Goal: Transaction & Acquisition: Purchase product/service

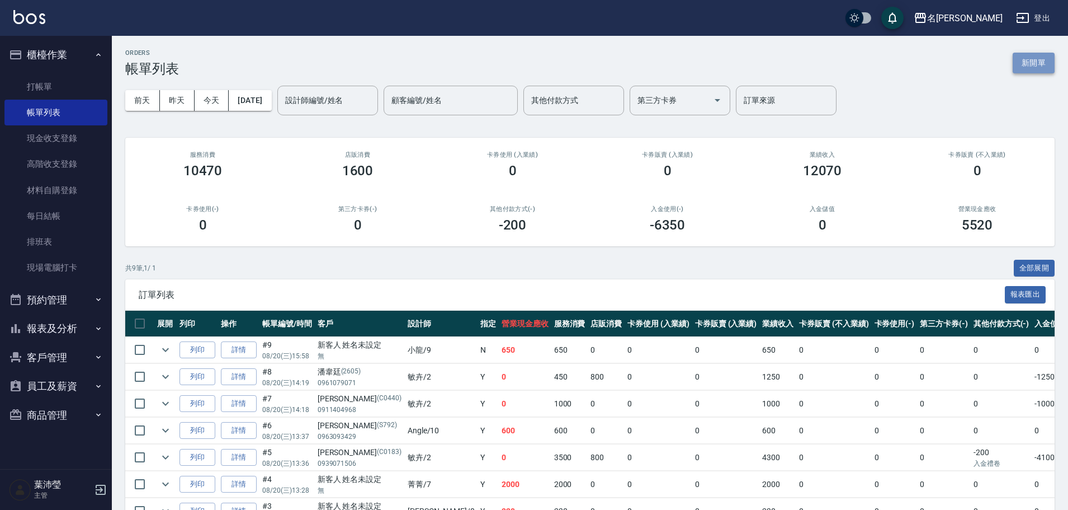
click at [1030, 67] on button "新開單" at bounding box center [1034, 63] width 42 height 21
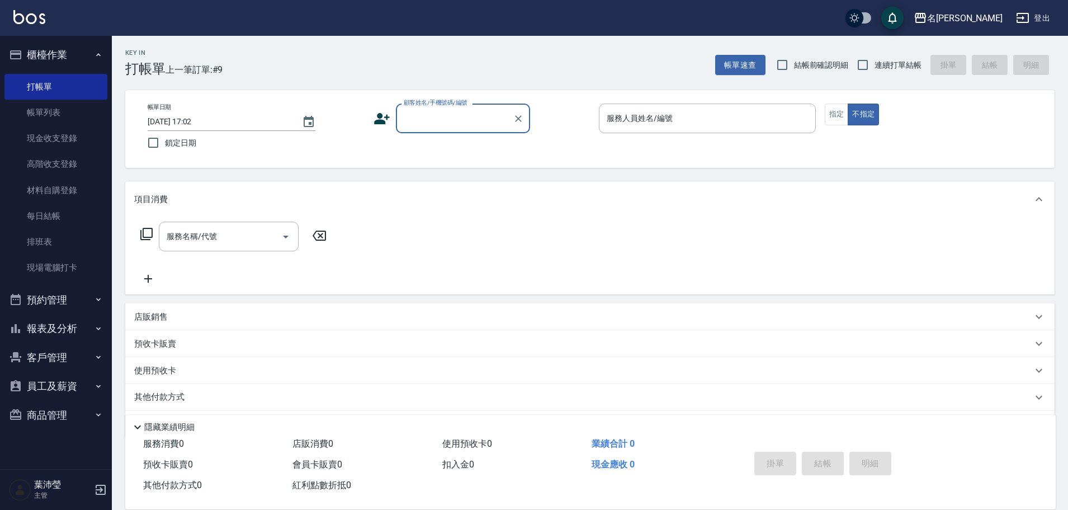
click at [493, 128] on div "顧客姓名/手機號碼/編號" at bounding box center [463, 118] width 134 height 30
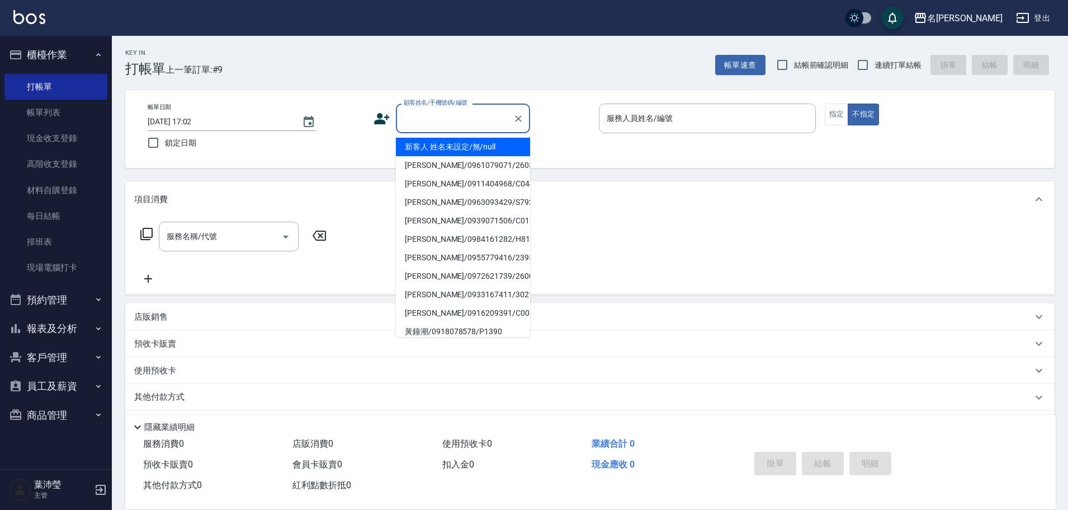
click at [459, 150] on li "新客人 姓名未設定/無/null" at bounding box center [463, 147] width 134 height 18
type input "新客人 姓名未設定/無/null"
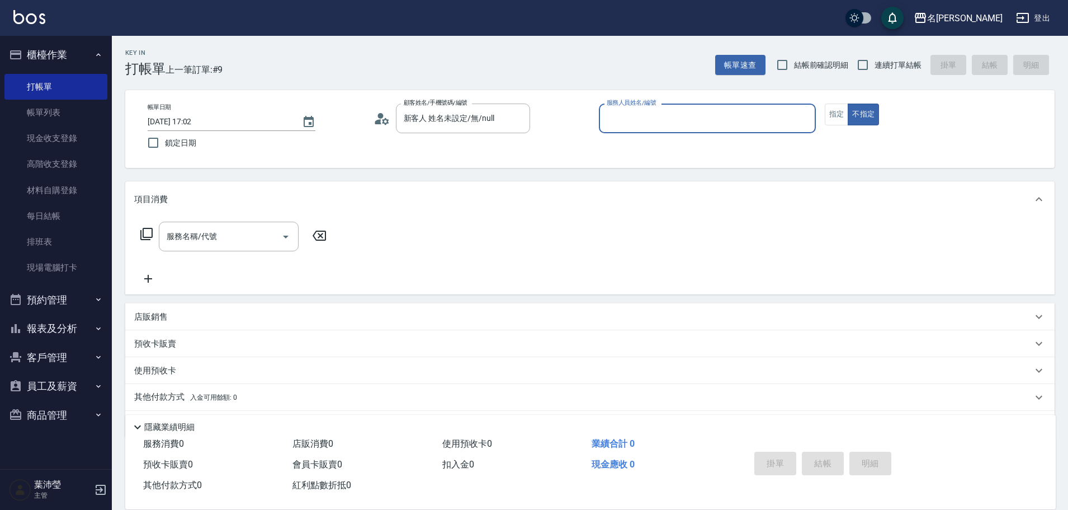
click at [730, 102] on div "帳單日期 [DATE] 17:02 鎖定日期 顧客姓名/手機號碼/編號 新客人 姓名未設定/無/null 顧客姓名/手機號碼/編號 服務人員姓名/編號 服務人…" at bounding box center [590, 129] width 930 height 78
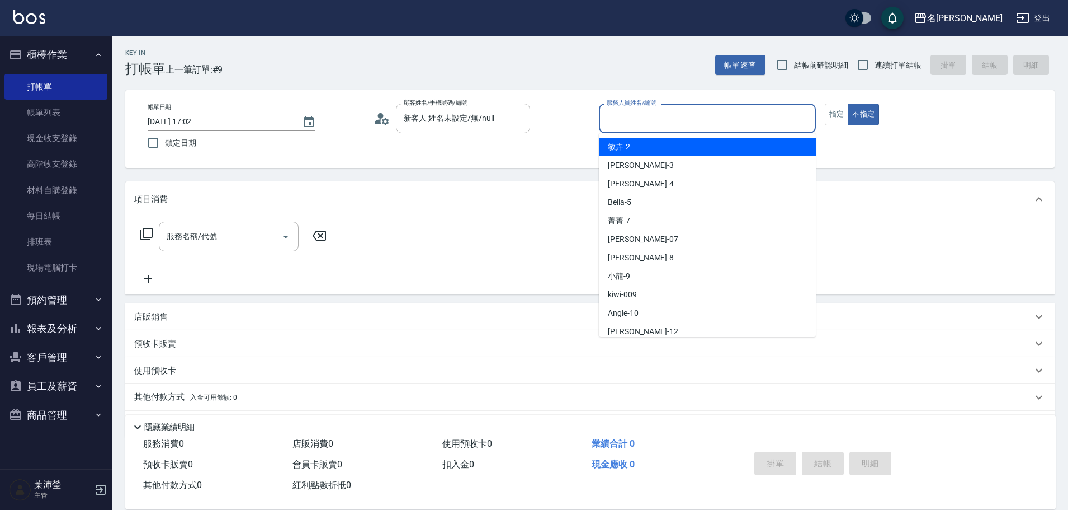
click at [733, 115] on input "服務人員姓名/編號" at bounding box center [707, 119] width 207 height 20
type input "小龍-9"
type button "false"
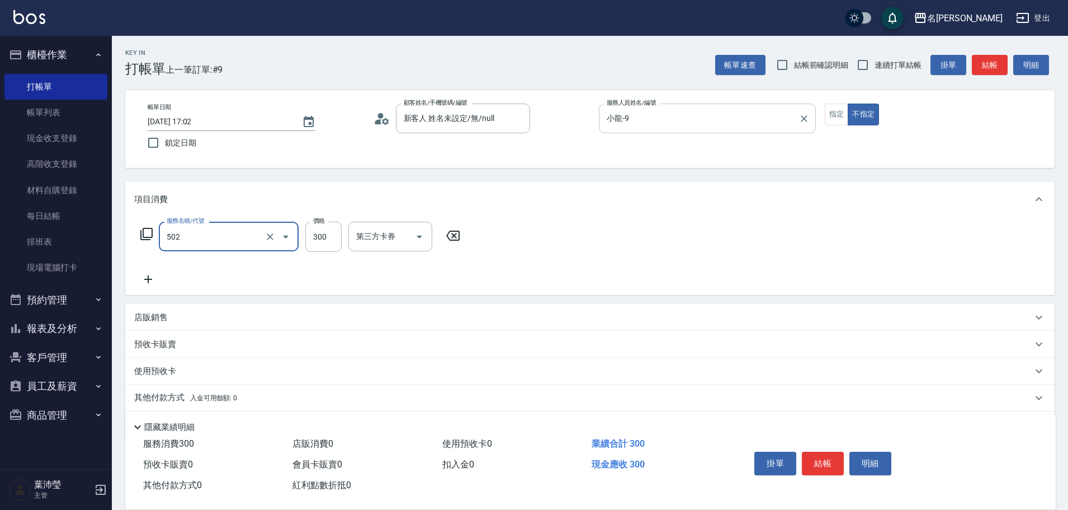
type input "洗髮(502)"
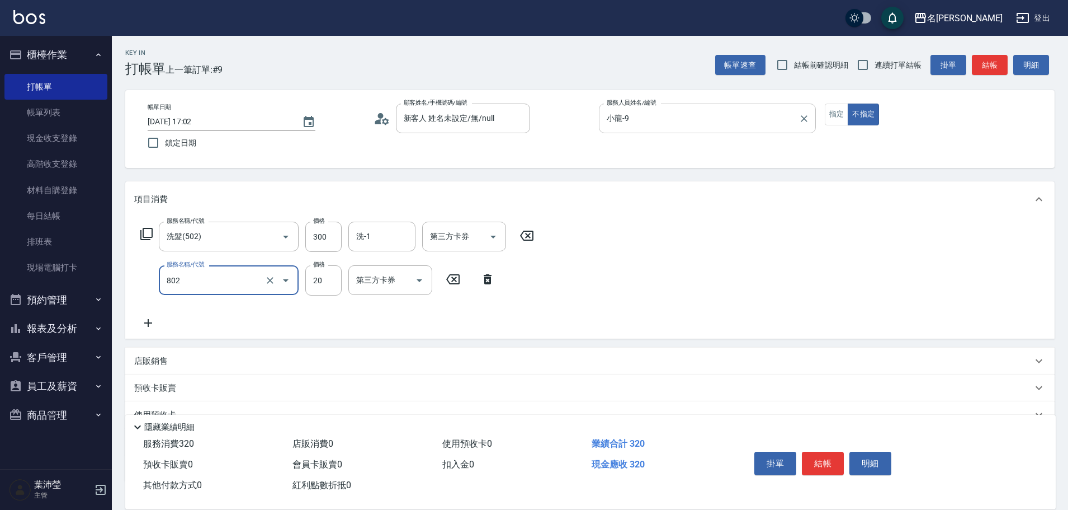
type input "潤絲(802)"
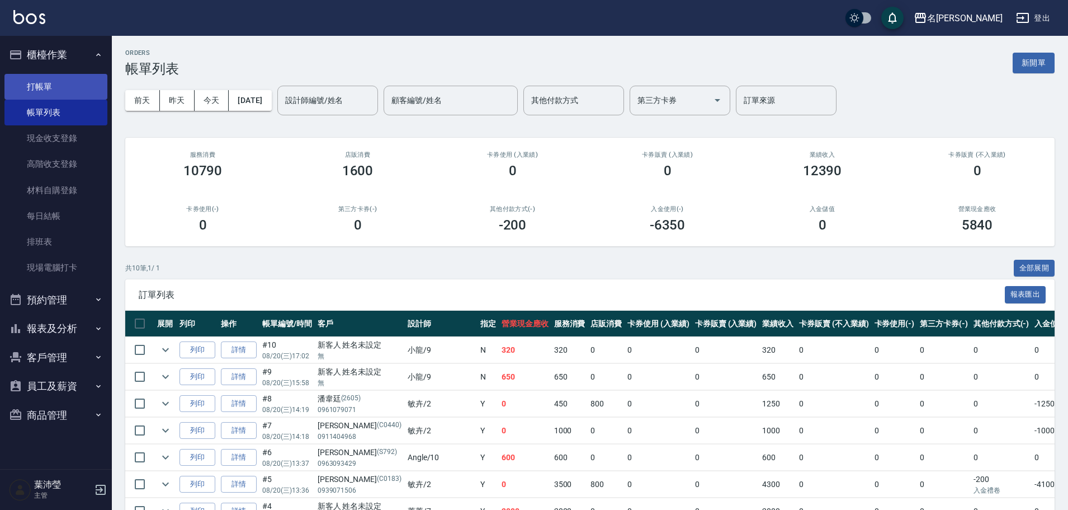
click at [73, 85] on link "打帳單" at bounding box center [55, 87] width 103 height 26
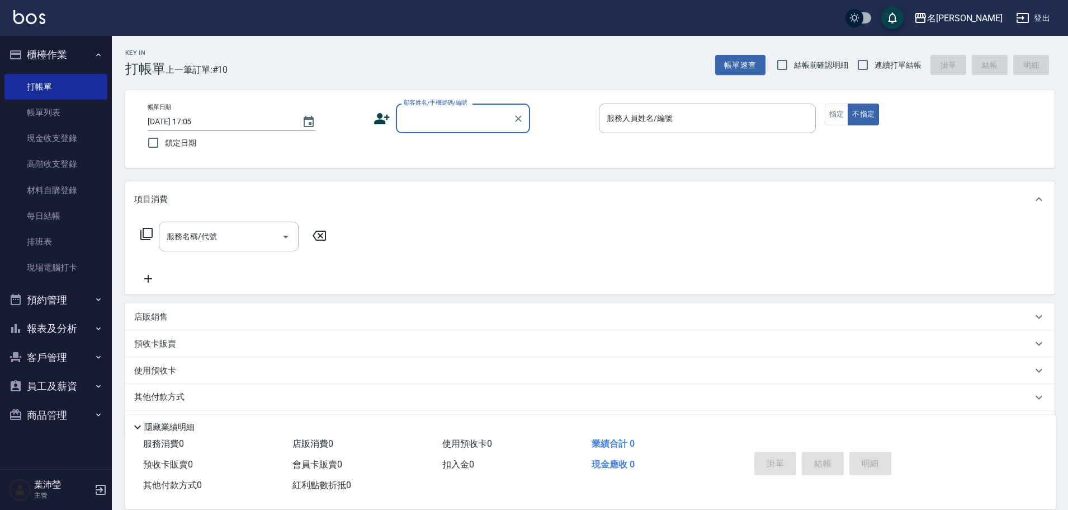
click at [470, 122] on input "顧客姓名/手機號碼/編號" at bounding box center [454, 119] width 107 height 20
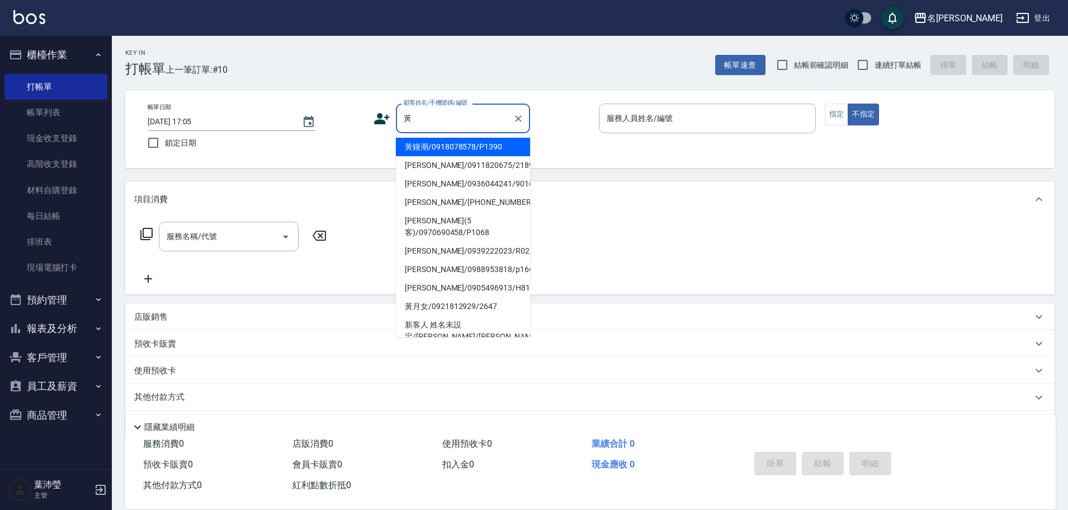
click at [464, 306] on li "黃月女/0921812929/2647" at bounding box center [463, 306] width 134 height 18
type input "黃月女/0921812929/2647"
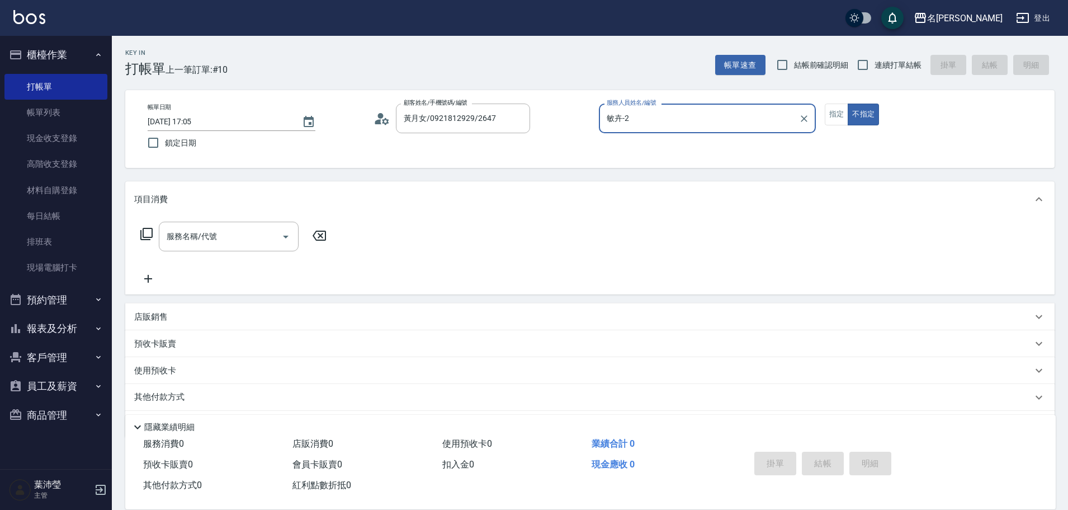
type input "敏卉-2"
drag, startPoint x: 831, startPoint y: 116, endPoint x: 831, endPoint y: 127, distance: 10.6
click at [831, 116] on button "指定" at bounding box center [837, 114] width 24 height 22
click at [144, 234] on icon at bounding box center [146, 233] width 13 height 13
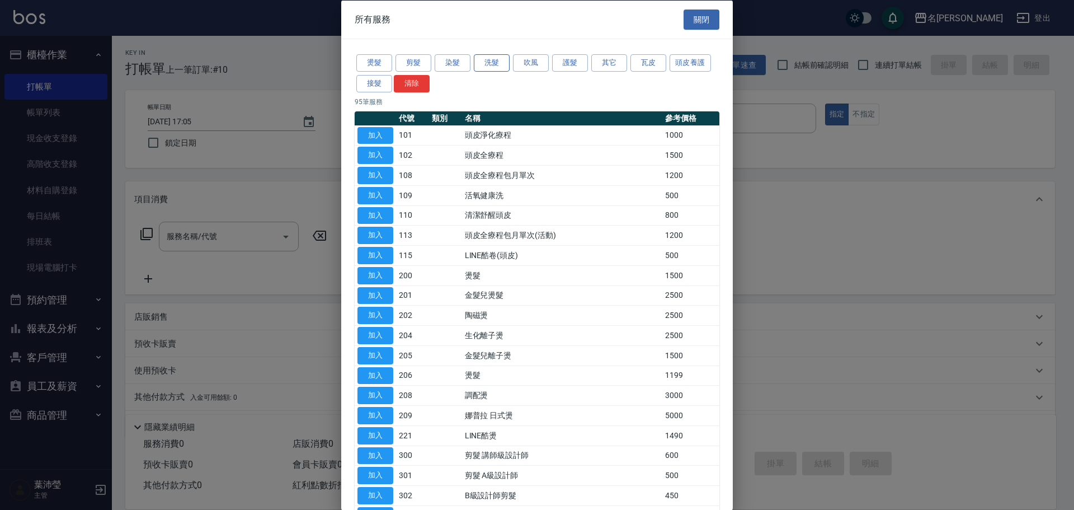
click at [493, 65] on button "洗髮" at bounding box center [492, 62] width 36 height 17
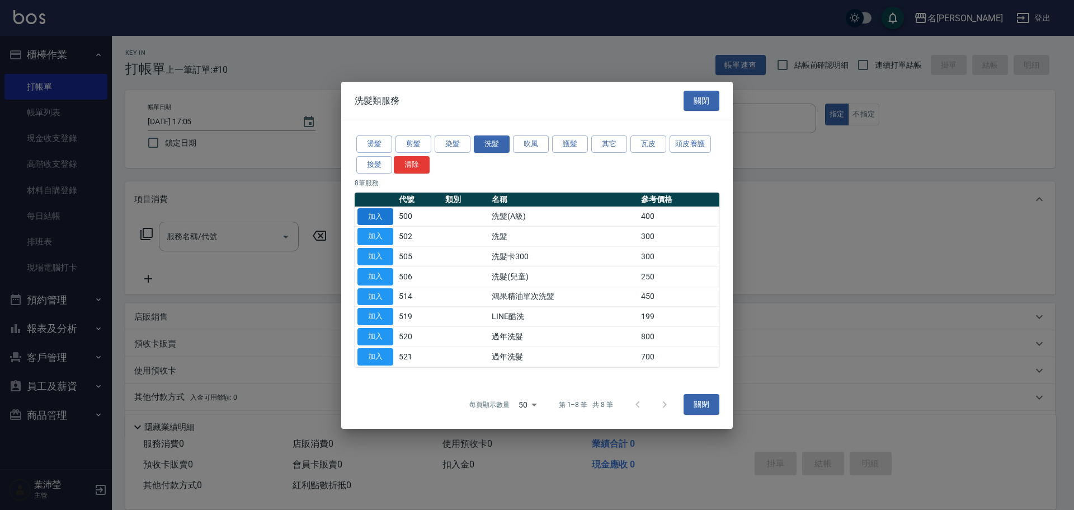
click at [376, 216] on button "加入" at bounding box center [375, 215] width 36 height 17
type input "洗髮(A級)(500)"
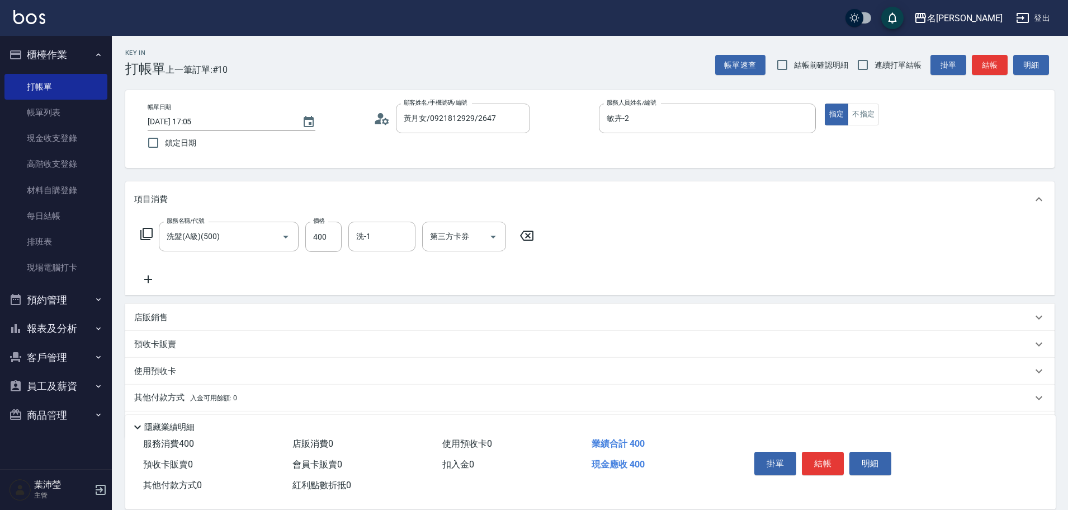
click at [141, 234] on icon at bounding box center [146, 234] width 12 height 12
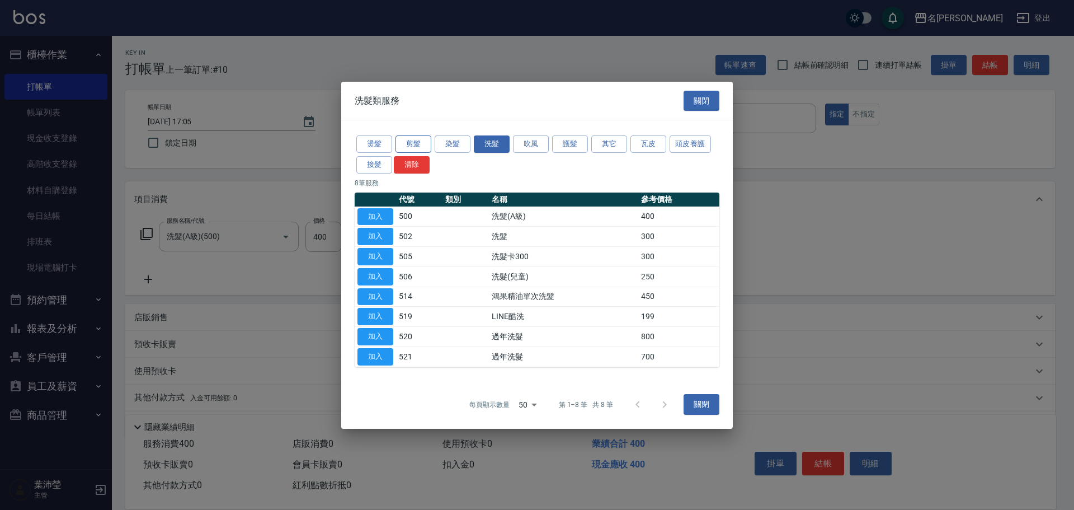
click at [417, 141] on button "剪髮" at bounding box center [413, 143] width 36 height 17
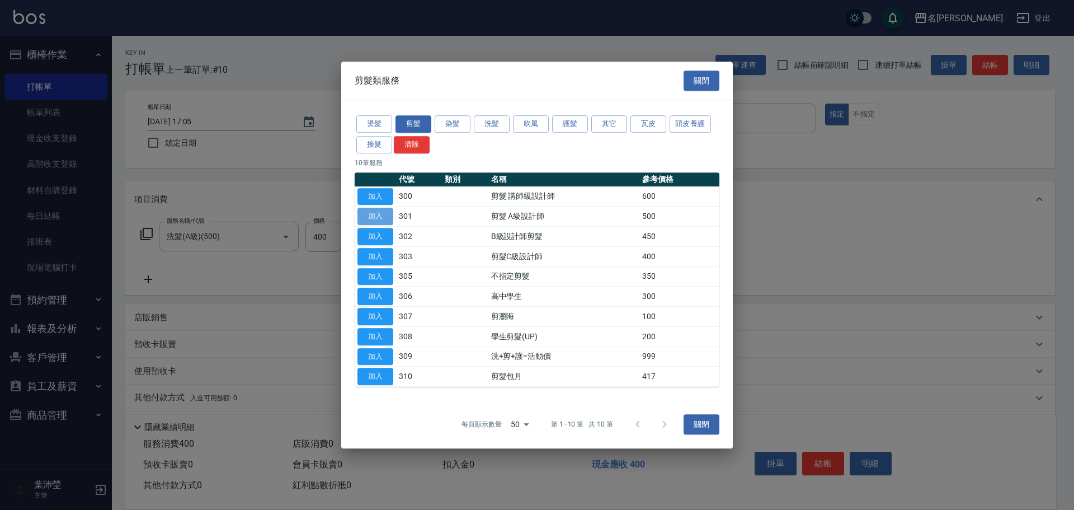
click at [384, 215] on button "加入" at bounding box center [375, 215] width 36 height 17
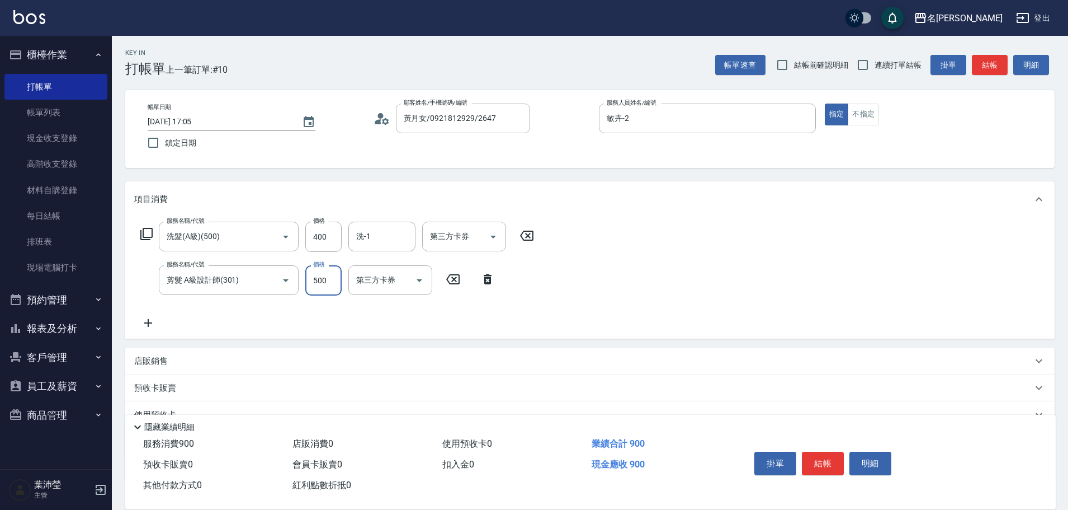
click at [331, 286] on input "500" at bounding box center [323, 280] width 36 height 30
type input "600"
click at [823, 456] on button "結帳" at bounding box center [823, 462] width 42 height 23
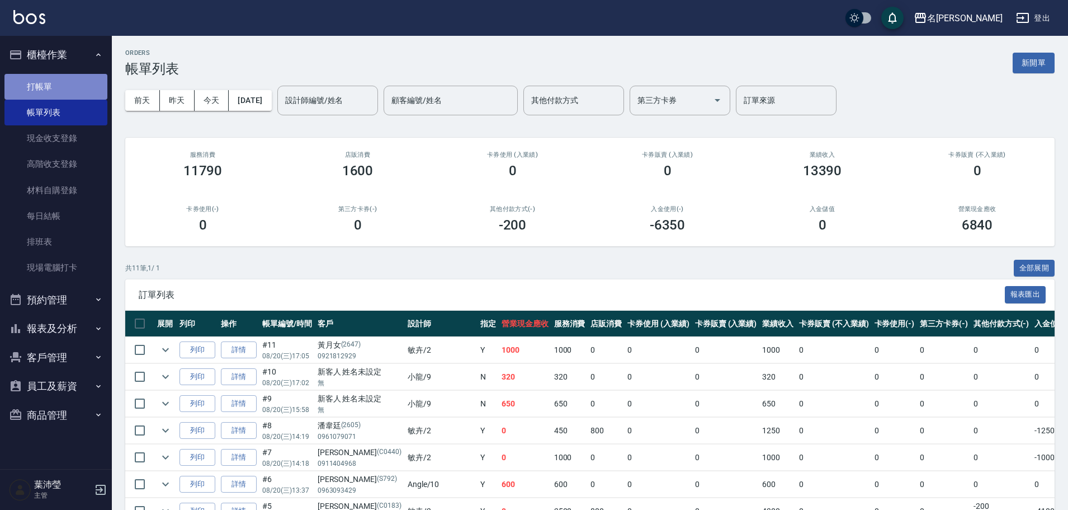
click at [55, 87] on link "打帳單" at bounding box center [55, 87] width 103 height 26
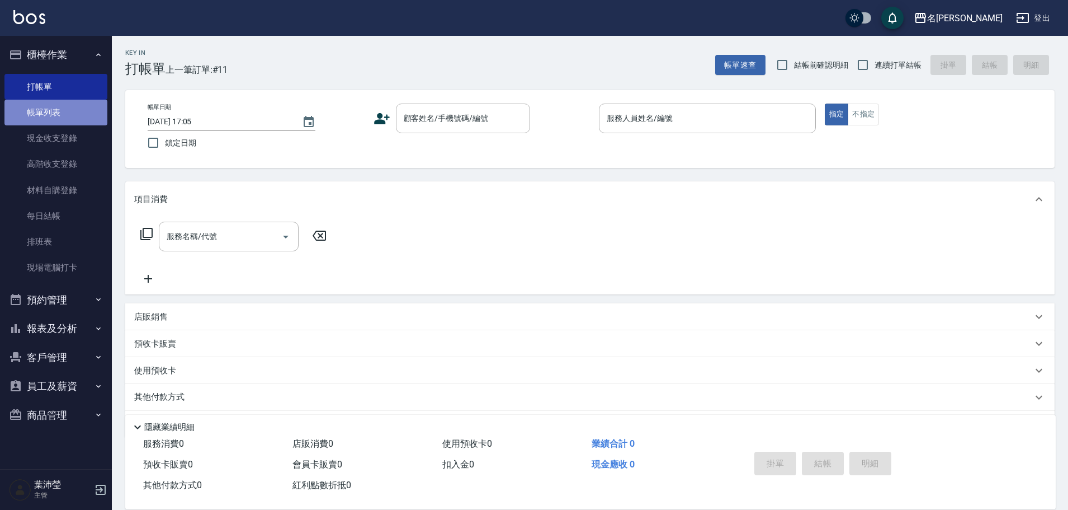
click at [69, 110] on link "帳單列表" at bounding box center [55, 113] width 103 height 26
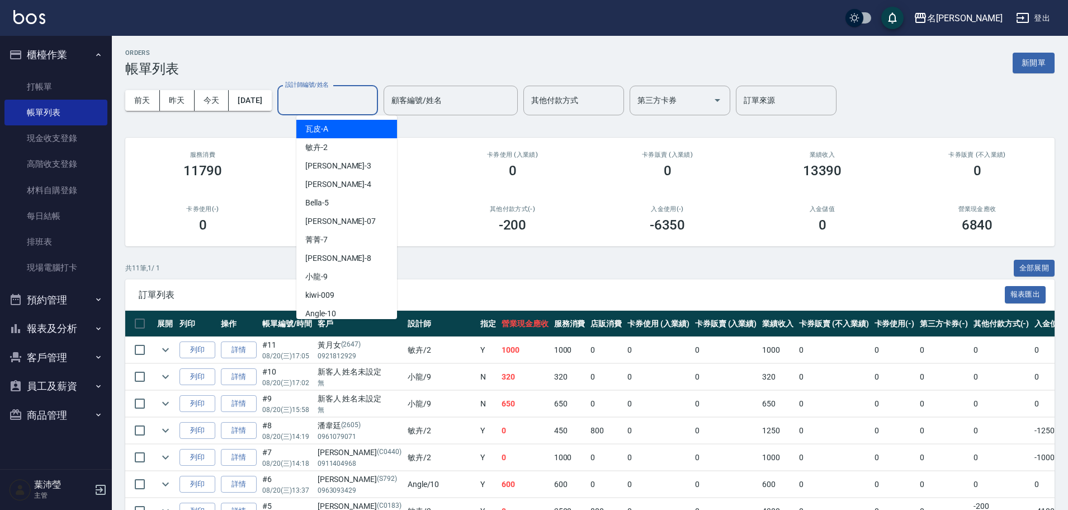
click at [344, 98] on input "設計師編號/姓名" at bounding box center [327, 101] width 91 height 20
click at [327, 147] on div "敏卉 -2" at bounding box center [346, 147] width 101 height 18
type input "敏卉-2"
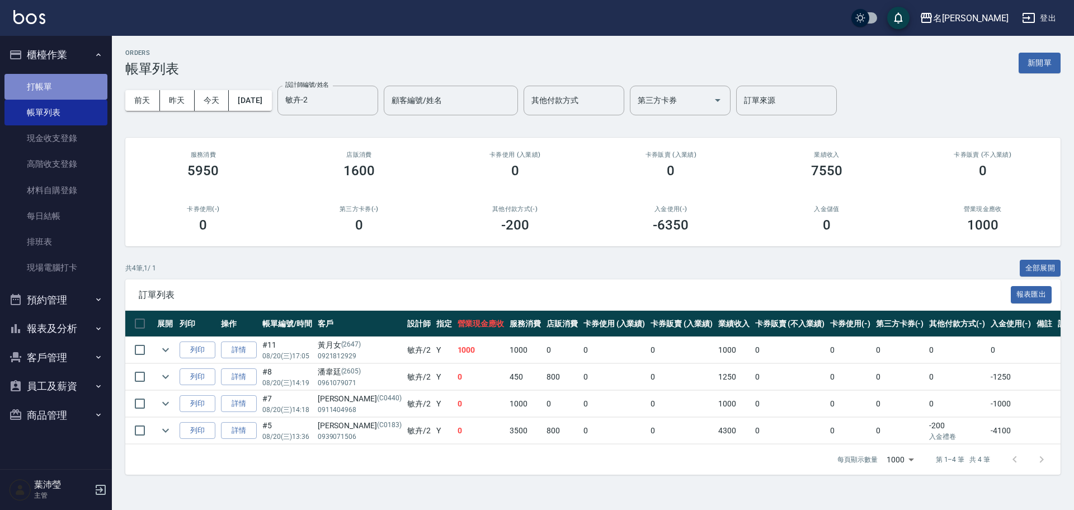
click at [60, 88] on link "打帳單" at bounding box center [55, 87] width 103 height 26
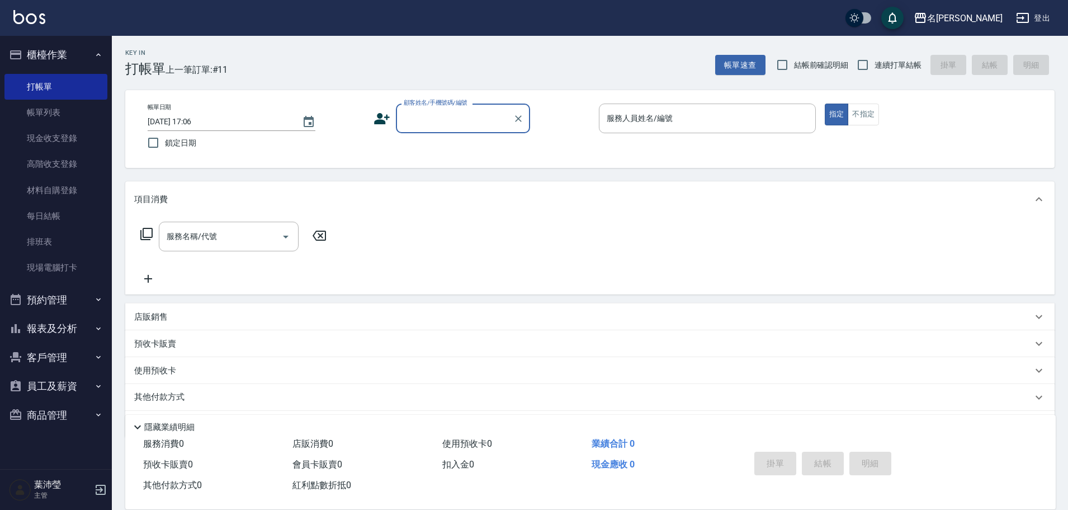
click at [428, 104] on label "顧客姓名/手機號碼/編號" at bounding box center [436, 102] width 64 height 8
click at [428, 109] on input "顧客姓名/手機號碼/編號" at bounding box center [454, 119] width 107 height 20
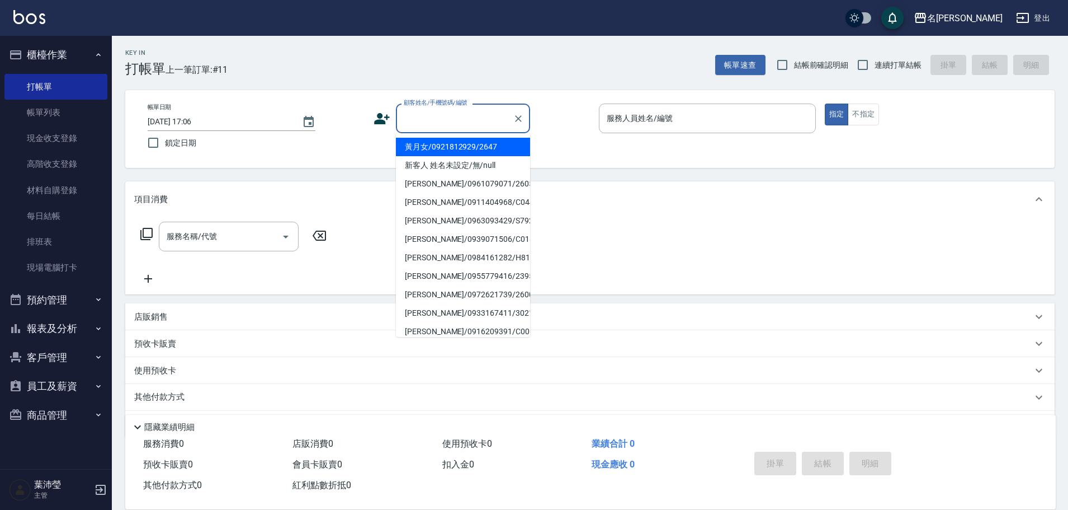
click at [431, 119] on input "顧客姓名/手機號碼/編號" at bounding box center [454, 119] width 107 height 20
click at [450, 160] on li "新客人 姓名未設定/無/null" at bounding box center [463, 165] width 134 height 18
type input "新客人 姓名未設定/無/null"
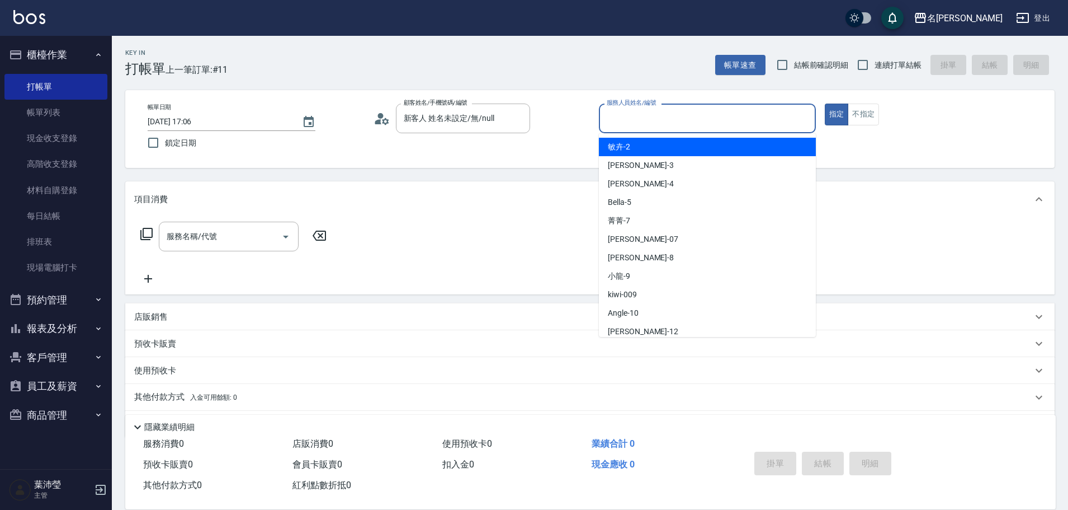
click at [617, 119] on input "服務人員姓名/編號" at bounding box center [707, 119] width 207 height 20
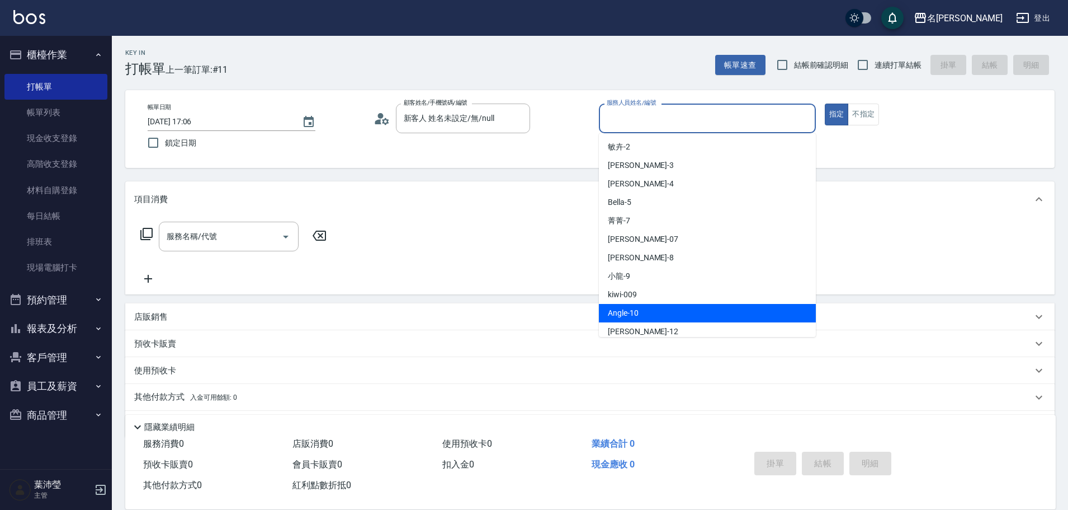
click at [650, 317] on div "Angle -10" at bounding box center [707, 313] width 217 height 18
type input "Angle-10"
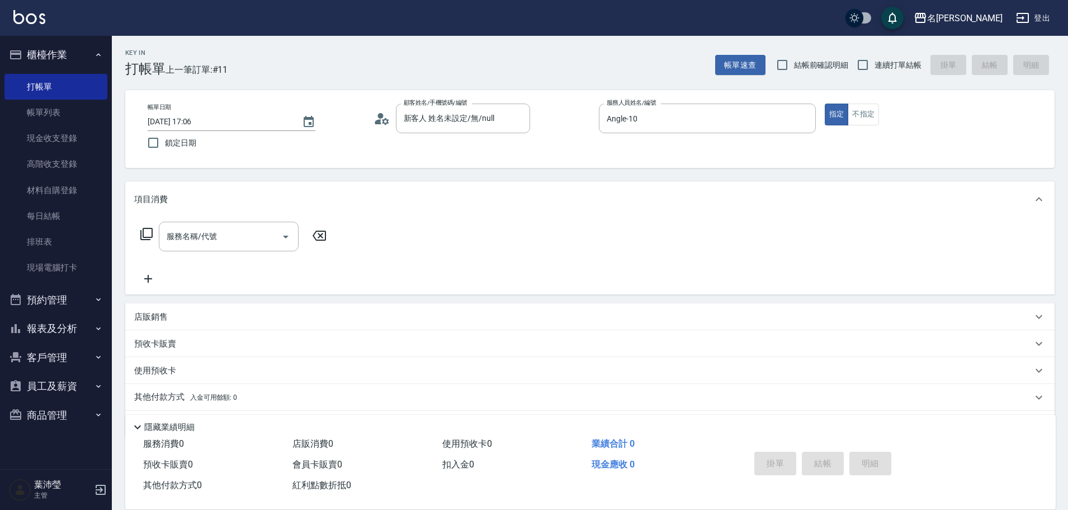
click at [145, 232] on icon at bounding box center [146, 233] width 13 height 13
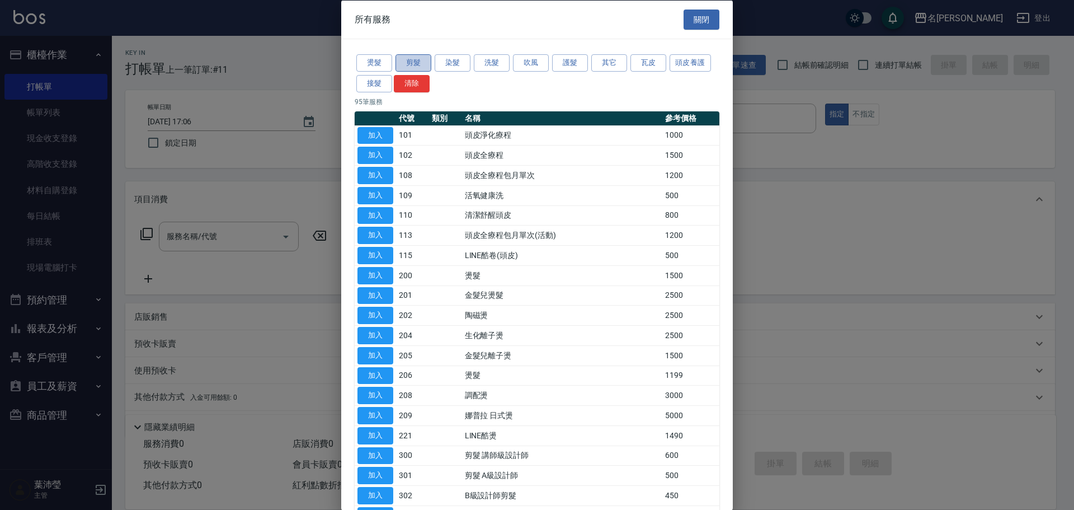
click at [413, 64] on button "剪髮" at bounding box center [413, 62] width 36 height 17
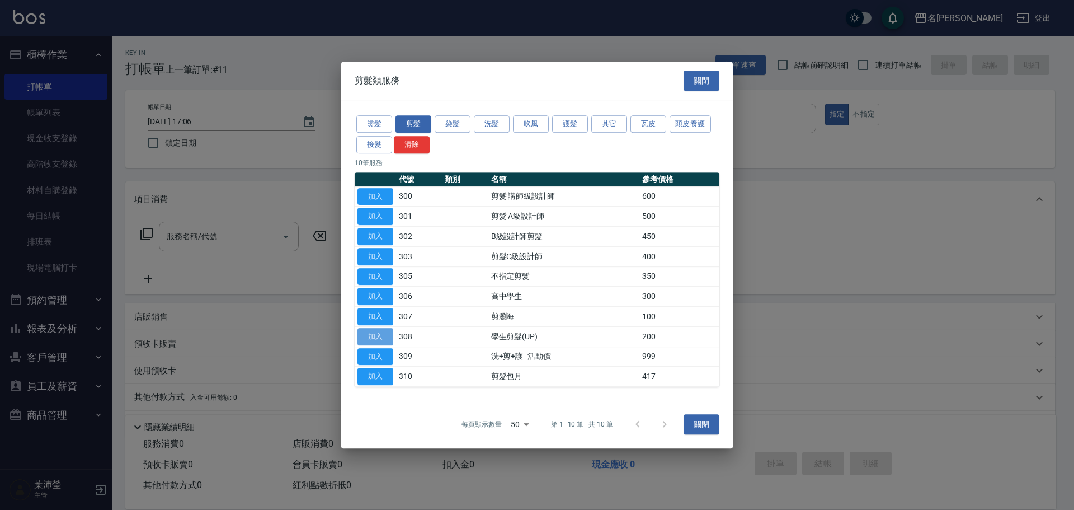
click at [387, 337] on button "加入" at bounding box center [375, 336] width 36 height 17
type input "學生剪髮(UP)(308)"
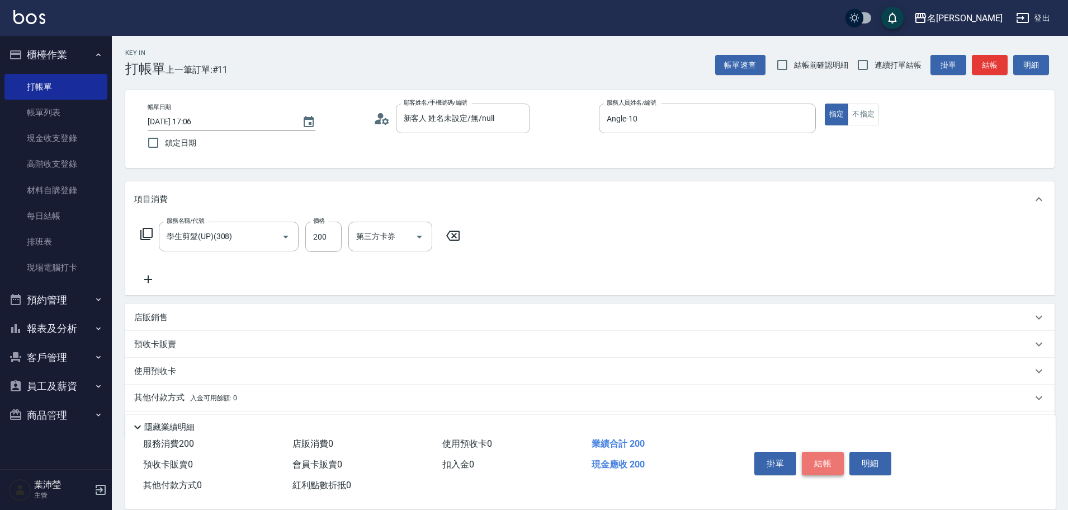
click at [819, 451] on button "結帳" at bounding box center [823, 462] width 42 height 23
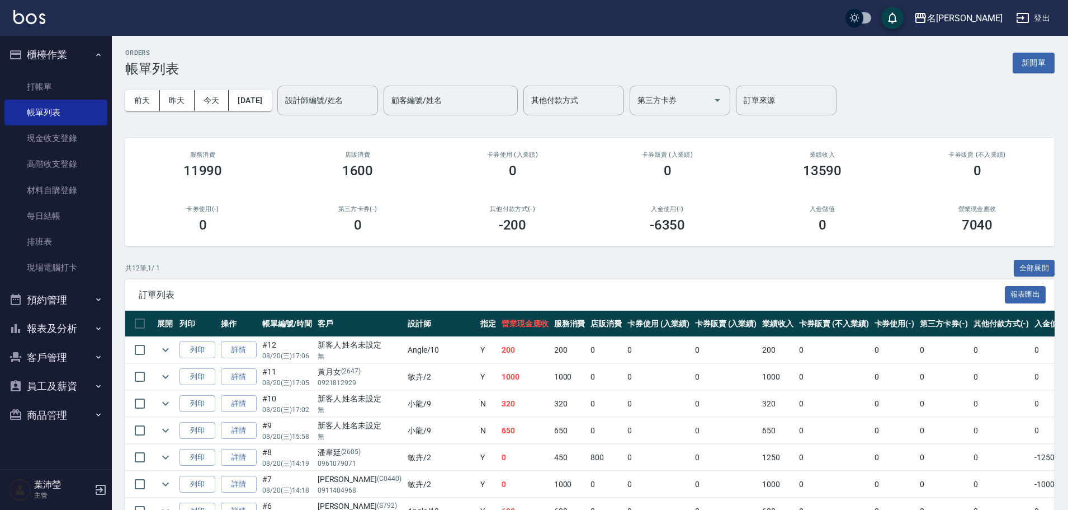
click at [350, 98] on input "設計師編號/姓名" at bounding box center [327, 101] width 91 height 20
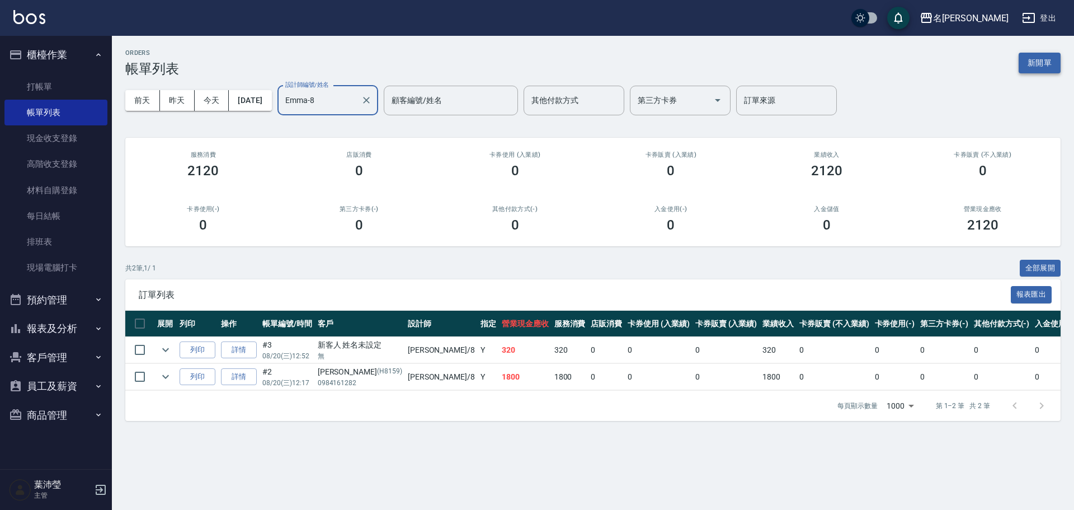
type input "Emma-8"
click at [1050, 71] on button "新開單" at bounding box center [1039, 63] width 42 height 21
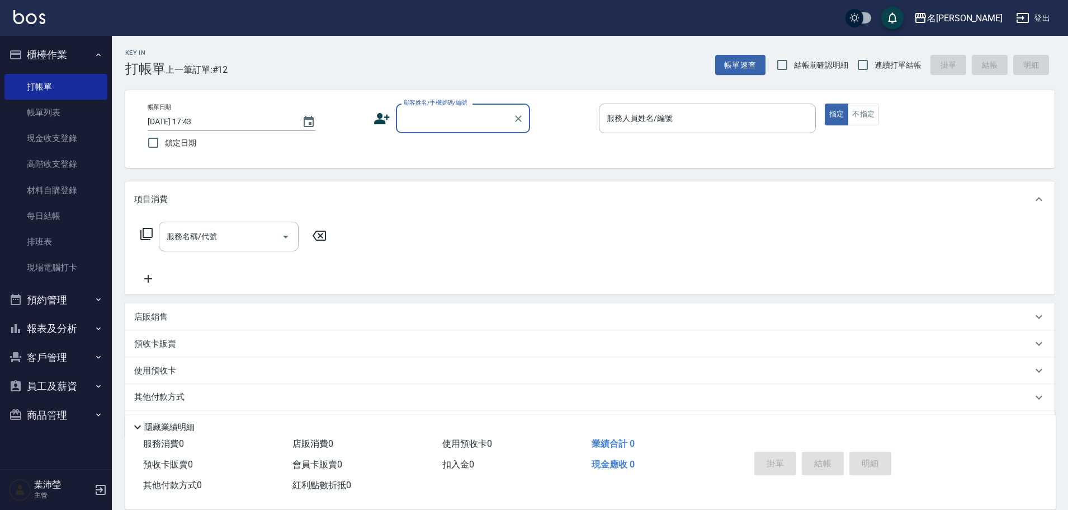
click at [441, 120] on input "顧客姓名/手機號碼/編號" at bounding box center [454, 119] width 107 height 20
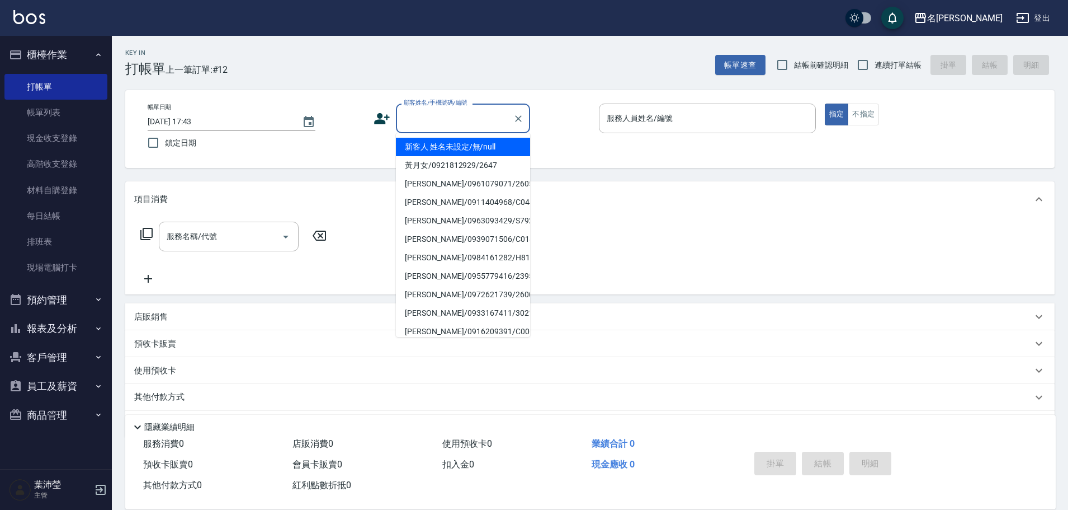
click at [455, 147] on li "新客人 姓名未設定/無/null" at bounding box center [463, 147] width 134 height 18
type input "新客人 姓名未設定/無/null"
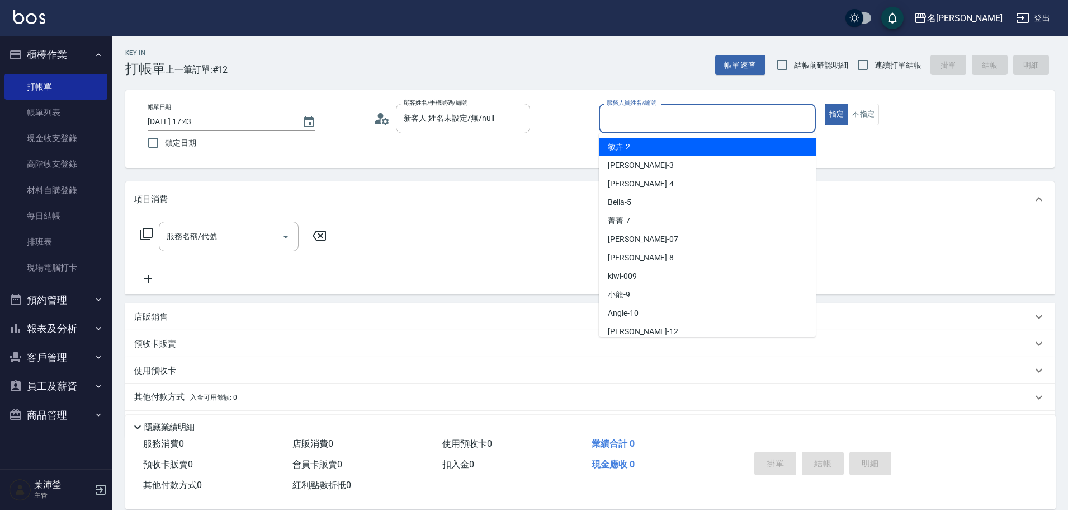
click at [698, 125] on input "服務人員姓名/編號" at bounding box center [707, 119] width 207 height 20
type input "Emma-8"
type button "true"
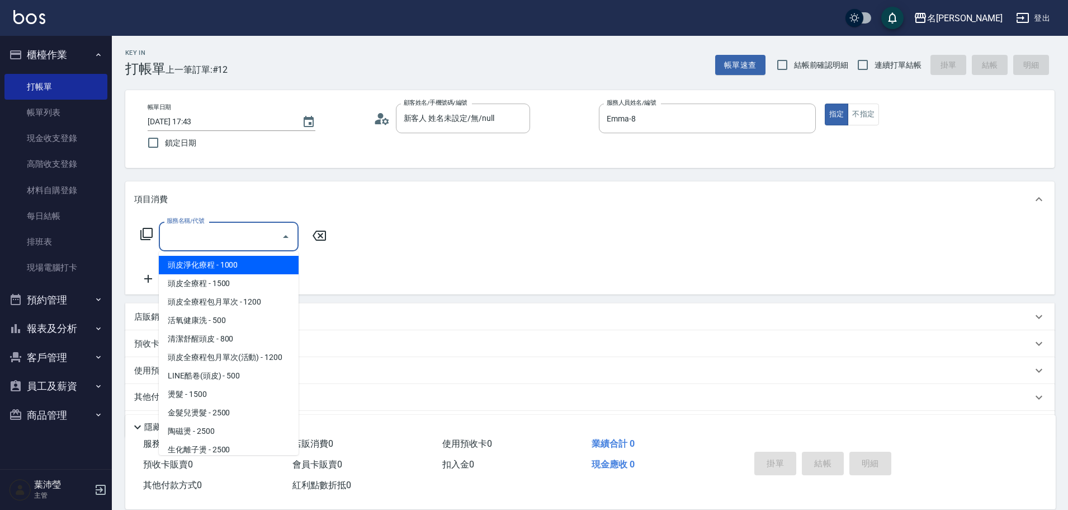
click at [182, 234] on input "服務名稱/代號" at bounding box center [220, 237] width 113 height 20
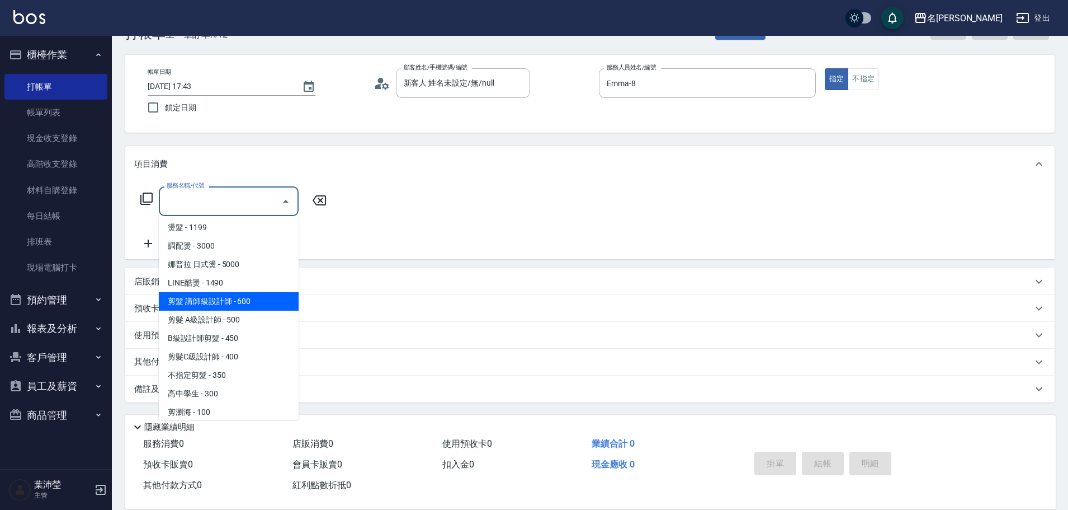
scroll to position [56, 0]
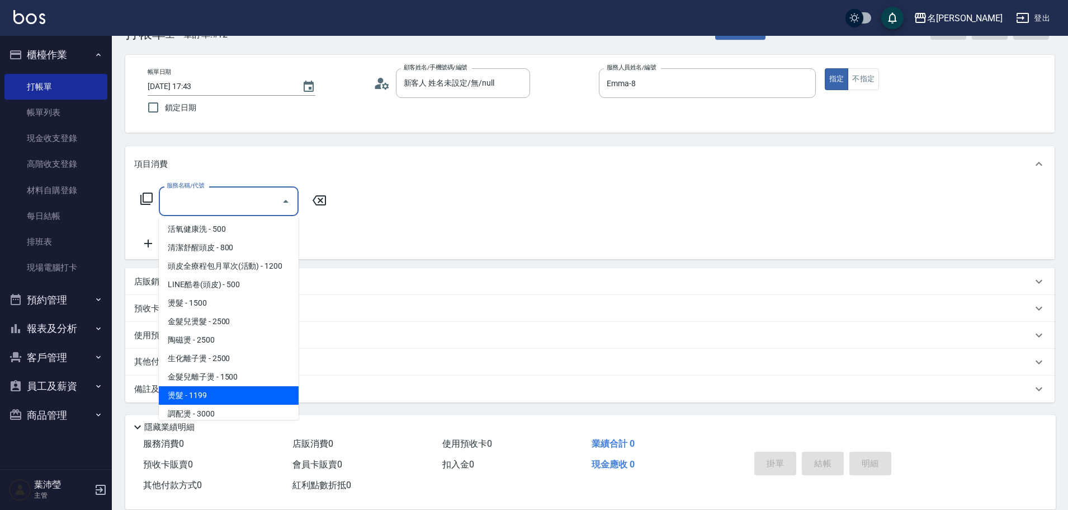
click at [206, 393] on span "燙髮 - 1199" at bounding box center [229, 395] width 140 height 18
type input "燙髮(206)"
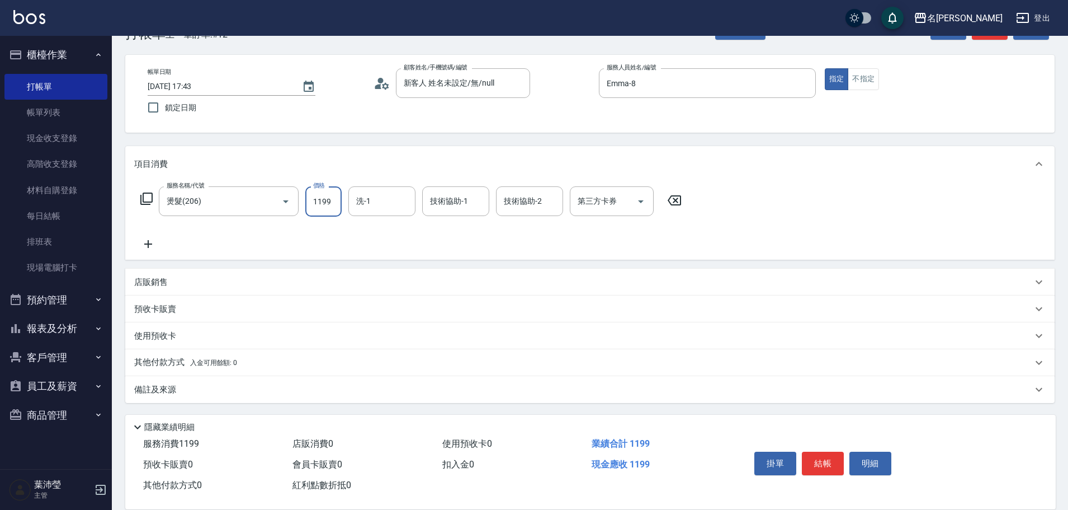
click at [314, 204] on input "1199" at bounding box center [323, 201] width 36 height 30
type input "1300"
click at [145, 247] on icon at bounding box center [148, 243] width 28 height 13
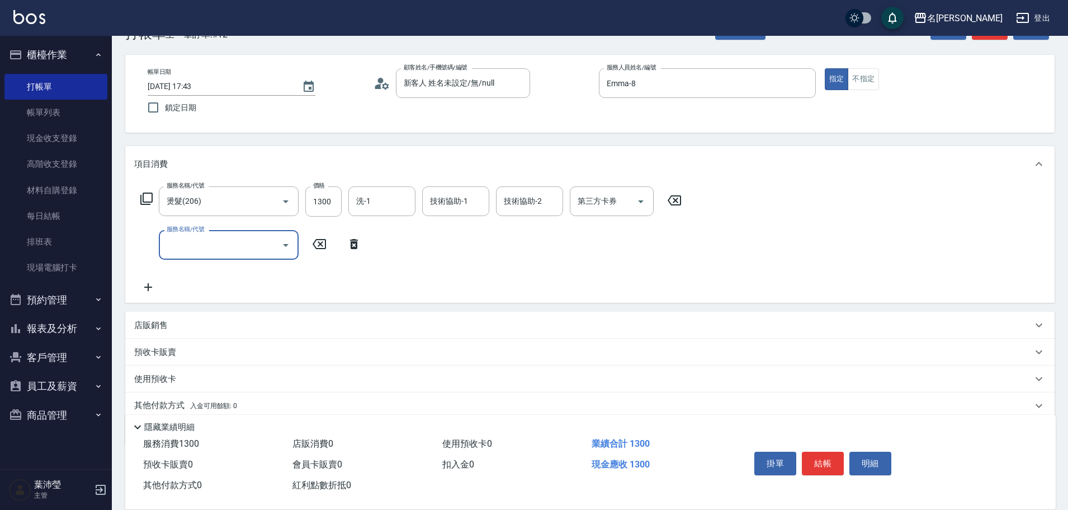
click at [169, 326] on div "店販銷售" at bounding box center [583, 325] width 898 height 12
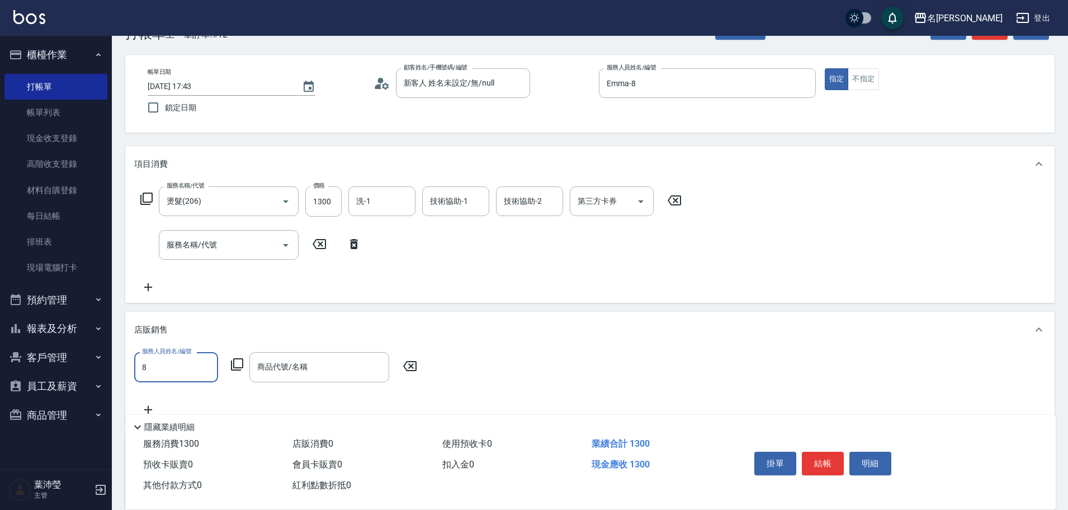
scroll to position [15, 0]
type input "Emma-8"
click at [233, 366] on icon at bounding box center [237, 364] width 12 height 12
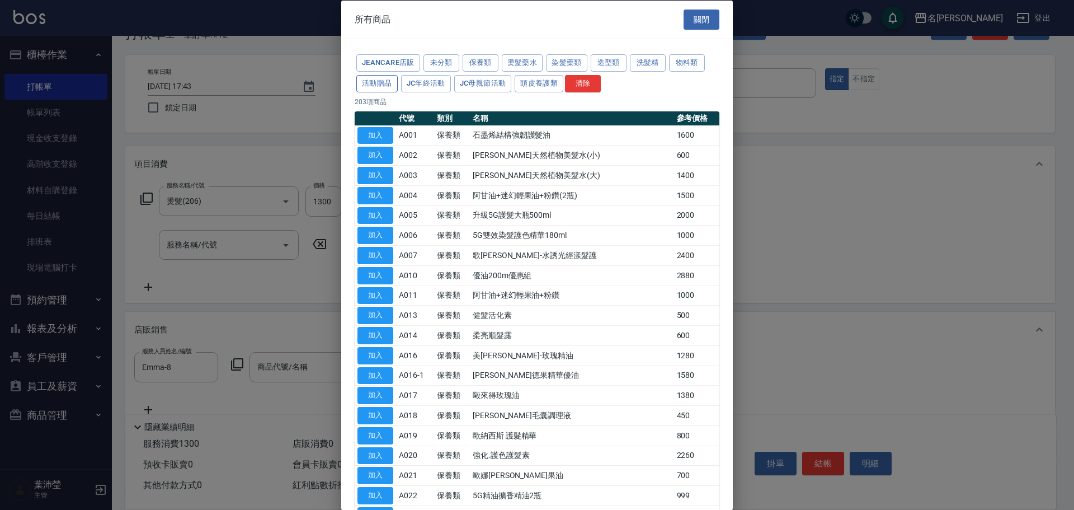
click at [391, 86] on button "活動贈品" at bounding box center [376, 82] width 41 height 17
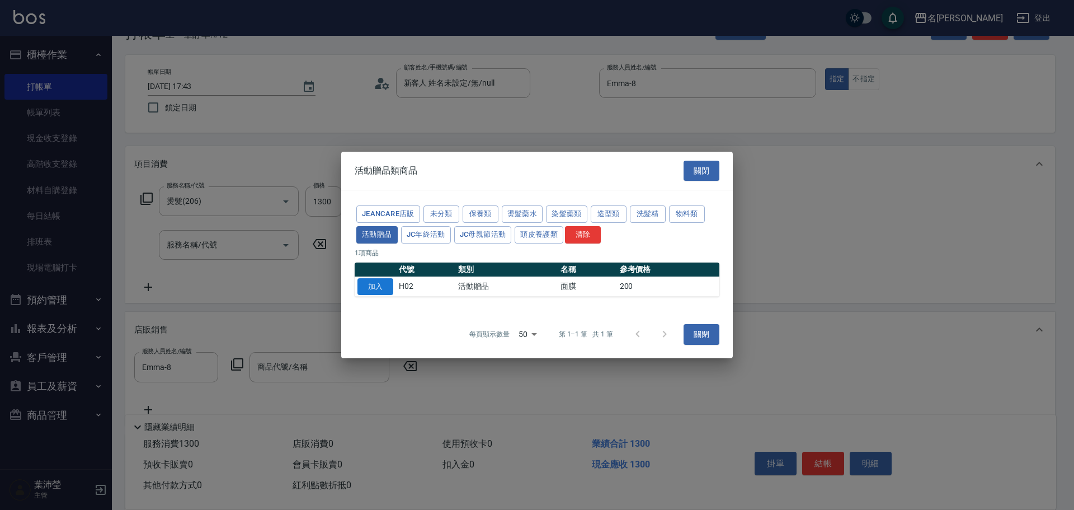
click at [365, 287] on button "加入" at bounding box center [375, 286] width 36 height 17
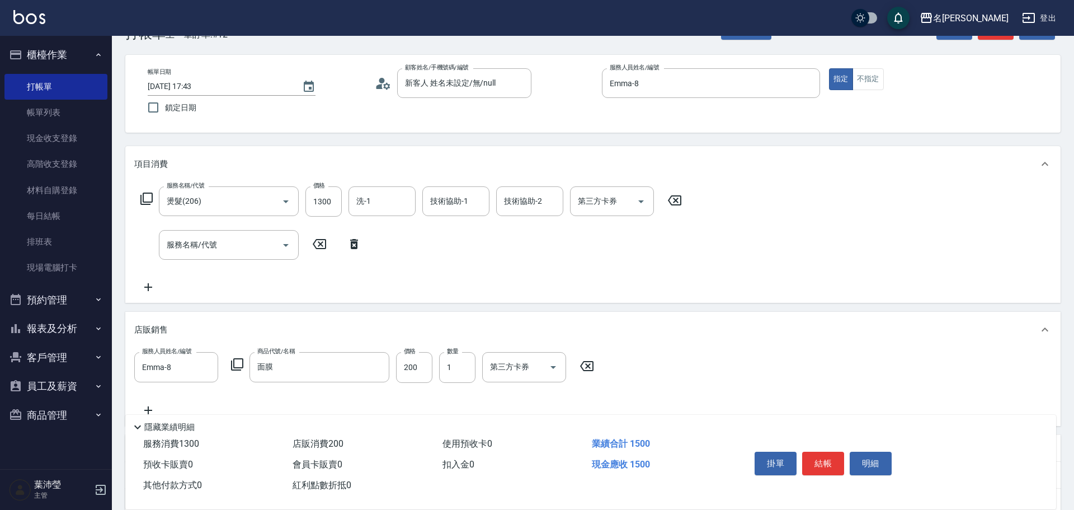
type input "面膜"
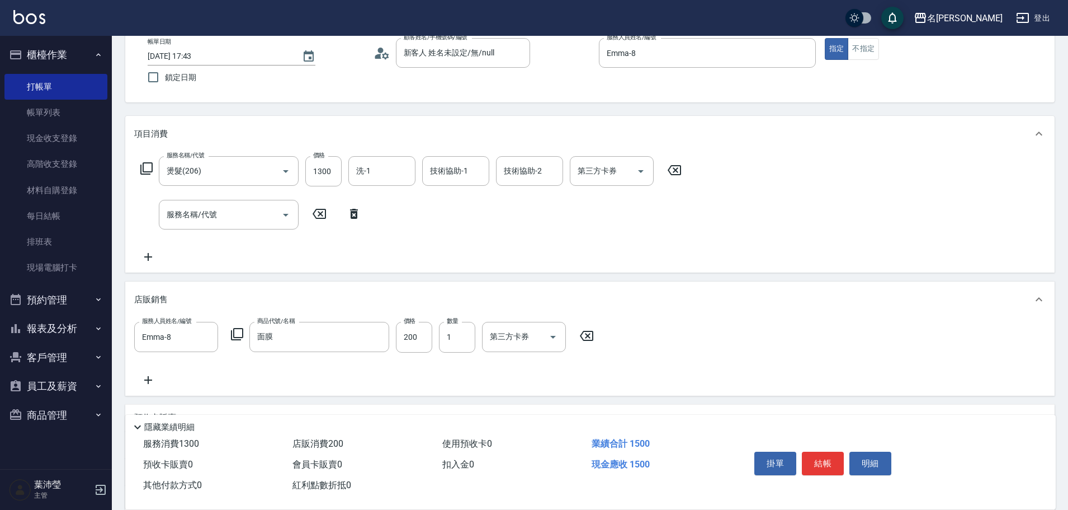
scroll to position [63, 0]
click at [820, 463] on button "結帳" at bounding box center [823, 462] width 42 height 23
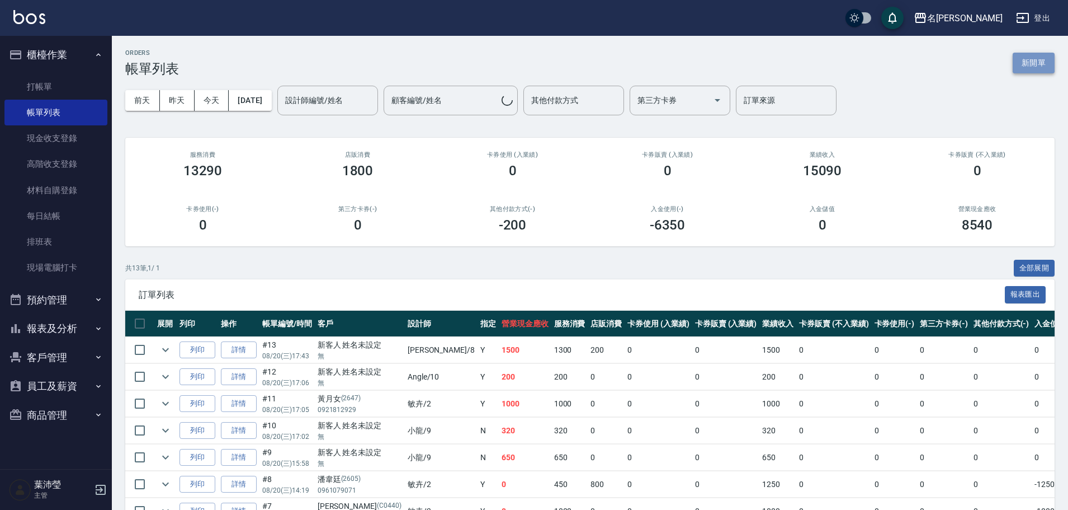
click at [1043, 60] on button "新開單" at bounding box center [1034, 63] width 42 height 21
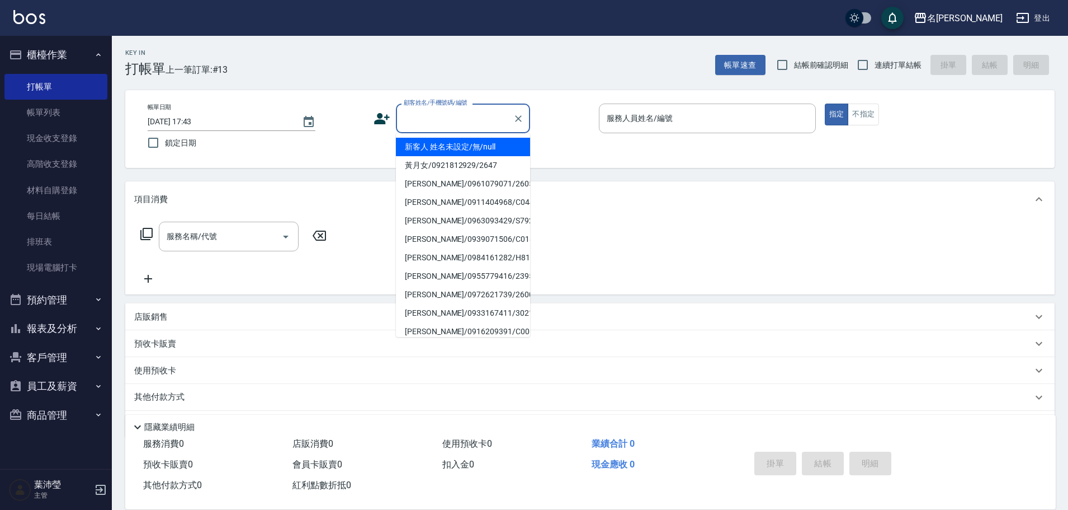
click at [436, 109] on input "顧客姓名/手機號碼/編號" at bounding box center [454, 119] width 107 height 20
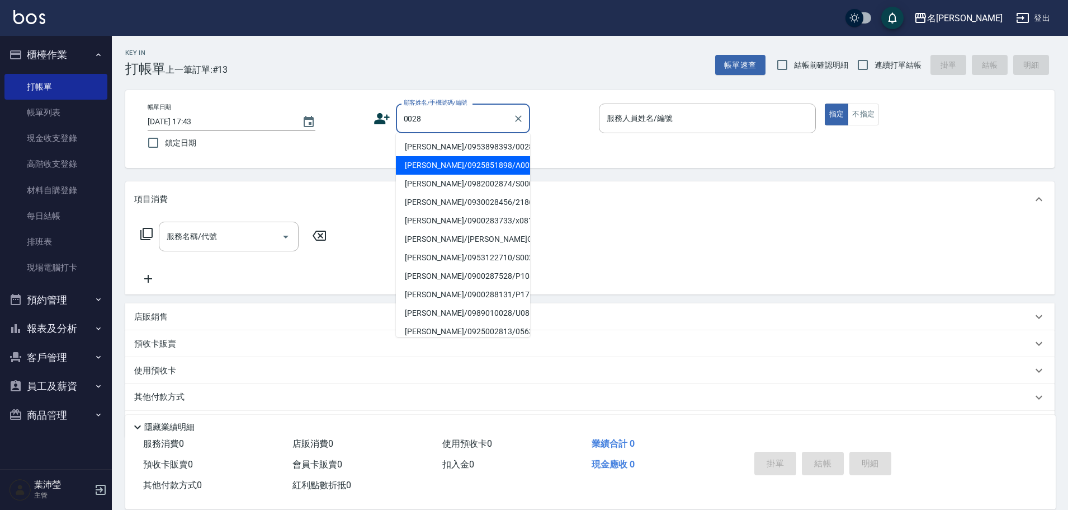
click at [449, 158] on li "[PERSON_NAME]/0925851898/A0028" at bounding box center [463, 165] width 134 height 18
type input "[PERSON_NAME]/0925851898/A0028"
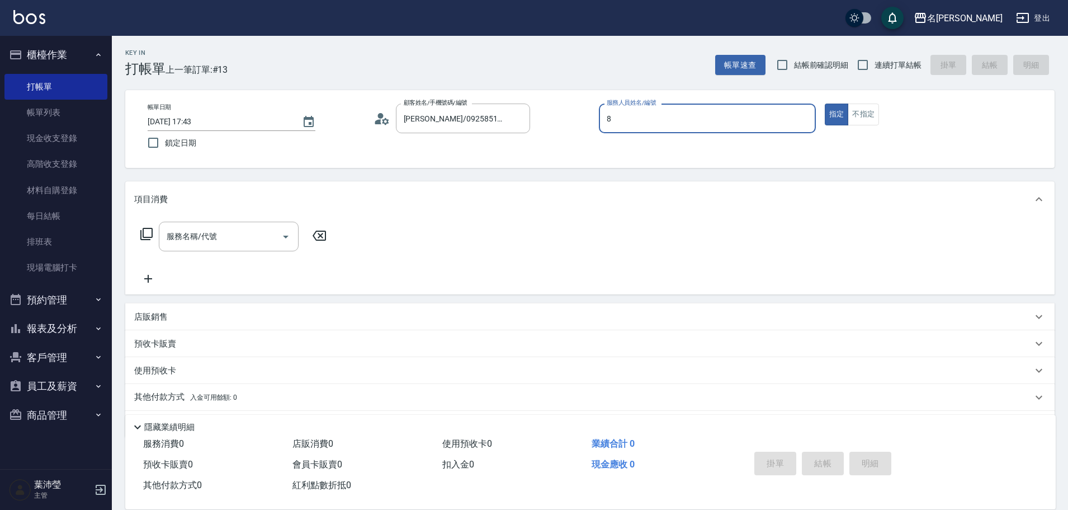
type input "8"
type button "true"
type input "Emma-8"
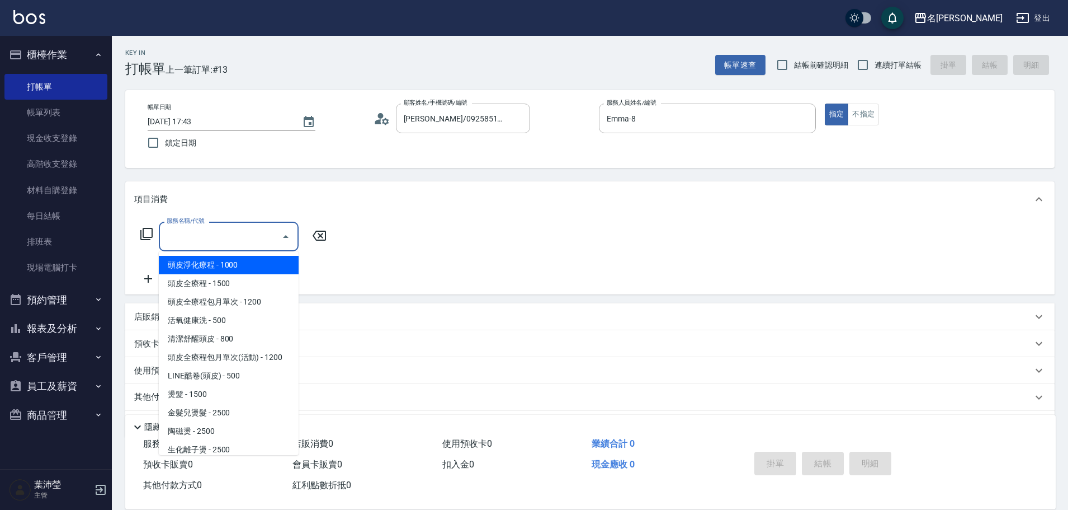
click at [240, 230] on input "服務名稱/代號" at bounding box center [220, 237] width 113 height 20
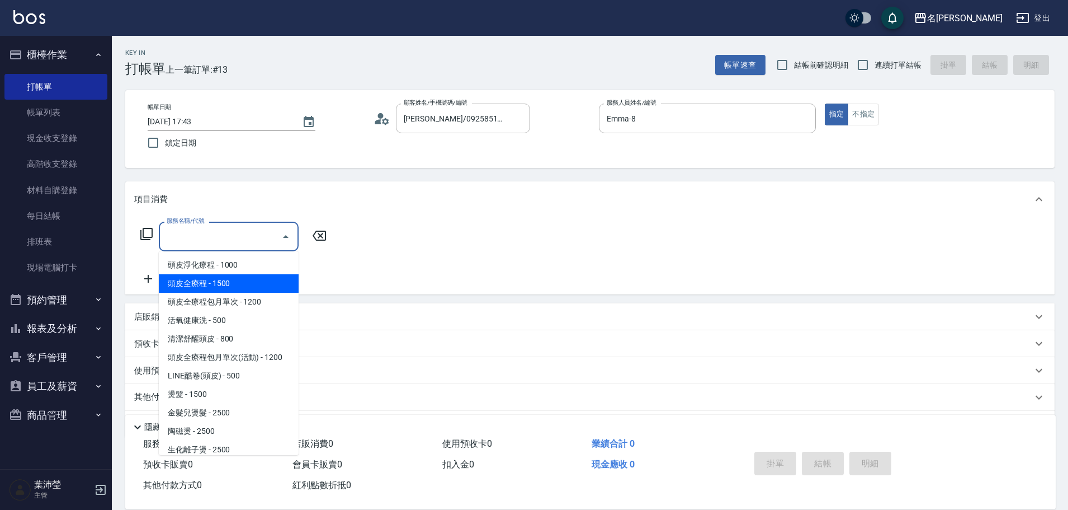
click at [221, 288] on span "頭皮全療程 - 1500" at bounding box center [229, 283] width 140 height 18
type input "頭皮全療程(102)"
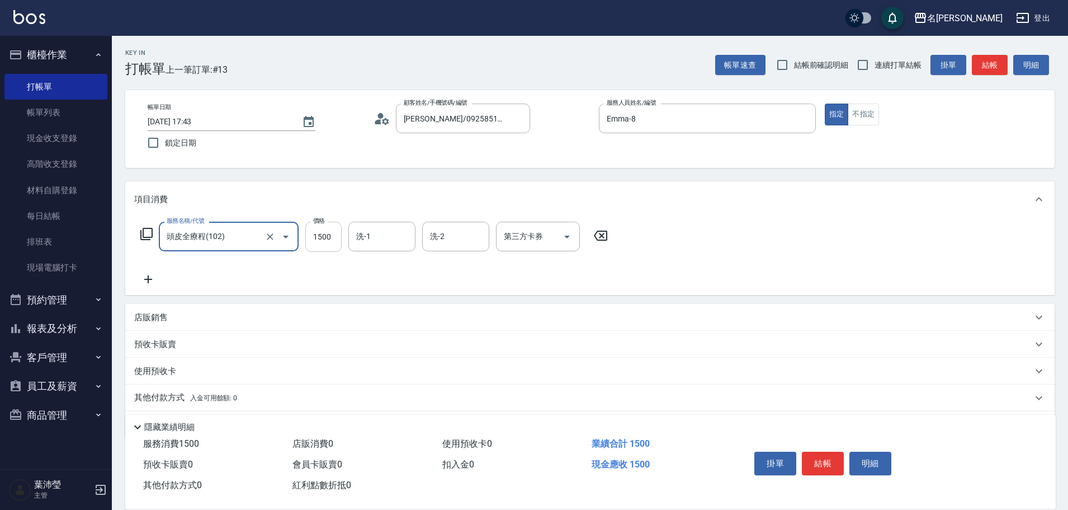
click at [334, 236] on input "1500" at bounding box center [323, 236] width 36 height 30
type input "1200"
type input "慈均-15"
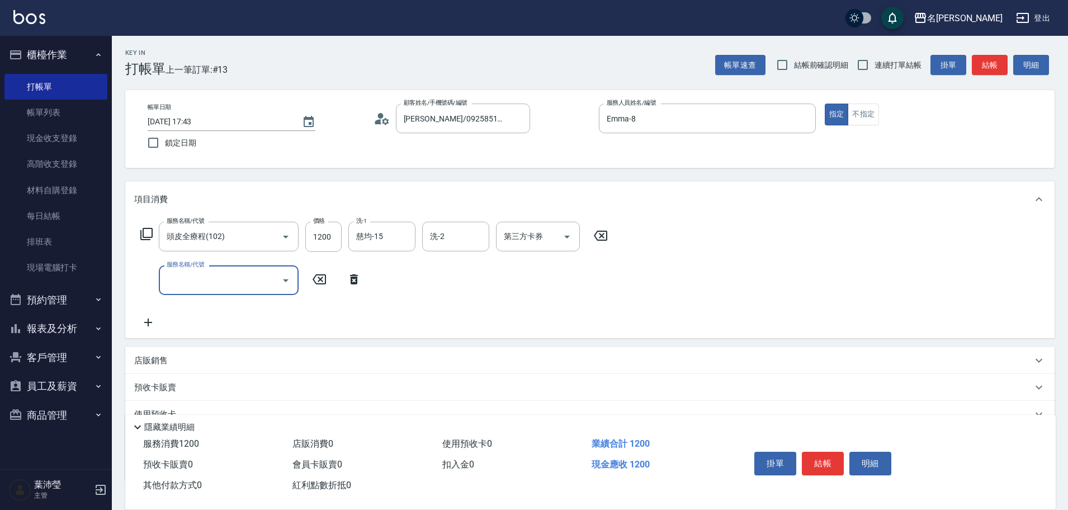
click at [181, 285] on input "服務名稱/代號" at bounding box center [220, 280] width 113 height 20
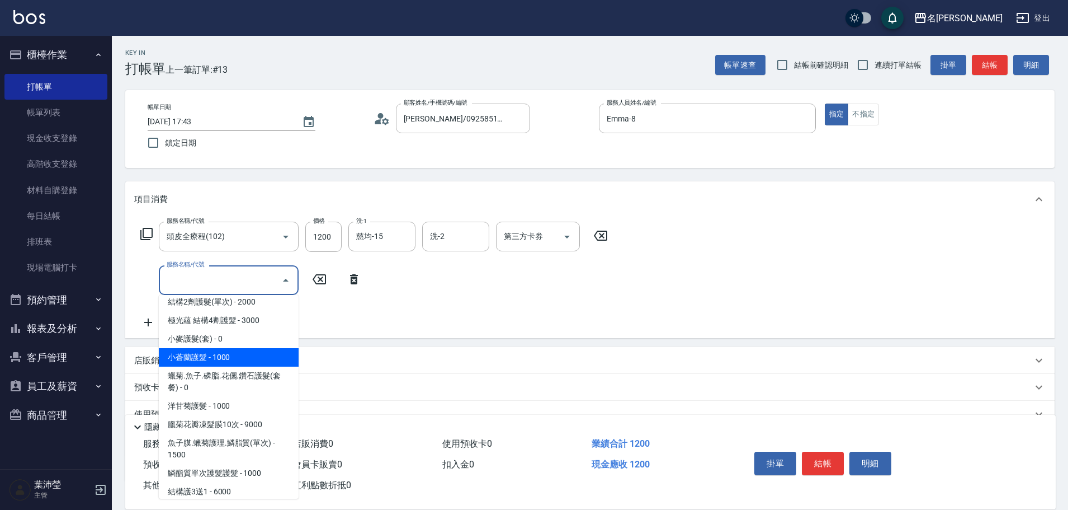
scroll to position [727, 0]
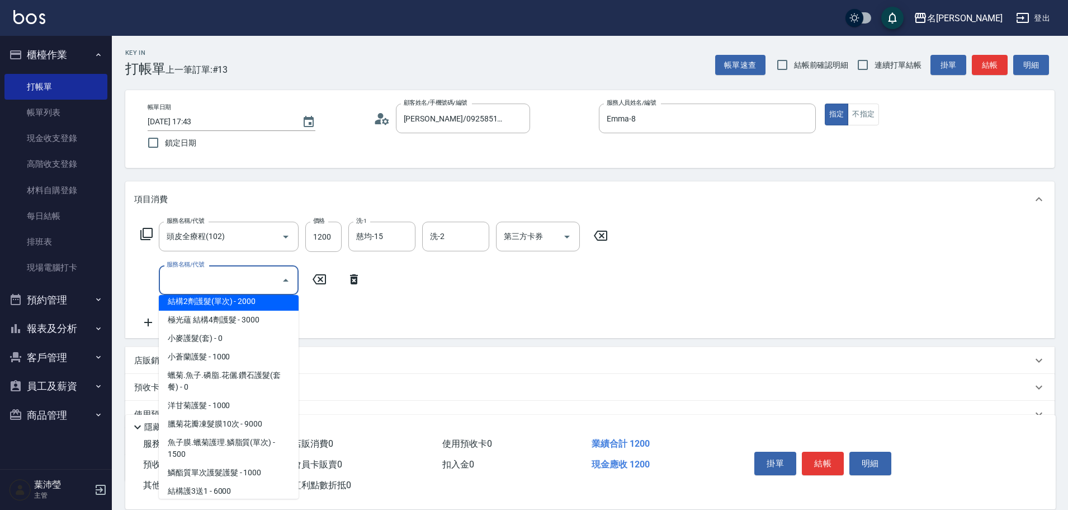
click at [250, 293] on div "服務名稱/代號" at bounding box center [229, 280] width 140 height 30
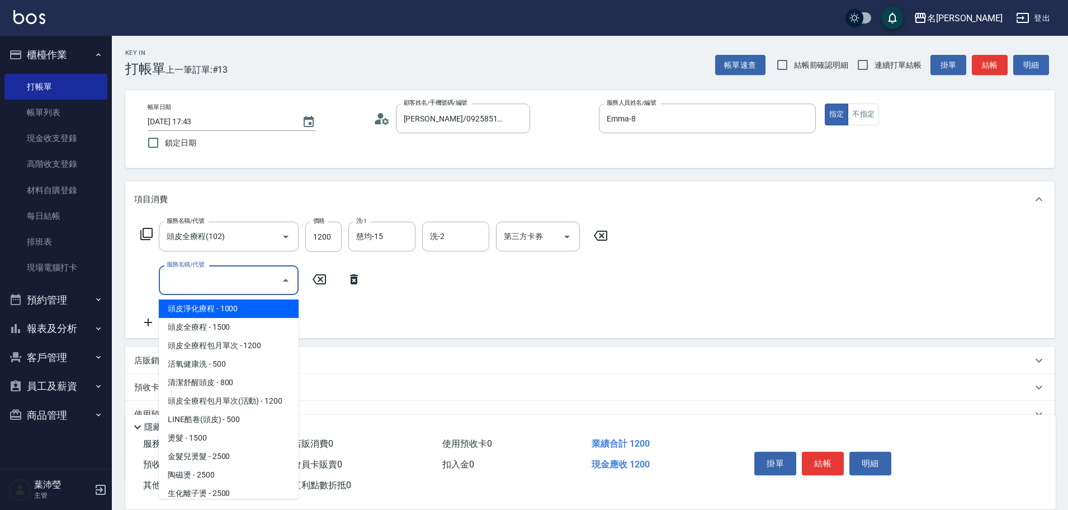
click at [217, 282] on input "服務名稱/代號" at bounding box center [220, 280] width 113 height 20
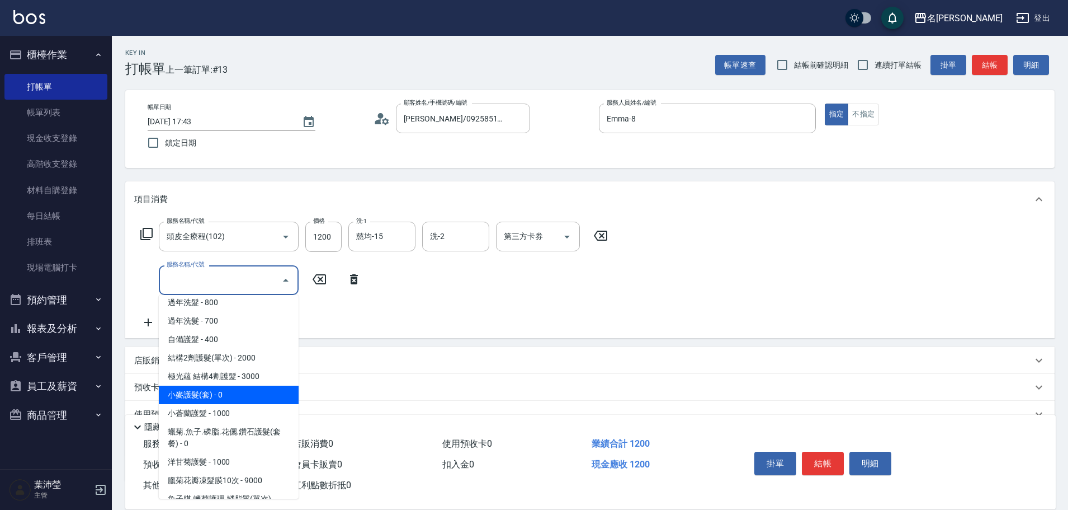
scroll to position [671, 0]
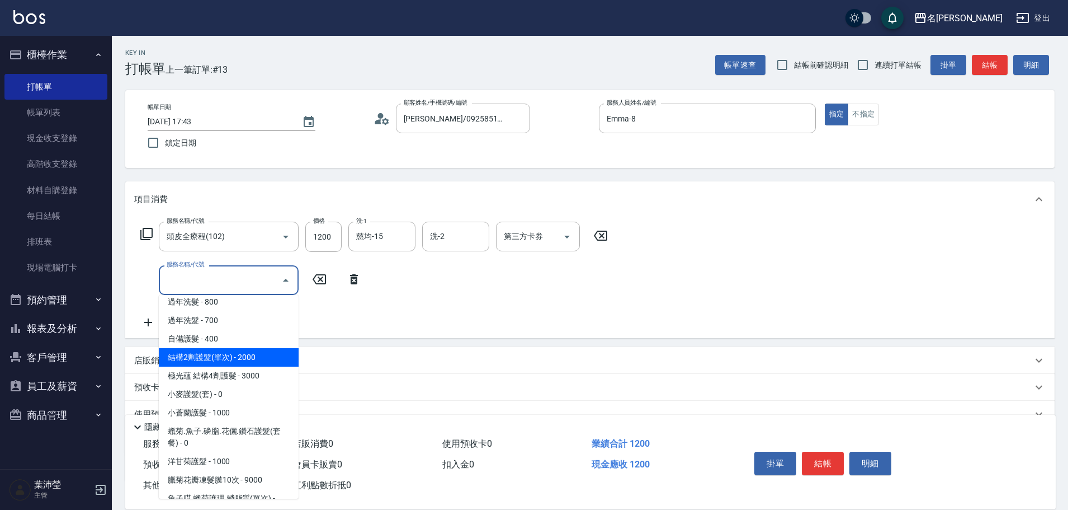
click at [239, 365] on span "結構2劑護髮(單次) - 2000" at bounding box center [229, 357] width 140 height 18
type input "結構2劑護髮(單次)(602)"
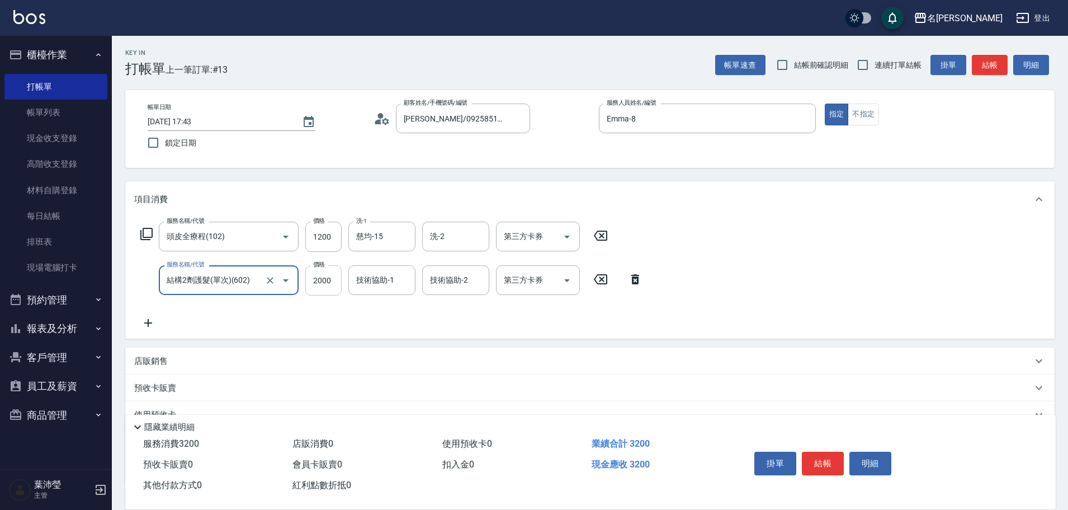
click at [315, 279] on input "2000" at bounding box center [323, 280] width 36 height 30
type input "1500"
click at [364, 284] on input "技術協助-1" at bounding box center [381, 280] width 57 height 20
type input "慈均-15"
click at [831, 455] on button "結帳" at bounding box center [823, 462] width 42 height 23
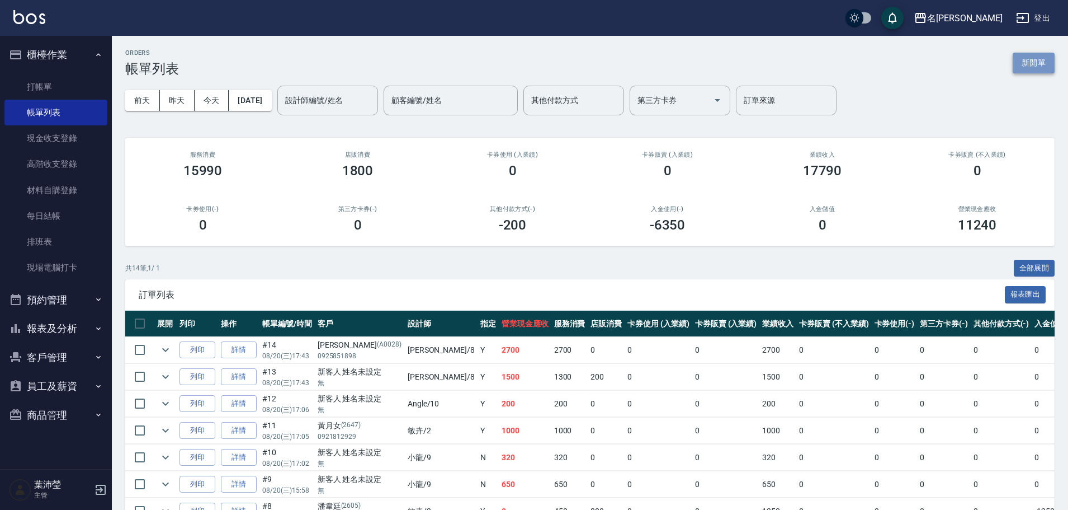
click at [1029, 70] on button "新開單" at bounding box center [1034, 63] width 42 height 21
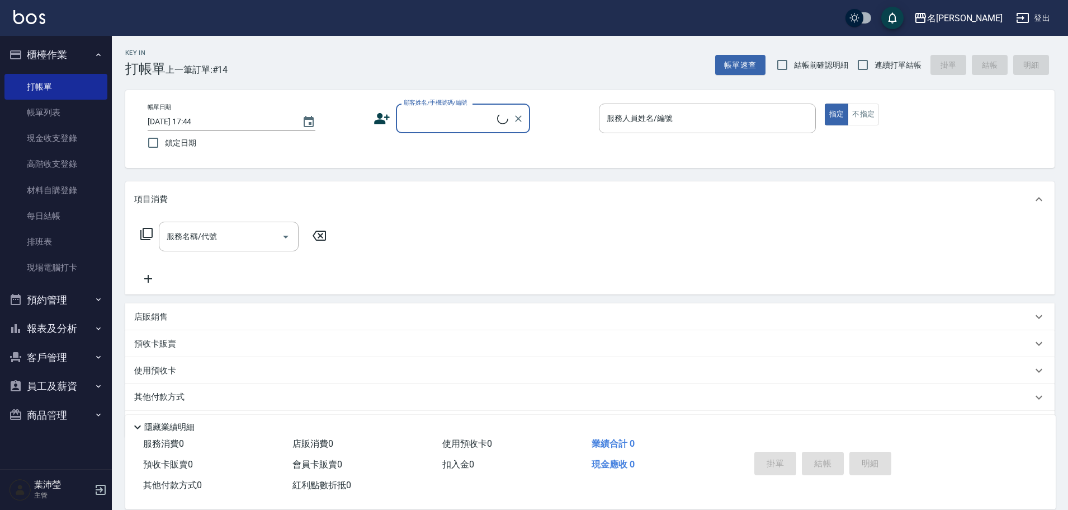
click at [414, 114] on input "顧客姓名/手機號碼/編號" at bounding box center [449, 119] width 96 height 20
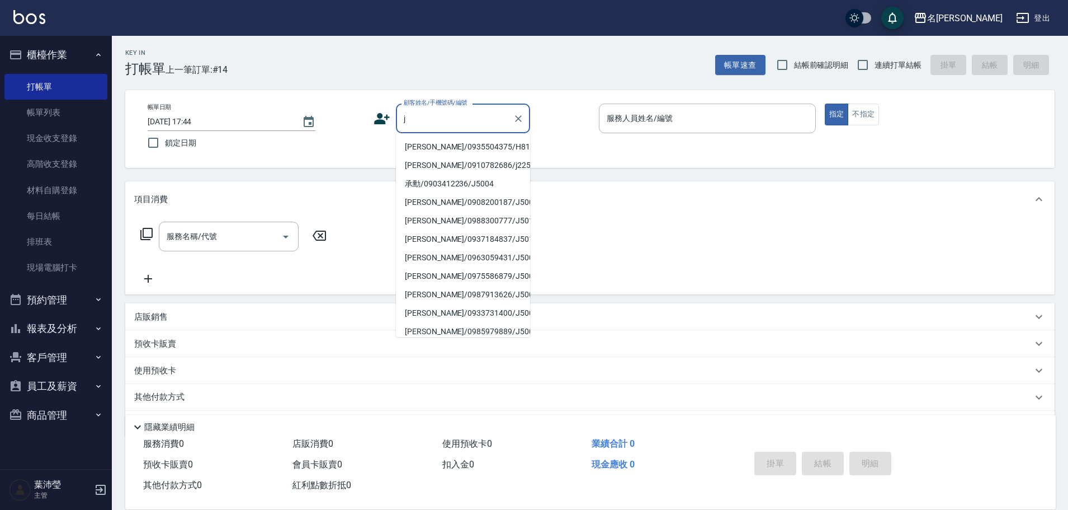
click at [417, 153] on li "[PERSON_NAME]/0935504375/H8123" at bounding box center [463, 147] width 134 height 18
type input "[PERSON_NAME]/0935504375/H8123"
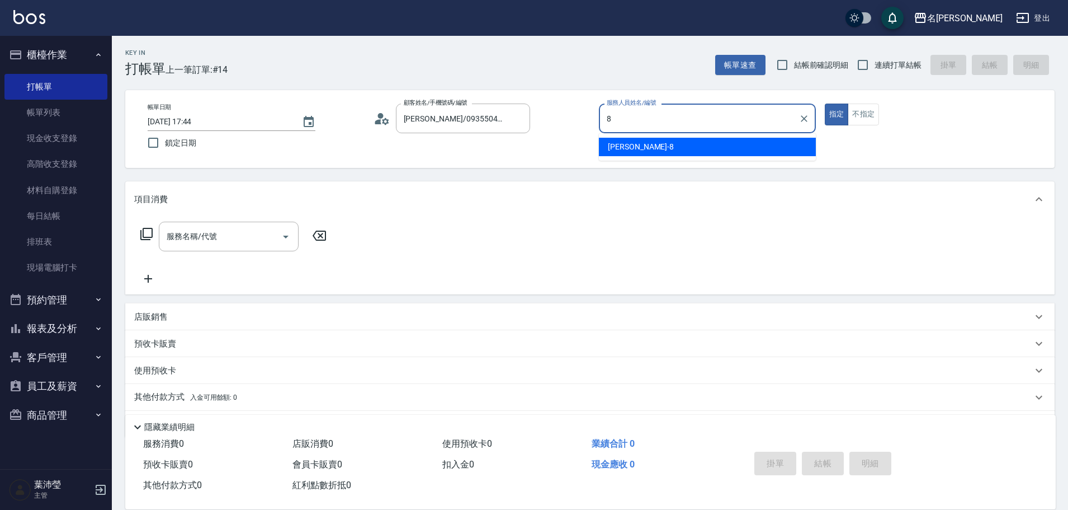
type input "Emma-8"
type button "true"
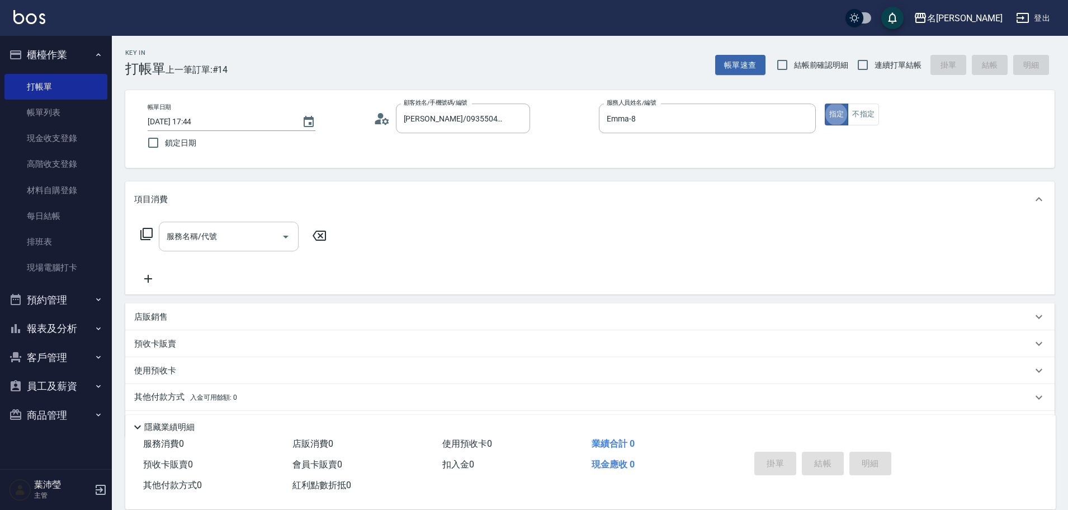
click at [201, 243] on input "服務名稱/代號" at bounding box center [220, 237] width 113 height 20
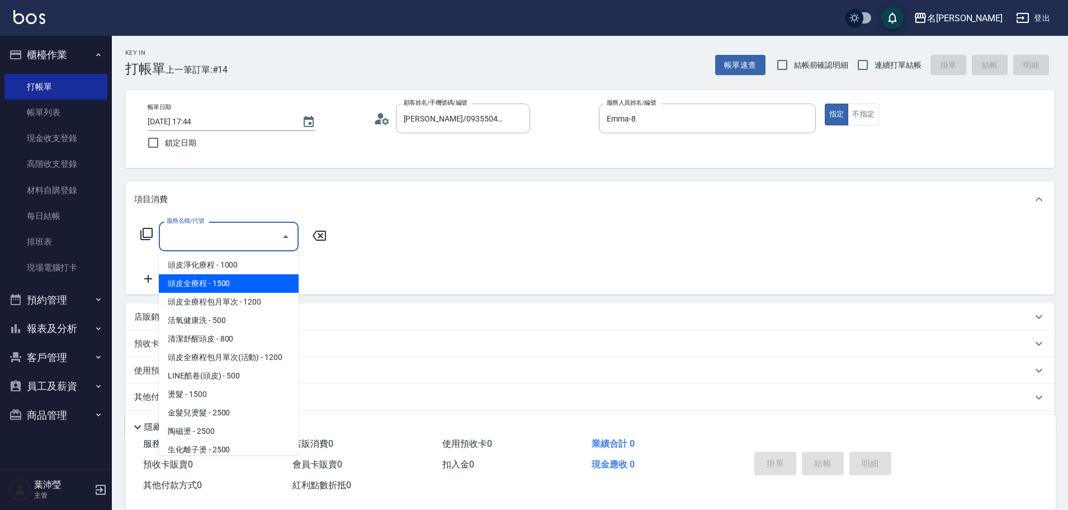
click at [240, 282] on span "頭皮全療程 - 1500" at bounding box center [229, 283] width 140 height 18
type input "頭皮全療程(102)"
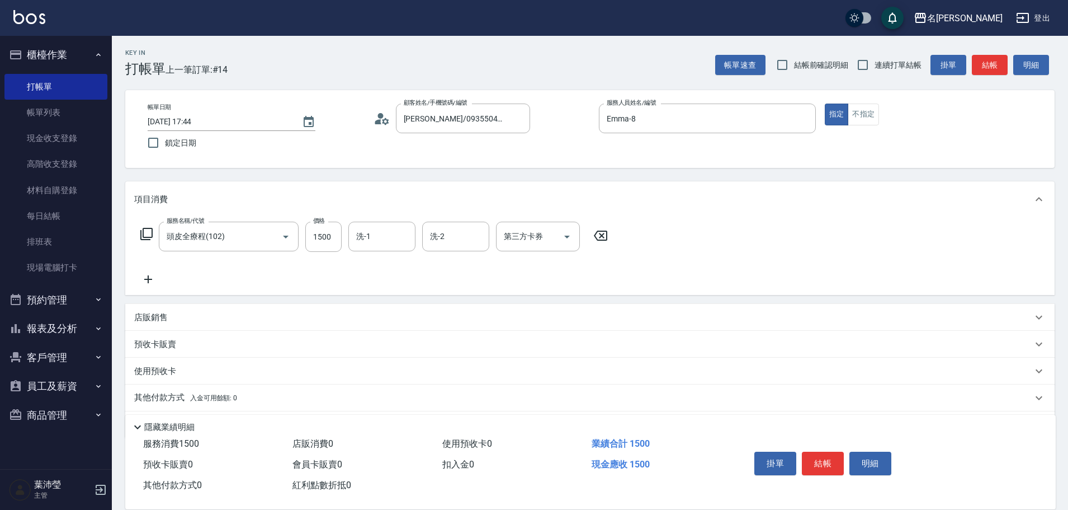
click at [147, 275] on icon at bounding box center [148, 278] width 28 height 13
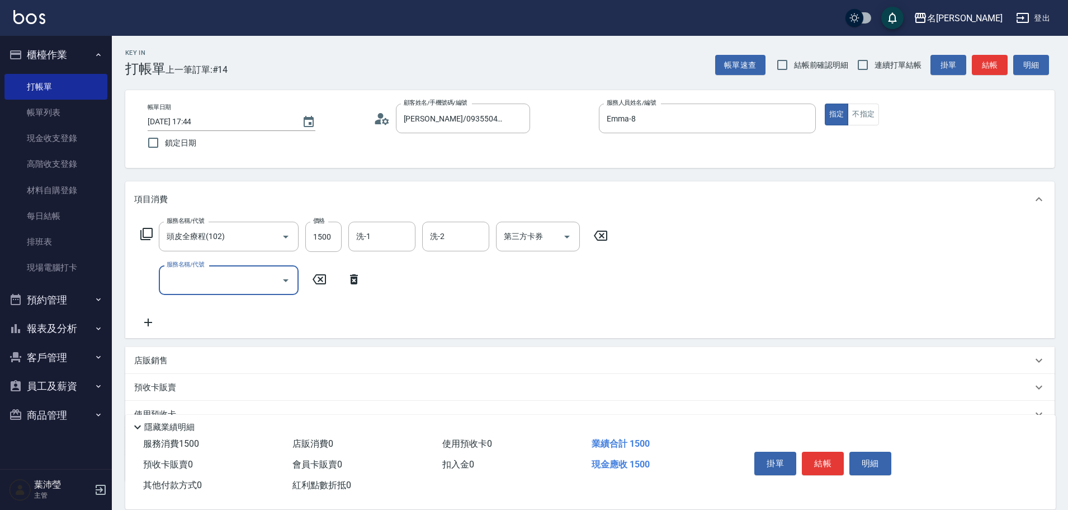
click at [243, 286] on input "服務名稱/代號" at bounding box center [220, 280] width 113 height 20
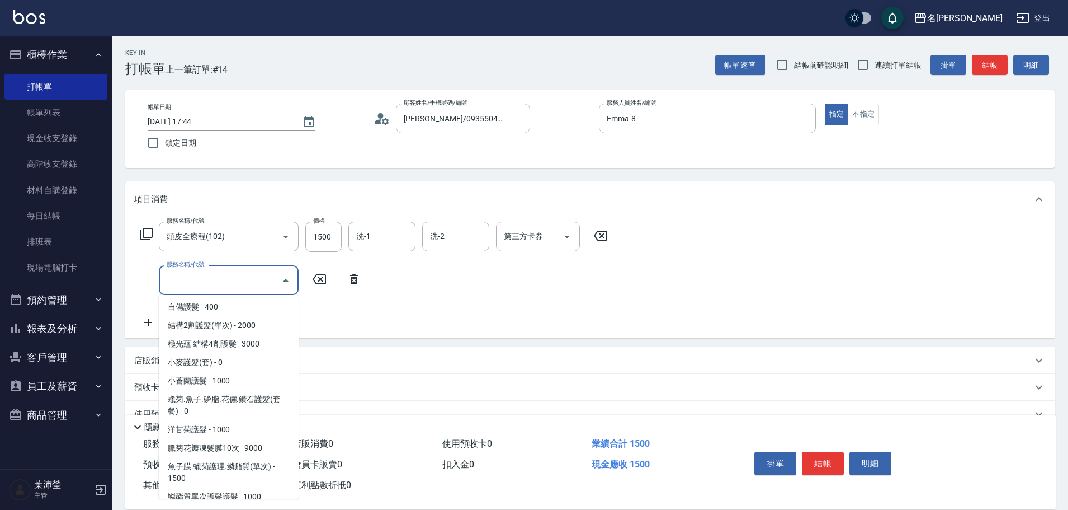
scroll to position [727, 0]
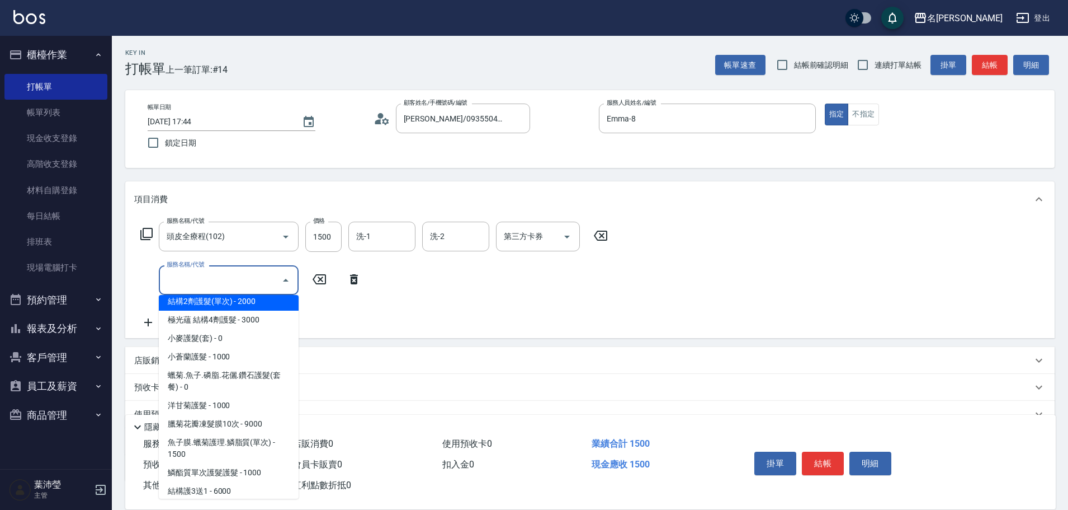
click at [242, 306] on span "結構2劑護髮(單次) - 2000" at bounding box center [229, 301] width 140 height 18
type input "結構2劑護髮(單次)(602)"
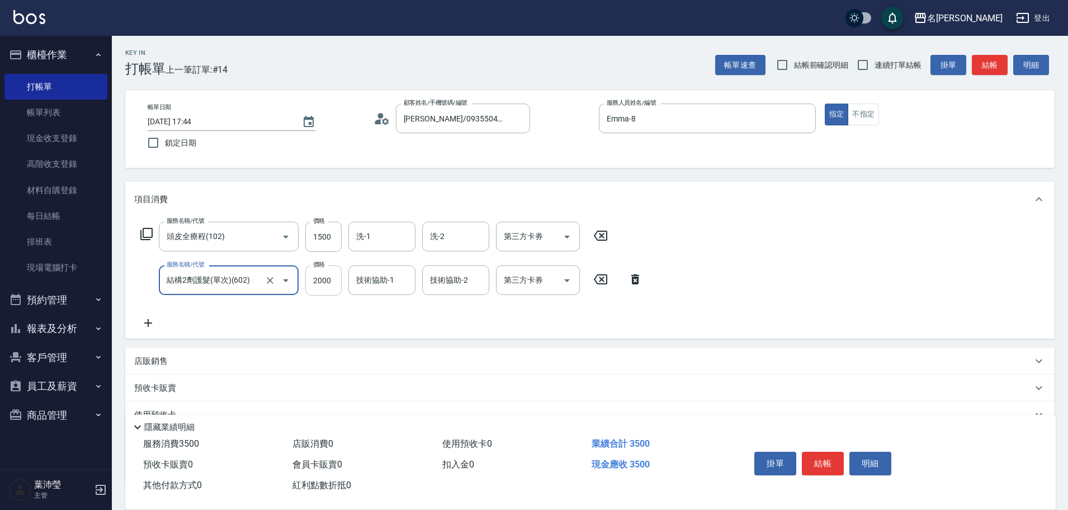
click at [317, 291] on input "2000" at bounding box center [323, 280] width 36 height 30
type input "1500"
click at [323, 248] on input "1500" at bounding box center [323, 236] width 36 height 30
type input "1200"
click at [829, 456] on button "結帳" at bounding box center [823, 462] width 42 height 23
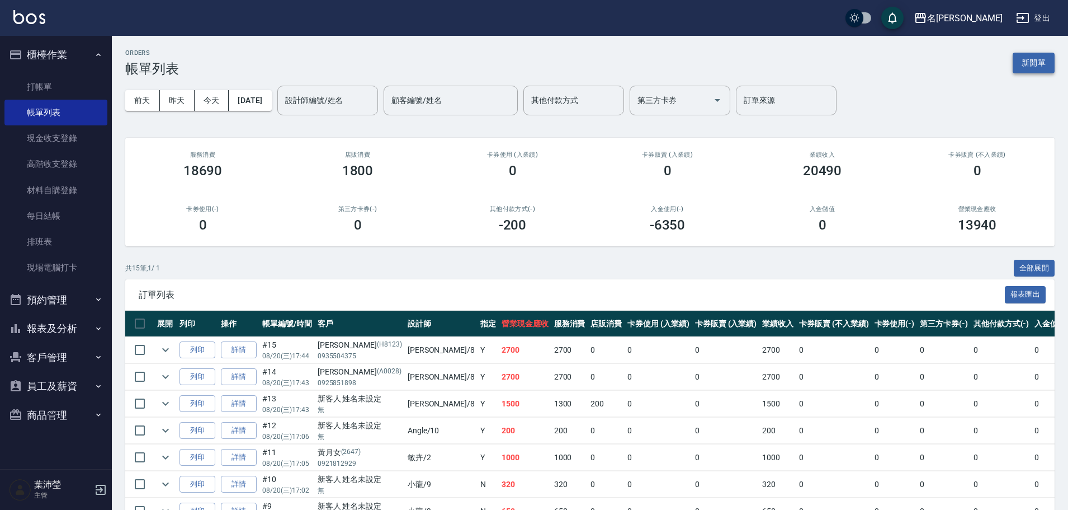
click at [1017, 66] on button "新開單" at bounding box center [1034, 63] width 42 height 21
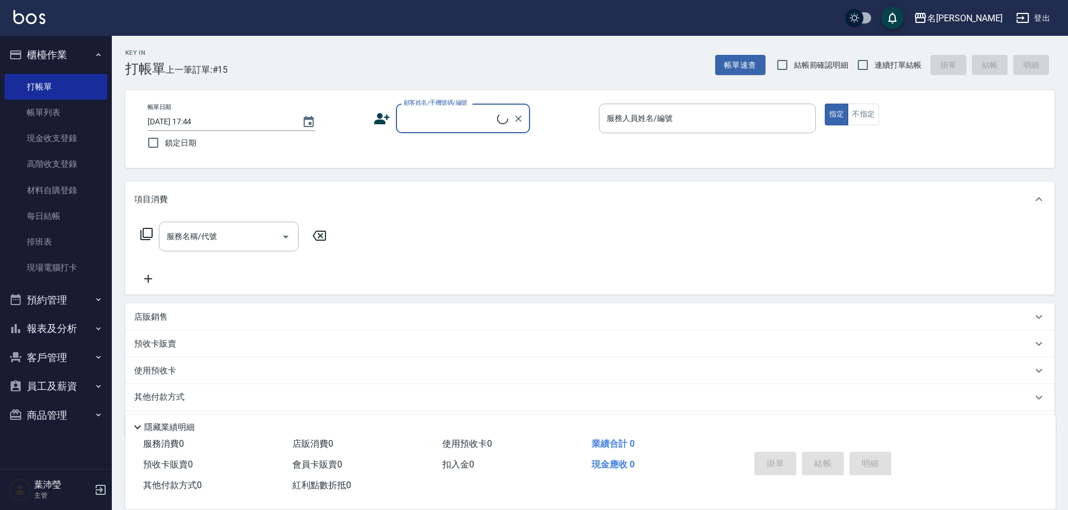
drag, startPoint x: 431, startPoint y: 117, endPoint x: 430, endPoint y: 124, distance: 6.4
click at [431, 118] on input "顧客姓名/手機號碼/編號" at bounding box center [449, 119] width 96 height 20
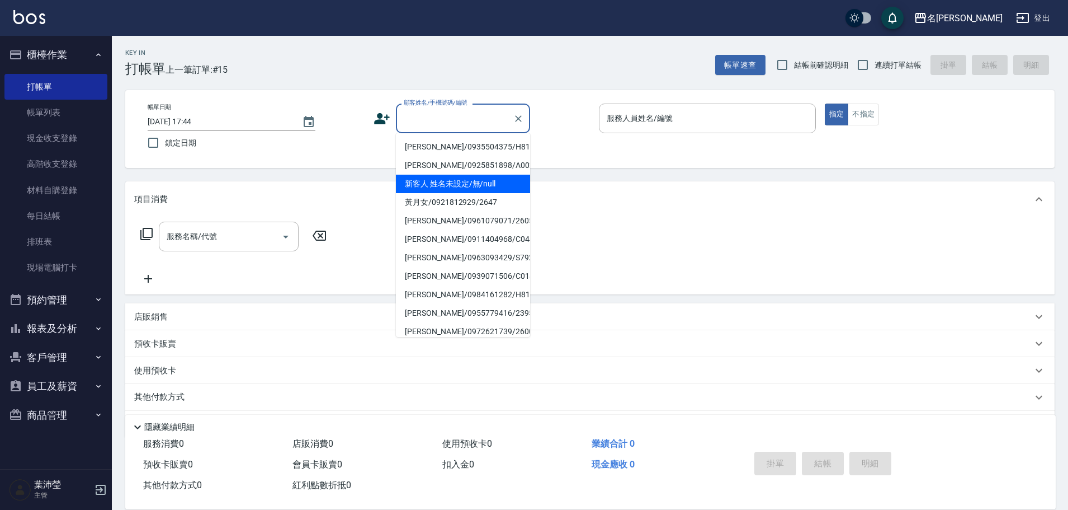
click at [440, 191] on li "新客人 姓名未設定/無/null" at bounding box center [463, 183] width 134 height 18
type input "新客人 姓名未設定/無/null"
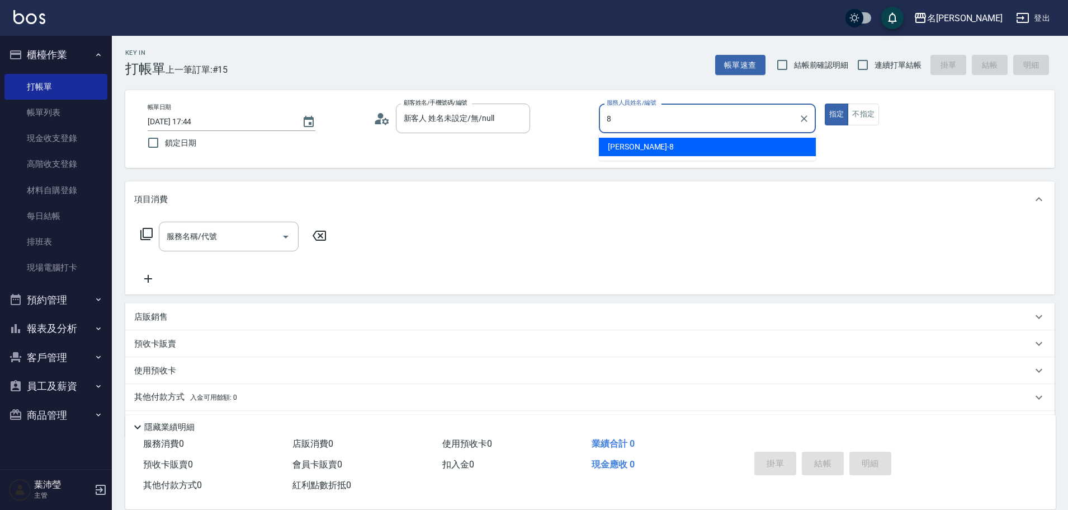
type input "Emma-8"
type button "true"
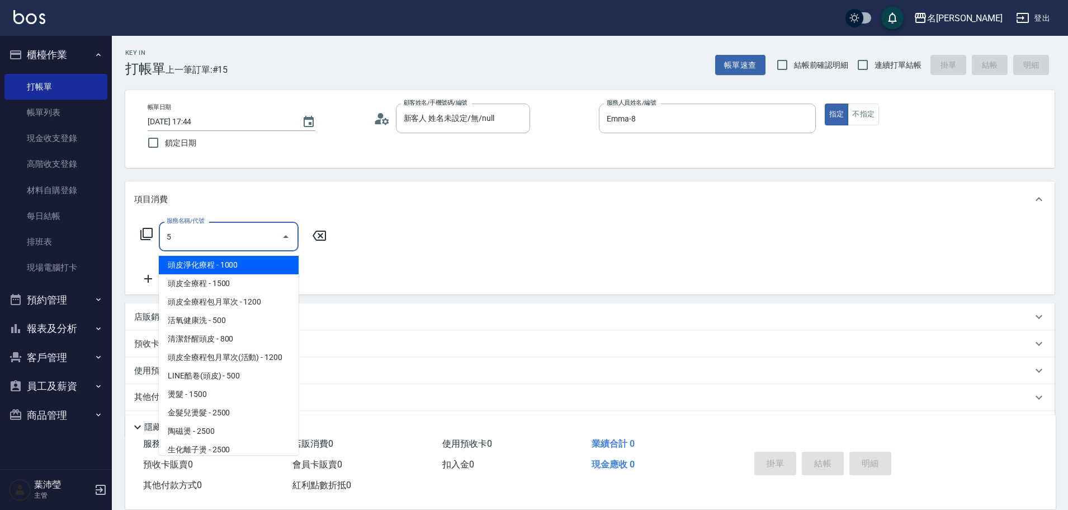
click at [253, 243] on input "5" at bounding box center [220, 237] width 113 height 20
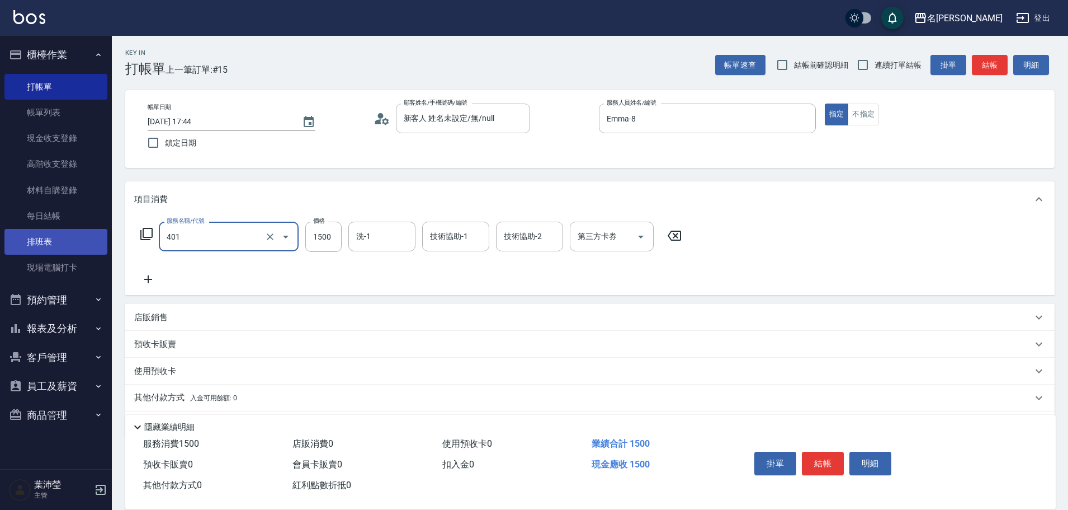
type input "染髮(401)"
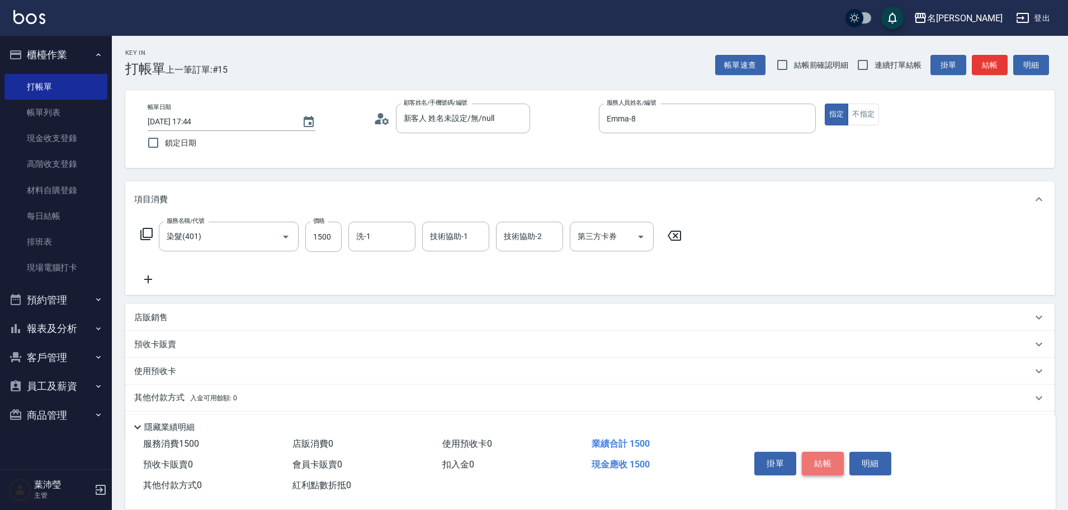
click at [829, 461] on button "結帳" at bounding box center [823, 462] width 42 height 23
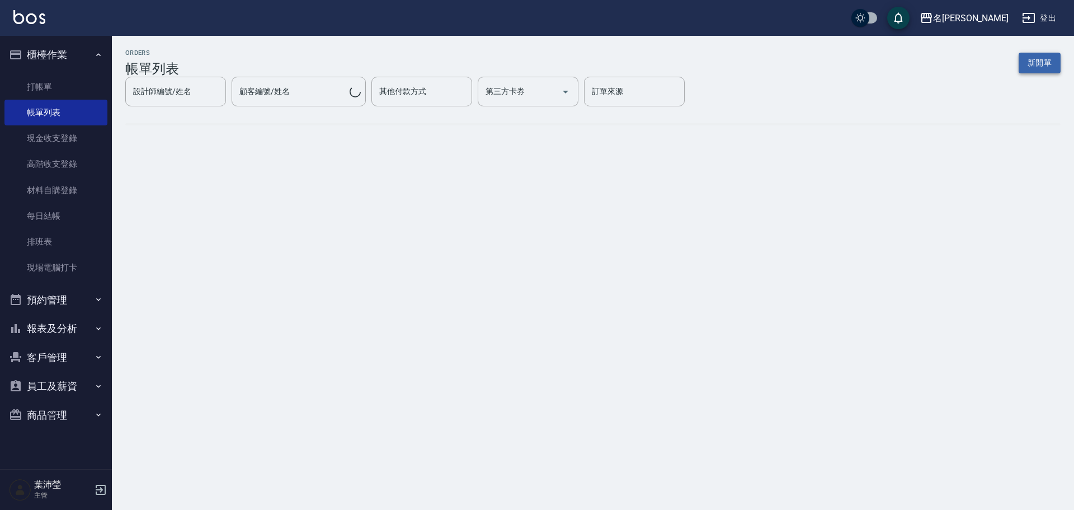
click at [1035, 63] on button "新開單" at bounding box center [1039, 63] width 42 height 21
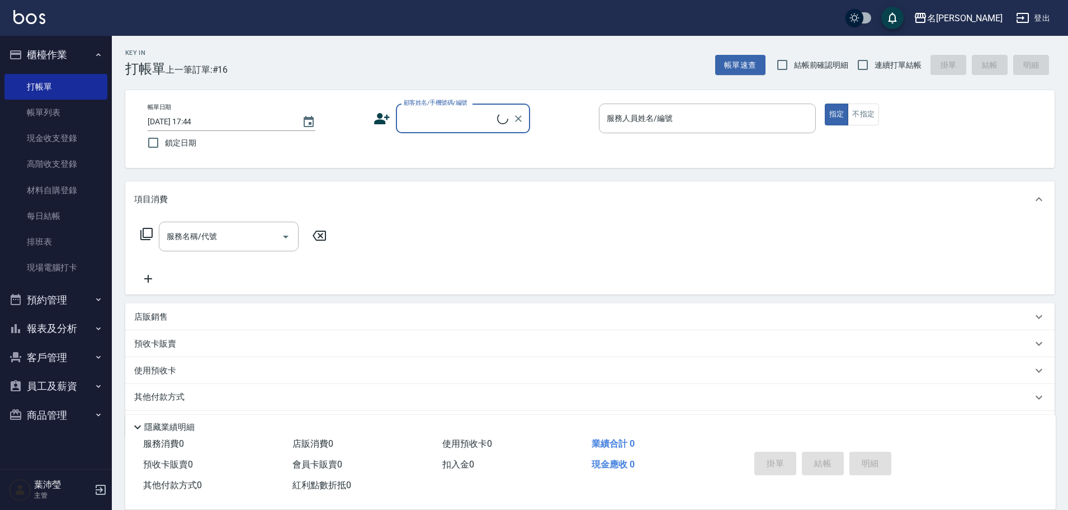
click at [437, 119] on input "顧客姓名/手機號碼/編號" at bounding box center [449, 119] width 96 height 20
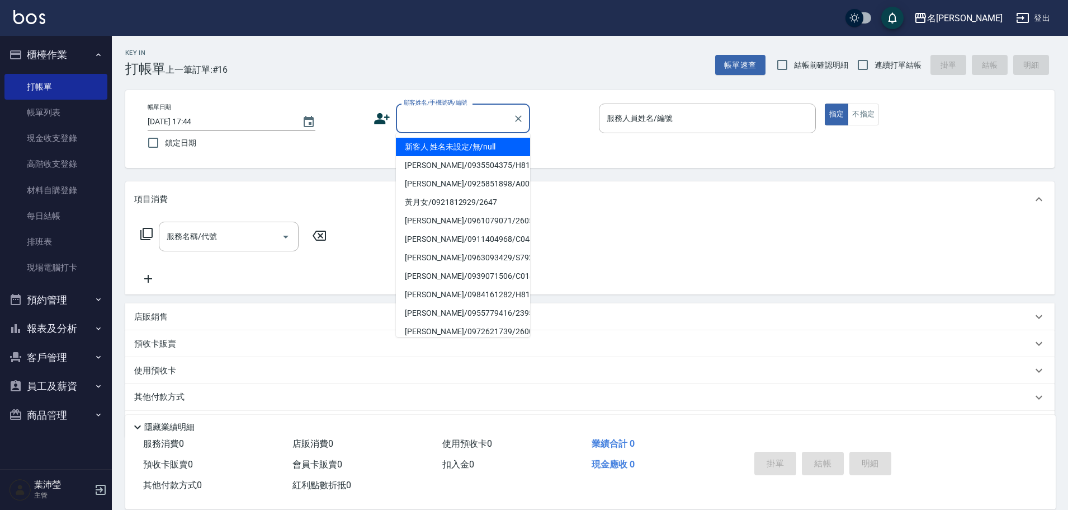
click at [453, 144] on li "新客人 姓名未設定/無/null" at bounding box center [463, 147] width 134 height 18
type input "新客人 姓名未設定/無/null"
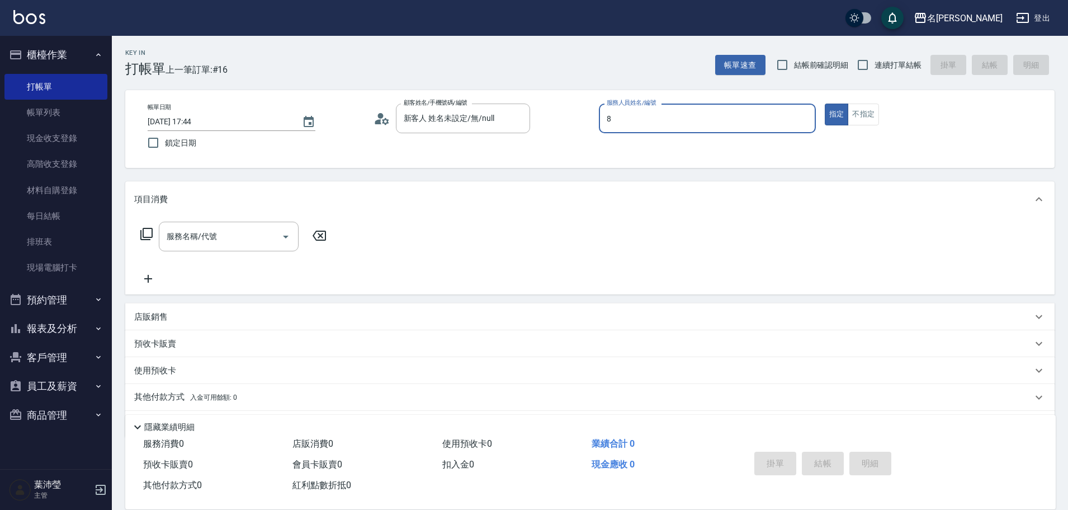
type input "Emma-8"
type button "true"
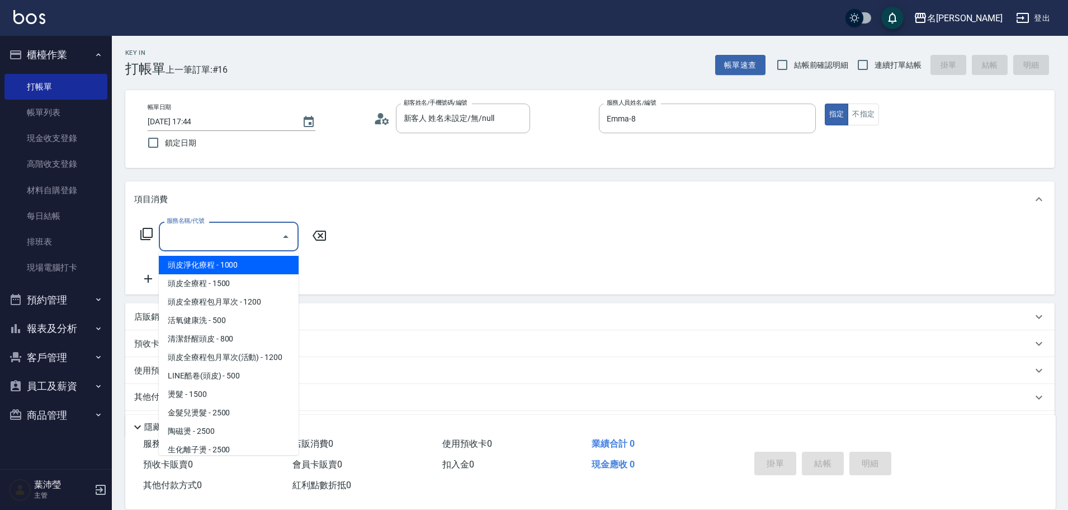
click at [232, 242] on input "服務名稱/代號" at bounding box center [220, 237] width 113 height 20
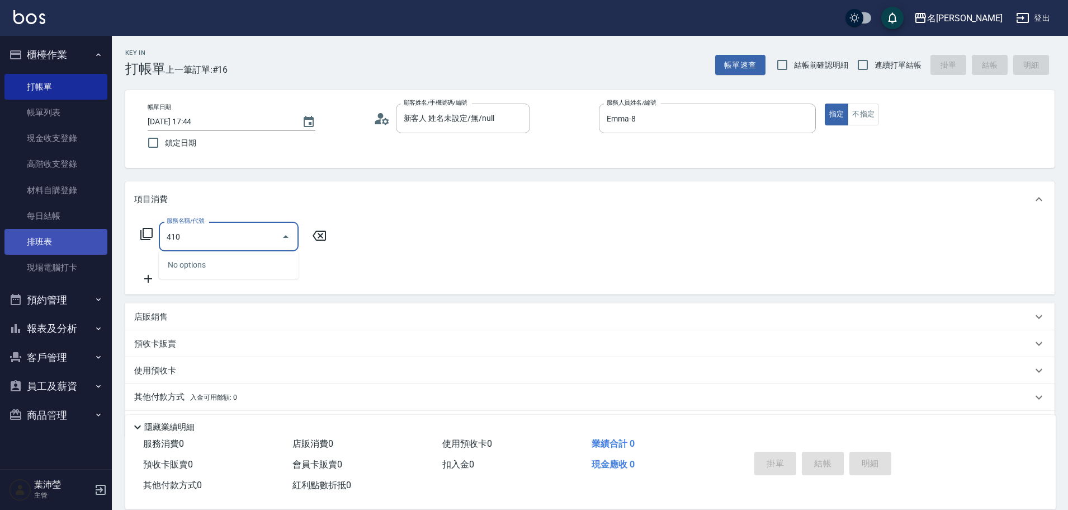
drag, startPoint x: 232, startPoint y: 242, endPoint x: 91, endPoint y: 237, distance: 141.0
click at [91, 237] on div "名留龍江 登出 櫃檯作業 打帳單 帳單列表 現金收支登錄 高階收支登錄 材料自購登錄 每日結帳 排班表 現場電腦打卡 預約管理 預約管理 單日預約紀錄 單週預…" at bounding box center [534, 272] width 1068 height 545
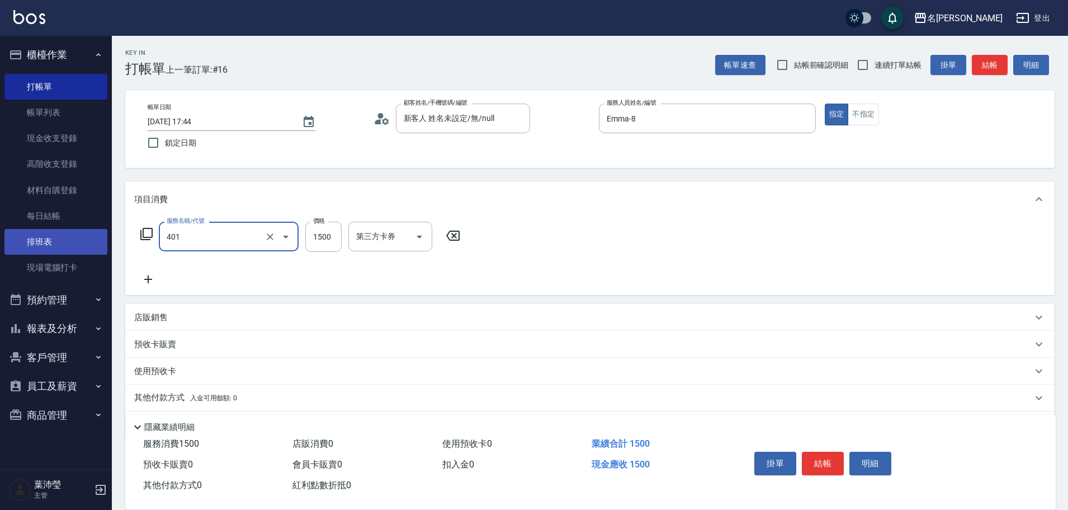
type input "染髮(401)"
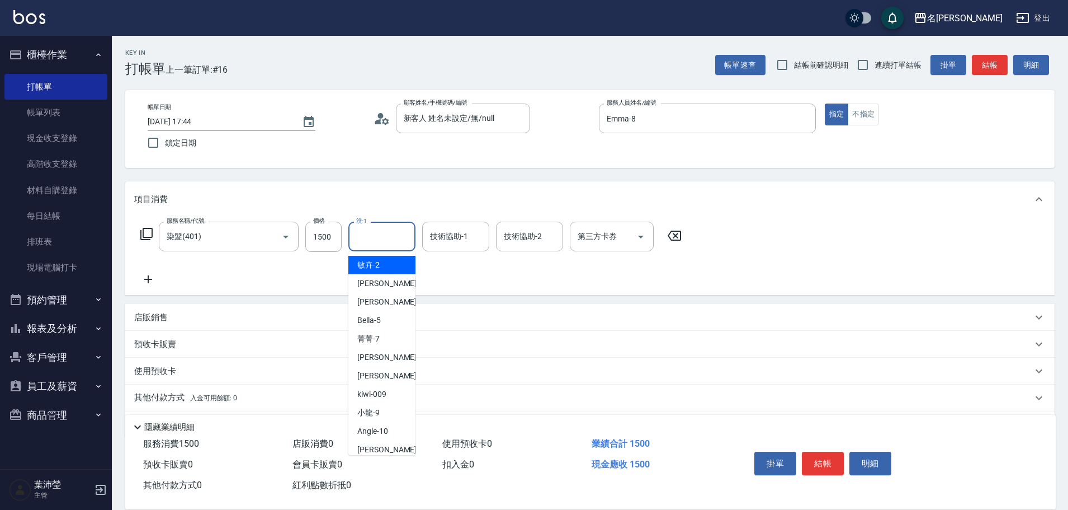
click at [385, 235] on input "洗-1" at bounding box center [381, 237] width 57 height 20
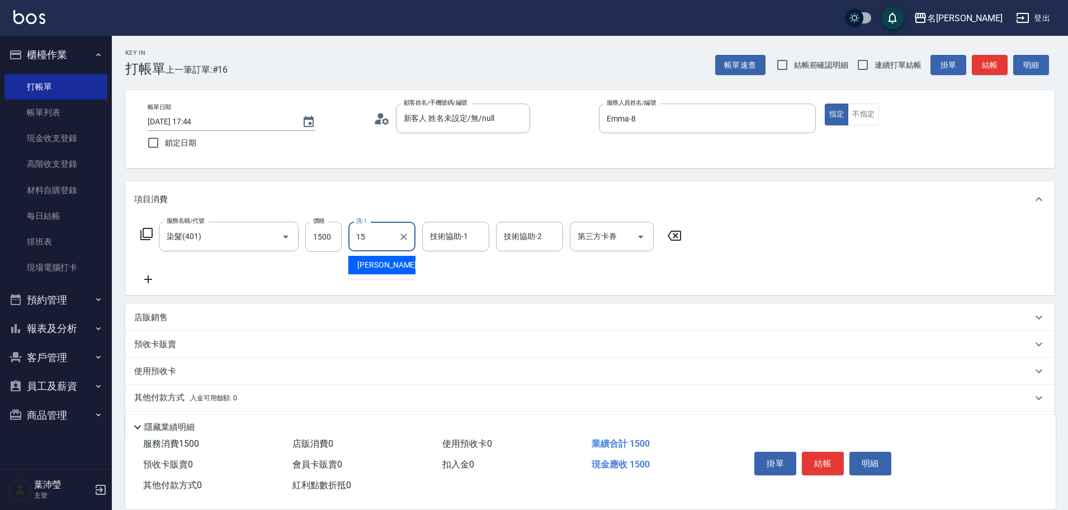
type input "慈均-15"
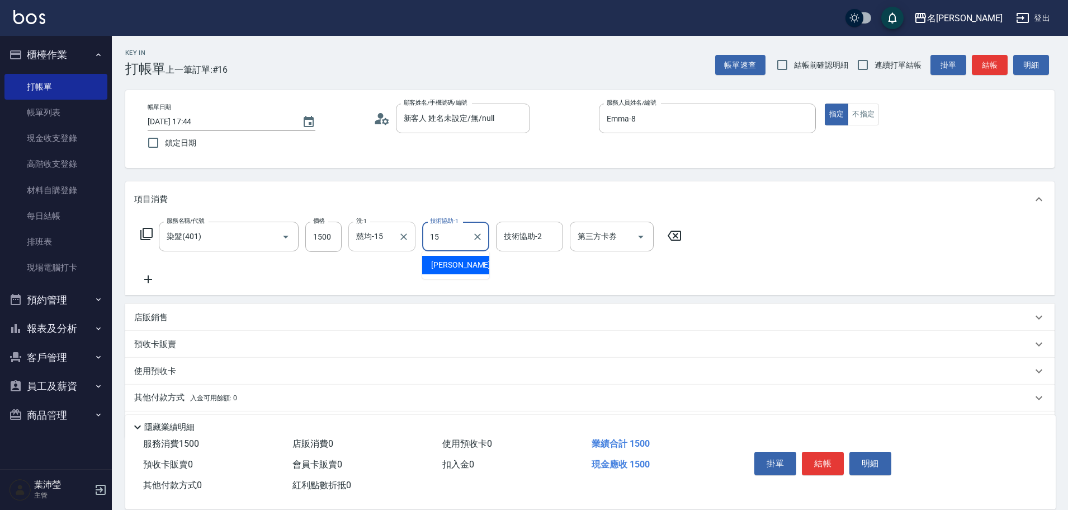
type input "慈均-15"
type input "78"
click at [502, 241] on input "技術協助-2" at bounding box center [529, 237] width 57 height 20
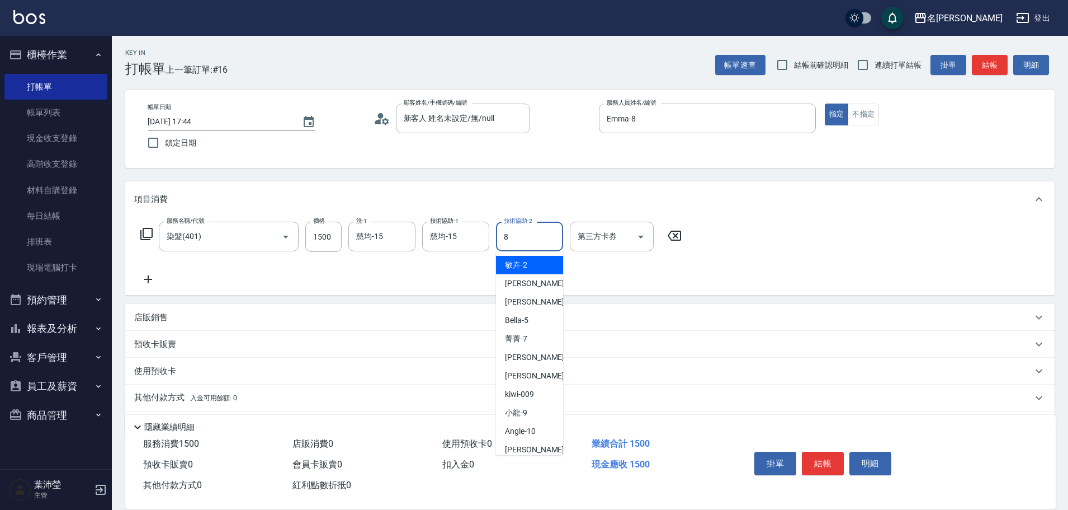
type input "Emma-8"
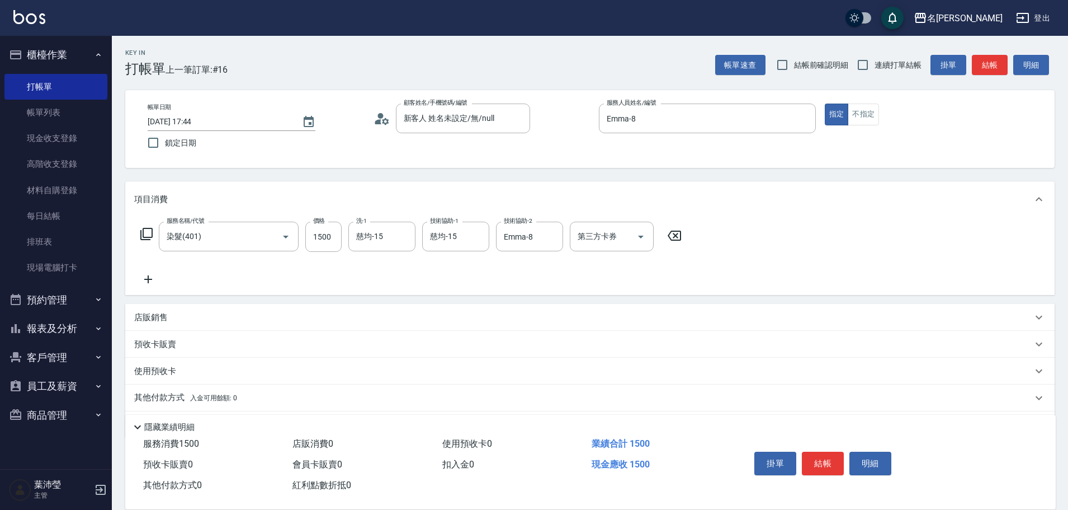
click at [142, 277] on icon at bounding box center [148, 278] width 28 height 13
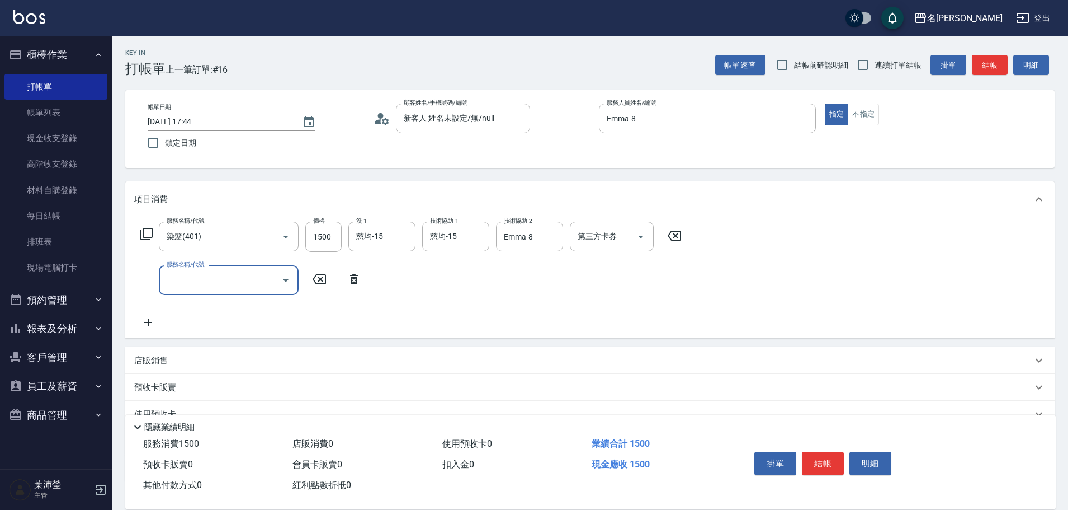
click at [206, 290] on div "服務名稱/代號" at bounding box center [229, 280] width 140 height 30
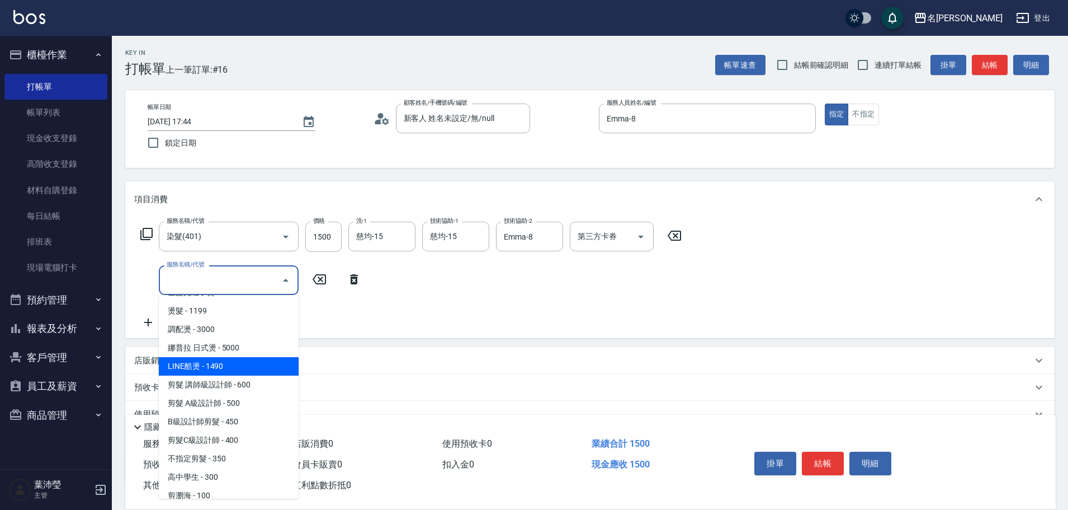
scroll to position [224, 0]
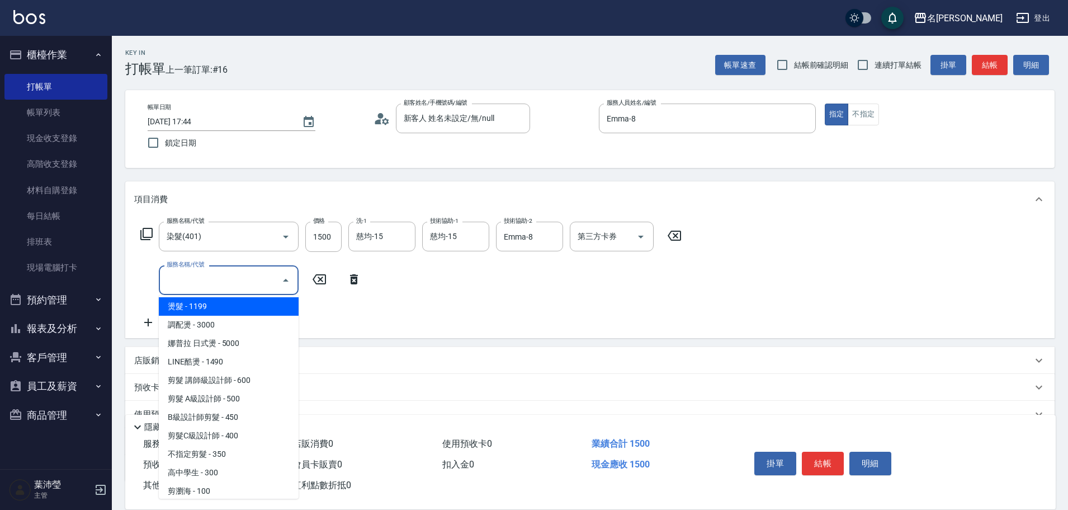
click at [396, 316] on div "服務名稱/代號 染髮(401) 服務名稱/代號 價格 1500 價格 洗-1 慈均-15 洗-1 技術協助-1 慈均-15 技術協助-1 技術協助-2 Emm…" at bounding box center [411, 274] width 554 height 107
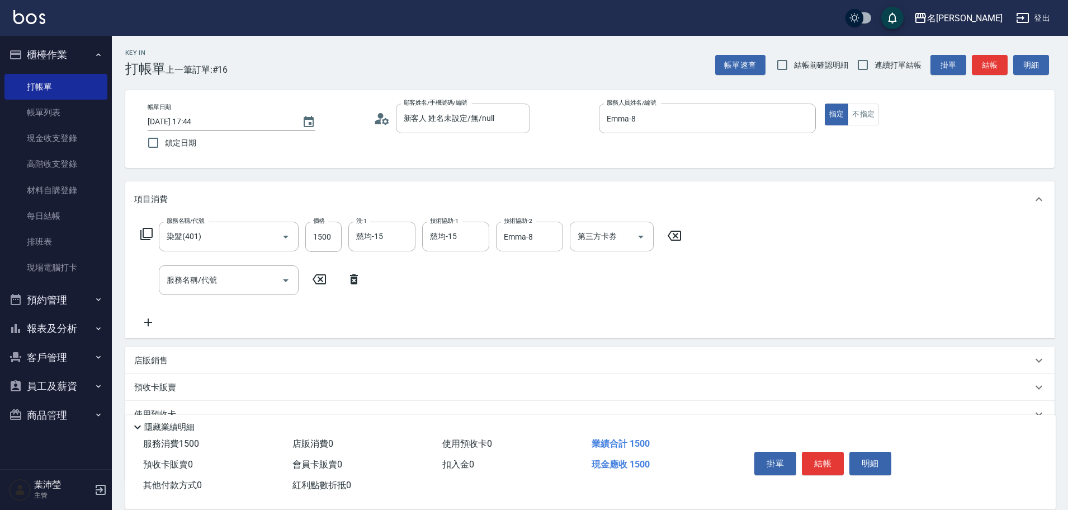
click at [251, 352] on div "店販銷售" at bounding box center [590, 360] width 930 height 27
type input "Emma-8"
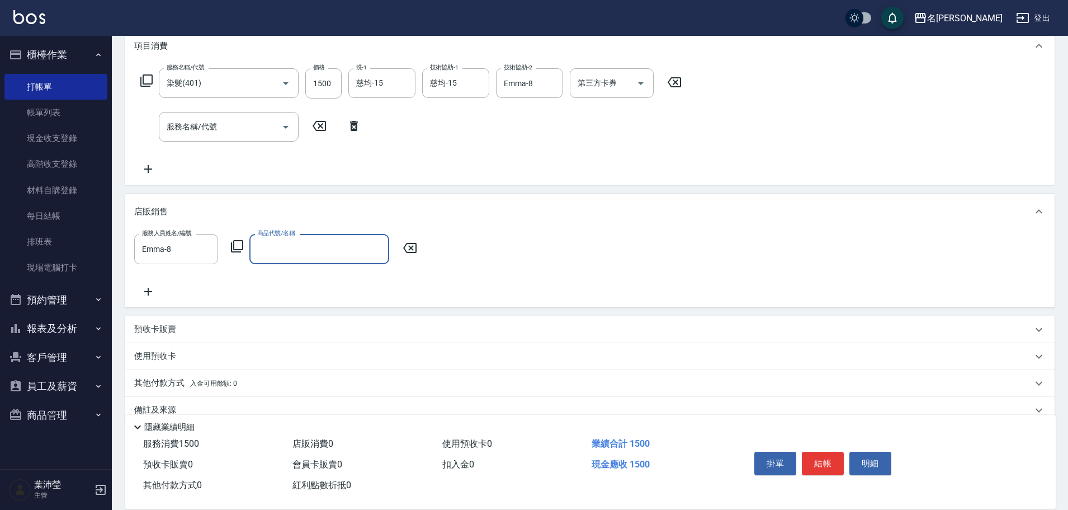
scroll to position [168, 0]
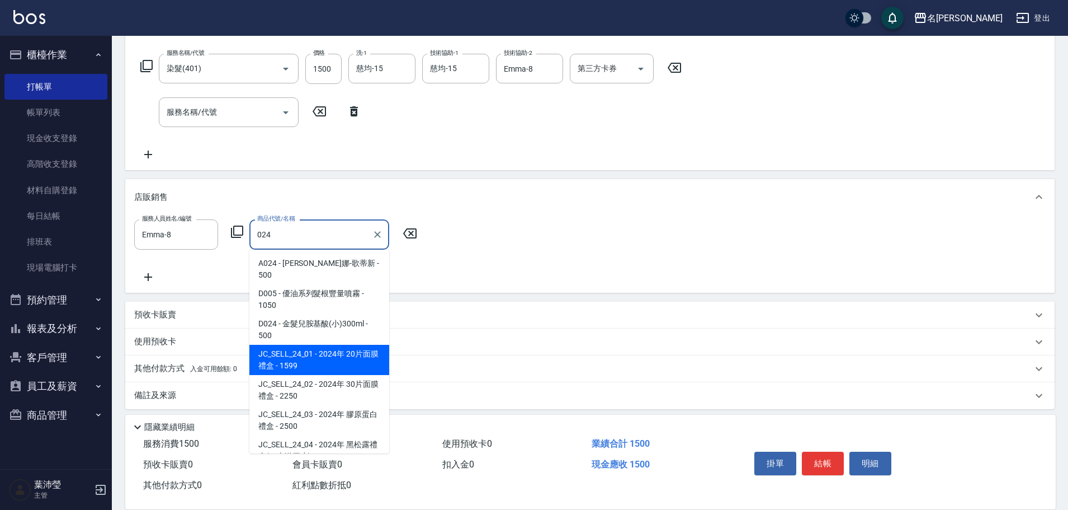
type input "2024年 20片面膜禮盒"
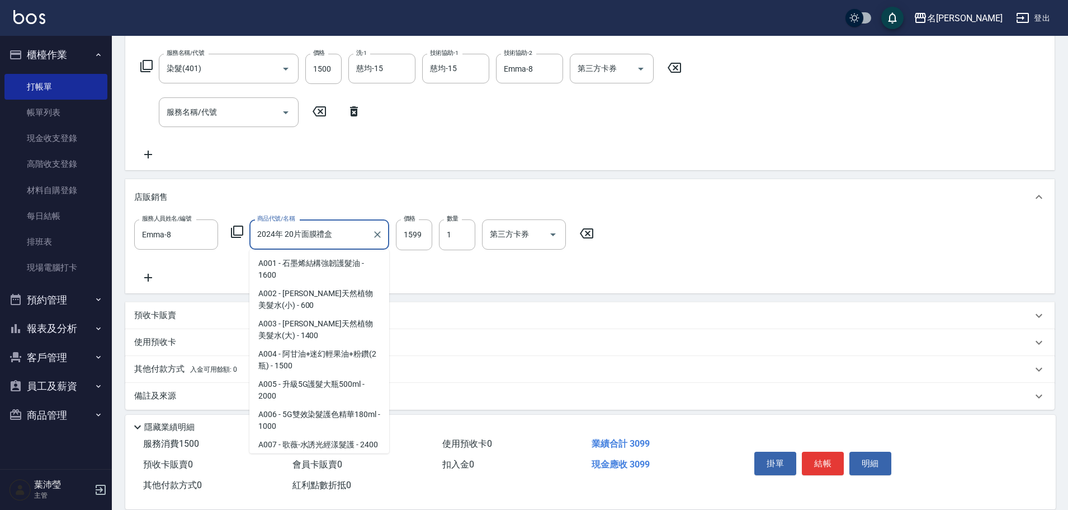
click at [360, 234] on input "2024年 20片面膜禮盒" at bounding box center [310, 234] width 113 height 20
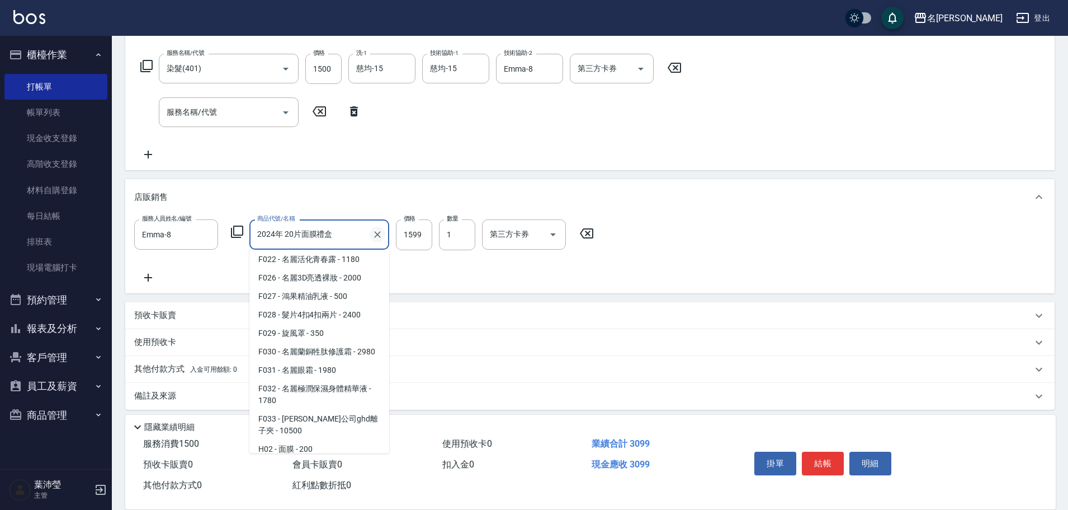
click at [379, 230] on icon "Clear" at bounding box center [377, 234] width 11 height 11
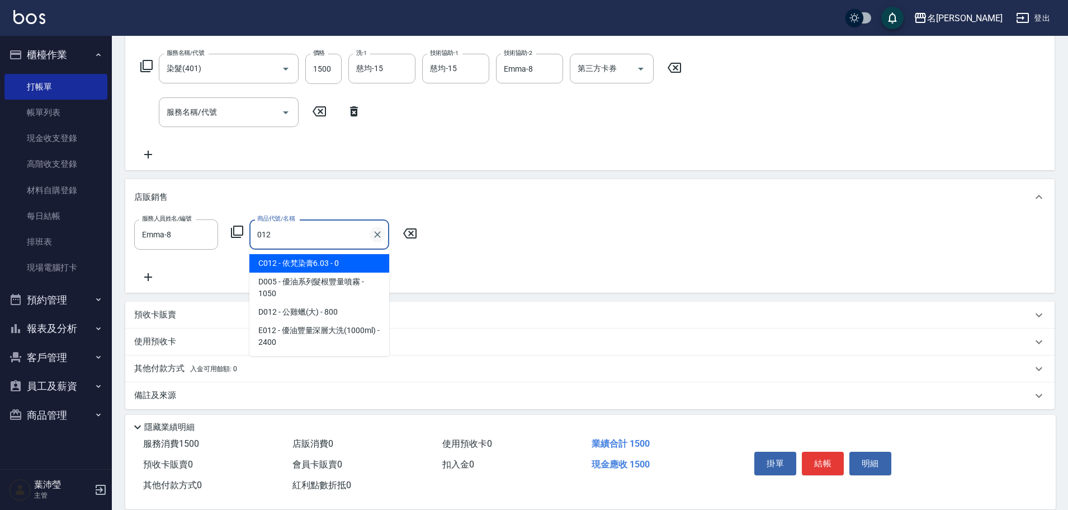
scroll to position [0, 0]
drag, startPoint x: 322, startPoint y: 244, endPoint x: 195, endPoint y: 238, distance: 126.5
click at [195, 238] on div "服務人員姓名/編號 [PERSON_NAME]-8 服務人員姓名/編號 商品代號/名稱 012 商品代號/名稱" at bounding box center [279, 234] width 290 height 30
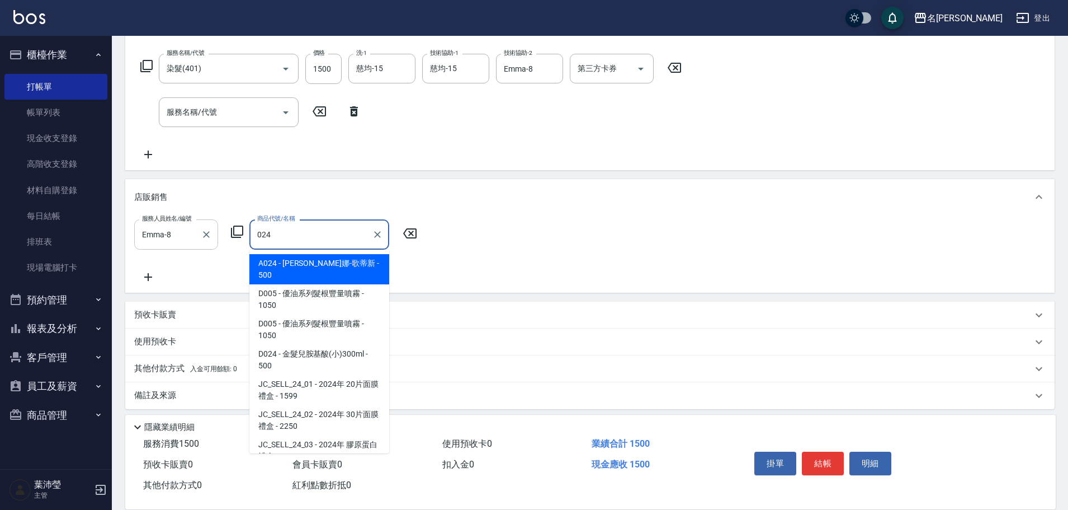
type input "威娜-歌蒂新"
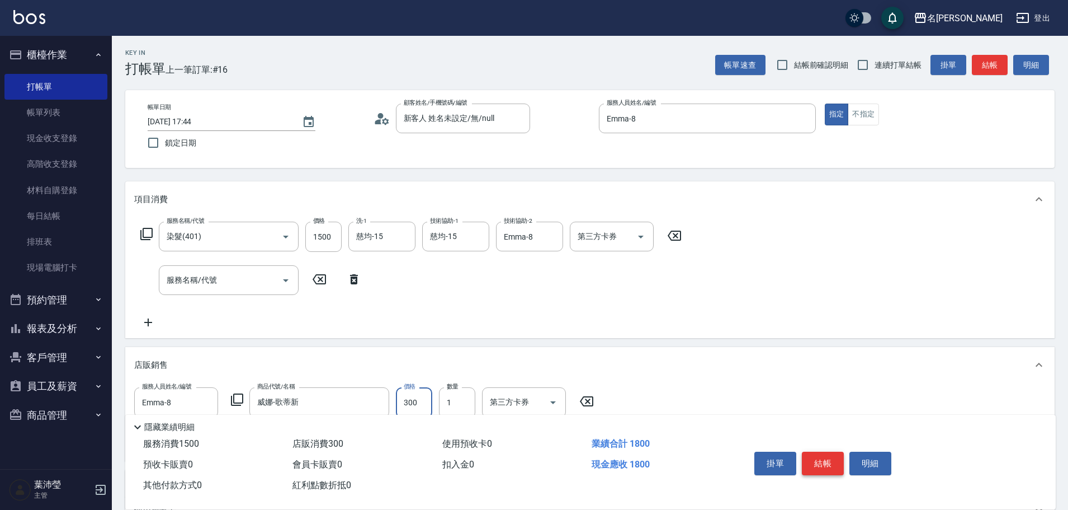
type input "300"
click at [819, 451] on button "結帳" at bounding box center [823, 462] width 42 height 23
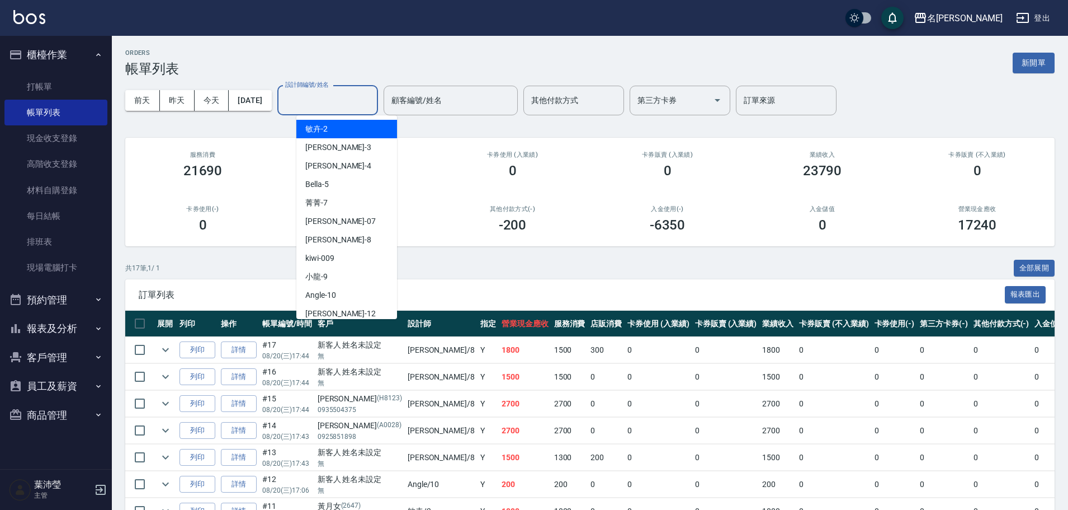
click at [360, 106] on input "設計師編號/姓名" at bounding box center [327, 101] width 91 height 20
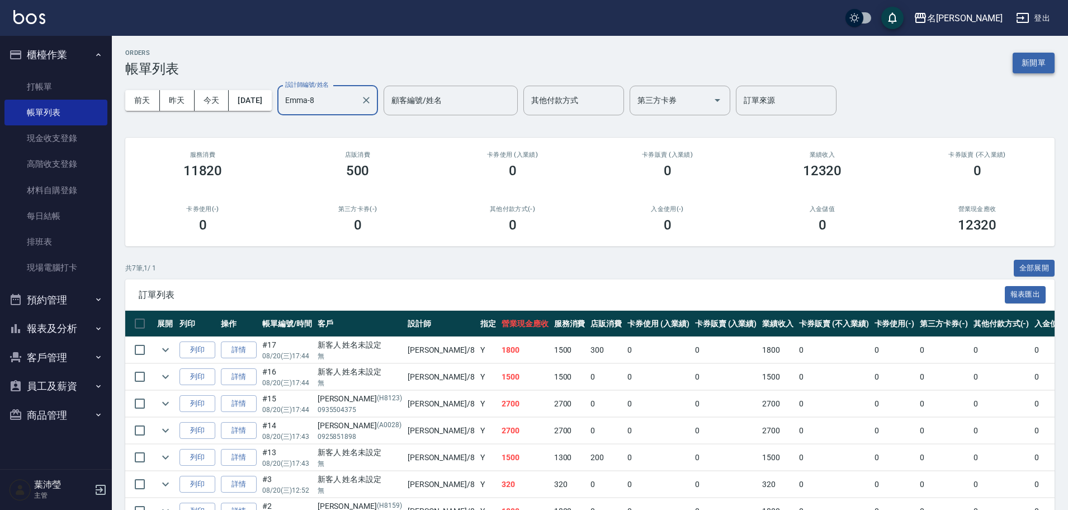
type input "Emma-8"
click at [1017, 58] on button "新開單" at bounding box center [1034, 63] width 42 height 21
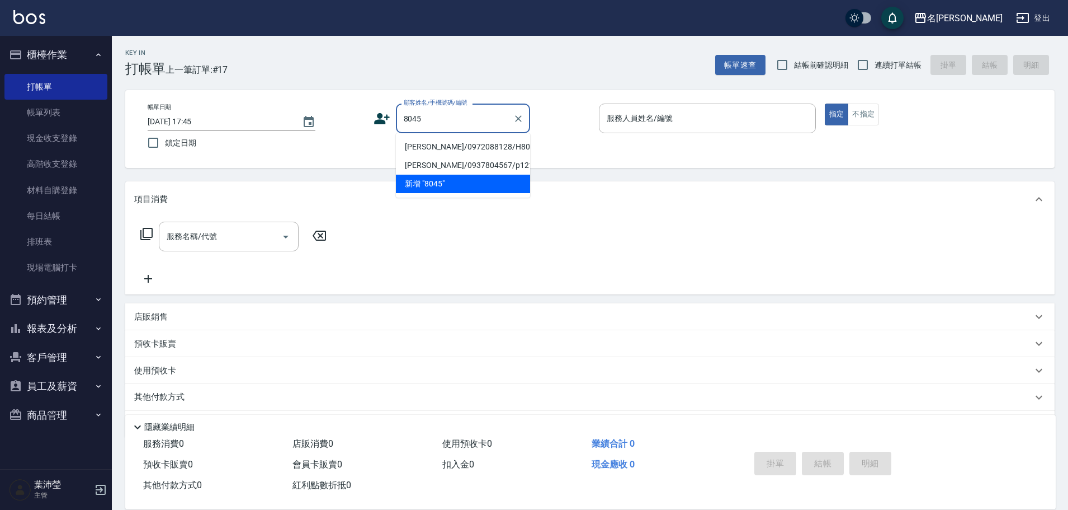
click at [466, 141] on li "[PERSON_NAME]/0972088128/H8045" at bounding box center [463, 147] width 134 height 18
type input "[PERSON_NAME]/0972088128/H8045"
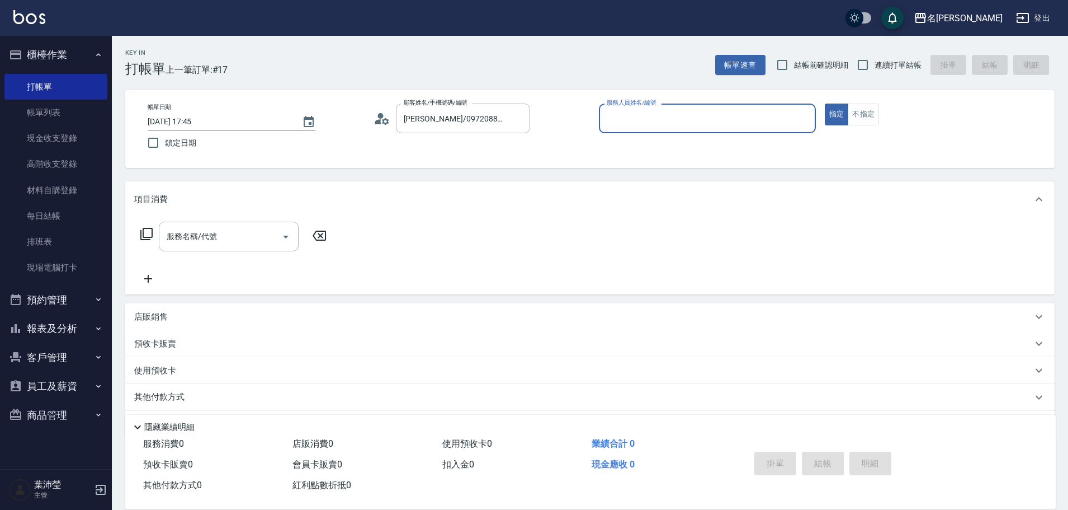
type input "Emma-8"
click at [226, 235] on input "服務名稱/代號" at bounding box center [220, 237] width 113 height 20
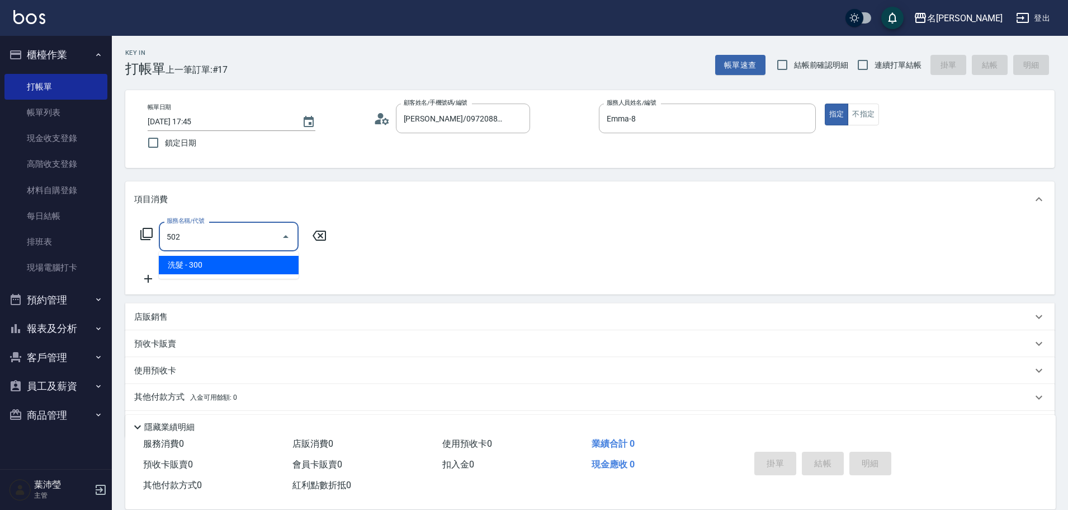
type input "洗髮(502)"
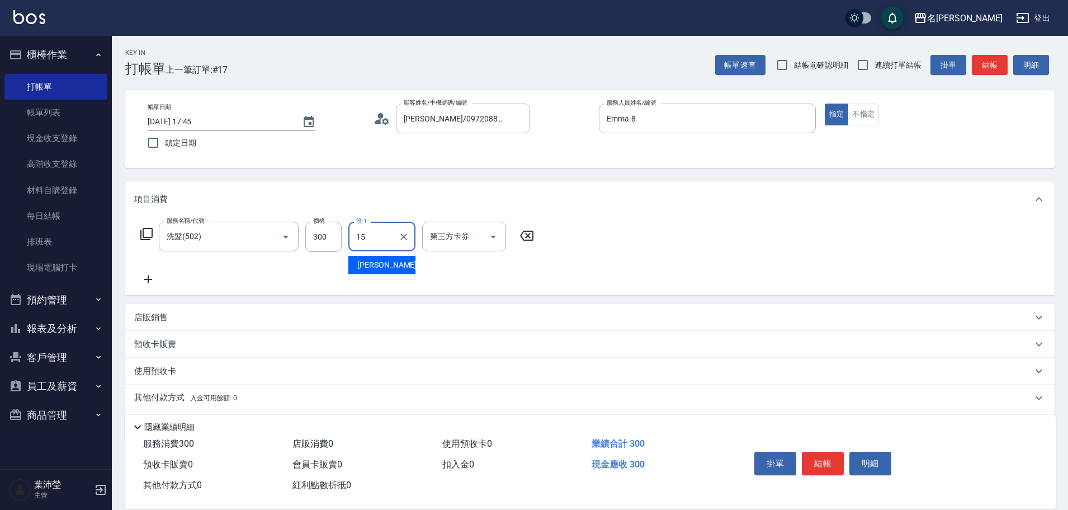
type input "慈均-15"
click at [838, 464] on button "結帳" at bounding box center [823, 462] width 42 height 23
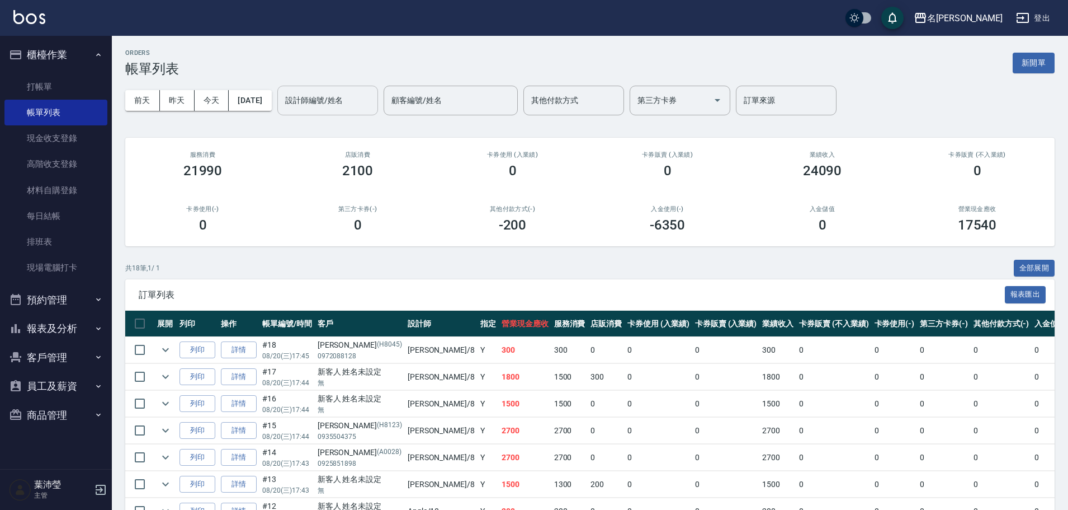
click at [308, 97] on input "設計師編號/姓名" at bounding box center [327, 101] width 91 height 20
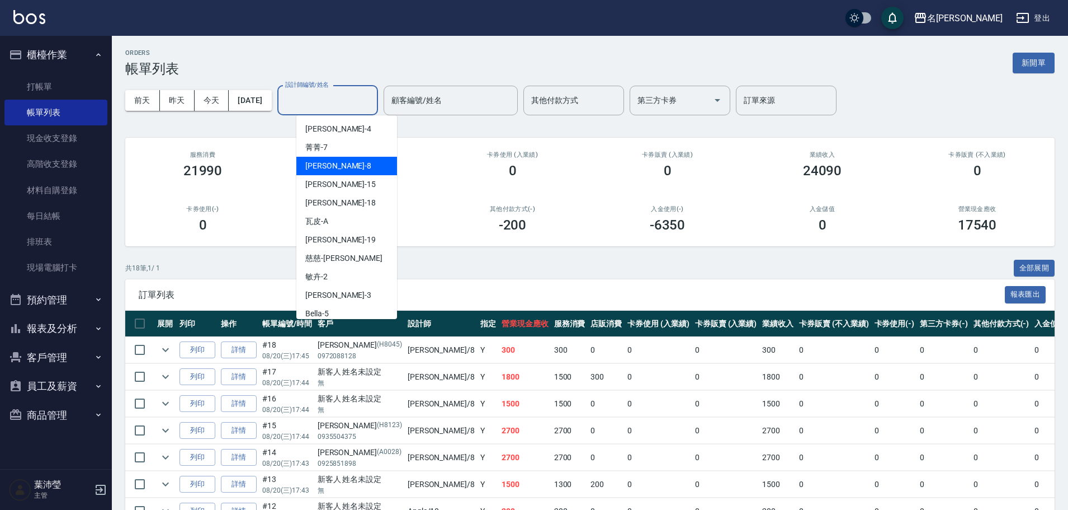
click at [362, 169] on div "Emma -8" at bounding box center [346, 166] width 101 height 18
type input "Emma-8"
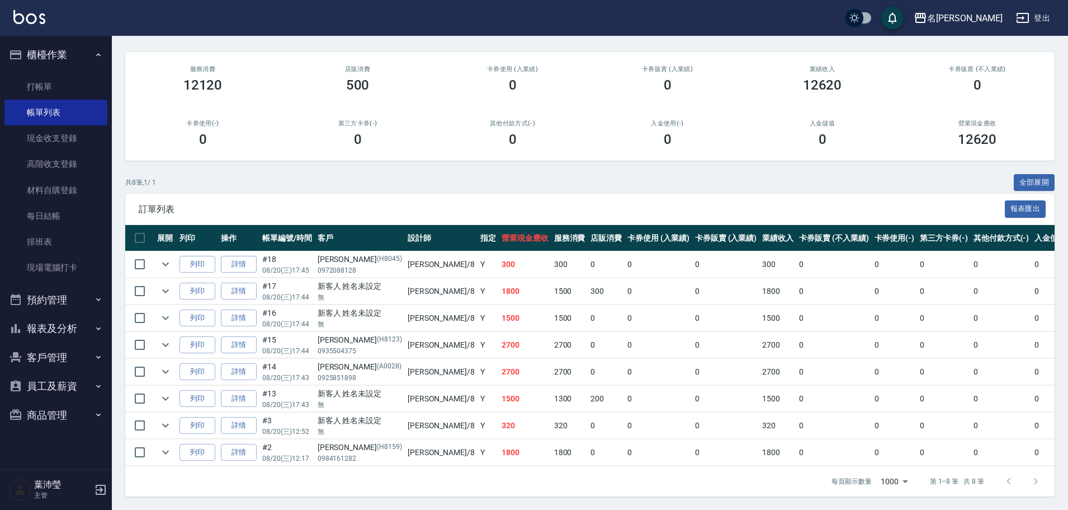
scroll to position [94, 0]
click at [169, 391] on icon "expand row" at bounding box center [165, 397] width 13 height 13
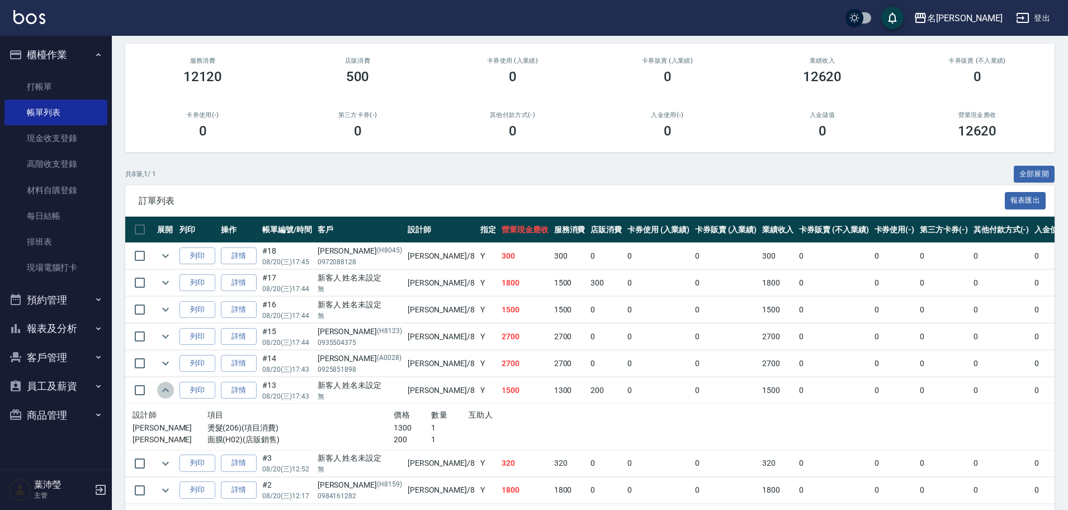
click at [169, 390] on icon "expand row" at bounding box center [165, 389] width 13 height 13
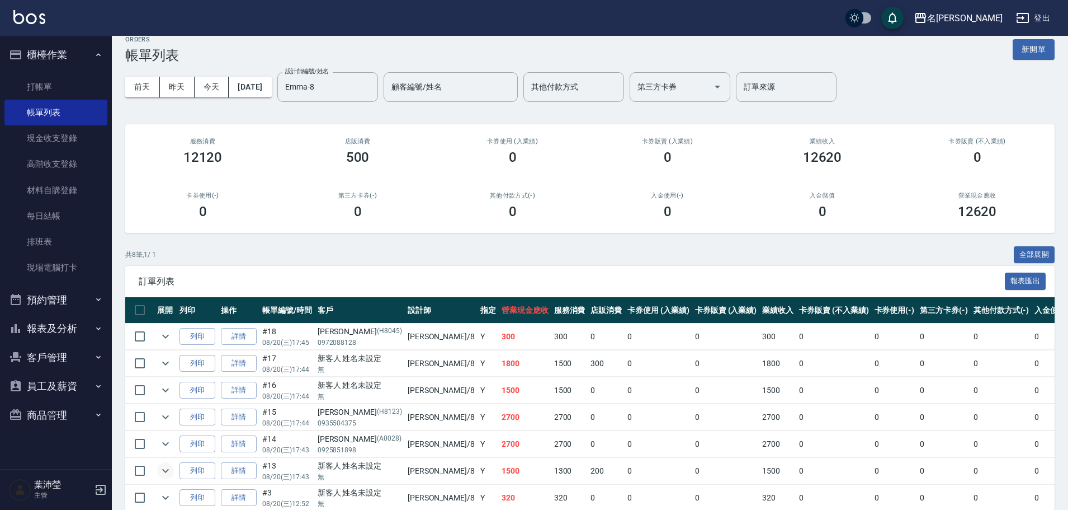
scroll to position [0, 0]
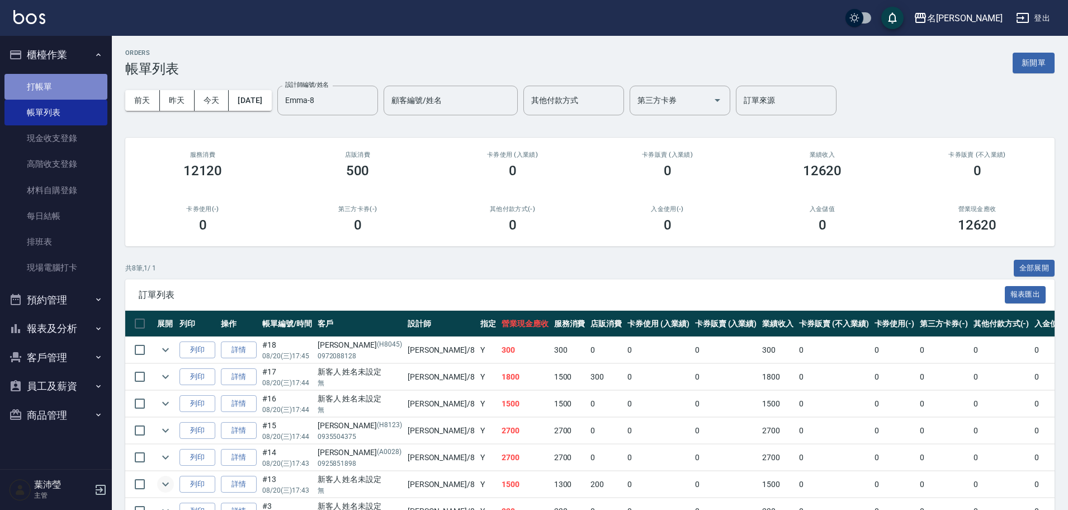
click at [51, 79] on link "打帳單" at bounding box center [55, 87] width 103 height 26
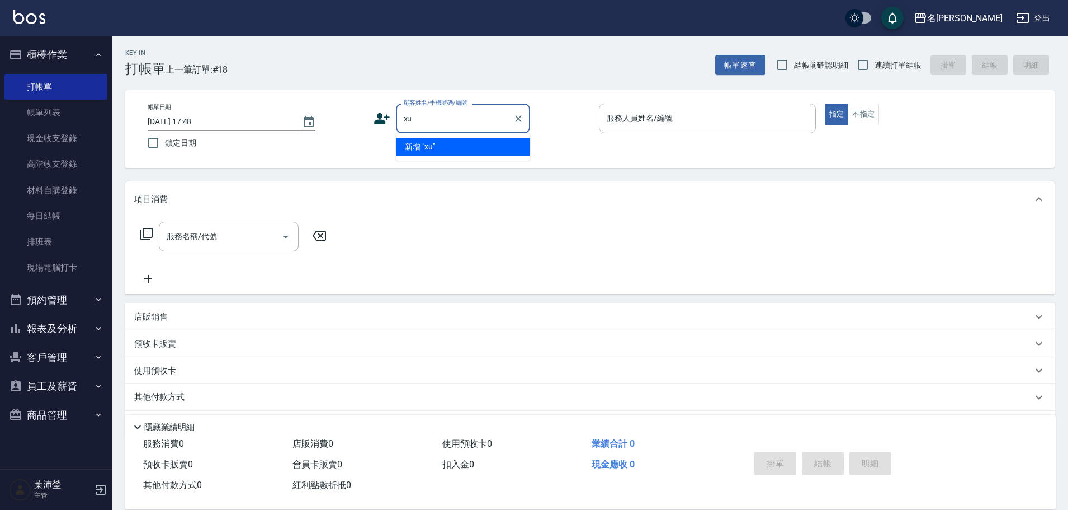
type input "x"
type input "林"
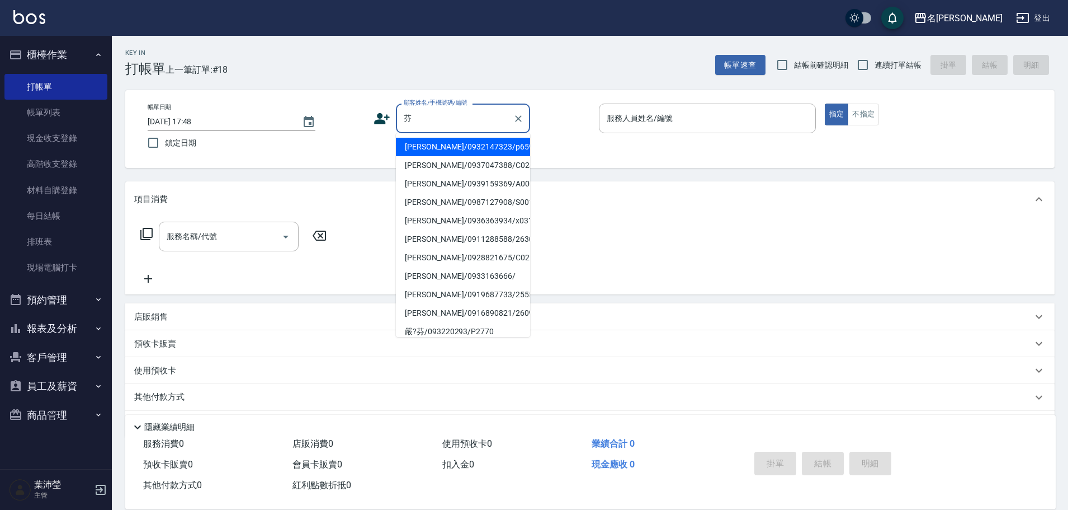
click at [463, 205] on li "[PERSON_NAME]/0987127908/S0014" at bounding box center [463, 202] width 134 height 18
type input "[PERSON_NAME]/0987127908/S0014"
type input "Angle-10"
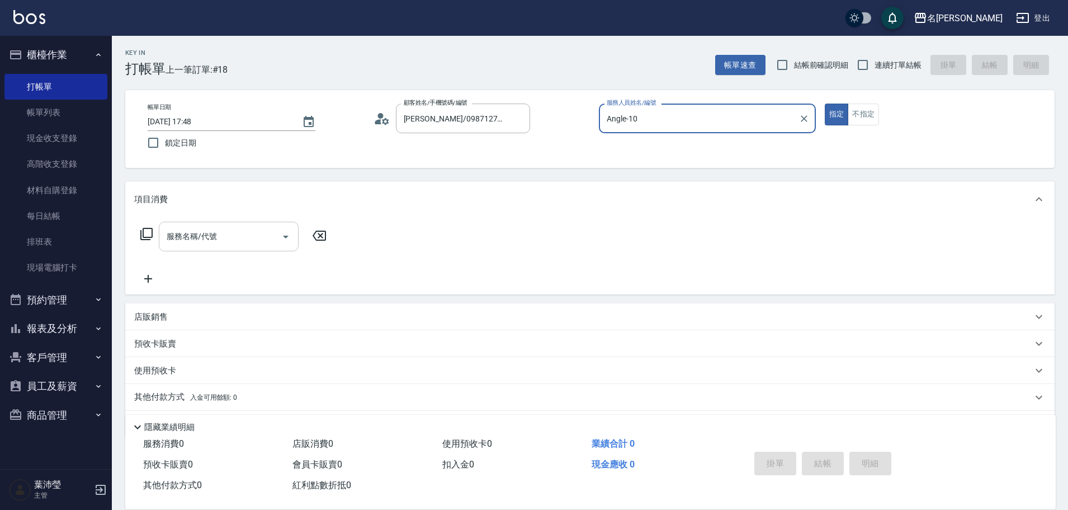
click at [244, 242] on input "服務名稱/代號" at bounding box center [220, 237] width 113 height 20
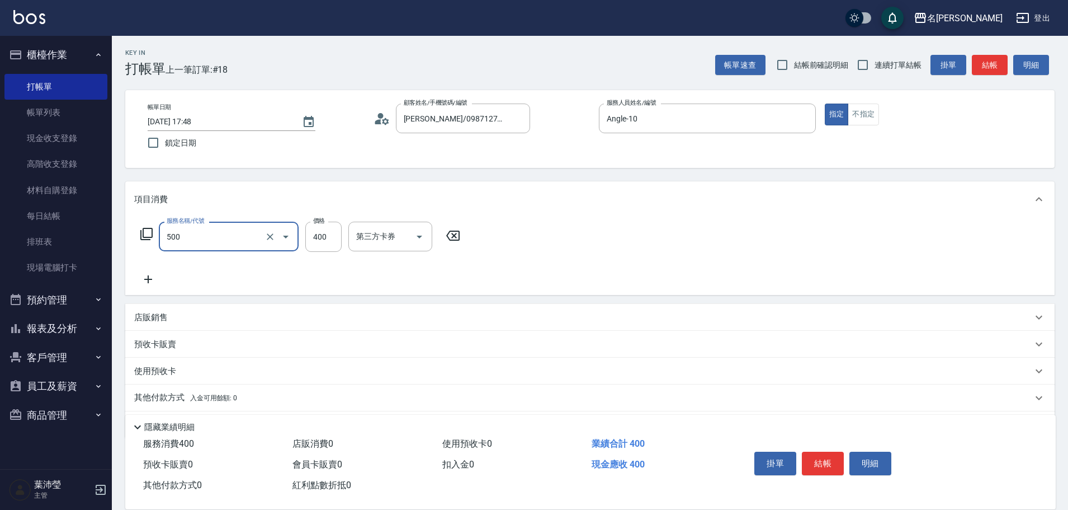
type input "洗髮(A級)(500)"
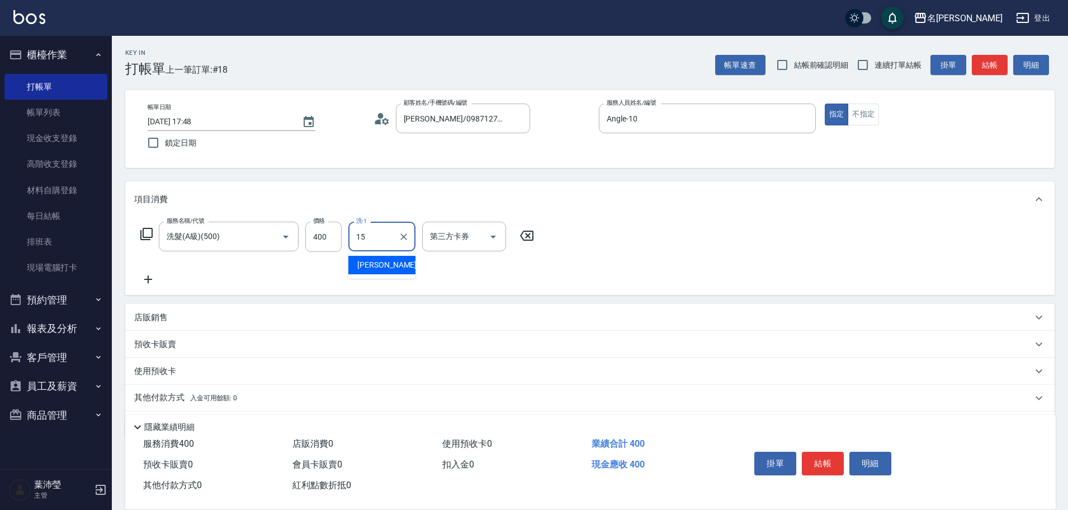
type input "慈均-15"
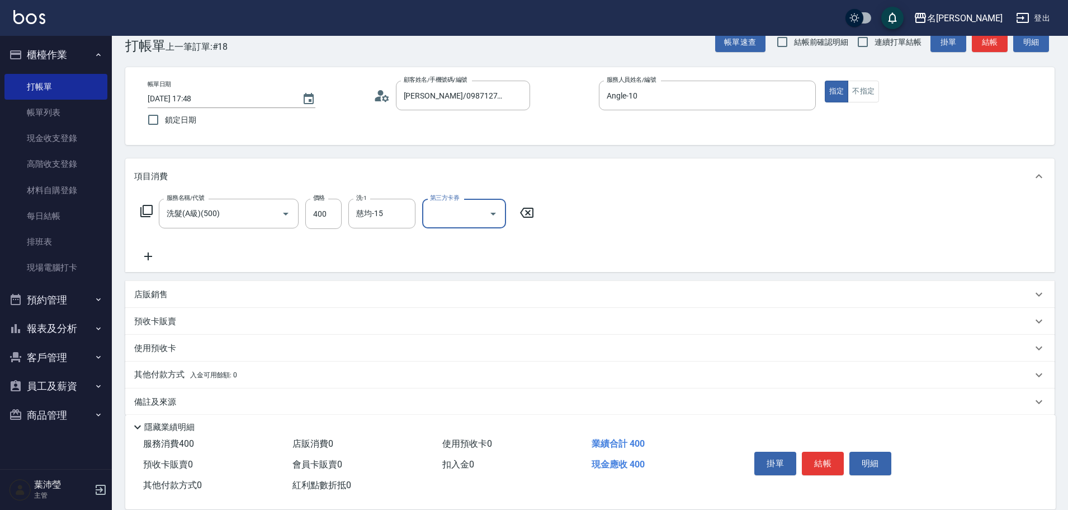
scroll to position [36, 0]
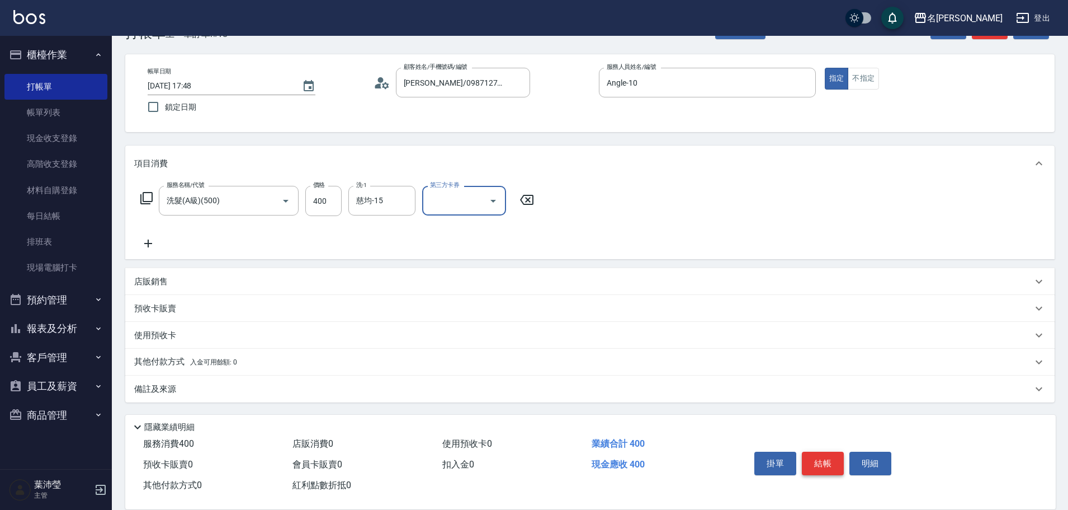
click at [823, 451] on button "結帳" at bounding box center [823, 462] width 42 height 23
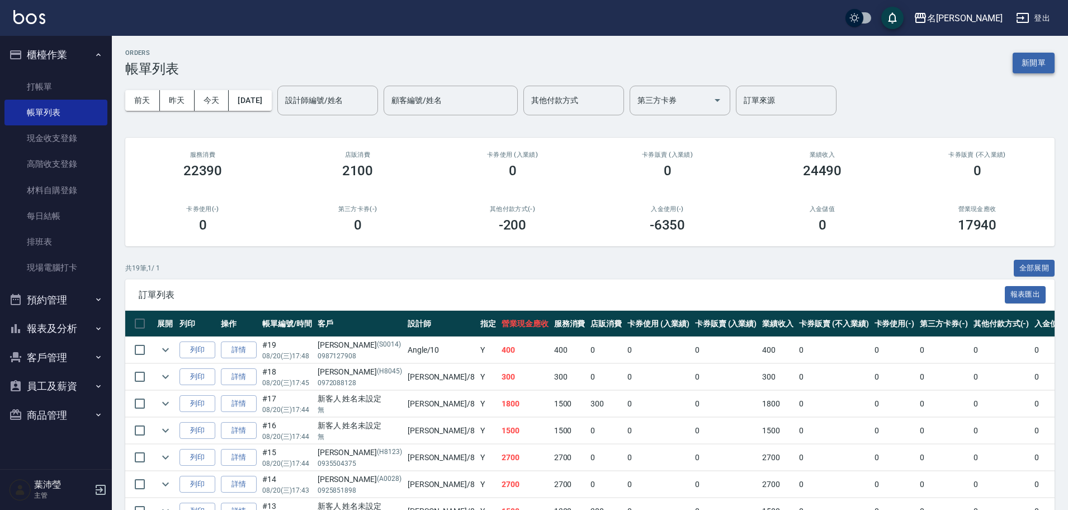
click at [1046, 66] on button "新開單" at bounding box center [1034, 63] width 42 height 21
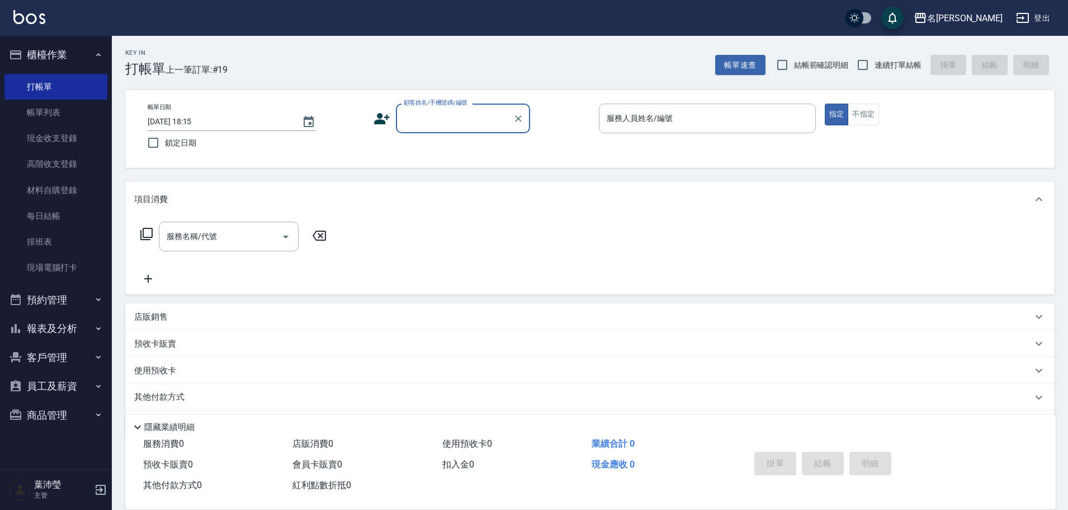
click at [460, 111] on input "顧客姓名/手機號碼/編號" at bounding box center [454, 119] width 107 height 20
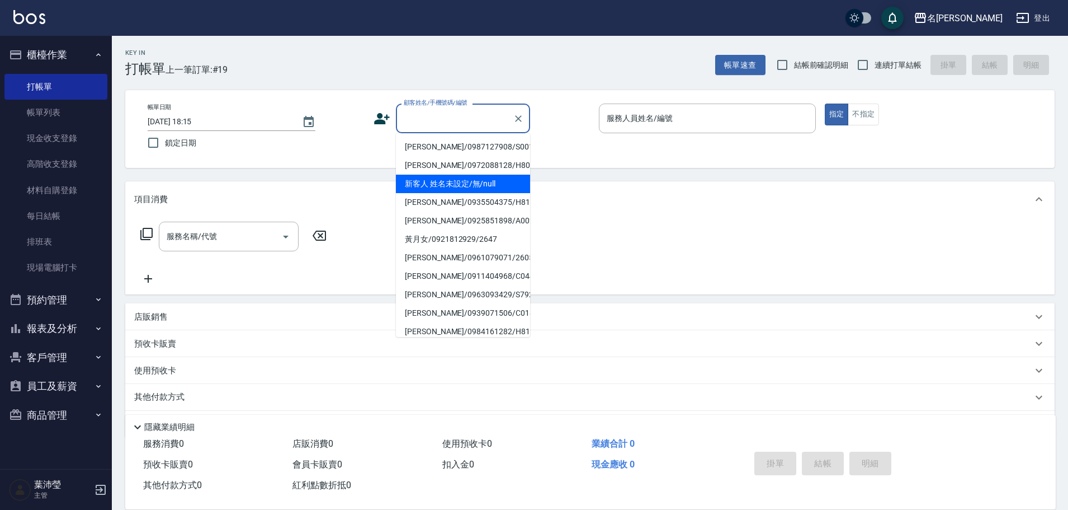
click at [450, 191] on li "新客人 姓名未設定/無/null" at bounding box center [463, 183] width 134 height 18
type input "新客人 姓名未設定/無/null"
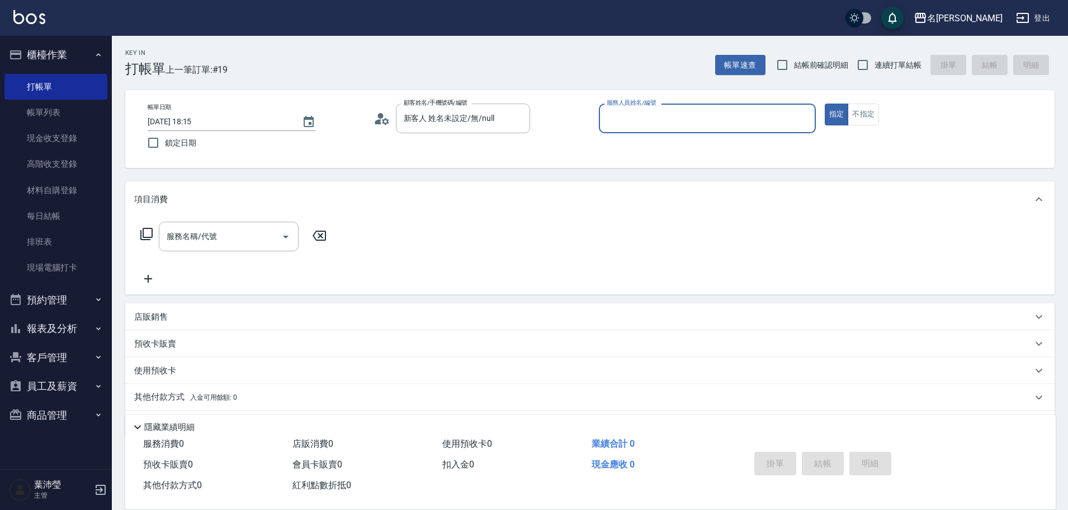
click at [749, 131] on div "服務人員姓名/編號" at bounding box center [707, 118] width 217 height 30
type input "小龍-9"
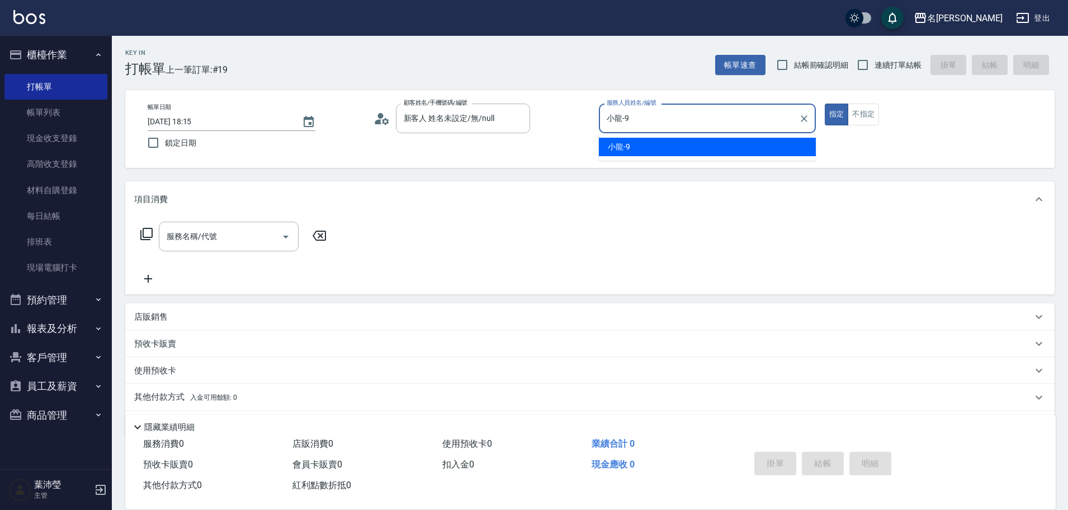
type button "true"
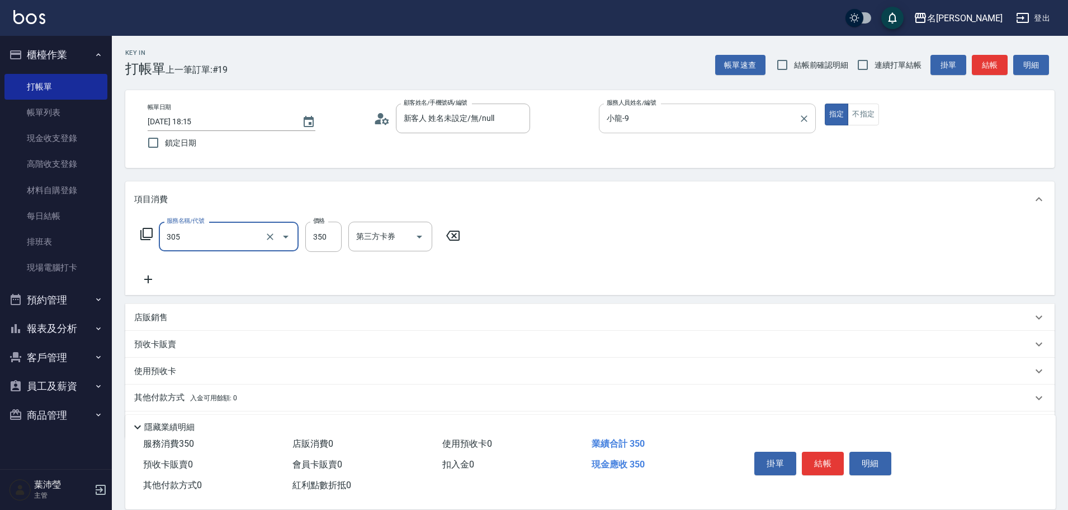
type input "不指定剪髮(305)"
type input "150"
click at [143, 231] on icon at bounding box center [146, 234] width 12 height 12
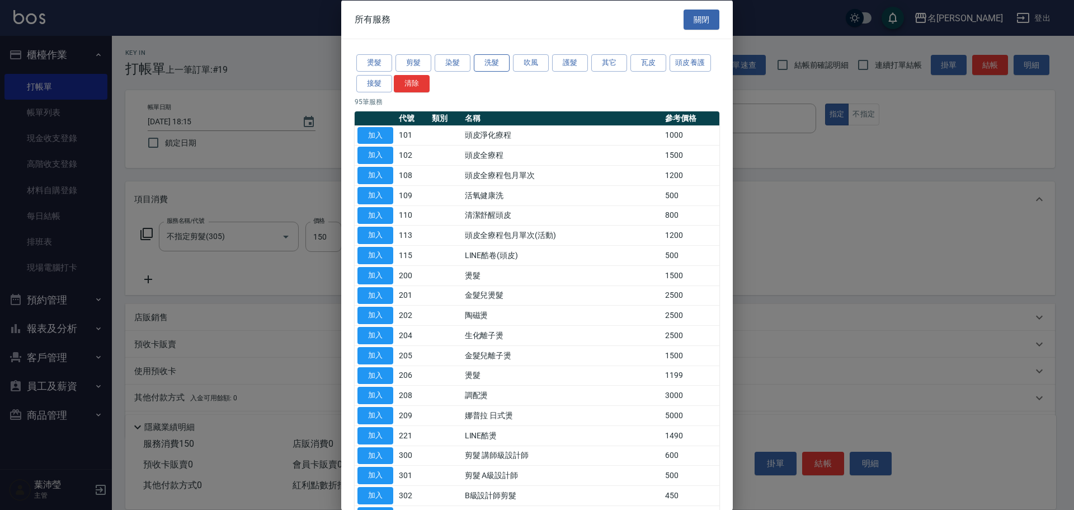
click at [499, 57] on button "洗髮" at bounding box center [492, 62] width 36 height 17
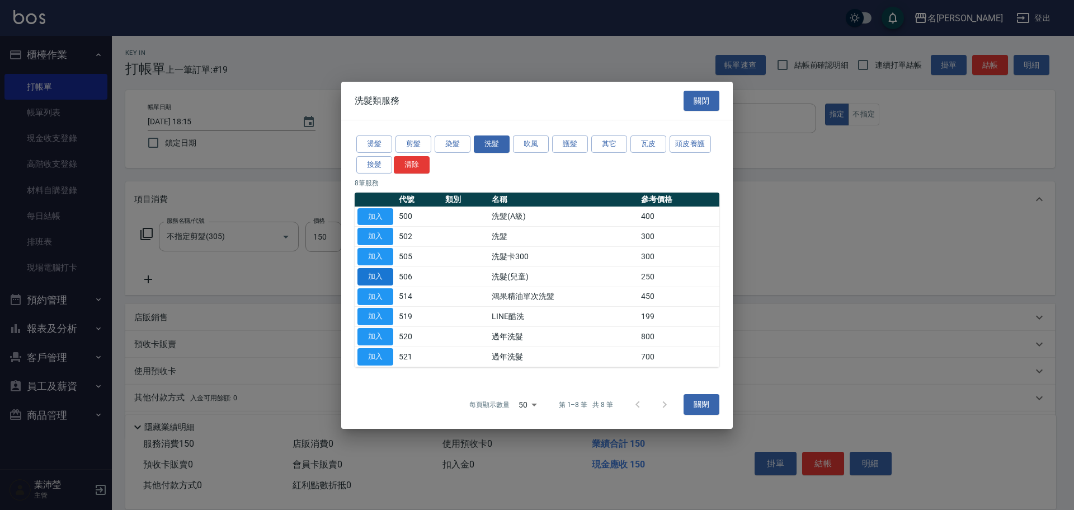
click at [369, 269] on button "加入" at bounding box center [375, 276] width 36 height 17
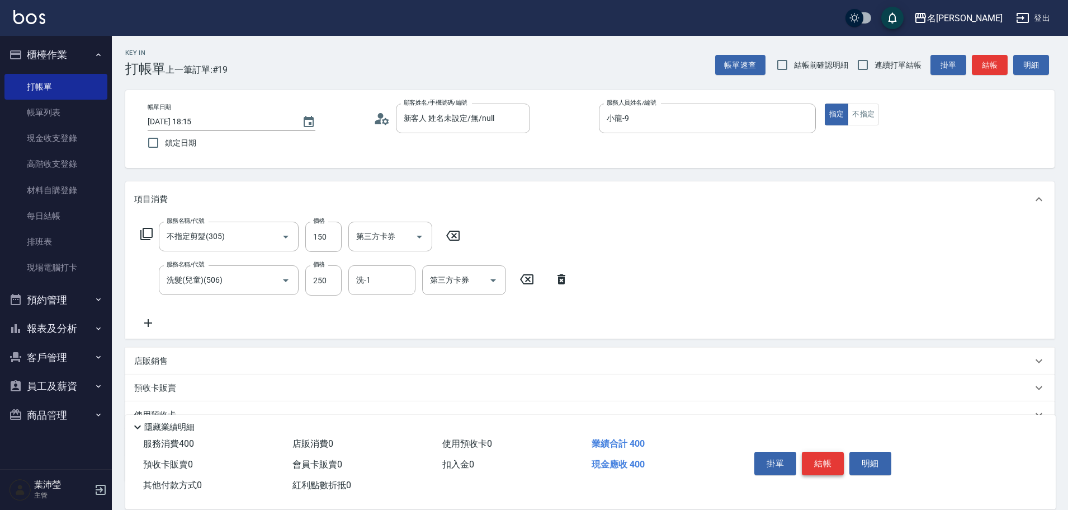
click at [834, 465] on button "結帳" at bounding box center [823, 462] width 42 height 23
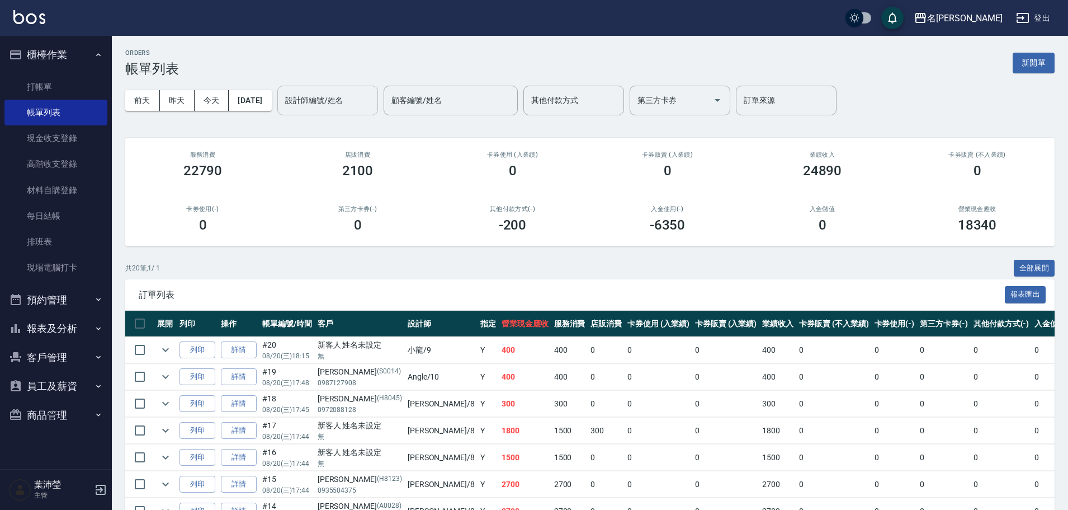
click at [373, 97] on input "設計師編號/姓名" at bounding box center [327, 101] width 91 height 20
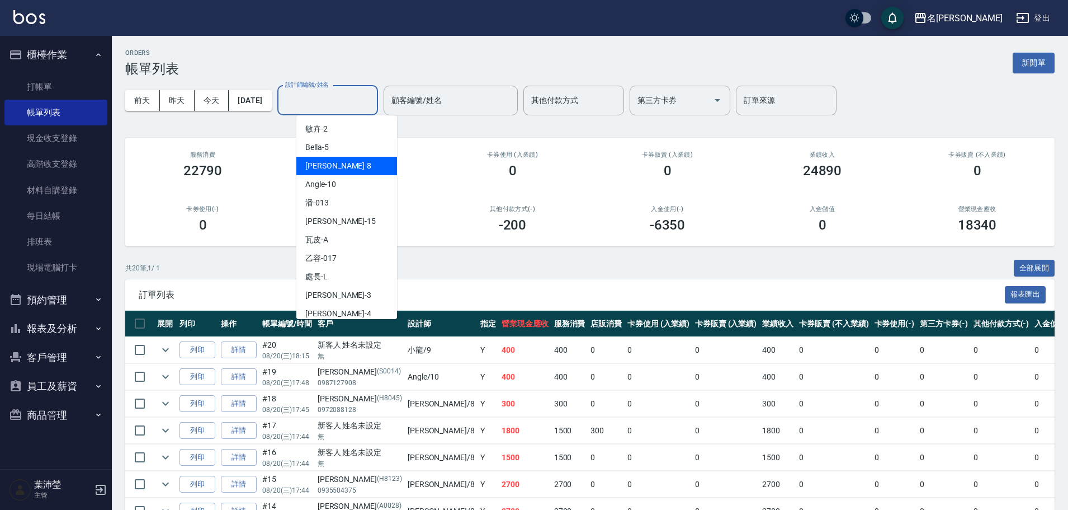
click at [347, 168] on div "Emma -8" at bounding box center [346, 166] width 101 height 18
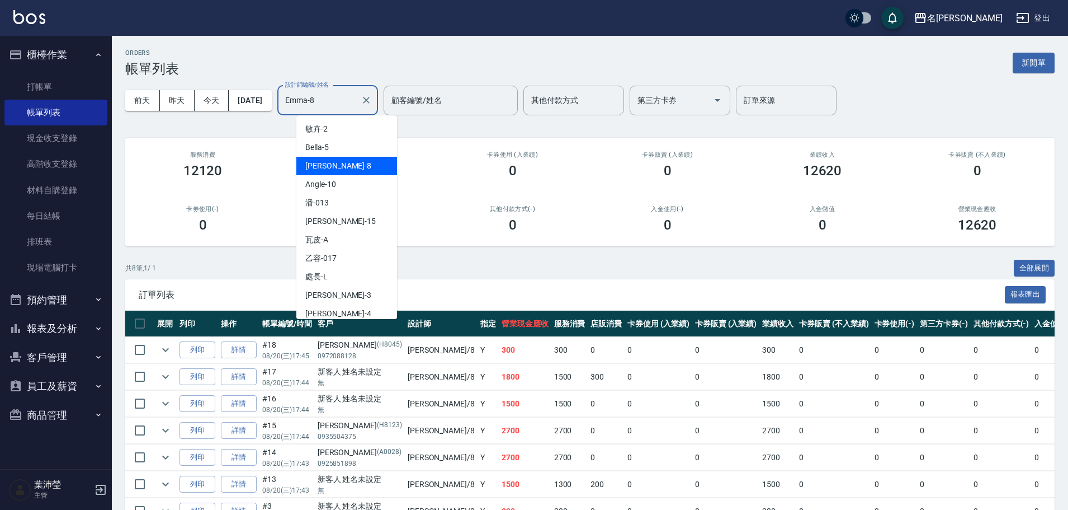
click at [353, 99] on input "Emma-8" at bounding box center [319, 101] width 74 height 20
click at [347, 186] on div "Angle -10" at bounding box center [346, 184] width 101 height 18
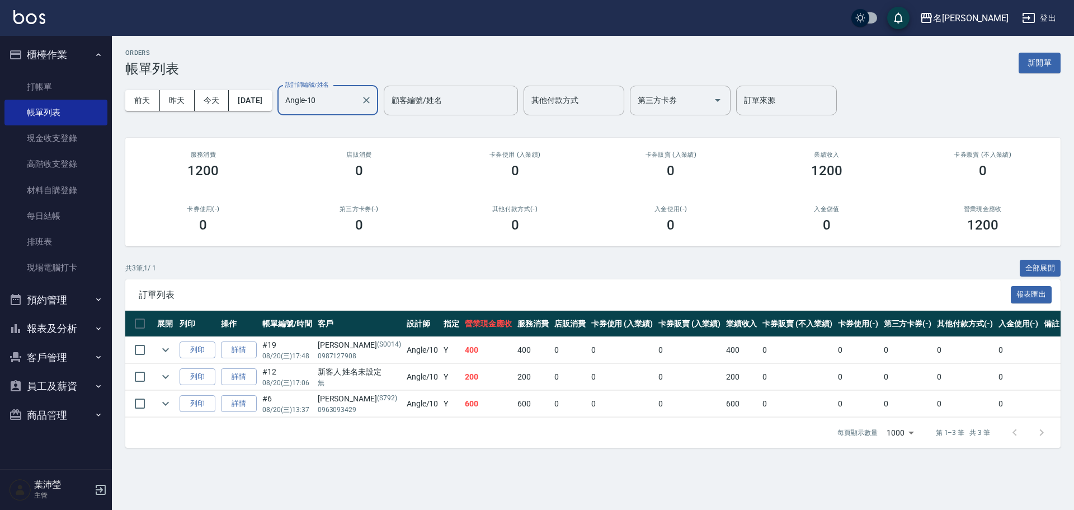
click at [344, 102] on input "Angle-10" at bounding box center [319, 101] width 74 height 20
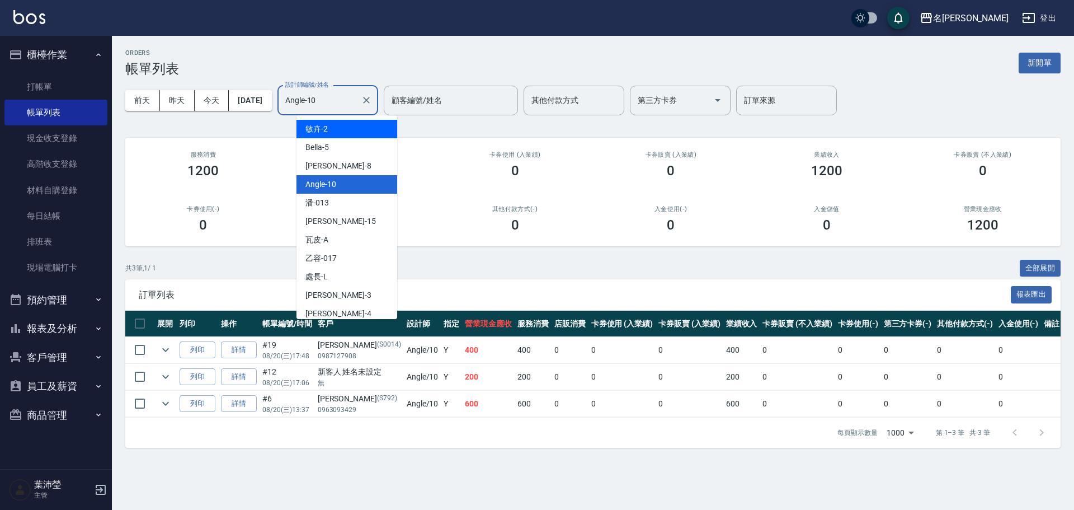
click at [348, 128] on div "敏卉 -2" at bounding box center [346, 129] width 101 height 18
type input "敏卉-2"
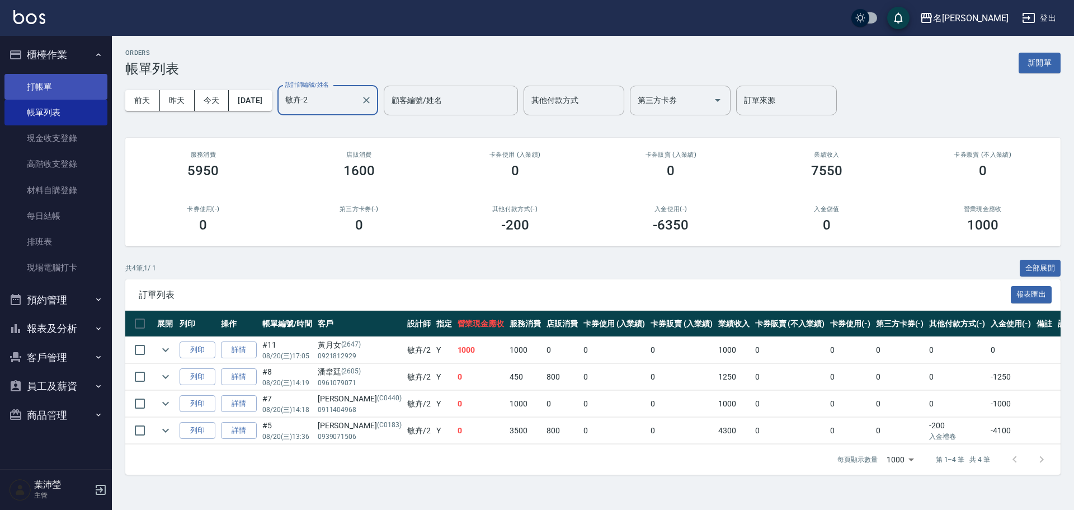
drag, startPoint x: 84, startPoint y: 86, endPoint x: 84, endPoint y: 80, distance: 6.2
click at [84, 84] on link "打帳單" at bounding box center [55, 87] width 103 height 26
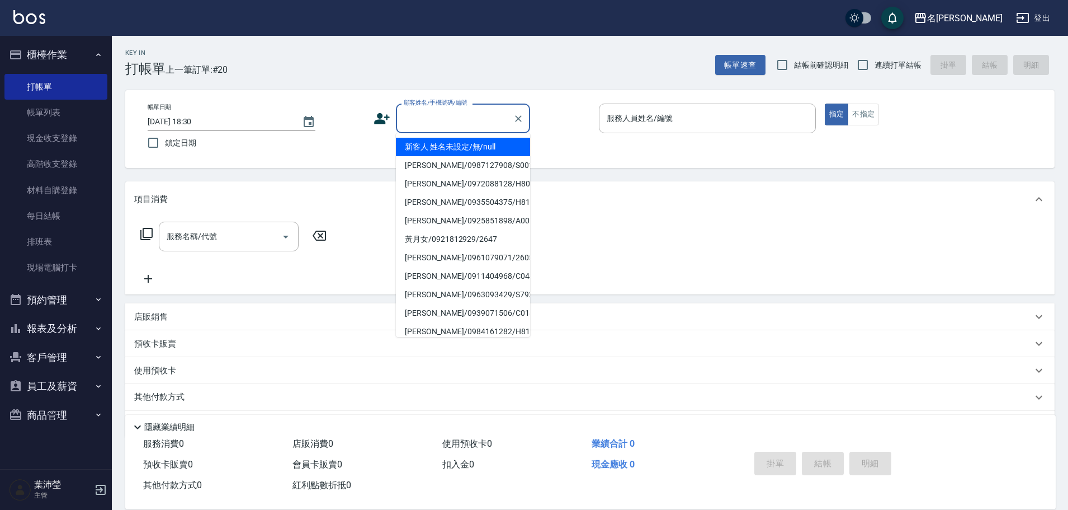
drag, startPoint x: 452, startPoint y: 110, endPoint x: 457, endPoint y: 148, distance: 38.4
click at [452, 125] on input "顧客姓名/手機號碼/編號" at bounding box center [454, 119] width 107 height 20
drag, startPoint x: 455, startPoint y: 144, endPoint x: 496, endPoint y: 143, distance: 40.9
click at [454, 144] on li "新客人 姓名未設定/無/null" at bounding box center [463, 147] width 134 height 18
type input "新客人 姓名未設定/無/null"
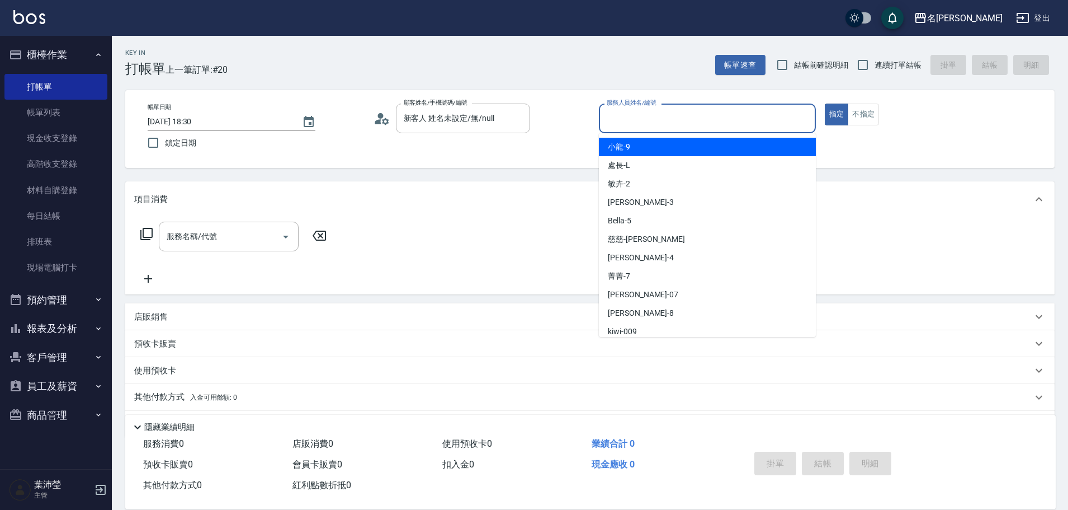
click at [616, 121] on input "服務人員姓名/編號" at bounding box center [707, 119] width 207 height 20
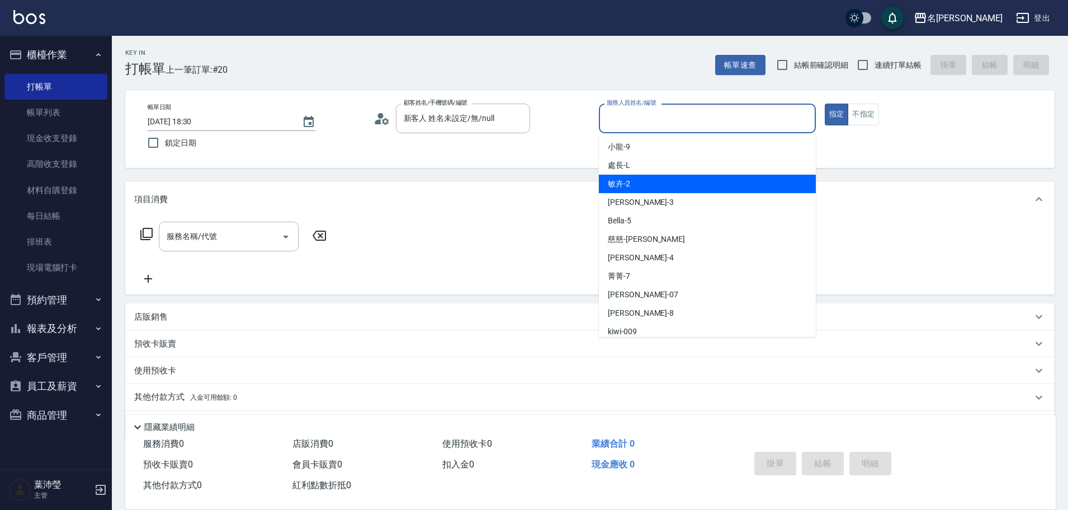
click at [626, 188] on span "敏卉 -2" at bounding box center [619, 184] width 22 height 12
type input "敏卉-2"
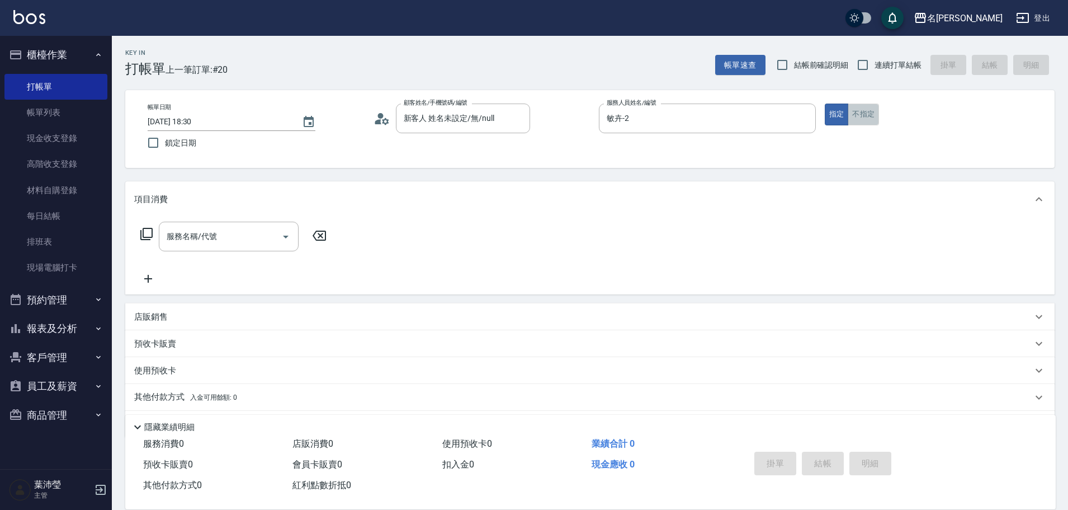
click at [864, 114] on button "不指定" at bounding box center [863, 114] width 31 height 22
click at [150, 228] on icon at bounding box center [146, 233] width 13 height 13
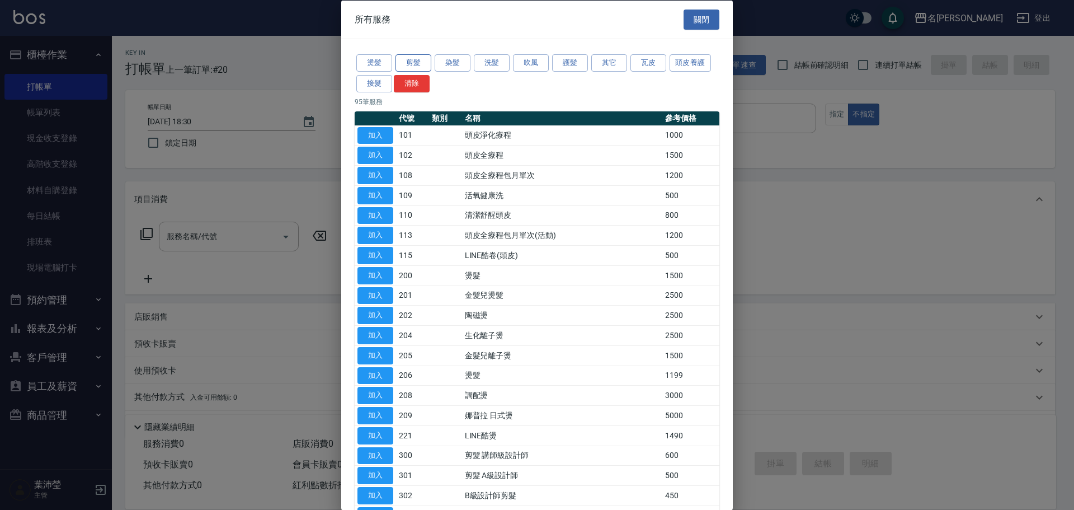
click at [411, 63] on button "剪髮" at bounding box center [413, 62] width 36 height 17
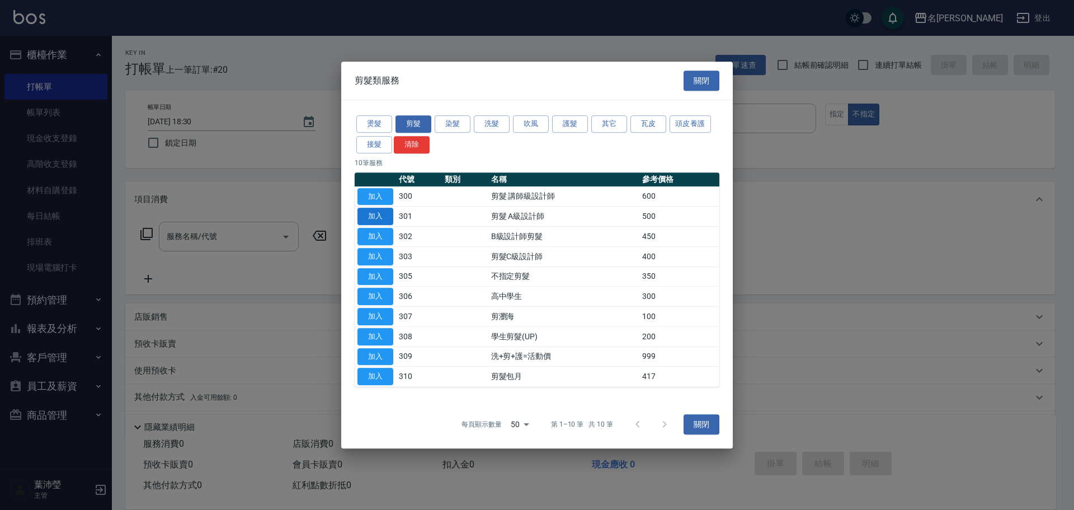
click at [383, 213] on button "加入" at bounding box center [375, 215] width 36 height 17
type input "剪髮 A級設計師(301)"
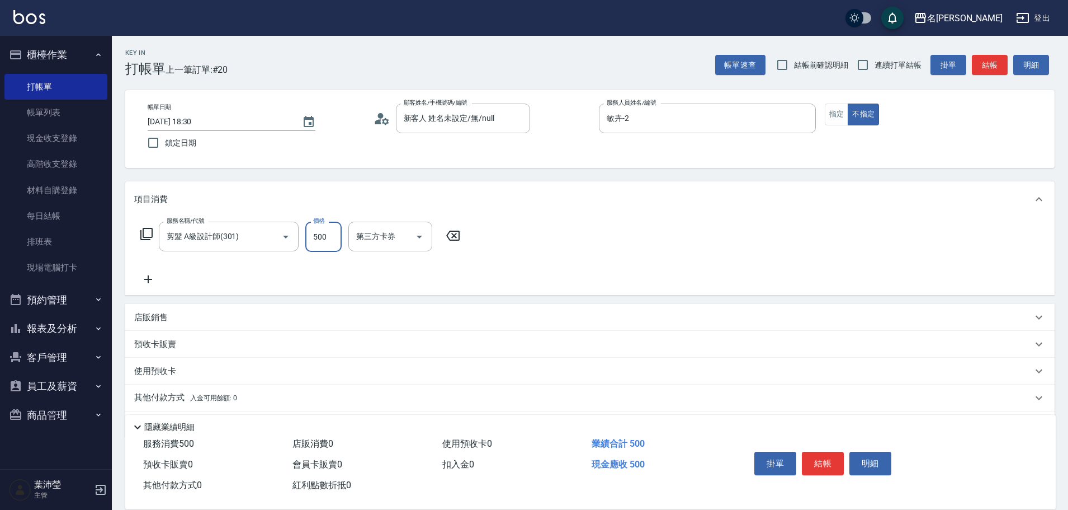
click at [328, 235] on input "500" at bounding box center [323, 236] width 36 height 30
type input "350"
click at [818, 457] on button "結帳" at bounding box center [823, 462] width 42 height 23
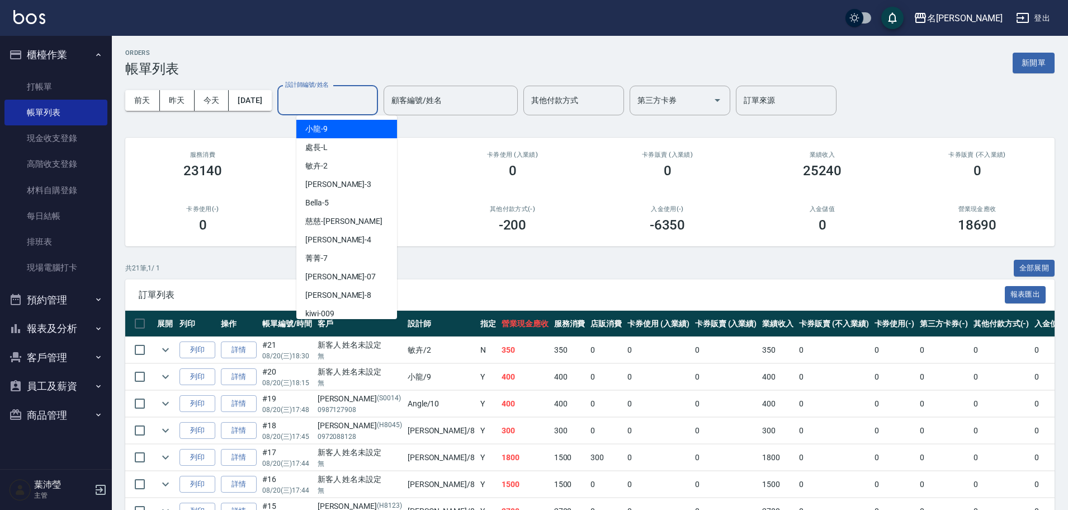
drag, startPoint x: 322, startPoint y: 93, endPoint x: 320, endPoint y: 101, distance: 8.1
click at [320, 93] on input "設計師編號/姓名" at bounding box center [327, 101] width 91 height 20
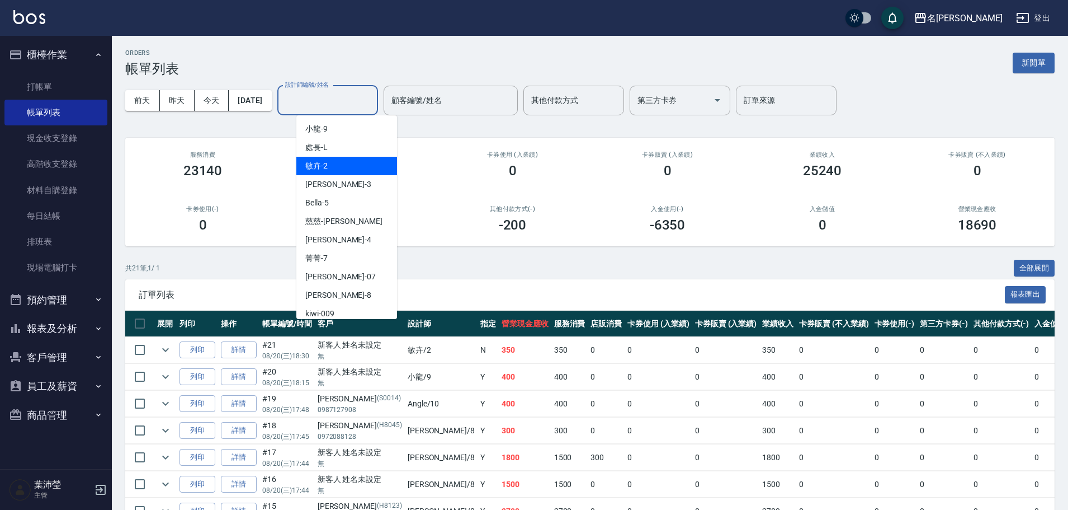
click at [333, 163] on div "敏卉 -2" at bounding box center [346, 166] width 101 height 18
type input "敏卉-2"
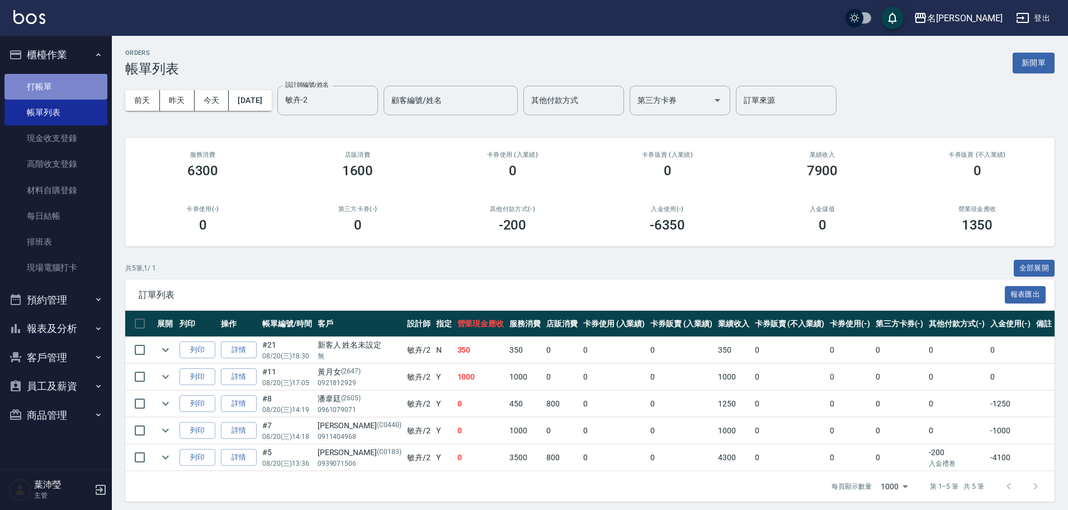
click at [96, 88] on link "打帳單" at bounding box center [55, 87] width 103 height 26
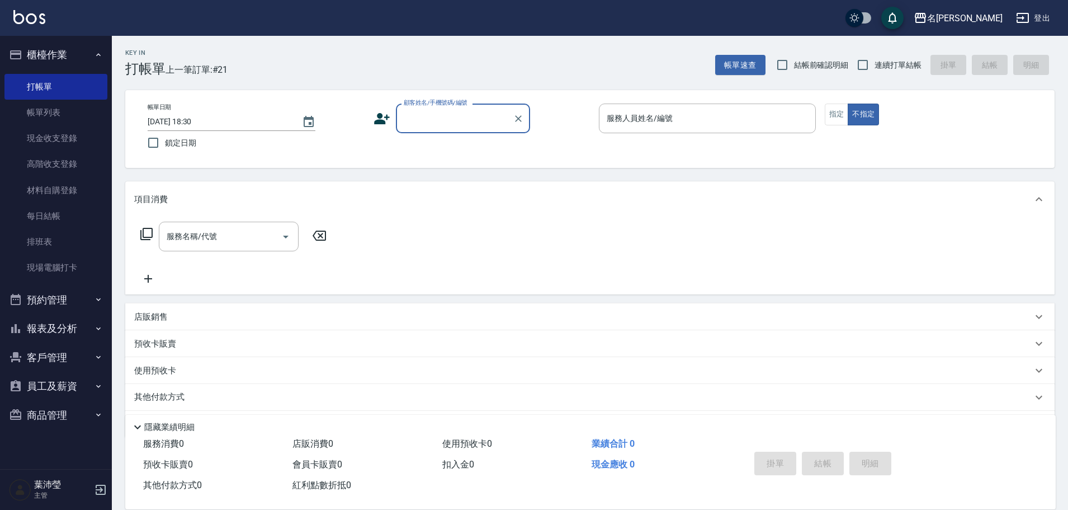
click at [473, 108] on div "顧客姓名/手機號碼/編號" at bounding box center [463, 118] width 134 height 30
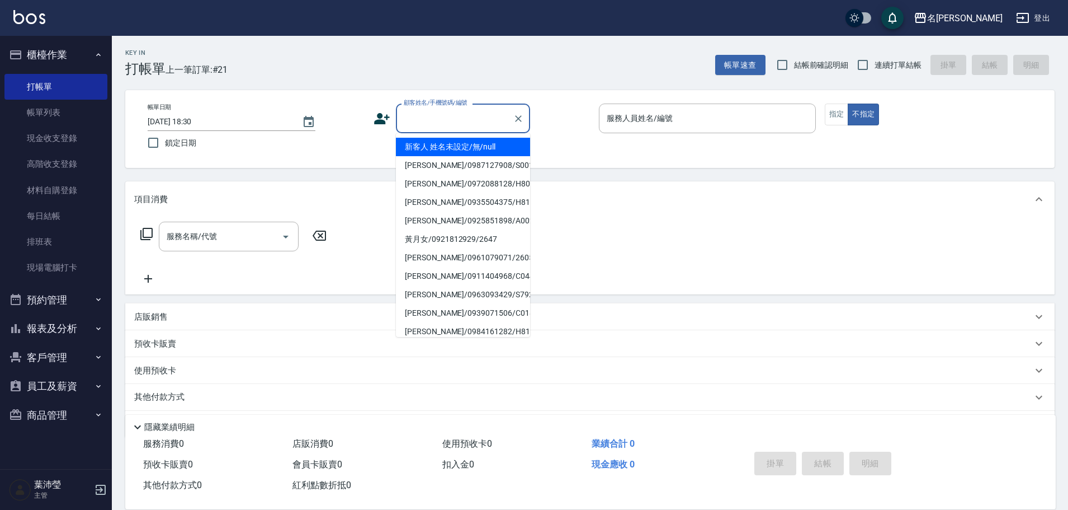
click at [486, 144] on li "新客人 姓名未設定/無/null" at bounding box center [463, 147] width 134 height 18
type input "新客人 姓名未設定/無/null"
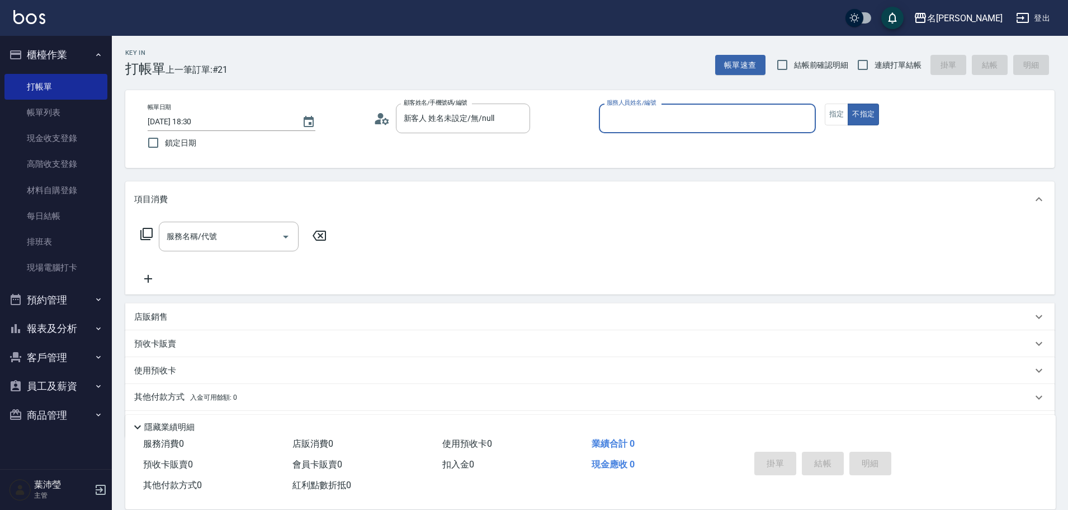
click at [648, 110] on input "服務人員姓名/編號" at bounding box center [707, 119] width 207 height 20
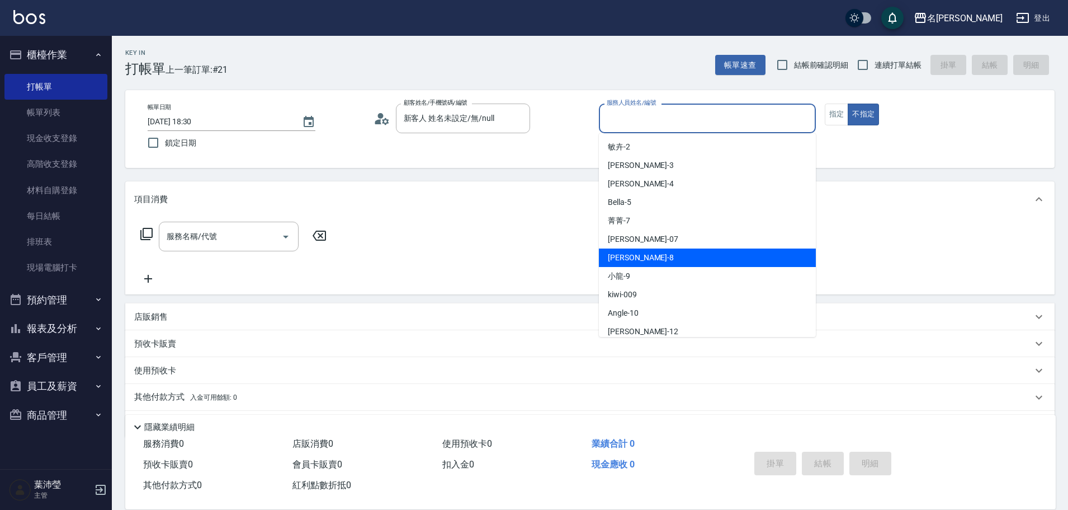
click at [678, 263] on div "Emma -8" at bounding box center [707, 257] width 217 height 18
type input "Emma-8"
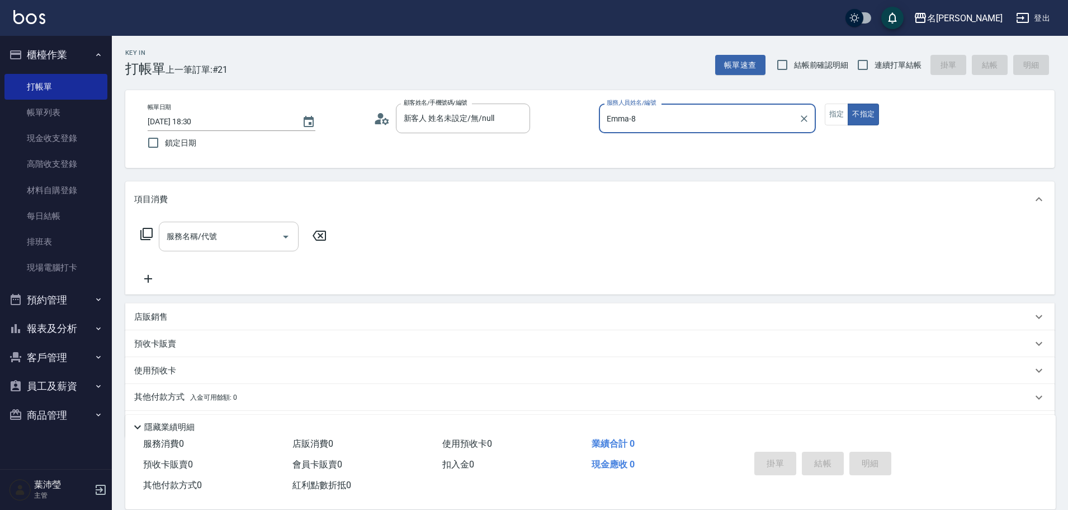
click at [223, 243] on input "服務名稱/代號" at bounding box center [220, 237] width 113 height 20
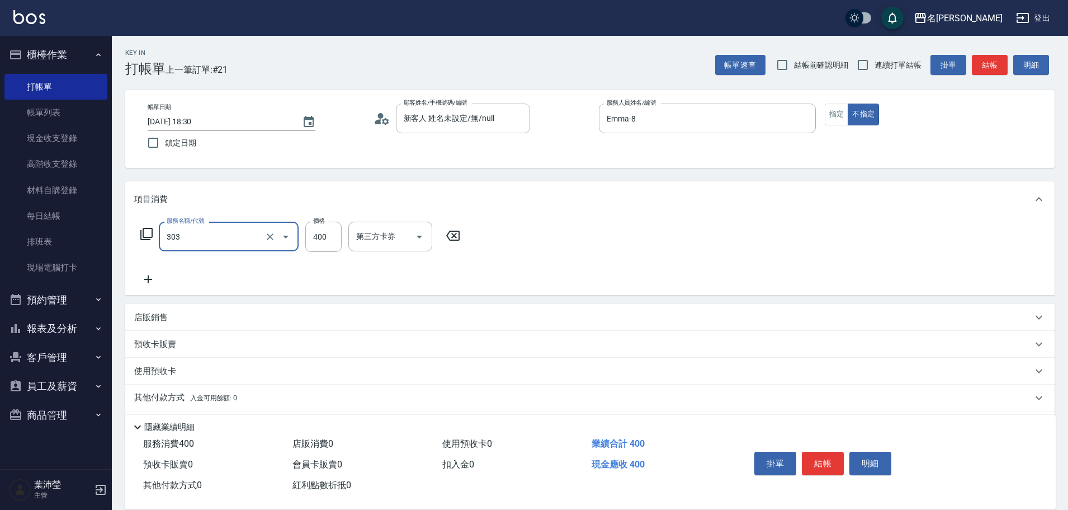
type input "剪髮C級設計師(303)"
type input "350"
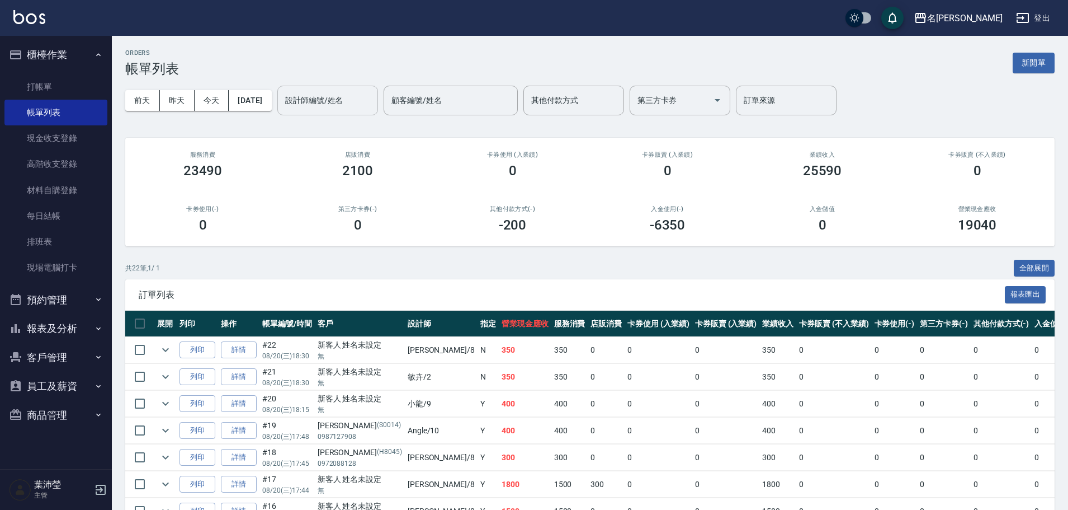
click at [364, 106] on input "設計師編號/姓名" at bounding box center [327, 101] width 91 height 20
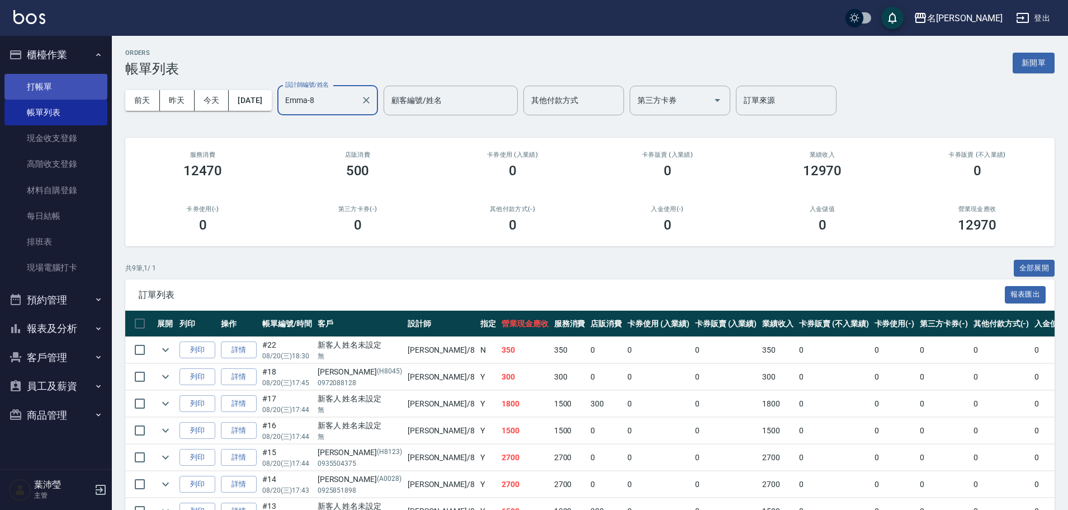
type input "Emma-8"
click at [74, 76] on link "打帳單" at bounding box center [55, 87] width 103 height 26
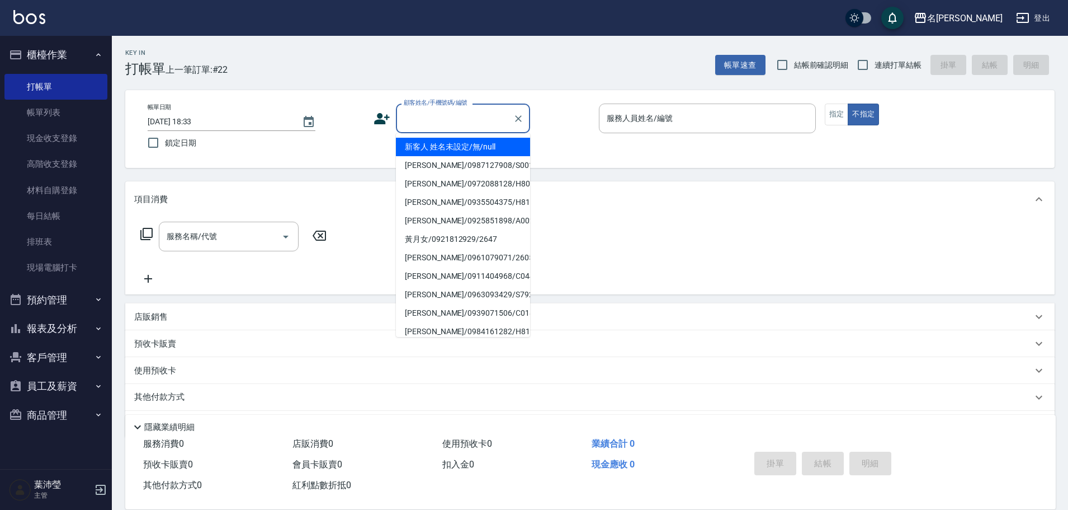
click at [428, 111] on input "顧客姓名/手機號碼/編號" at bounding box center [454, 119] width 107 height 20
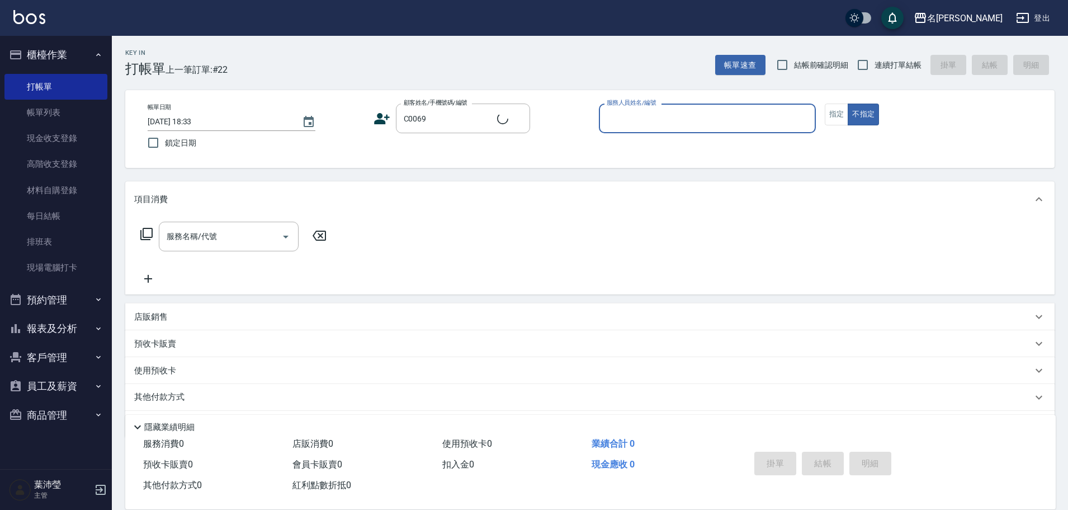
type input "[PERSON_NAME]/0937937729/C0069"
type input "Angle-10"
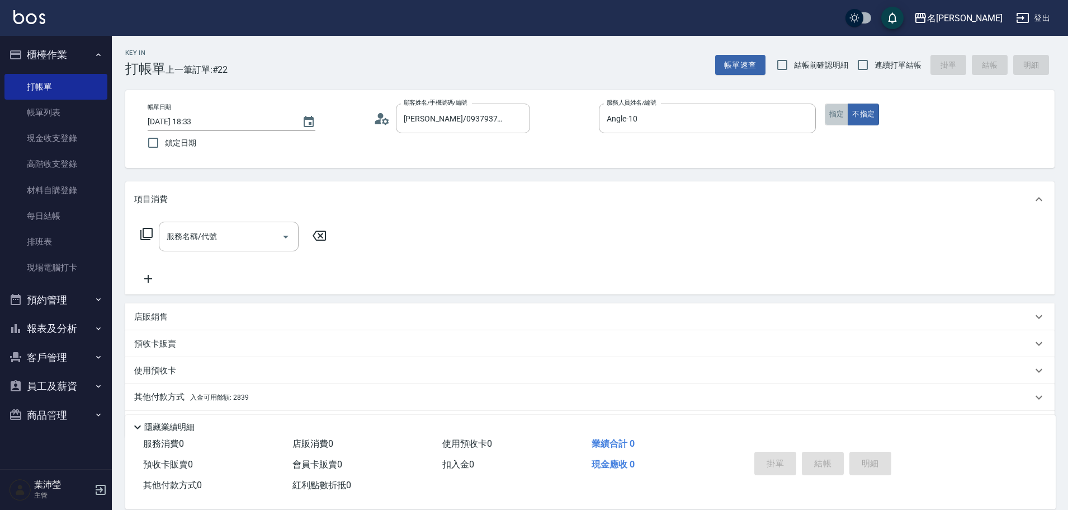
click at [836, 117] on button "指定" at bounding box center [837, 114] width 24 height 22
click at [147, 232] on icon at bounding box center [146, 233] width 13 height 13
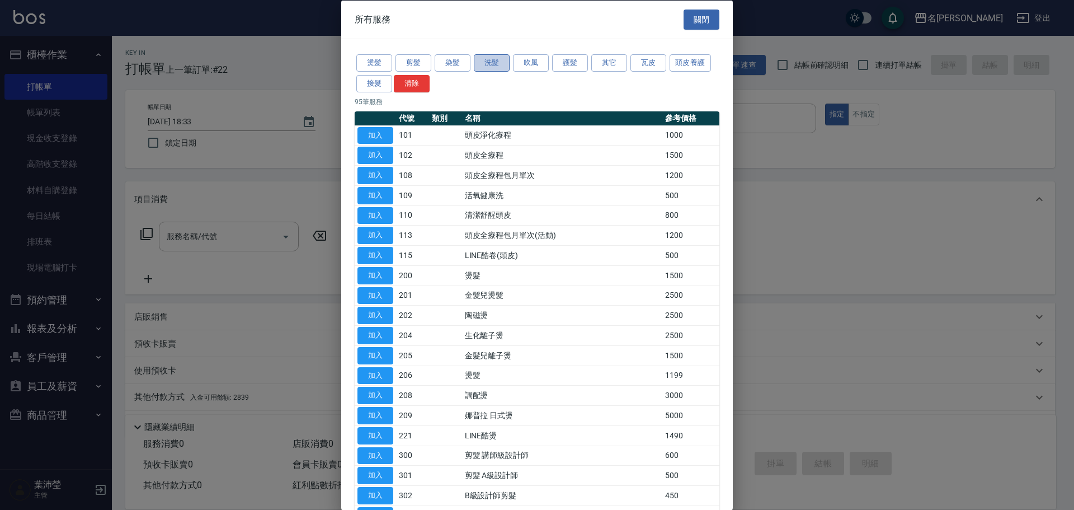
click at [492, 61] on button "洗髮" at bounding box center [492, 62] width 36 height 17
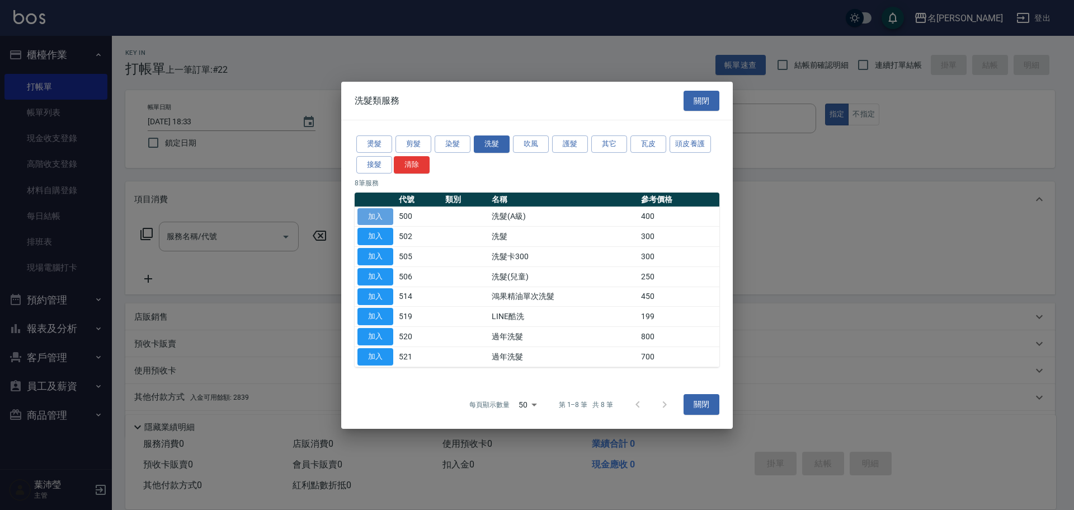
click at [377, 213] on button "加入" at bounding box center [375, 215] width 36 height 17
type input "洗髮(A級)(500)"
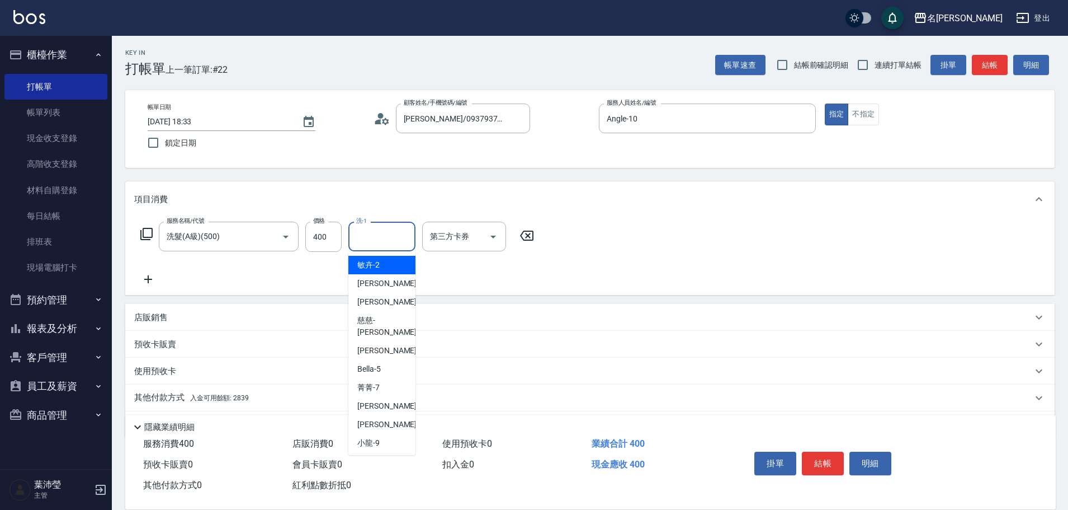
click at [364, 239] on input "洗-1" at bounding box center [381, 237] width 57 height 20
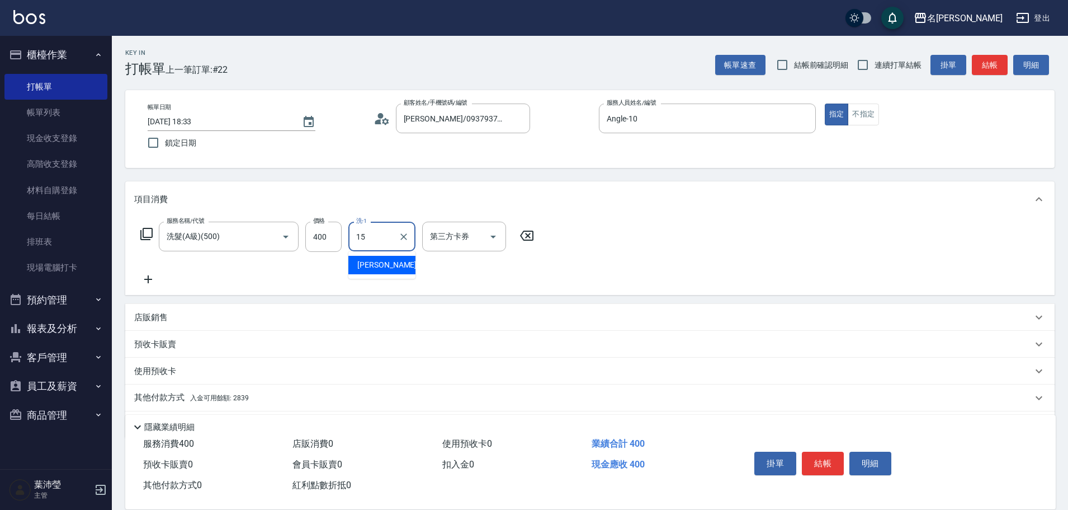
type input "慈均-15"
click at [154, 280] on icon at bounding box center [148, 278] width 28 height 13
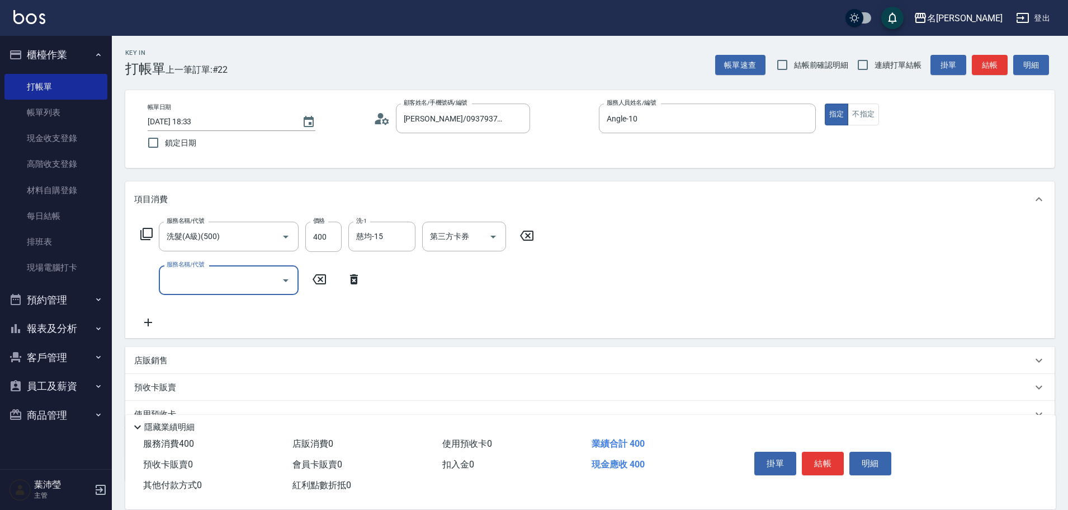
click at [148, 231] on icon at bounding box center [146, 233] width 13 height 13
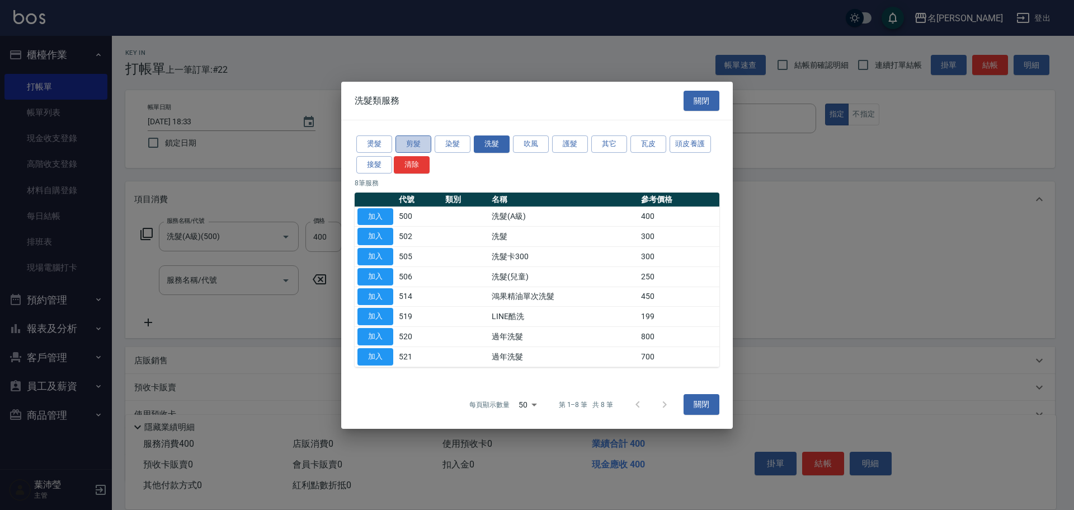
click at [409, 148] on button "剪髮" at bounding box center [413, 143] width 36 height 17
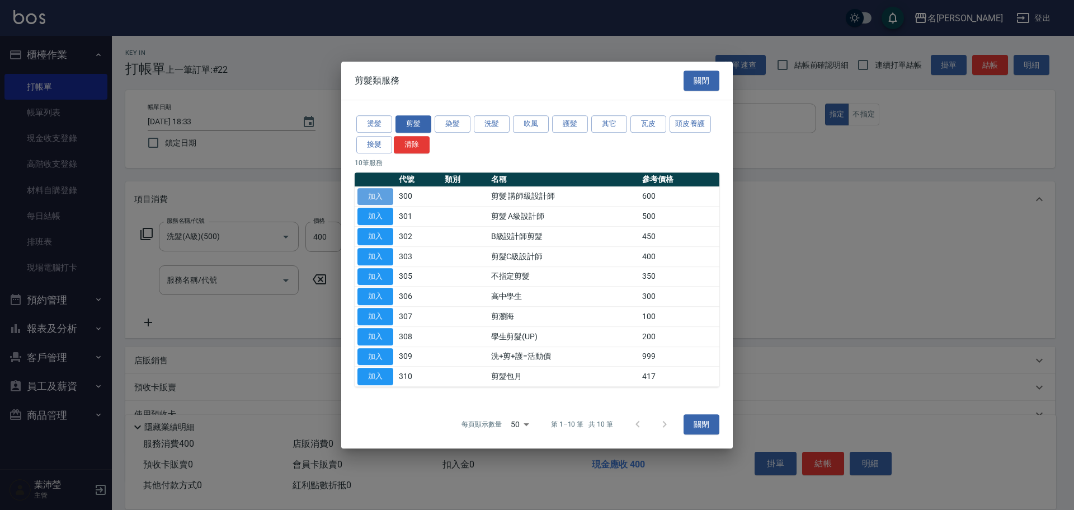
click at [370, 197] on button "加入" at bounding box center [375, 196] width 36 height 17
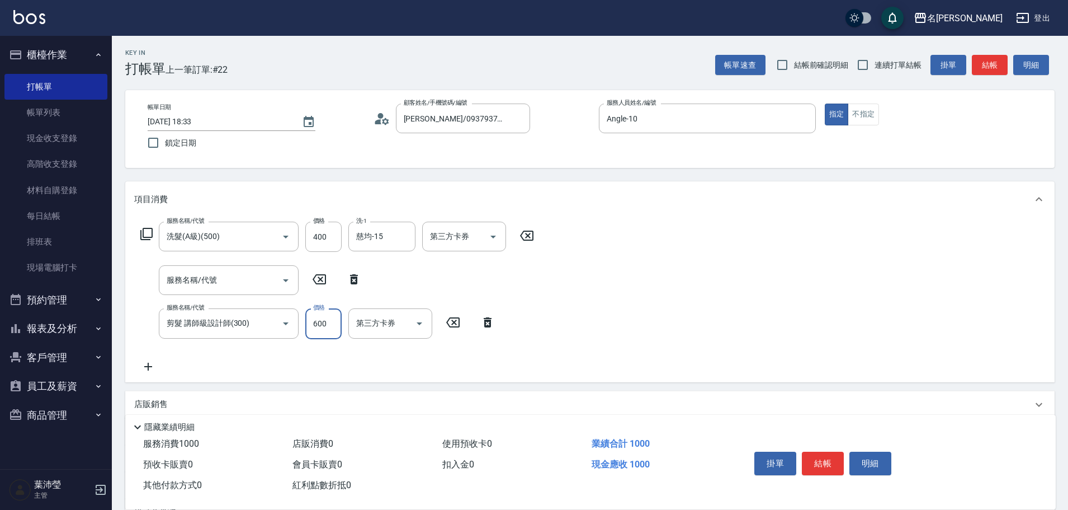
click at [323, 325] on input "600" at bounding box center [323, 323] width 36 height 30
type input "500"
click at [353, 277] on icon at bounding box center [354, 279] width 8 height 10
type input "剪髮 講師級設計師(300)"
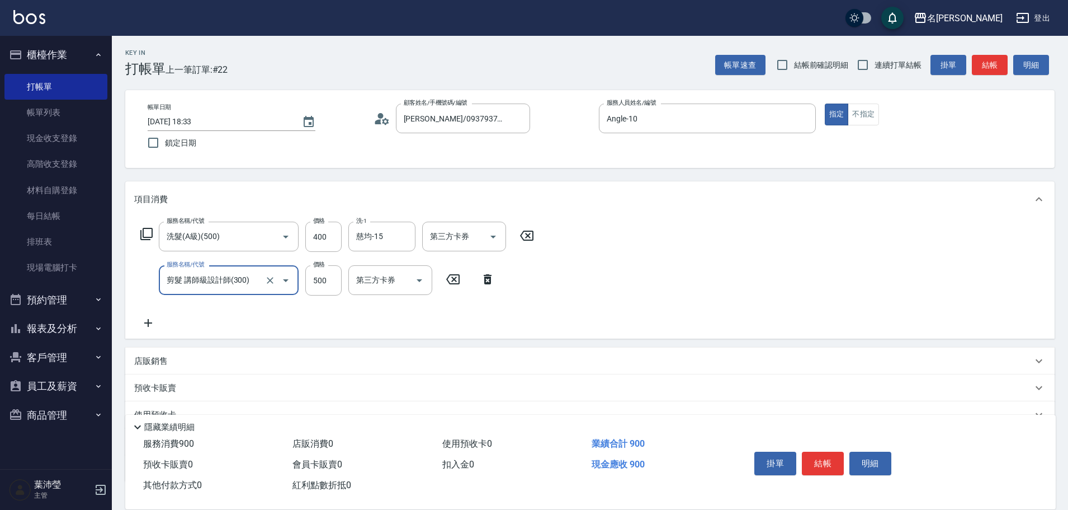
click at [146, 318] on icon at bounding box center [148, 322] width 28 height 13
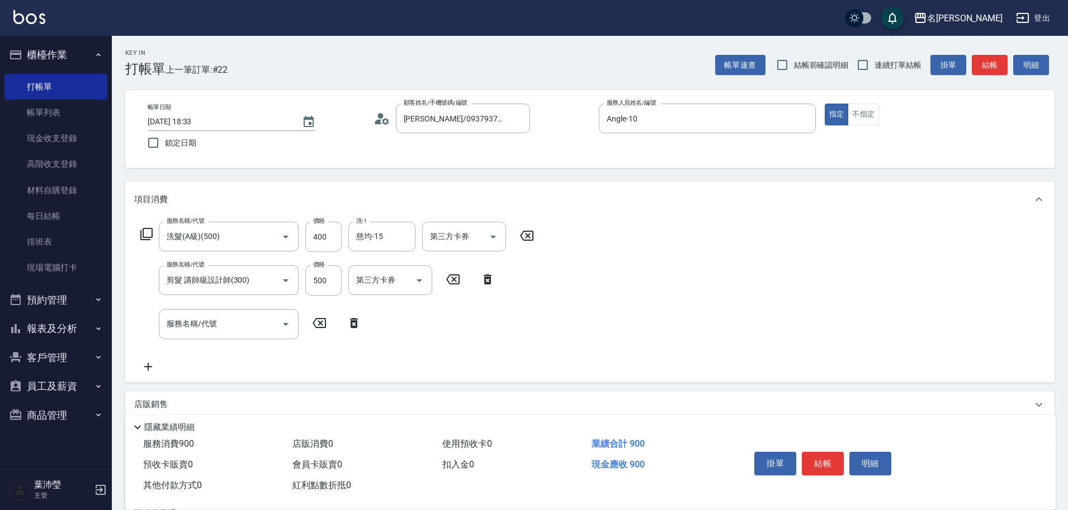
click at [149, 233] on icon at bounding box center [146, 233] width 13 height 13
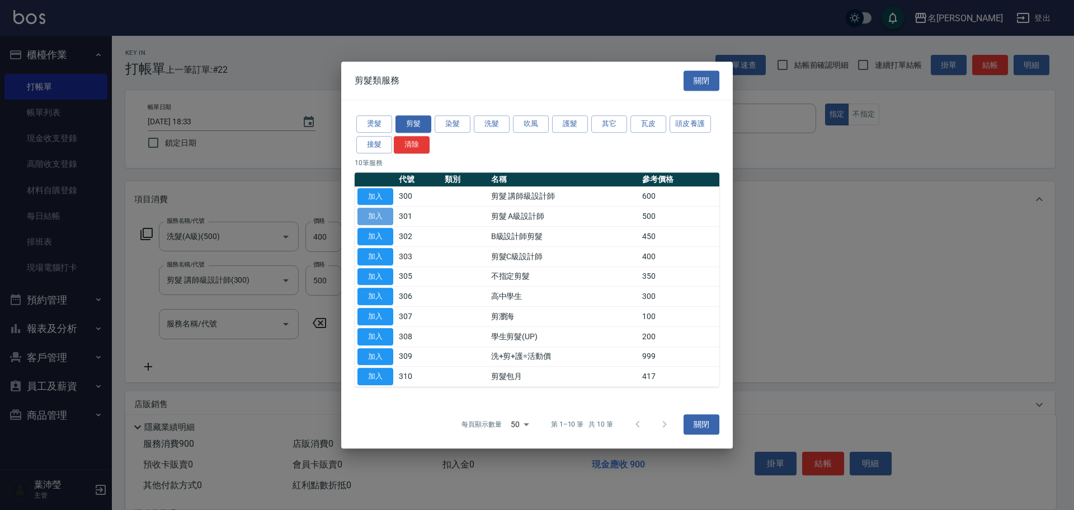
click at [370, 211] on button "加入" at bounding box center [375, 215] width 36 height 17
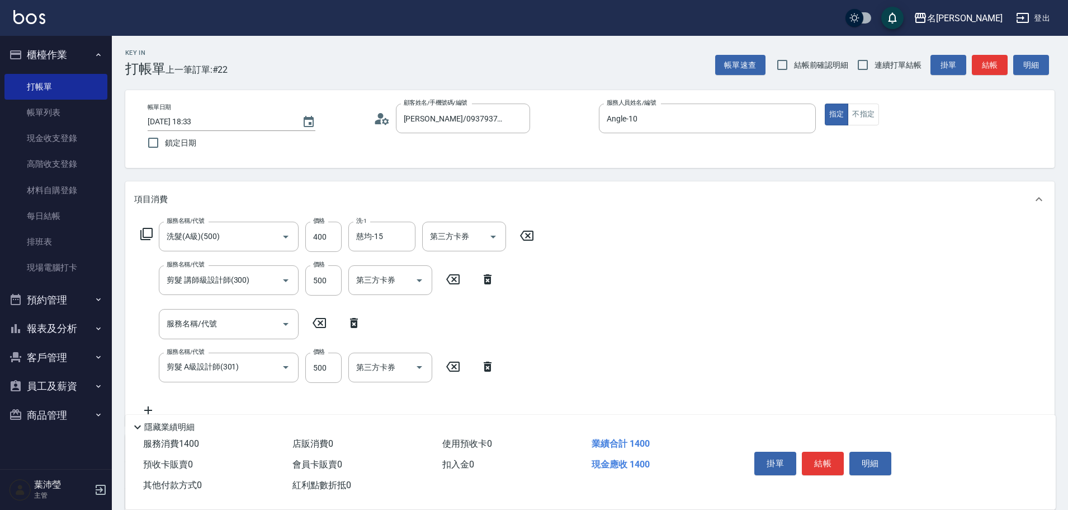
click at [352, 318] on icon at bounding box center [354, 322] width 28 height 13
type input "剪髮 A級設計師(301)"
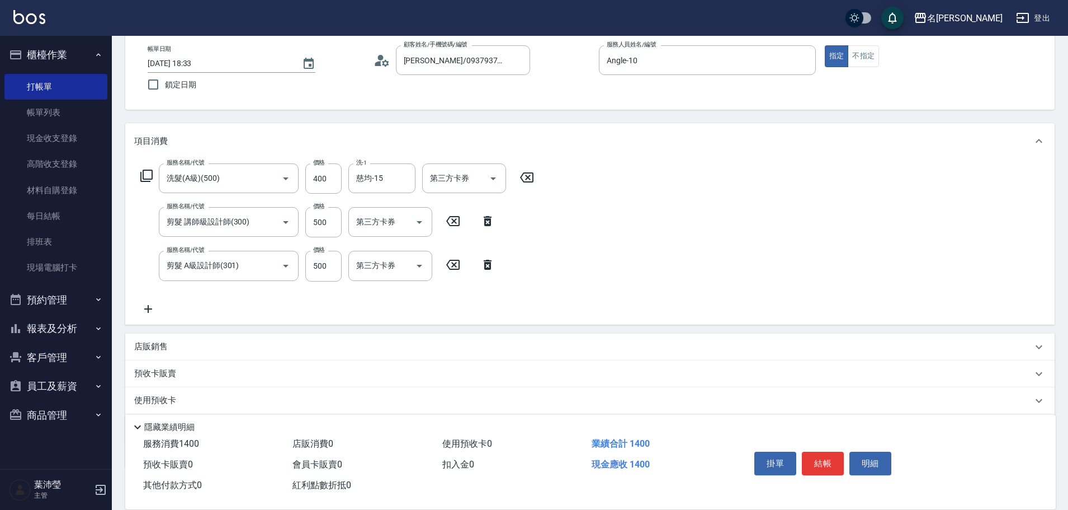
scroll to position [124, 0]
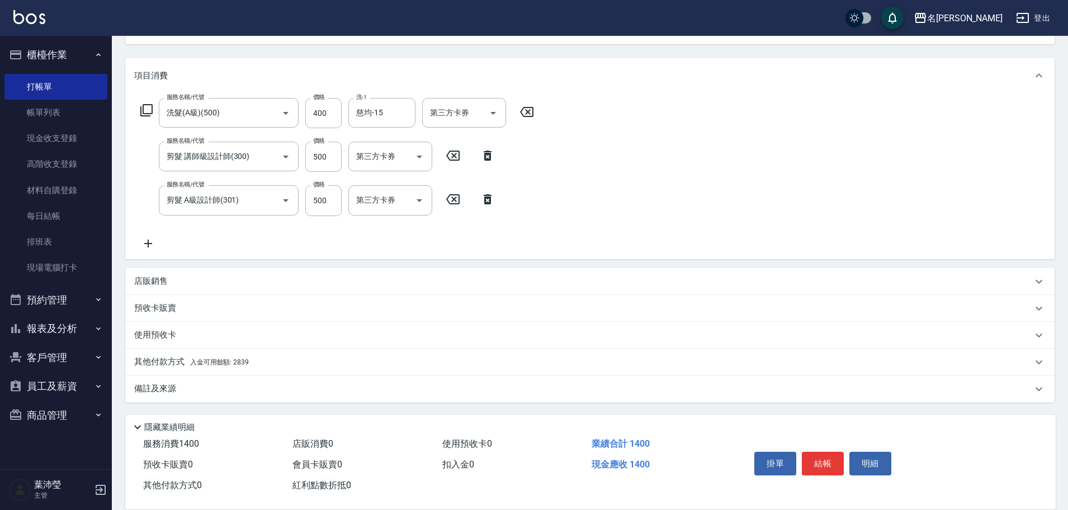
click at [170, 360] on p "其他付款方式 入金可用餘額: 2839" at bounding box center [191, 362] width 115 height 12
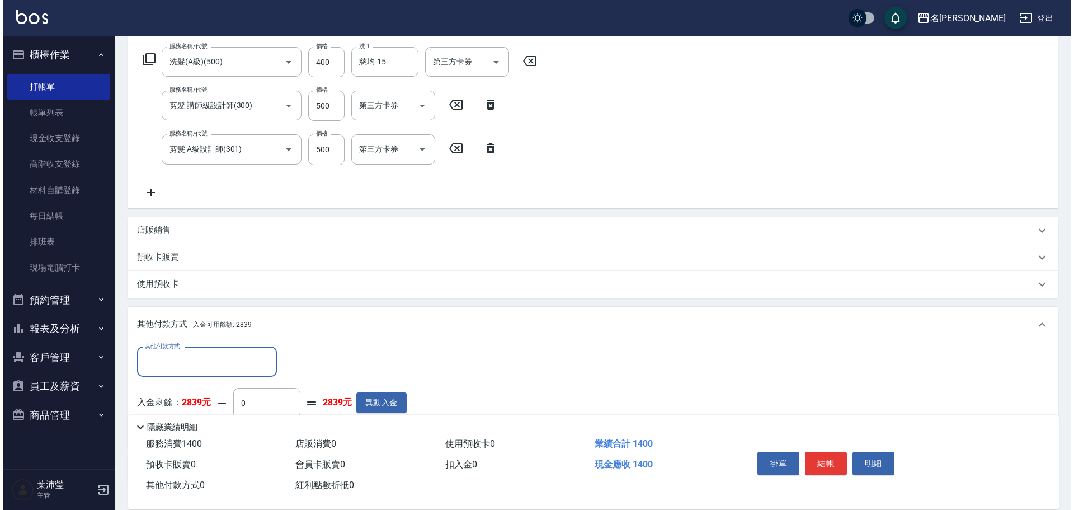
scroll to position [255, 0]
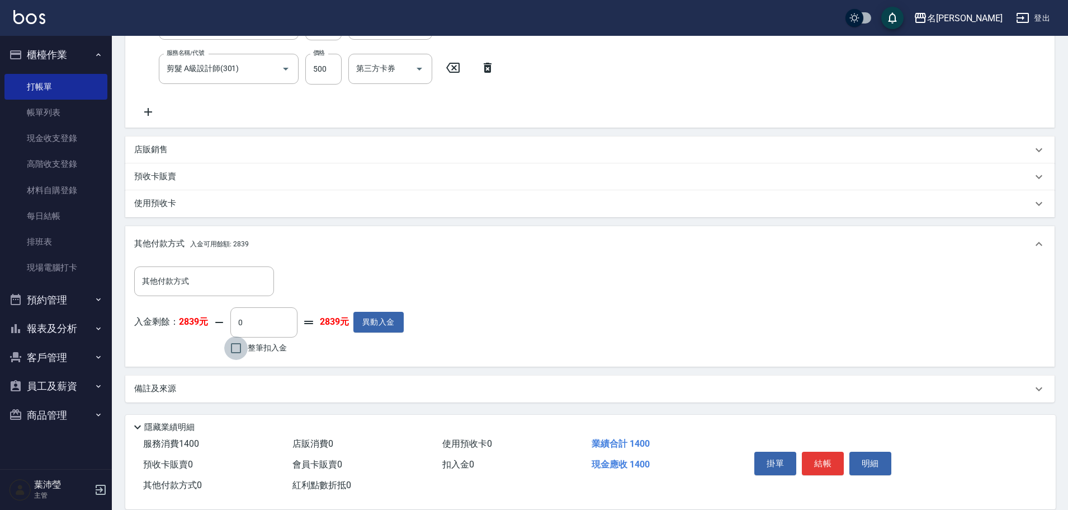
click at [232, 350] on input "整筆扣入金" at bounding box center [235, 347] width 23 height 23
checkbox input "true"
type input "1400"
click at [856, 456] on button "明細" at bounding box center [871, 462] width 42 height 23
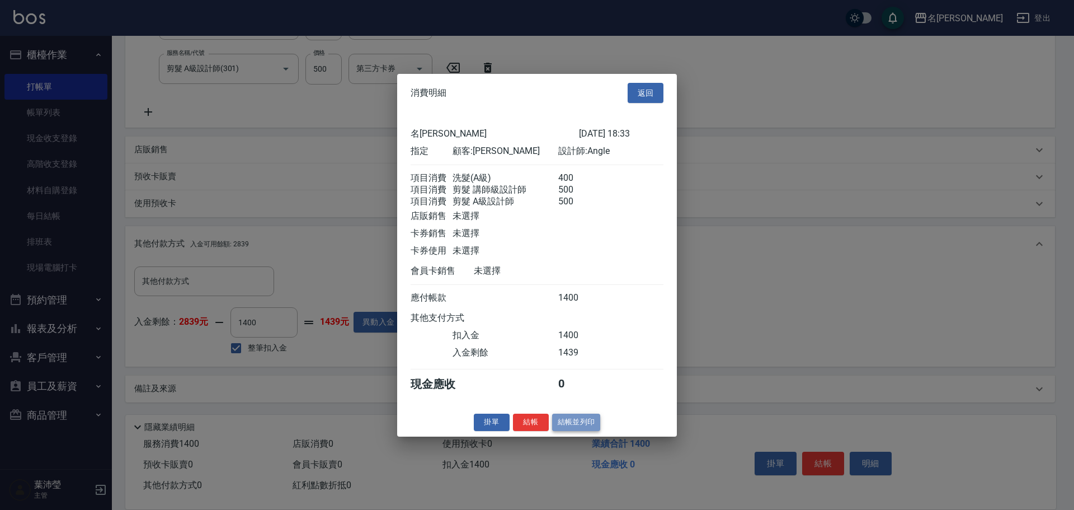
click at [572, 431] on button "結帳並列印" at bounding box center [576, 421] width 49 height 17
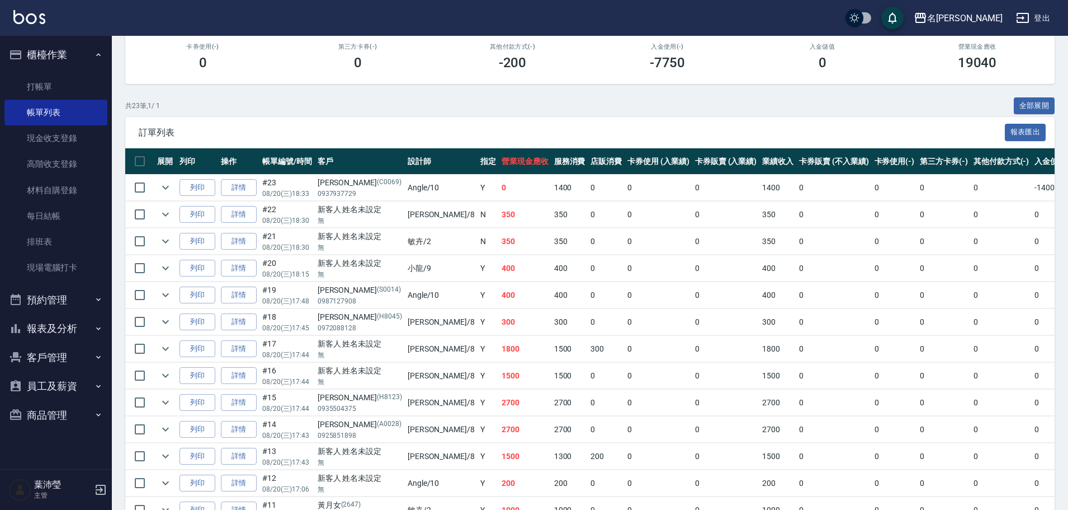
scroll to position [280, 0]
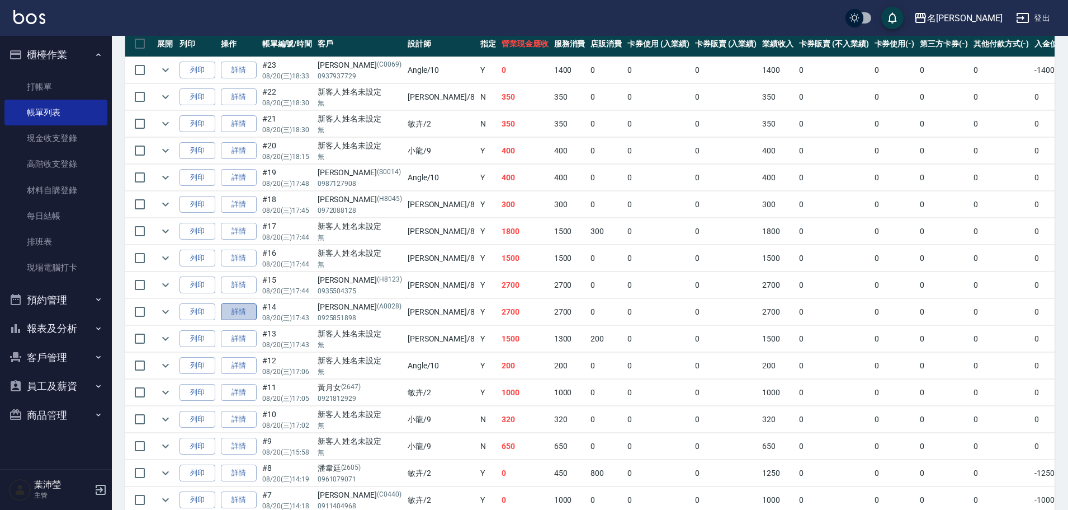
click at [243, 314] on link "詳情" at bounding box center [239, 311] width 36 height 17
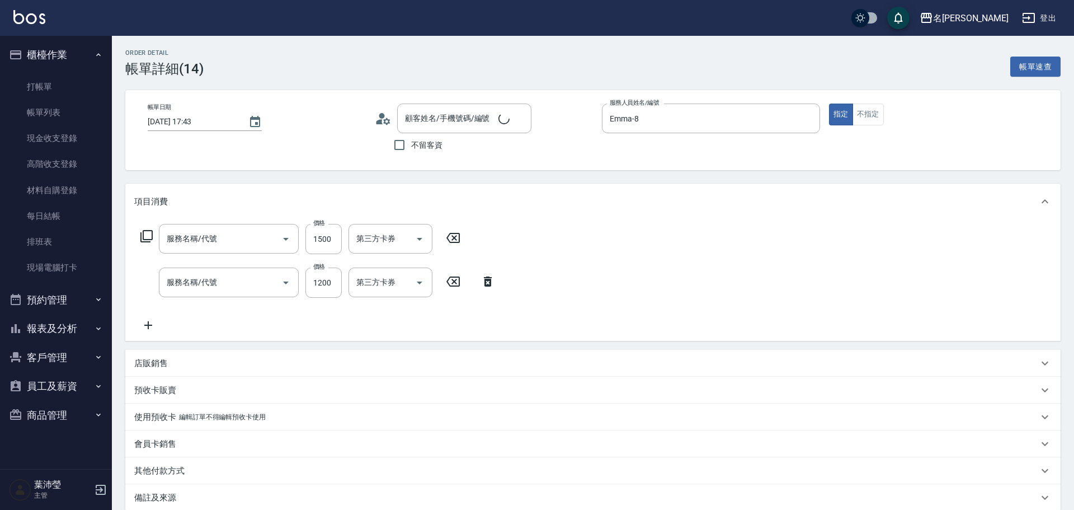
type input "[DATE] 17:43"
type input "Emma-8"
type input "結構2劑護髮(單次)(602)"
type input "頭皮全療程(102)"
type input "[PERSON_NAME]/0925851898/A0028"
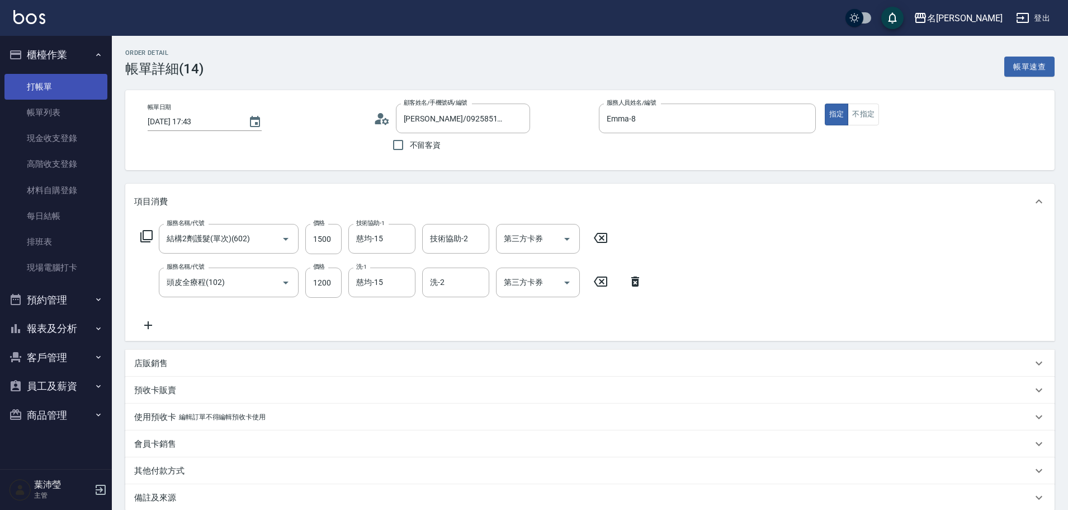
click at [39, 87] on link "打帳單" at bounding box center [55, 87] width 103 height 26
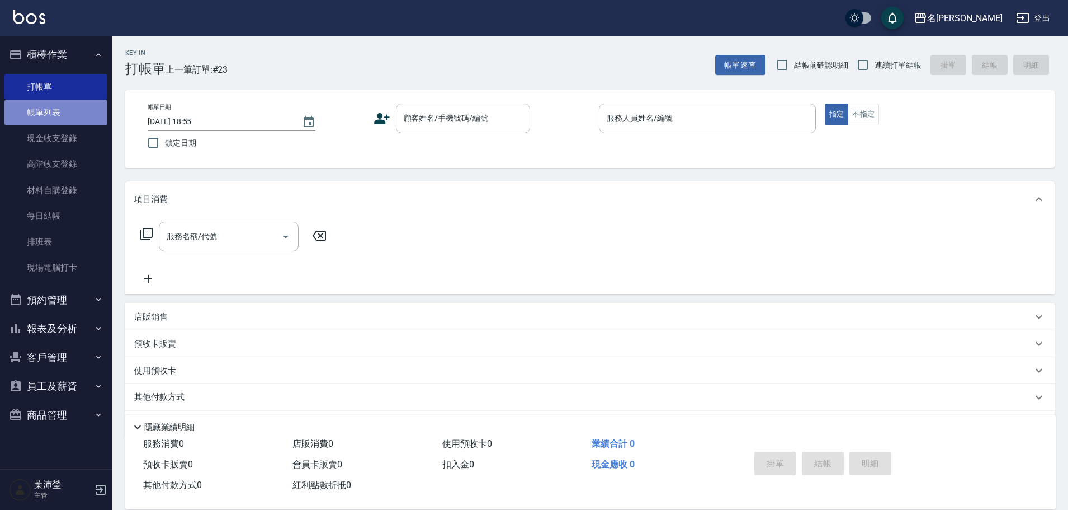
click at [50, 119] on link "帳單列表" at bounding box center [55, 113] width 103 height 26
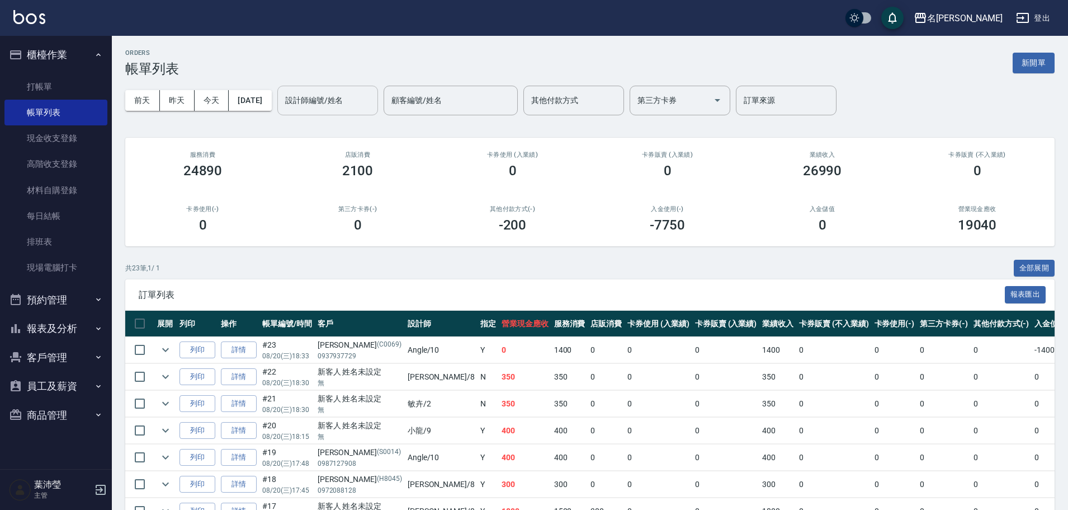
click at [338, 110] on div "設計師編號/姓名" at bounding box center [327, 101] width 101 height 30
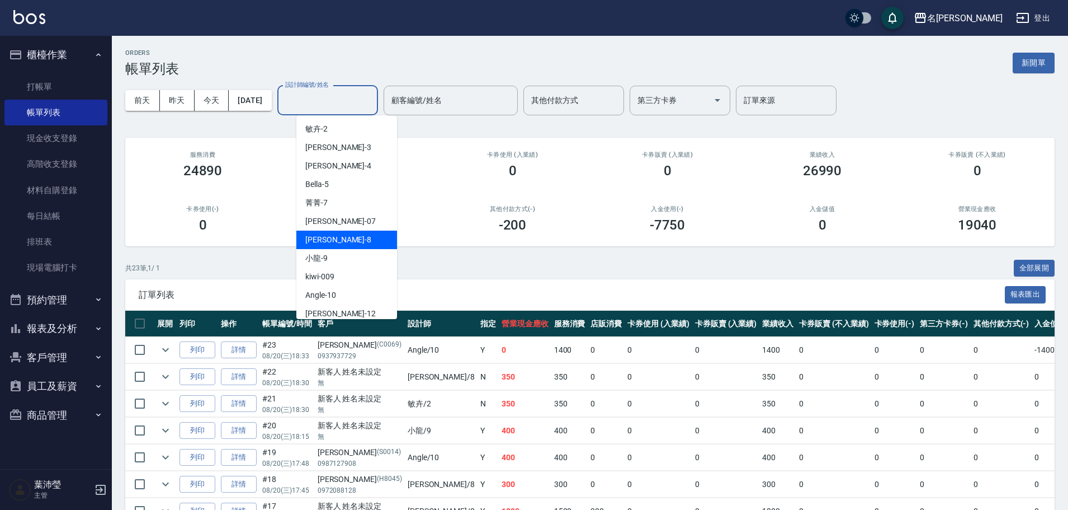
click at [341, 238] on div "Emma -8" at bounding box center [346, 239] width 101 height 18
type input "Emma-8"
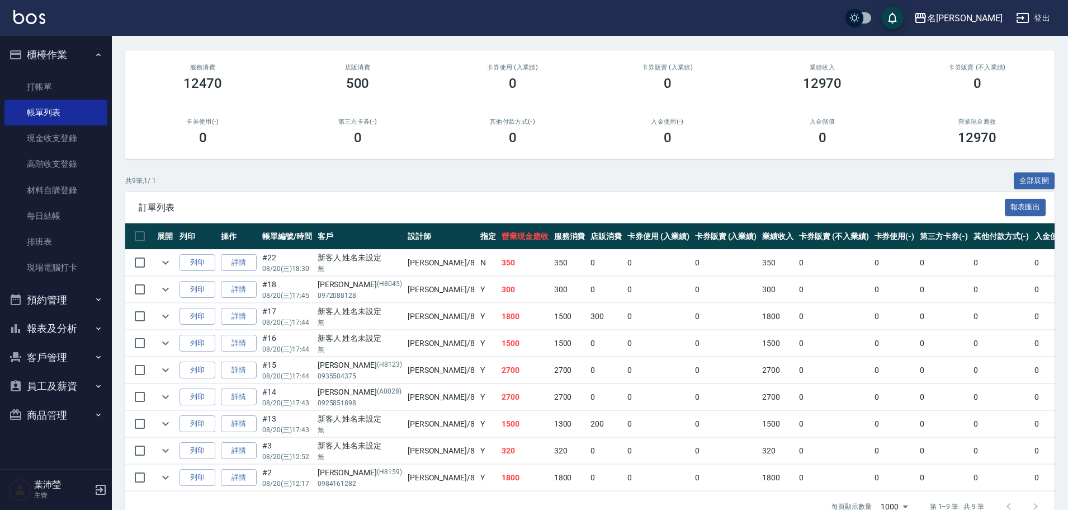
scroll to position [112, 0]
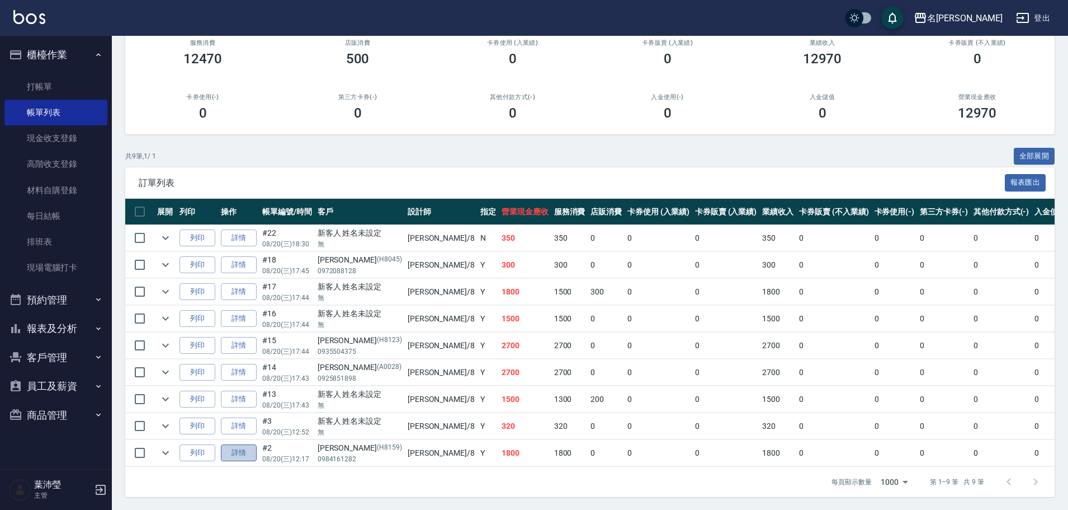
click at [241, 457] on link "詳情" at bounding box center [239, 452] width 36 height 17
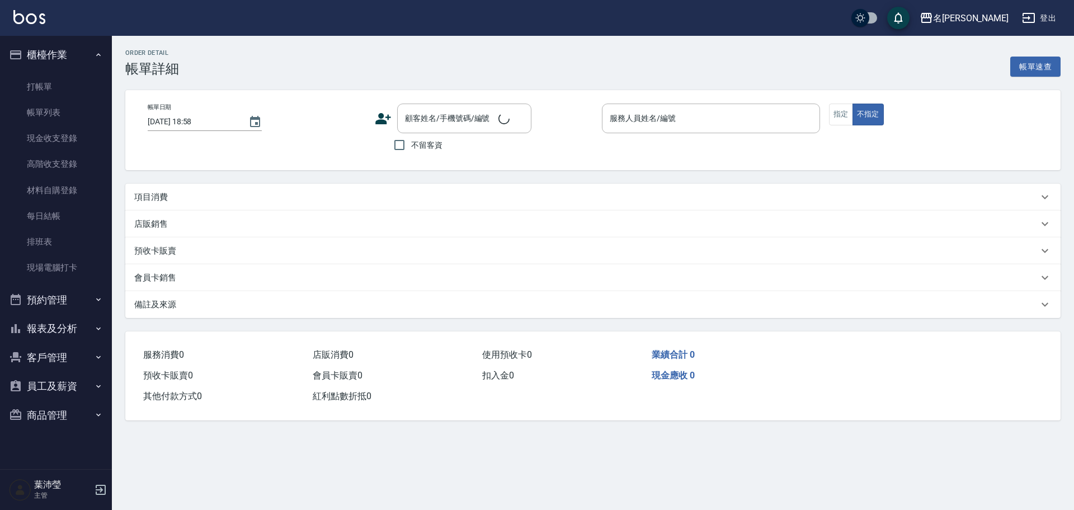
type input "[DATE] 12:17"
type input "Emma-8"
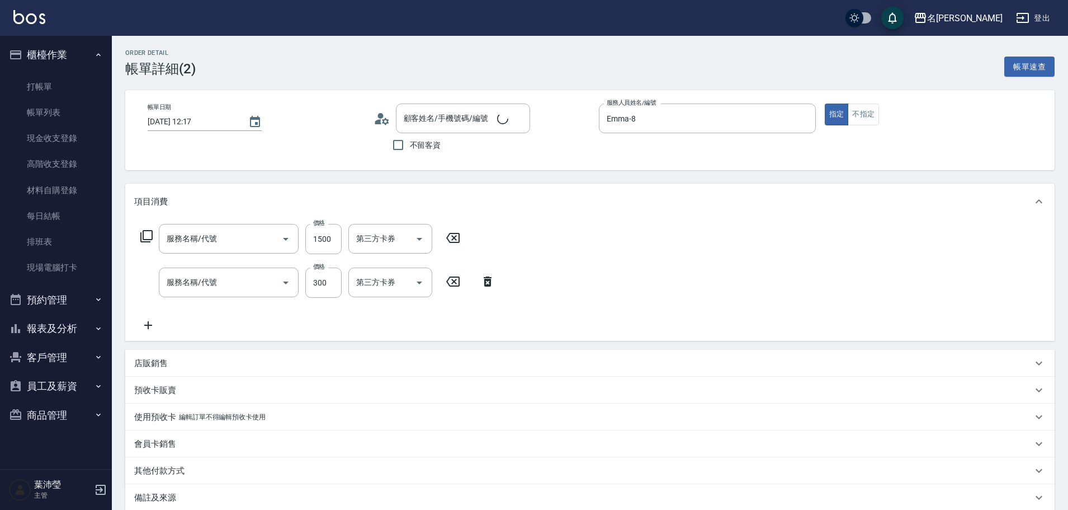
type input "結構2劑護髮(單次)(602)"
type input "洗髮(502)"
type input "[PERSON_NAME]/0984161282/H8159"
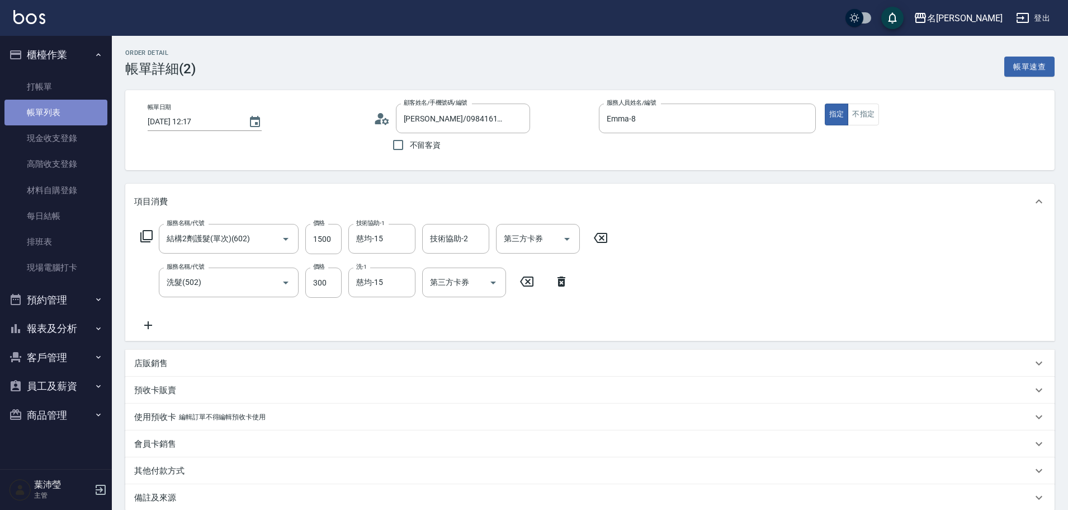
click at [64, 114] on link "帳單列表" at bounding box center [55, 113] width 103 height 26
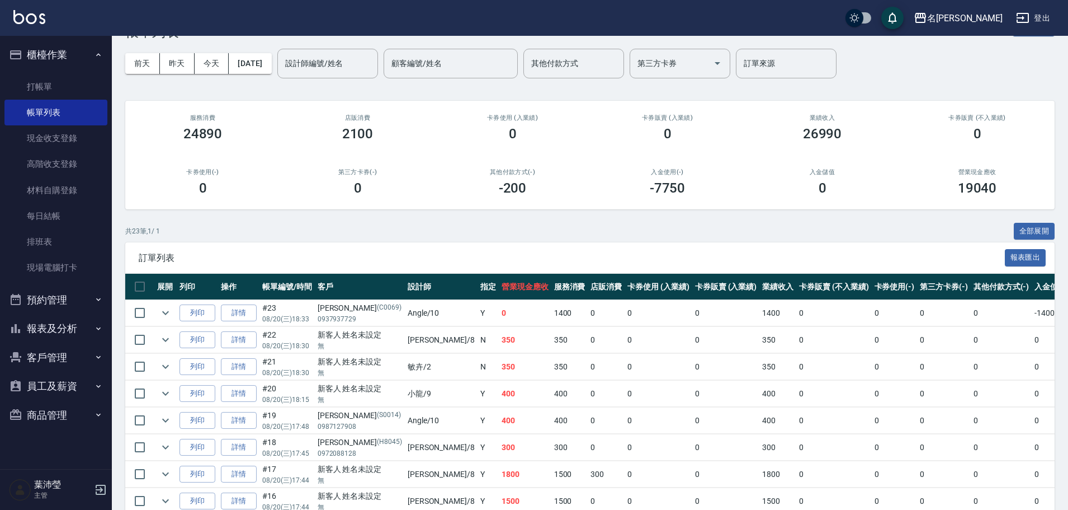
scroll to position [56, 0]
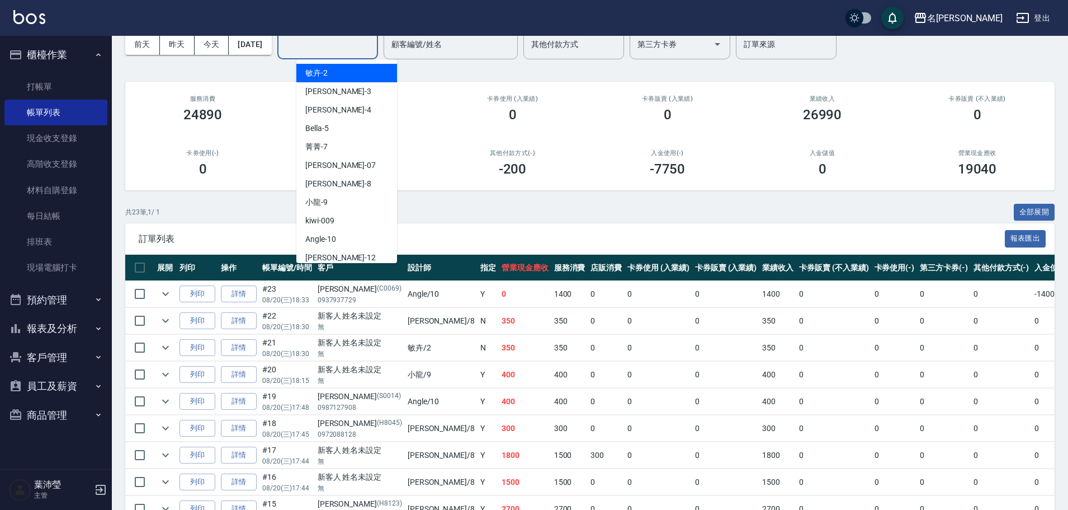
click at [366, 48] on input "設計師編號/姓名" at bounding box center [327, 45] width 91 height 20
click at [332, 189] on span "Emma -8" at bounding box center [338, 184] width 66 height 12
type input "Emma-8"
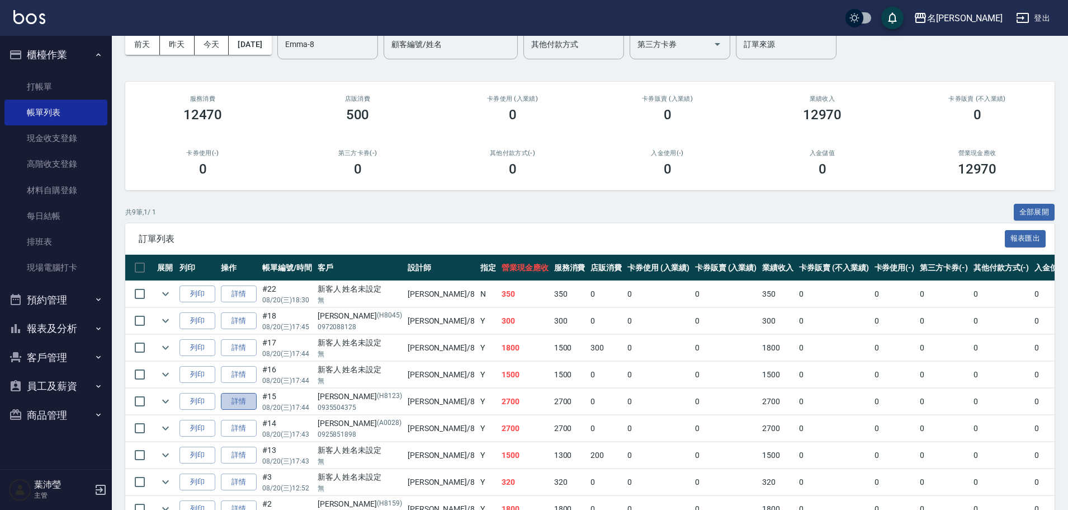
click at [246, 400] on link "詳情" at bounding box center [239, 401] width 36 height 17
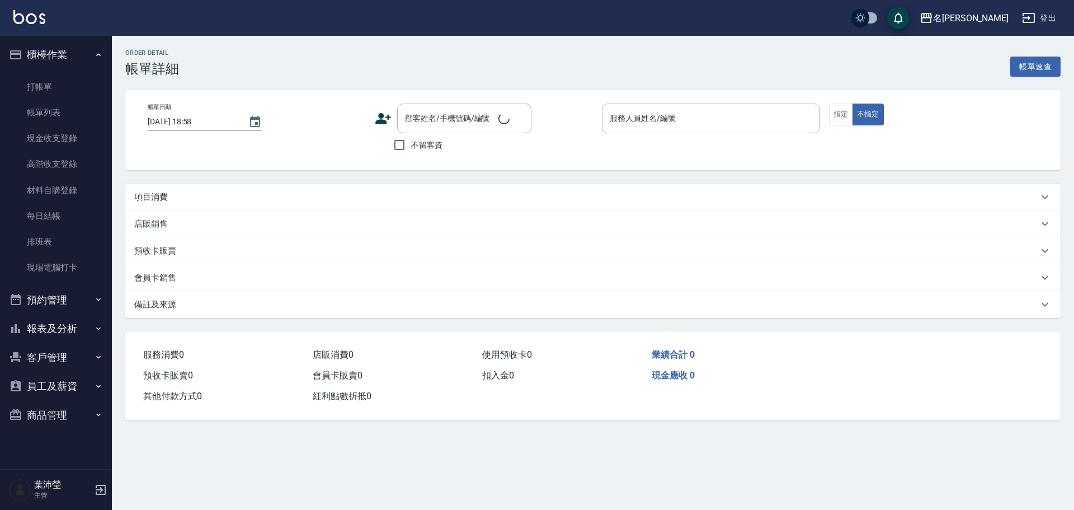
type input "[DATE] 17:44"
type input "Emma-8"
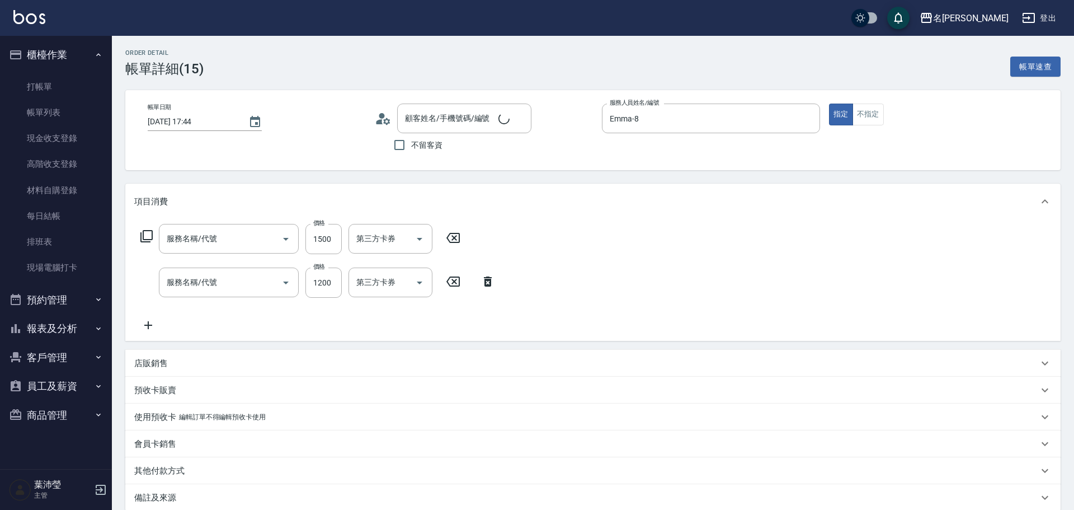
type input "結構2劑護髮(單次)(602)"
type input "頭皮全療程(102)"
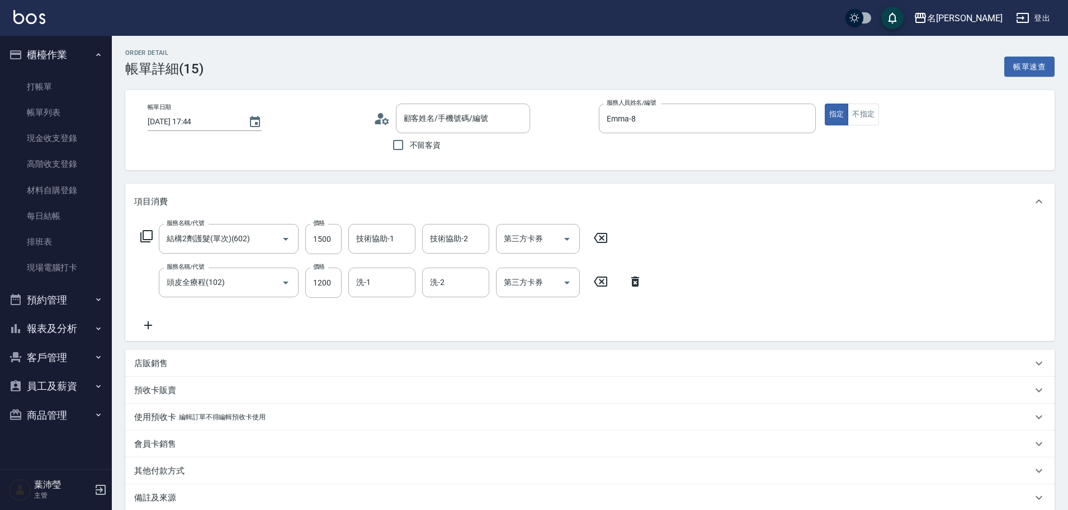
type input "[PERSON_NAME]/0935504375/H8123"
click at [49, 81] on link "打帳單" at bounding box center [55, 87] width 103 height 26
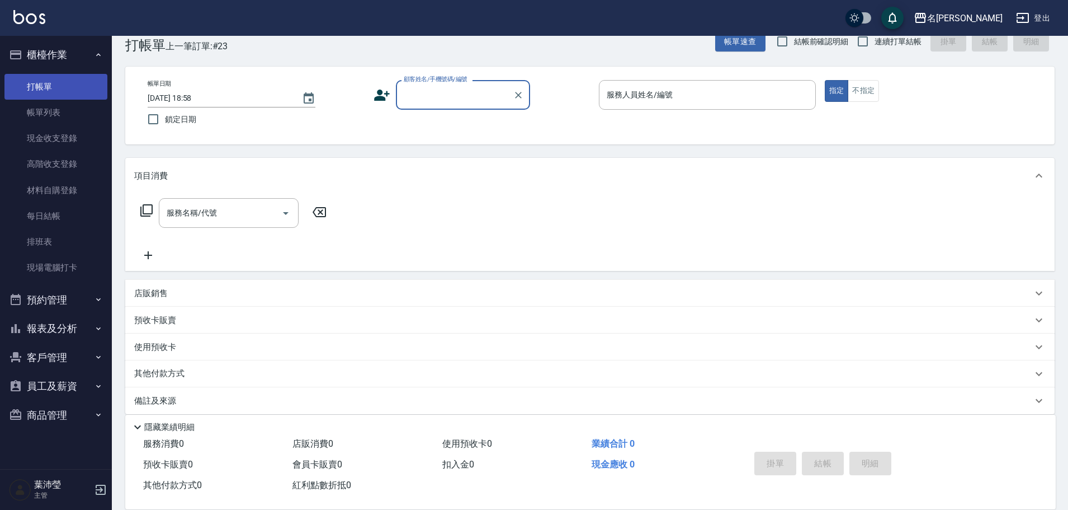
scroll to position [35, 0]
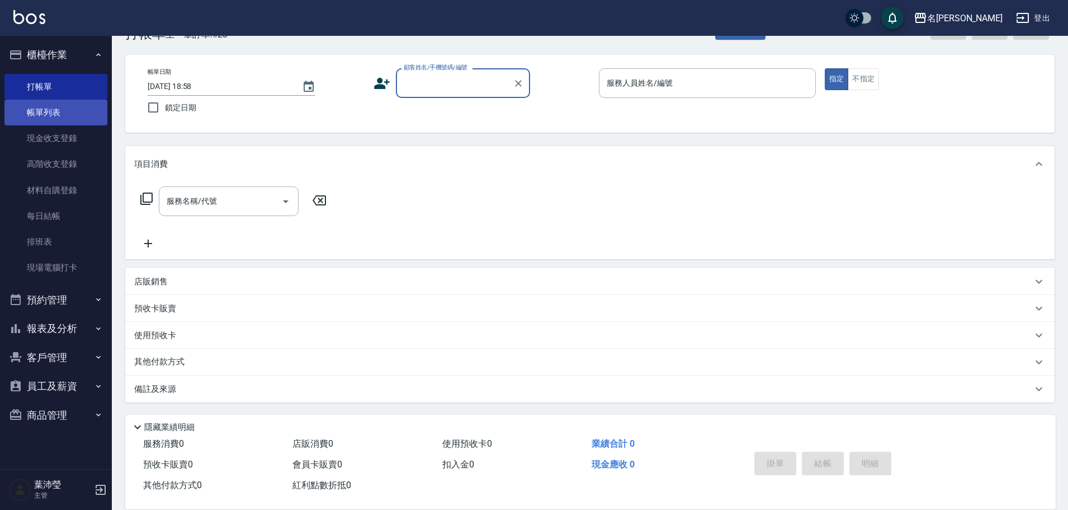
click at [45, 109] on link "帳單列表" at bounding box center [55, 113] width 103 height 26
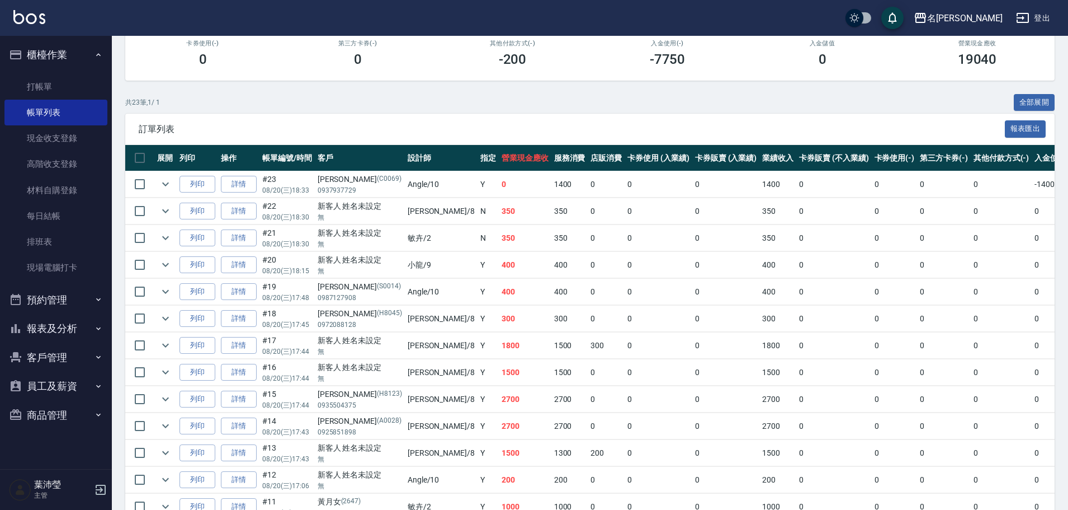
scroll to position [161, 0]
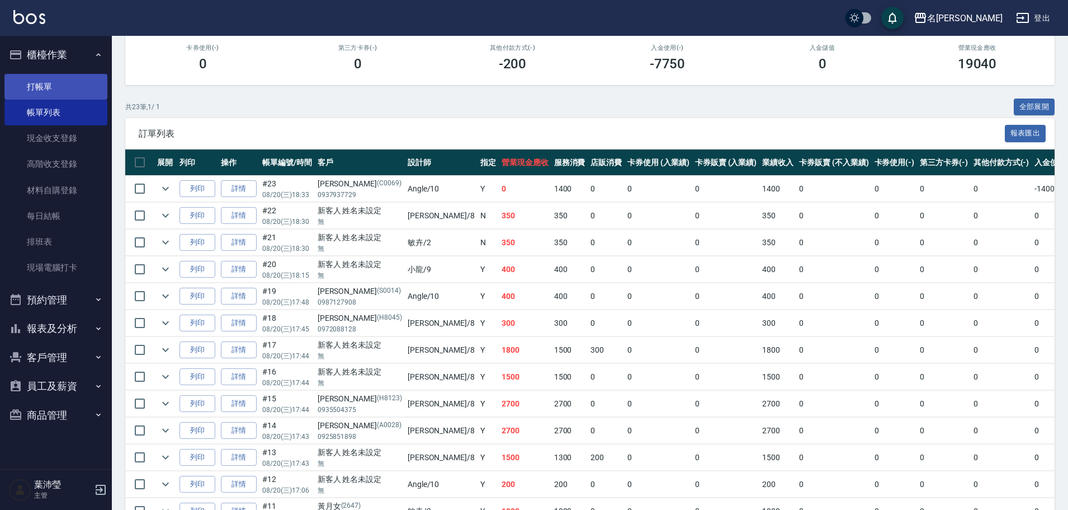
click at [47, 87] on link "打帳單" at bounding box center [55, 87] width 103 height 26
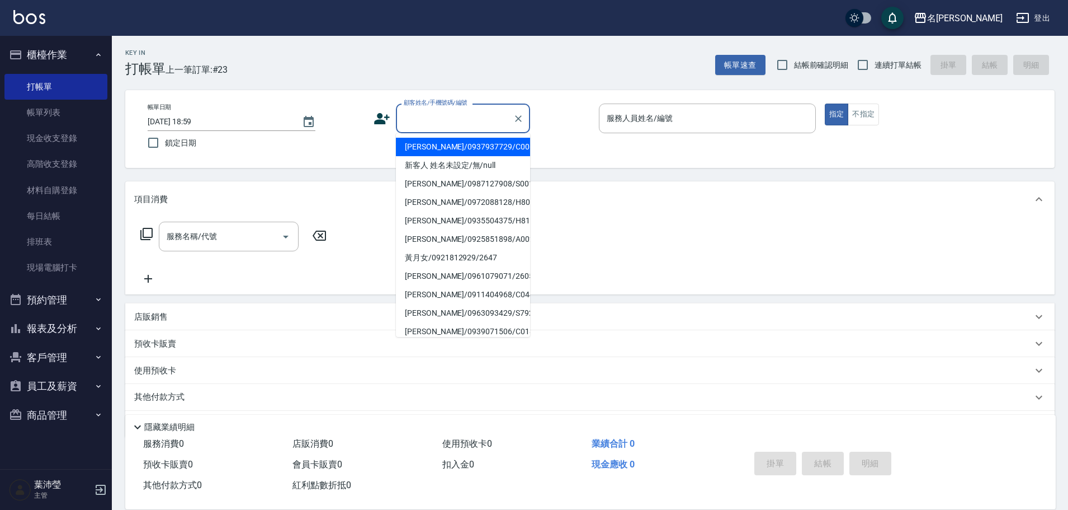
click at [437, 116] on input "顧客姓名/手機號碼/編號" at bounding box center [454, 119] width 107 height 20
click at [476, 168] on li "新客人 姓名未設定/無/null" at bounding box center [463, 165] width 134 height 18
type input "新客人 姓名未設定/無/null"
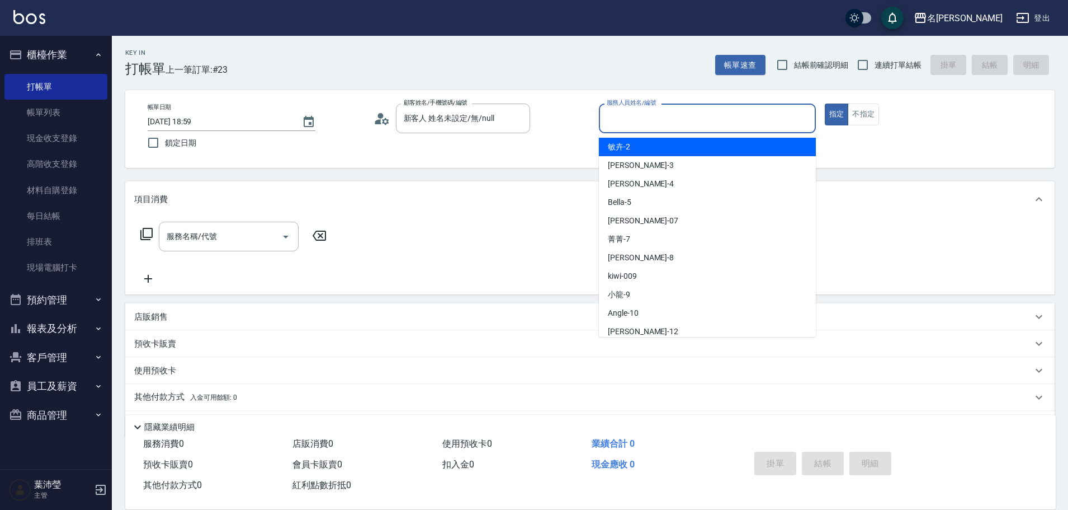
click at [647, 118] on input "服務人員姓名/編號" at bounding box center [707, 119] width 207 height 20
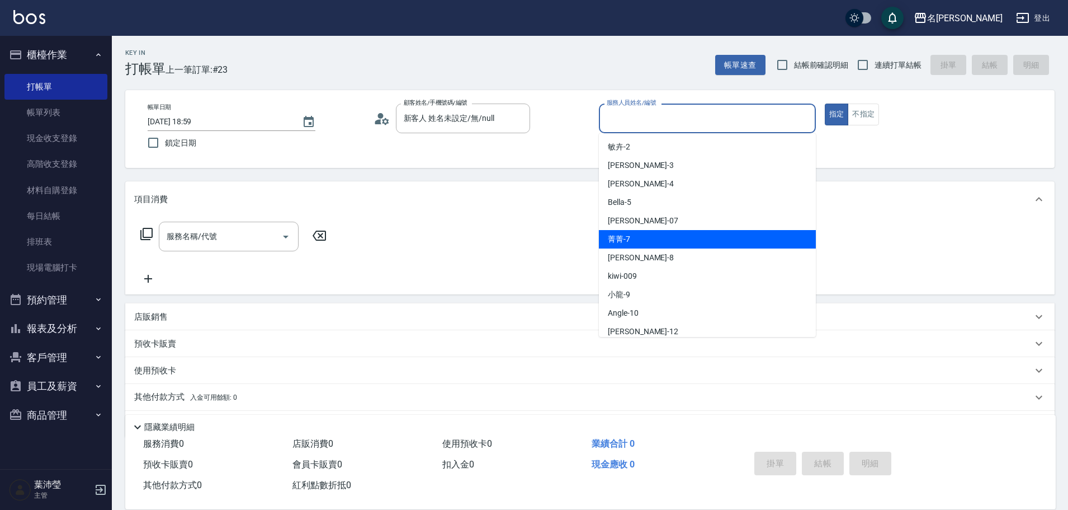
click at [685, 239] on div "菁菁 -7" at bounding box center [707, 239] width 217 height 18
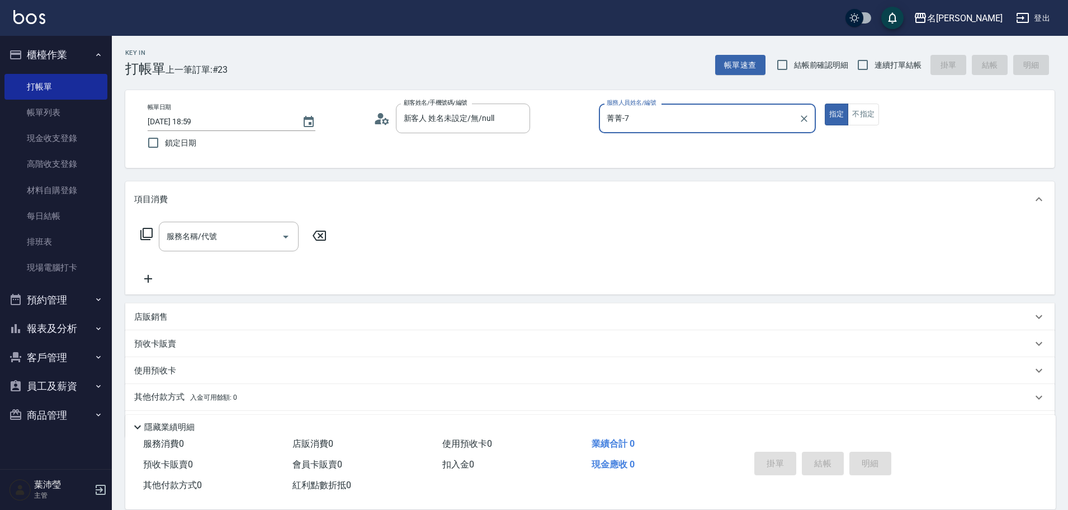
type input "菁菁-7"
click at [143, 227] on div "服務名稱/代號 服務名稱/代號" at bounding box center [233, 236] width 199 height 30
click at [146, 236] on icon at bounding box center [146, 233] width 13 height 13
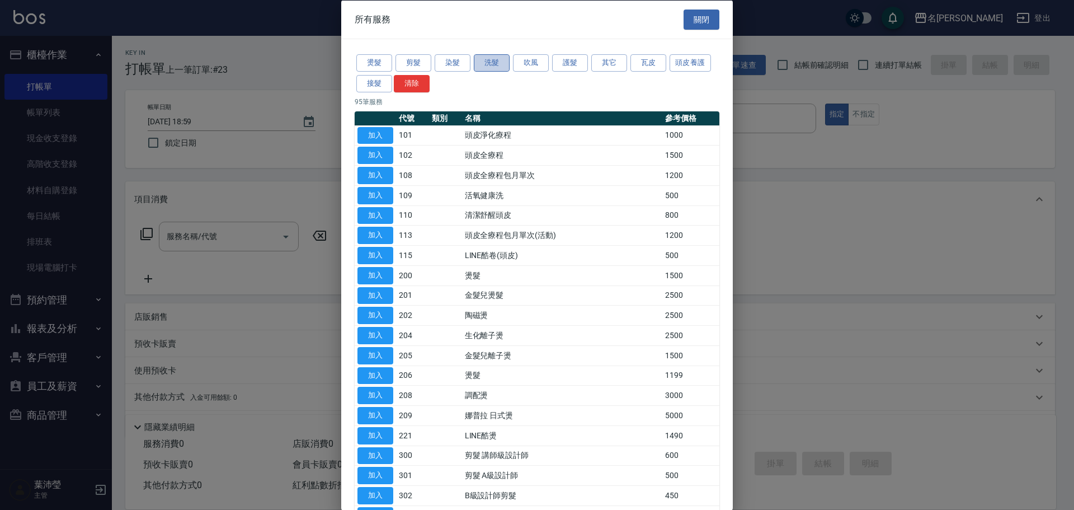
click at [479, 61] on button "洗髮" at bounding box center [492, 62] width 36 height 17
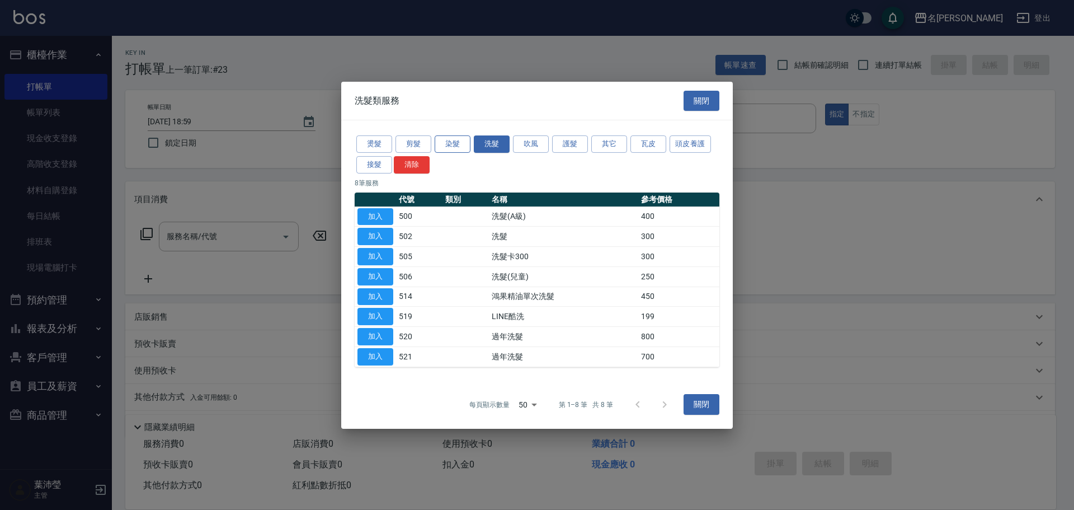
click at [447, 144] on button "染髮" at bounding box center [453, 143] width 36 height 17
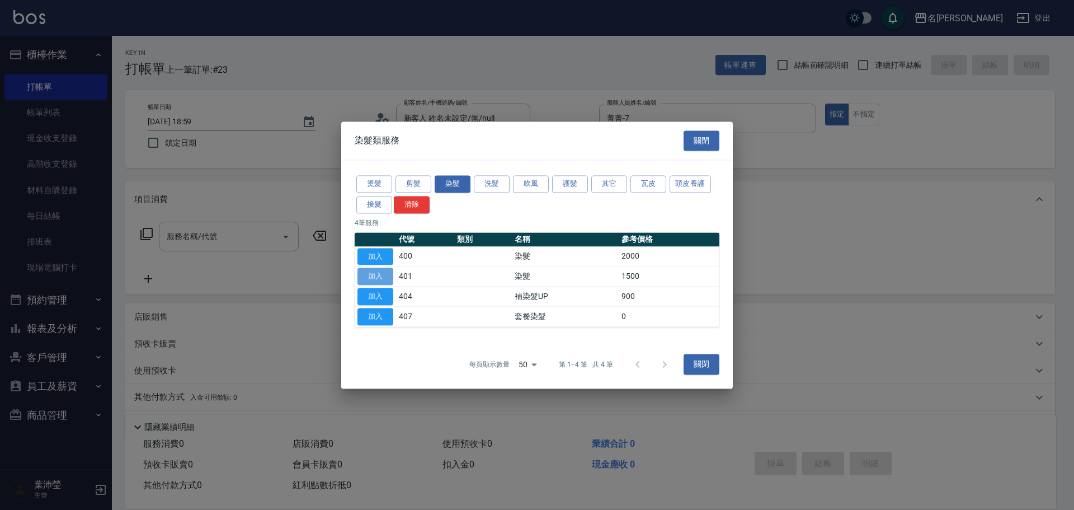
click at [386, 278] on button "加入" at bounding box center [375, 276] width 36 height 17
type input "染髮(401)"
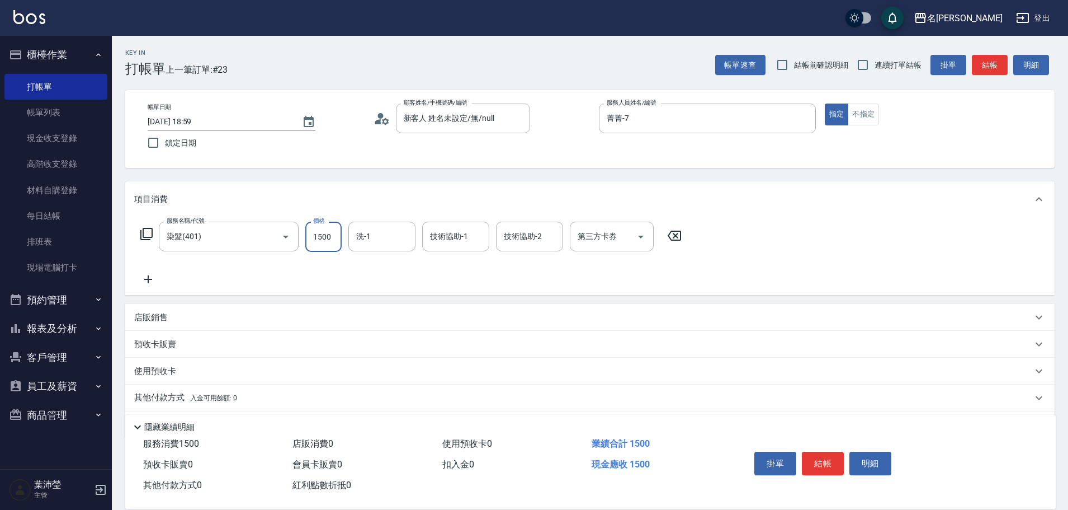
click at [339, 231] on input "1500" at bounding box center [323, 236] width 36 height 30
type input "1850"
click at [831, 462] on button "結帳" at bounding box center [823, 462] width 42 height 23
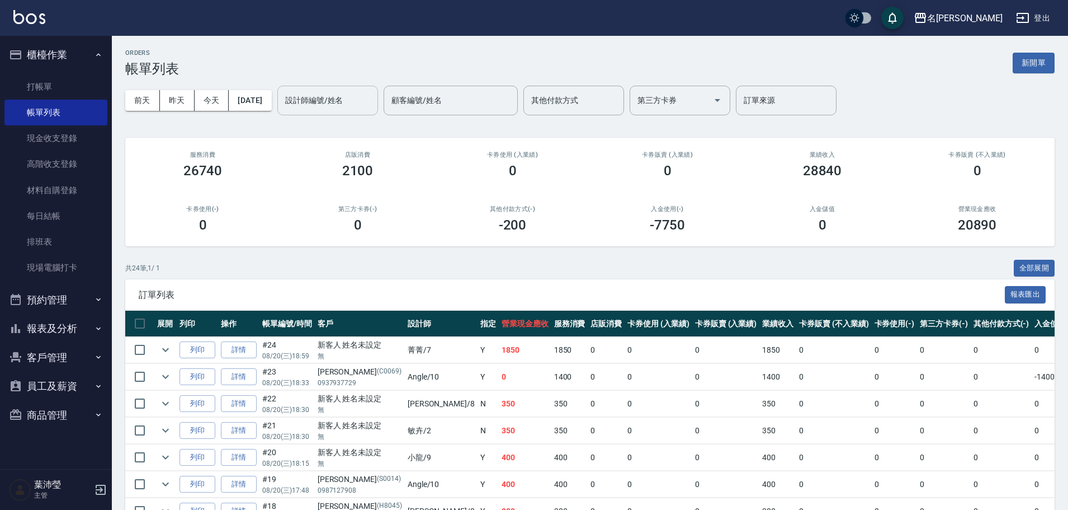
click at [344, 102] on input "設計師編號/姓名" at bounding box center [327, 101] width 91 height 20
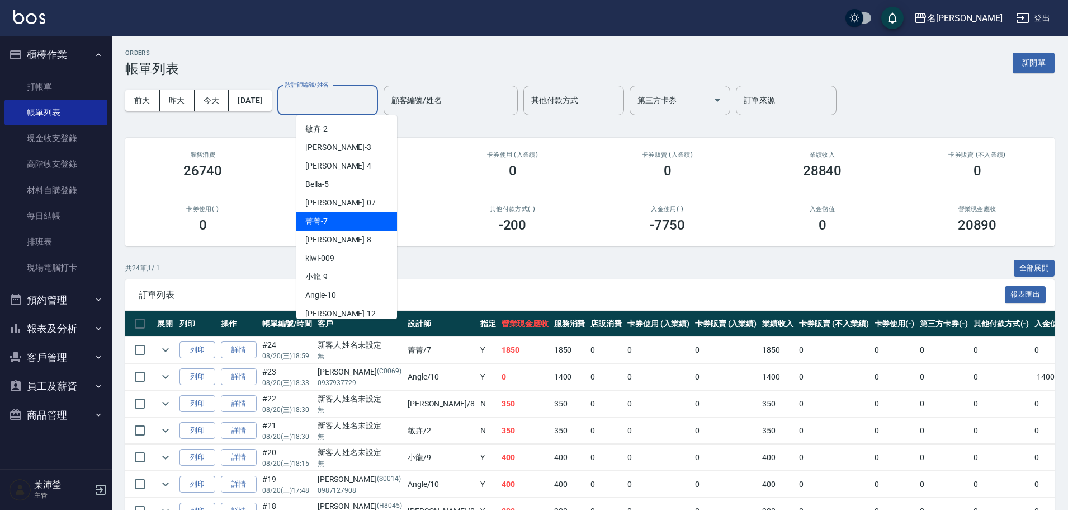
click at [359, 229] on div "菁菁 -7" at bounding box center [346, 221] width 101 height 18
type input "菁菁-7"
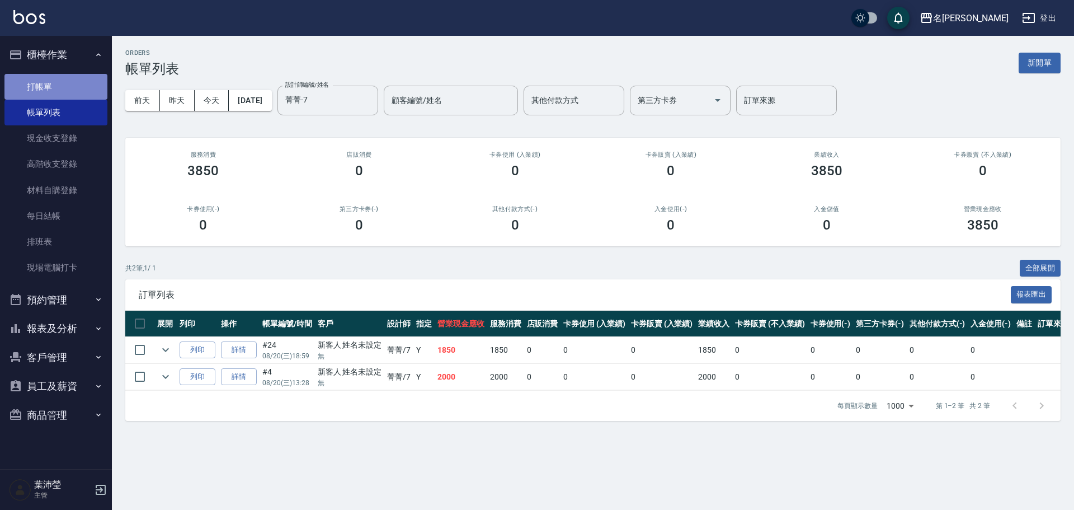
click at [68, 89] on link "打帳單" at bounding box center [55, 87] width 103 height 26
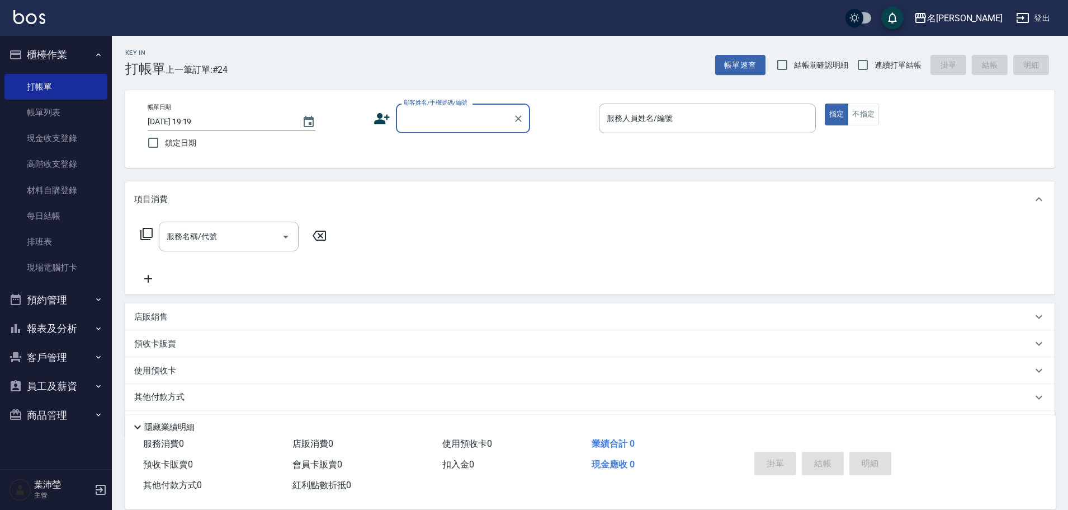
click at [457, 132] on div "顧客姓名/手機號碼/編號" at bounding box center [463, 118] width 134 height 30
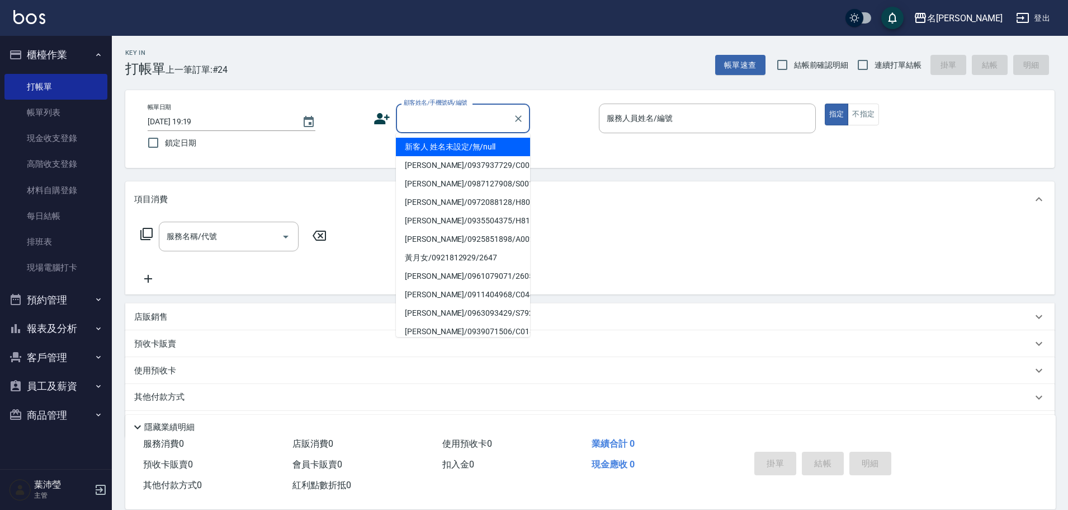
click at [459, 148] on li "新客人 姓名未設定/無/null" at bounding box center [463, 147] width 134 height 18
type input "新客人 姓名未設定/無/null"
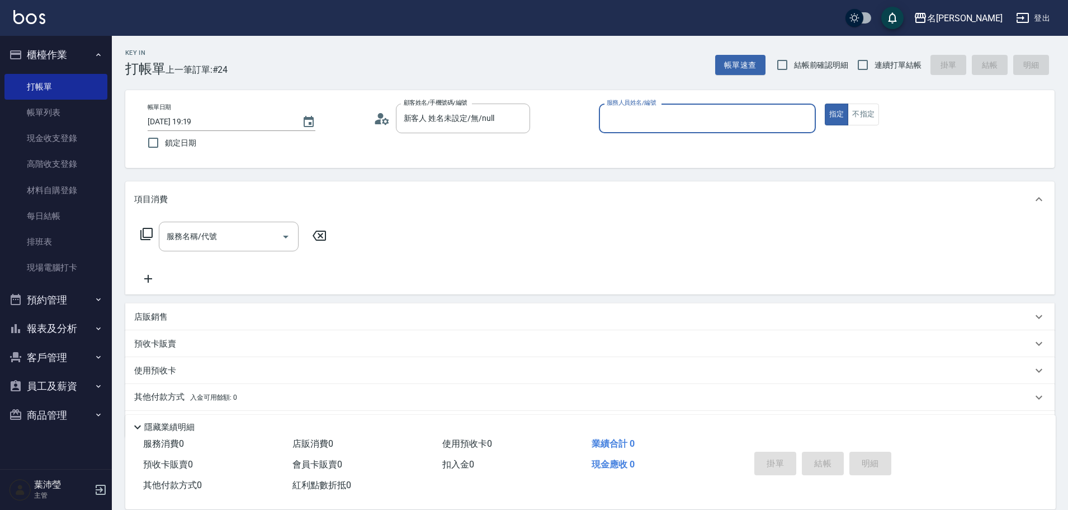
click at [857, 110] on button "不指定" at bounding box center [863, 114] width 31 height 22
click at [704, 113] on input "服務人員姓名/編號" at bounding box center [707, 119] width 207 height 20
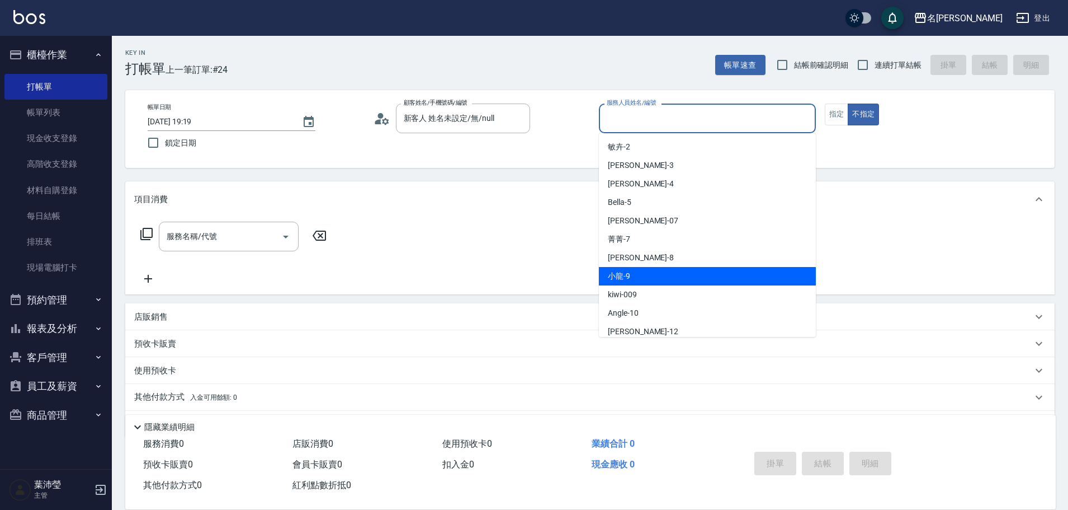
click at [698, 277] on div "小龍 -9" at bounding box center [707, 276] width 217 height 18
type input "小龍-9"
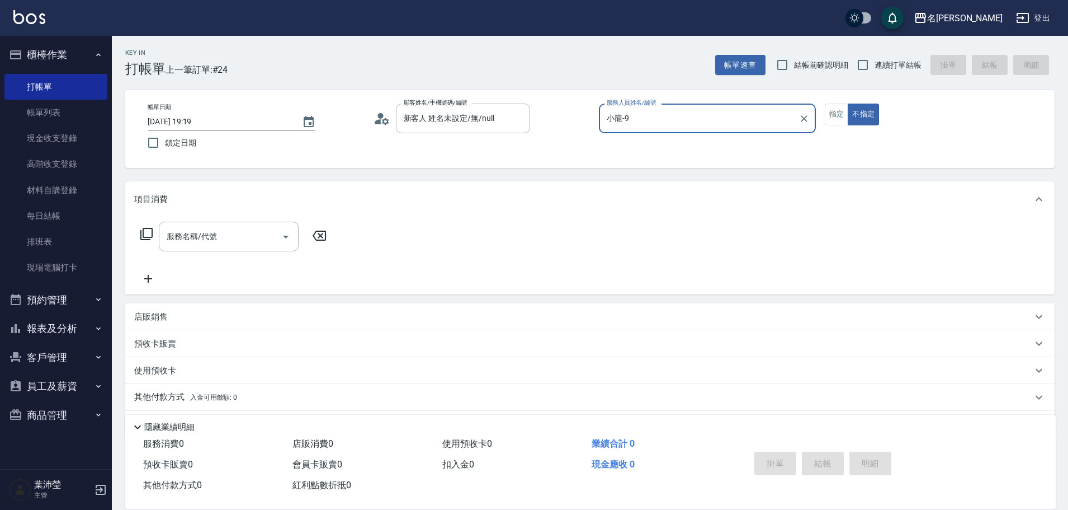
click at [216, 252] on div "服務名稱/代號 服務名稱/代號" at bounding box center [233, 253] width 199 height 64
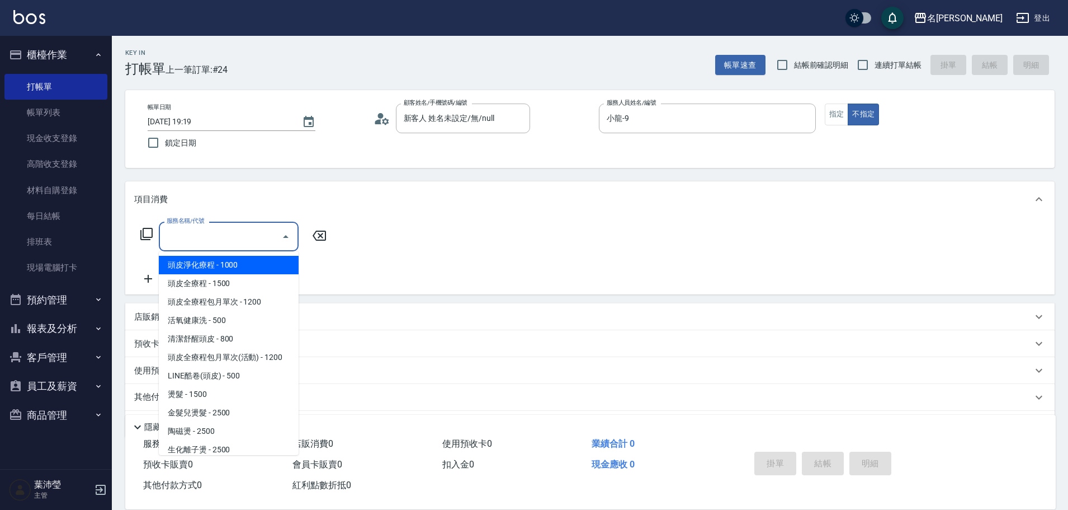
click at [225, 240] on input "服務名稱/代號" at bounding box center [220, 237] width 113 height 20
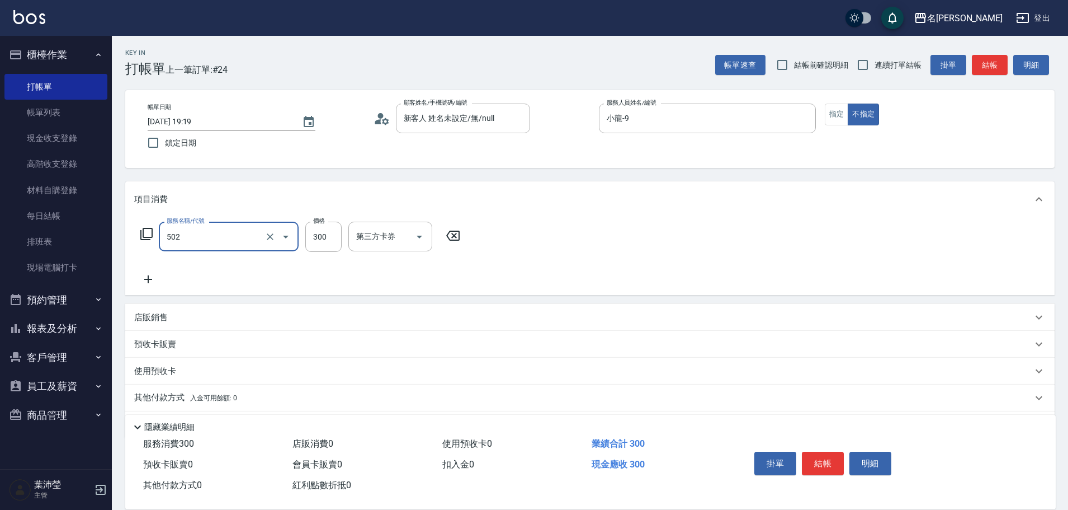
type input "洗髮(502)"
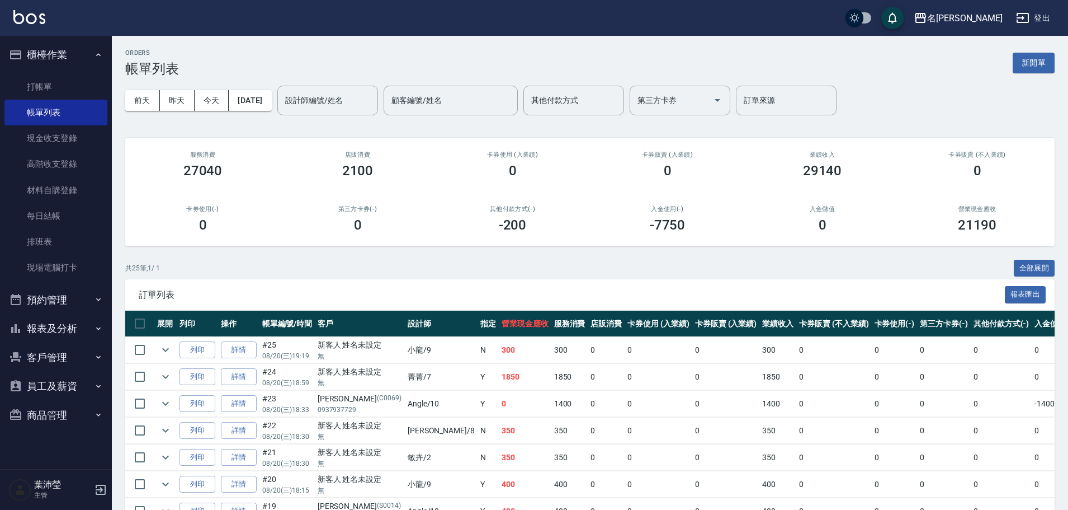
click at [1034, 64] on button "新開單" at bounding box center [1034, 63] width 42 height 21
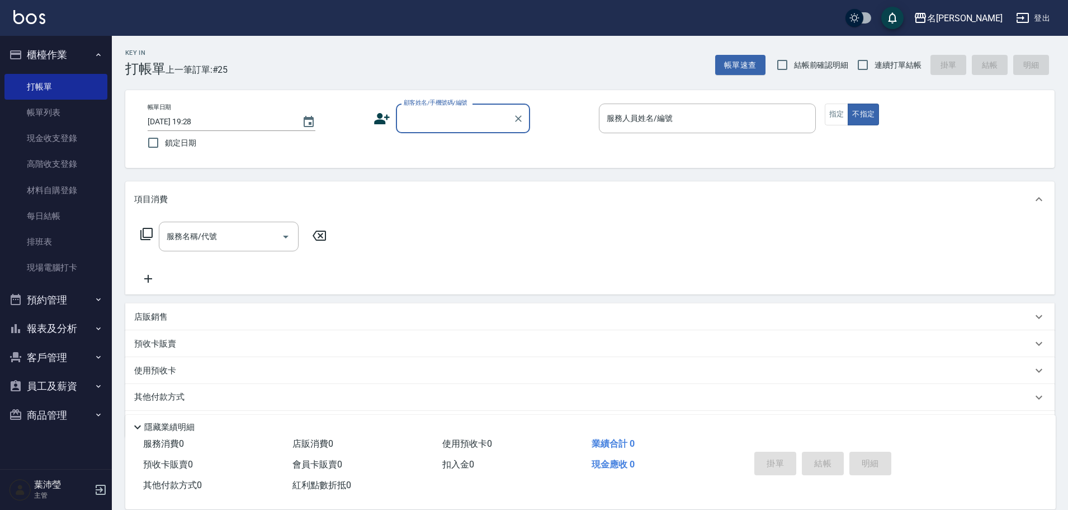
click at [477, 100] on div "帳單日期 [DATE] 19:28 鎖定日期 顧客姓名/手機號碼/編號 顧客姓名/手機號碼/編號 服務人員姓名/編號 服務人員姓名/編號 指定 不指定" at bounding box center [590, 129] width 930 height 78
click at [480, 122] on input "顧客姓名/手機號碼/編號" at bounding box center [454, 119] width 107 height 20
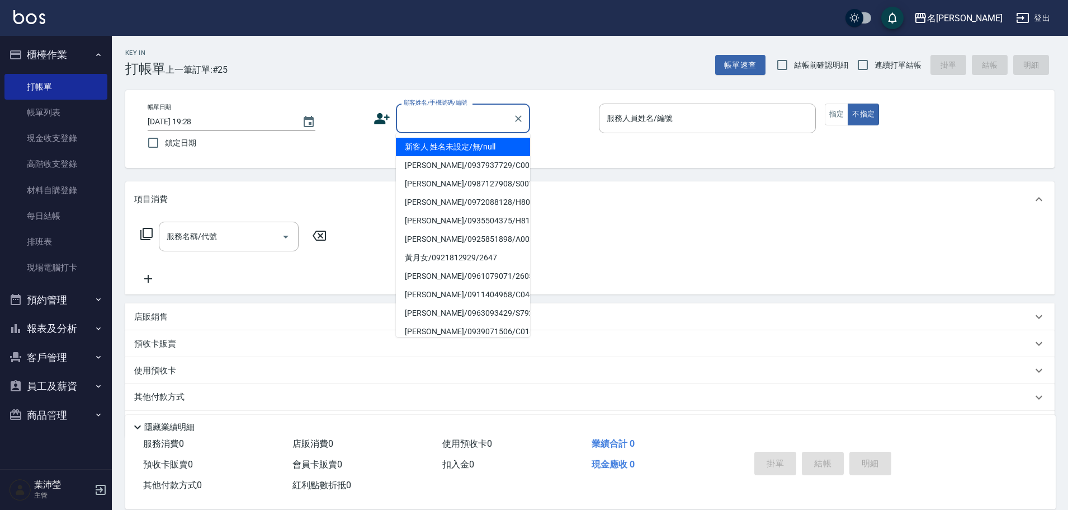
click at [482, 146] on li "新客人 姓名未設定/無/null" at bounding box center [463, 147] width 134 height 18
type input "新客人 姓名未設定/無/null"
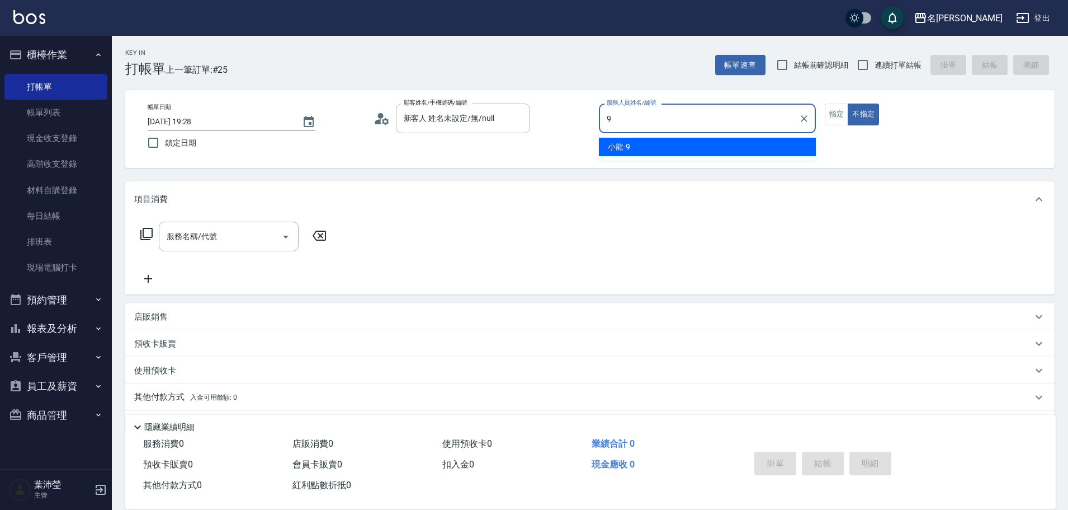
type input "小龍-9"
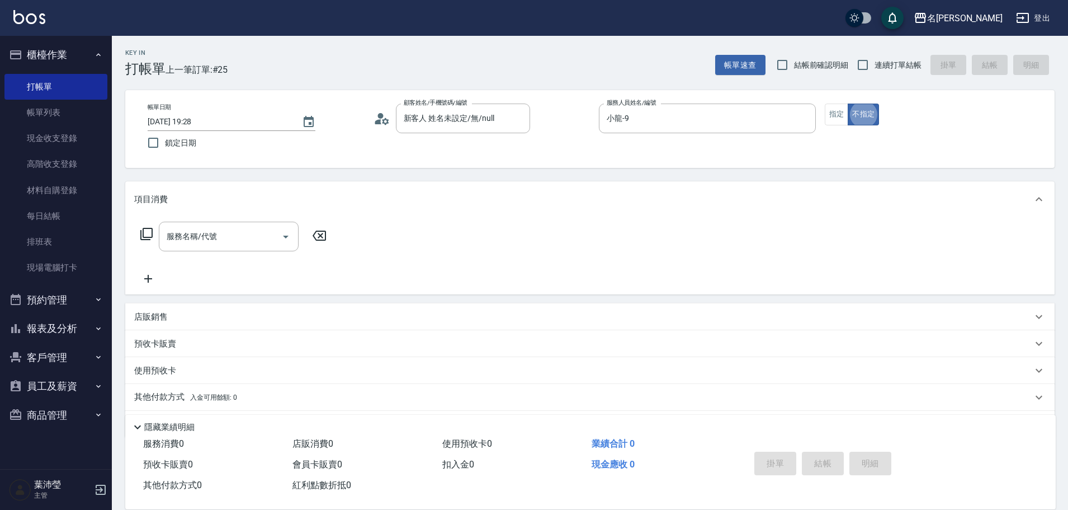
type button "false"
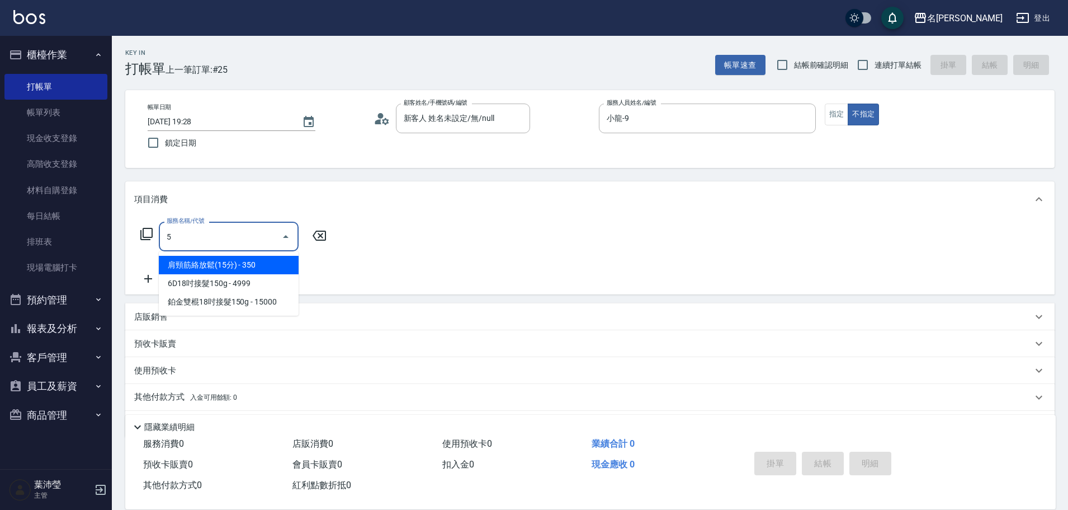
type input "5"
click at [701, 74] on div "Key In 打帳單 上一筆訂單:#25 帳單速查 結帳前確認明細 連續打單結帳 掛單 結帳 明細 帳單日期 [DATE] 19:28 鎖定日期 顧客姓名/手…" at bounding box center [590, 290] width 956 height 509
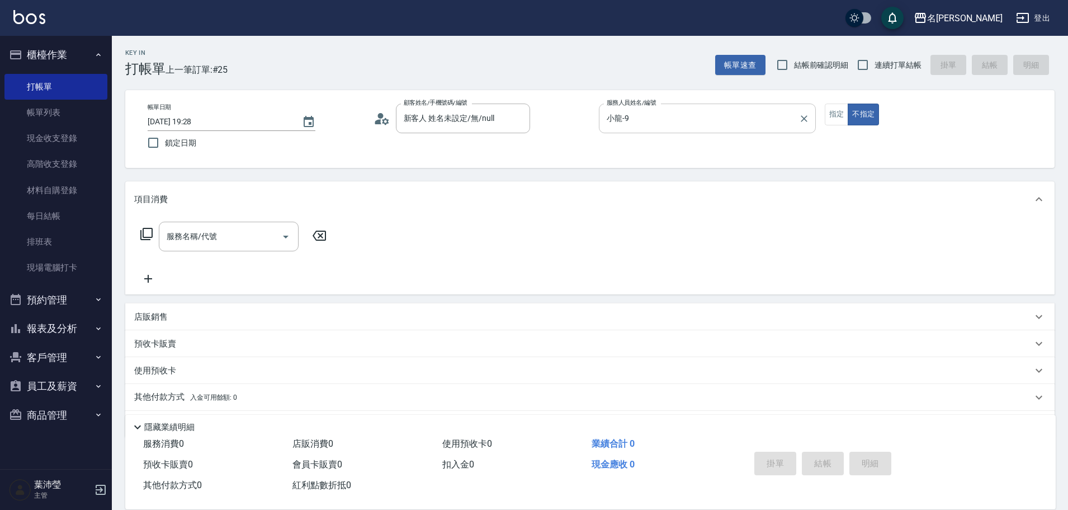
click at [662, 125] on input "小龍-9" at bounding box center [699, 119] width 190 height 20
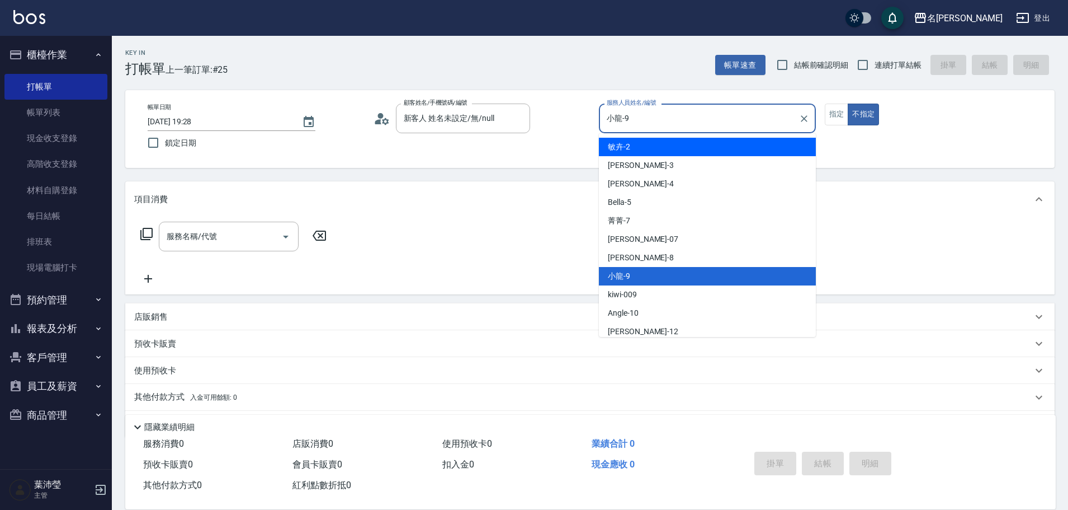
drag, startPoint x: 662, startPoint y: 125, endPoint x: 553, endPoint y: 156, distance: 112.8
click at [553, 156] on div "帳單日期 [DATE] 19:28 鎖定日期 顧客姓名/手機號碼/編號 新客人 姓名未設定/無/null 顧客姓名/手機號碼/編號 服務人員姓名/編號 小龍-…" at bounding box center [590, 129] width 930 height 78
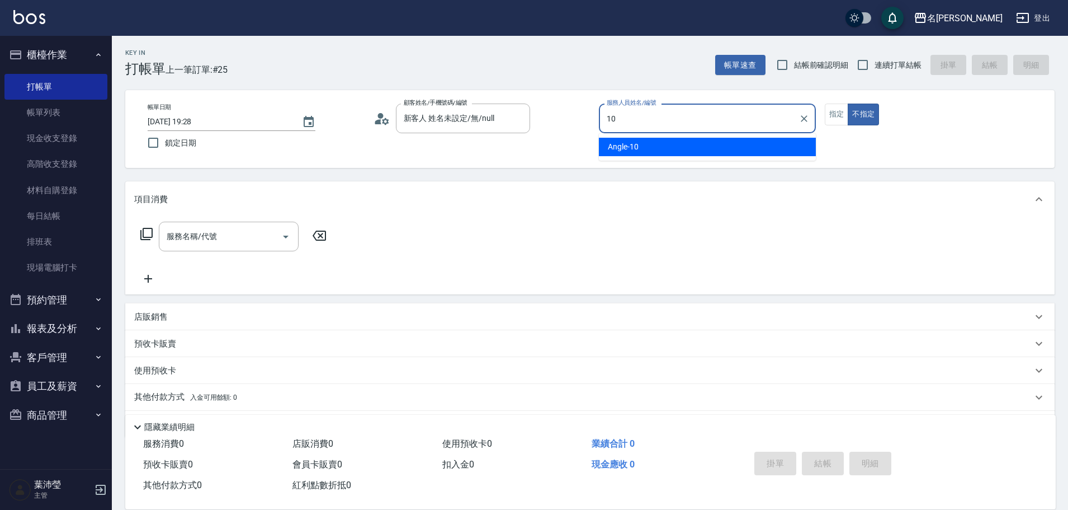
type input "Angle-10"
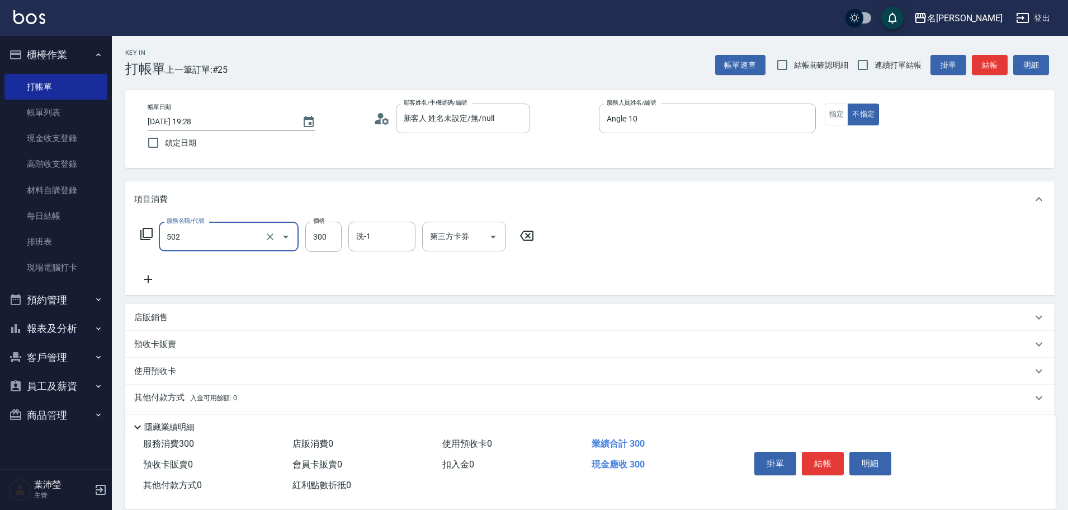
type input "洗髮(502)"
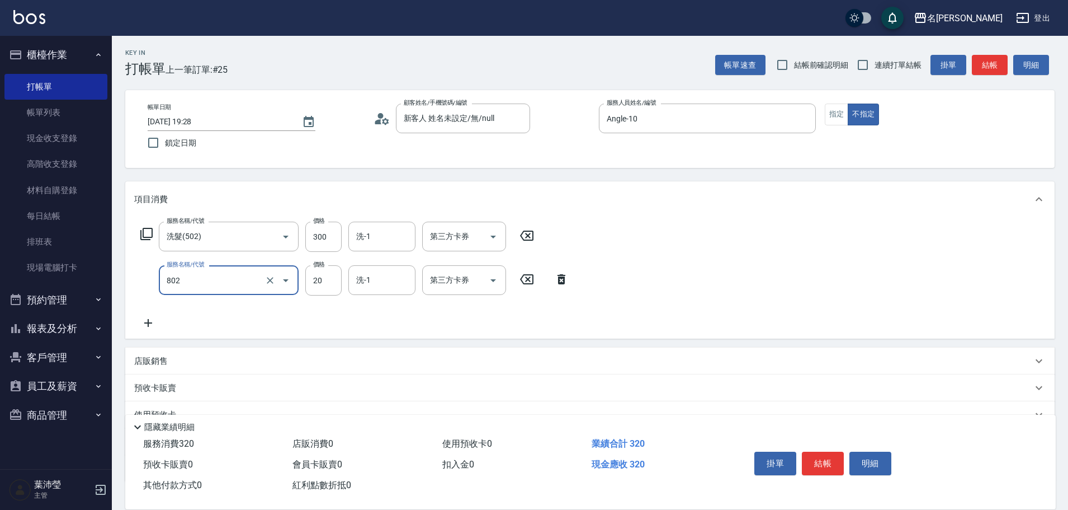
type input "潤絲(802)"
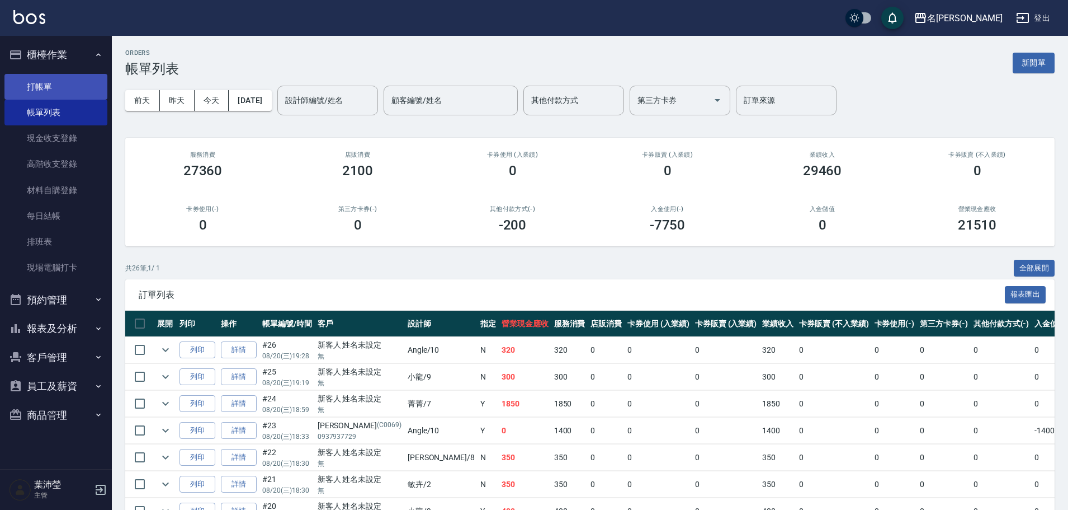
click at [86, 91] on link "打帳單" at bounding box center [55, 87] width 103 height 26
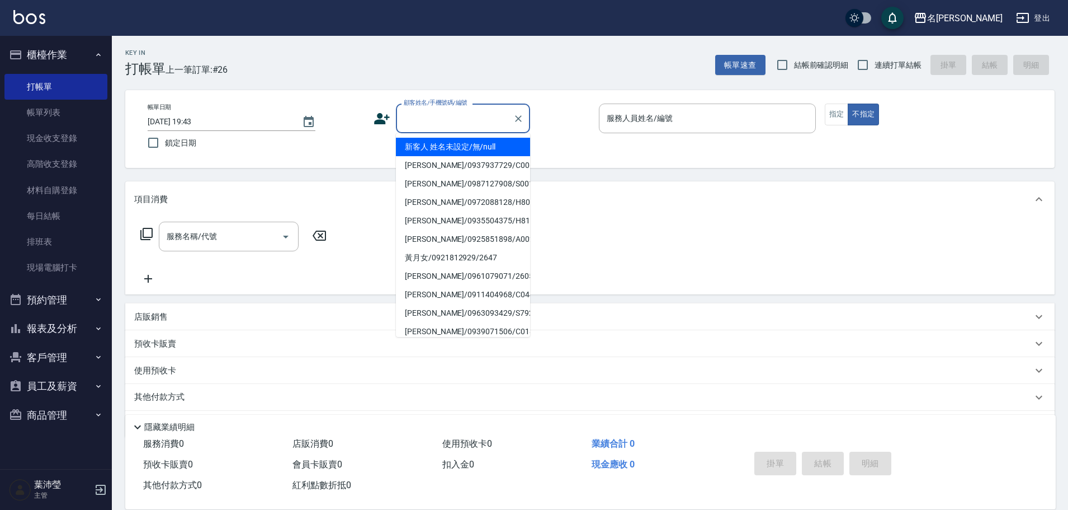
click at [441, 124] on input "顧客姓名/手機號碼/編號" at bounding box center [454, 119] width 107 height 20
click at [444, 178] on li "[PERSON_NAME]/0921455520/C0318" at bounding box center [463, 183] width 134 height 18
type input "[PERSON_NAME]/0921455520/C0318"
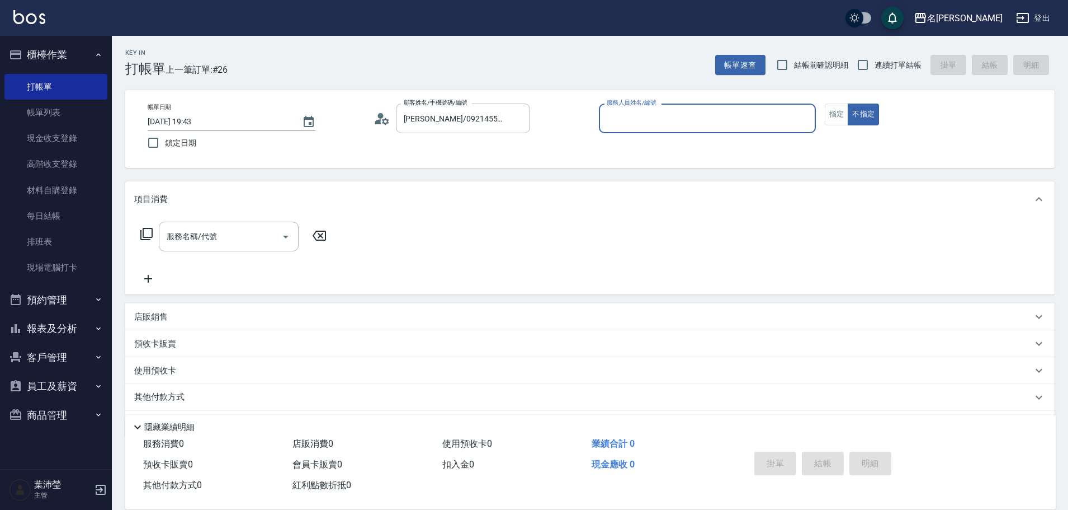
type input "菁菁-7"
click at [829, 114] on button "指定" at bounding box center [837, 114] width 24 height 22
click at [242, 225] on div "服務名稱/代號" at bounding box center [229, 236] width 140 height 30
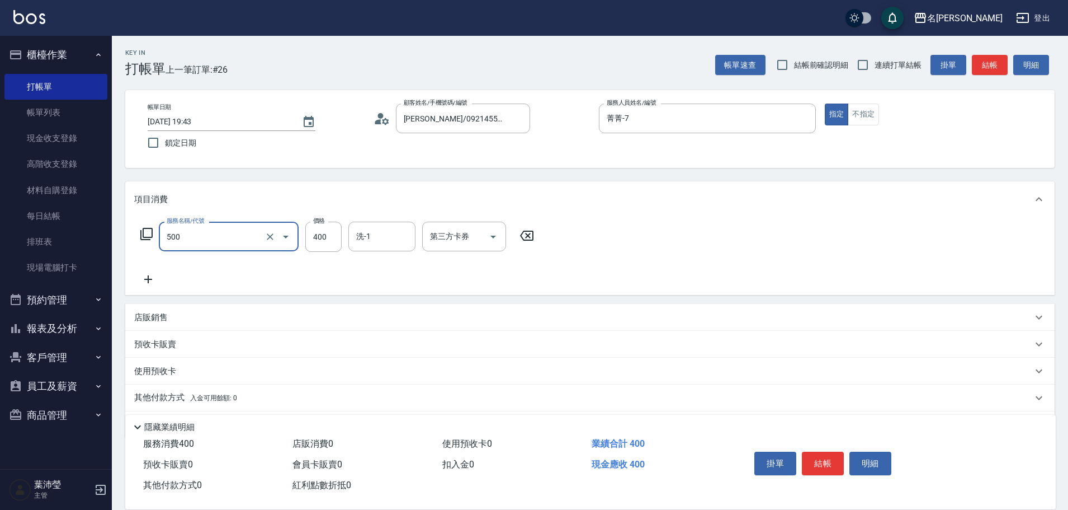
type input "洗髮(A級)(500)"
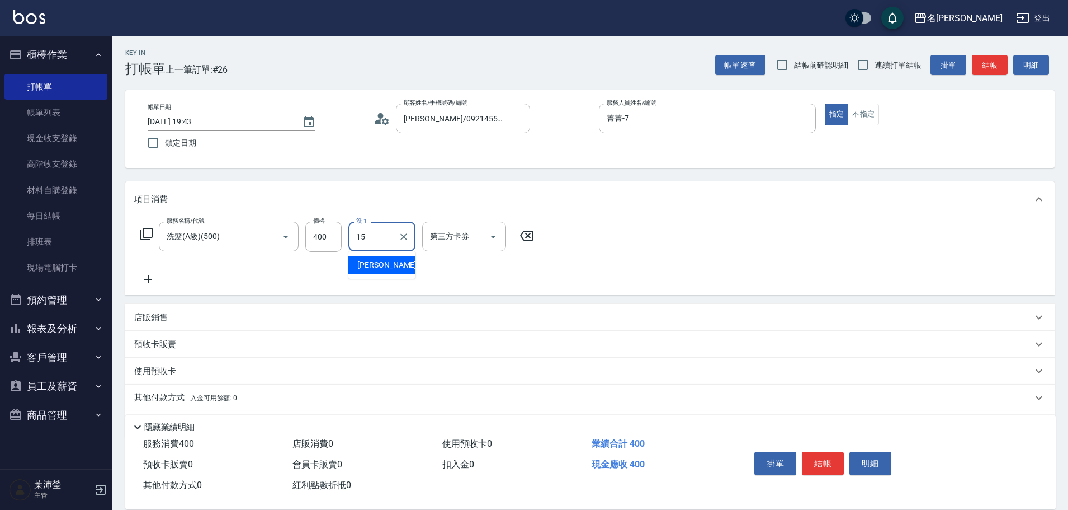
type input "慈均-15"
click at [830, 454] on button "結帳" at bounding box center [823, 462] width 42 height 23
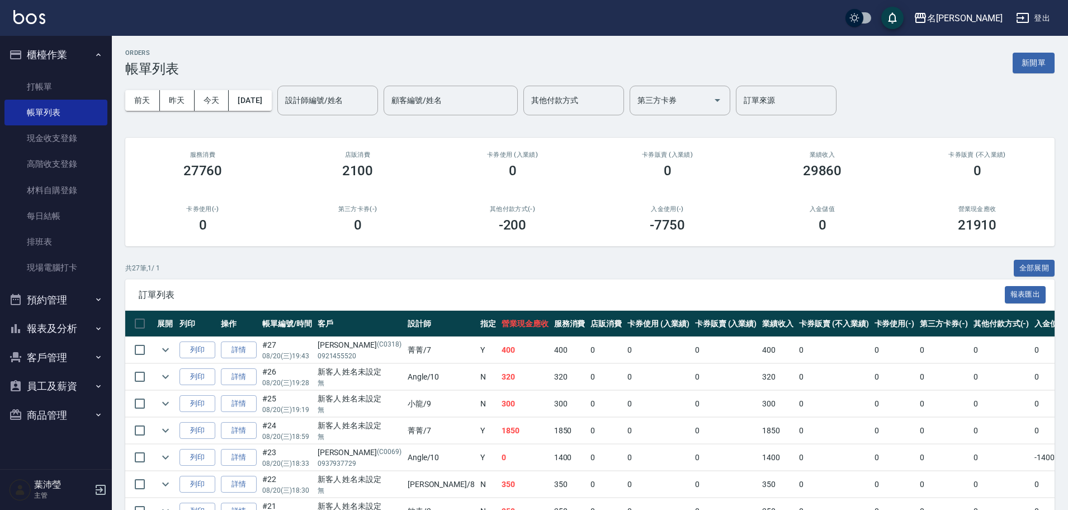
drag, startPoint x: 815, startPoint y: 416, endPoint x: 1073, endPoint y: 312, distance: 278.5
click at [1023, 68] on button "新開單" at bounding box center [1034, 63] width 42 height 21
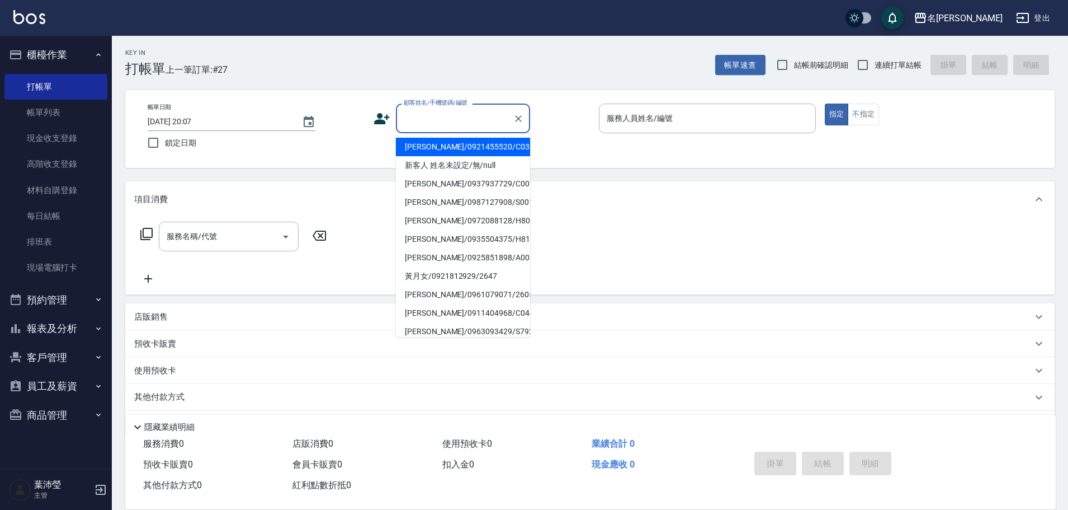
click at [488, 112] on input "顧客姓名/手機號碼/編號" at bounding box center [454, 119] width 107 height 20
click at [485, 162] on li "新客人 姓名未設定/無/null" at bounding box center [463, 165] width 134 height 18
type input "新客人 姓名未設定/無/null"
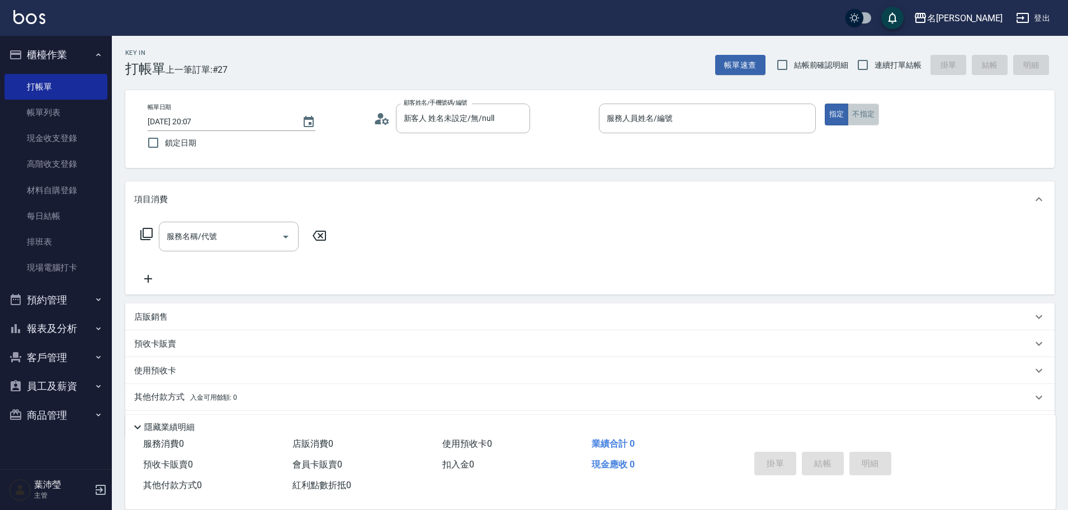
click at [872, 114] on button "不指定" at bounding box center [863, 114] width 31 height 22
click at [800, 121] on input "服務人員姓名/編號" at bounding box center [707, 119] width 207 height 20
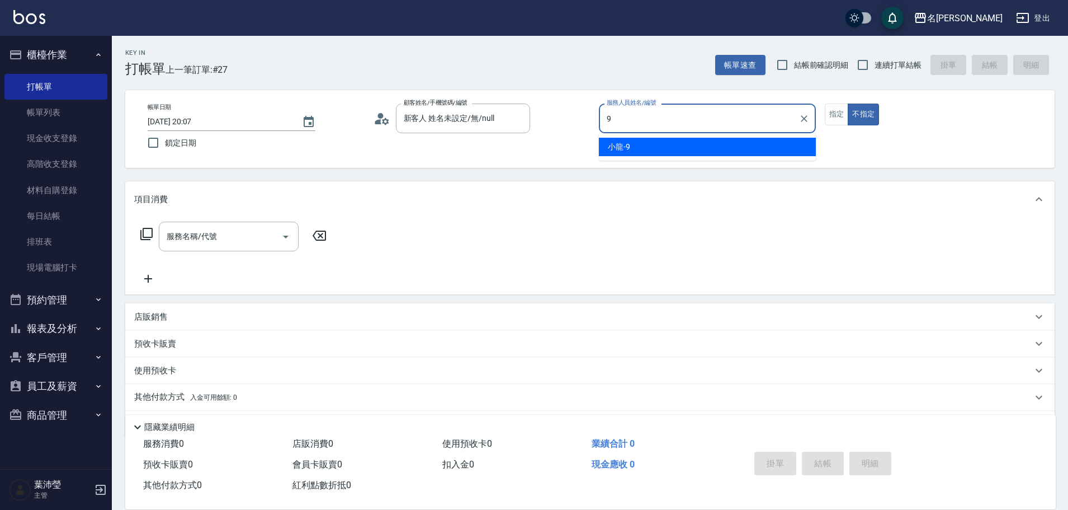
type input "小龍-9"
type button "false"
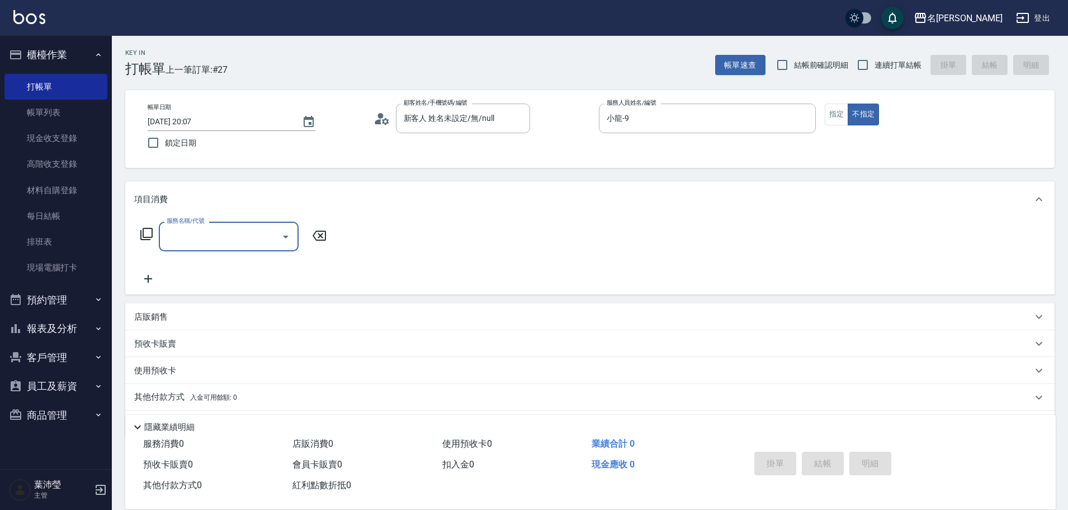
click at [146, 232] on icon at bounding box center [146, 233] width 13 height 13
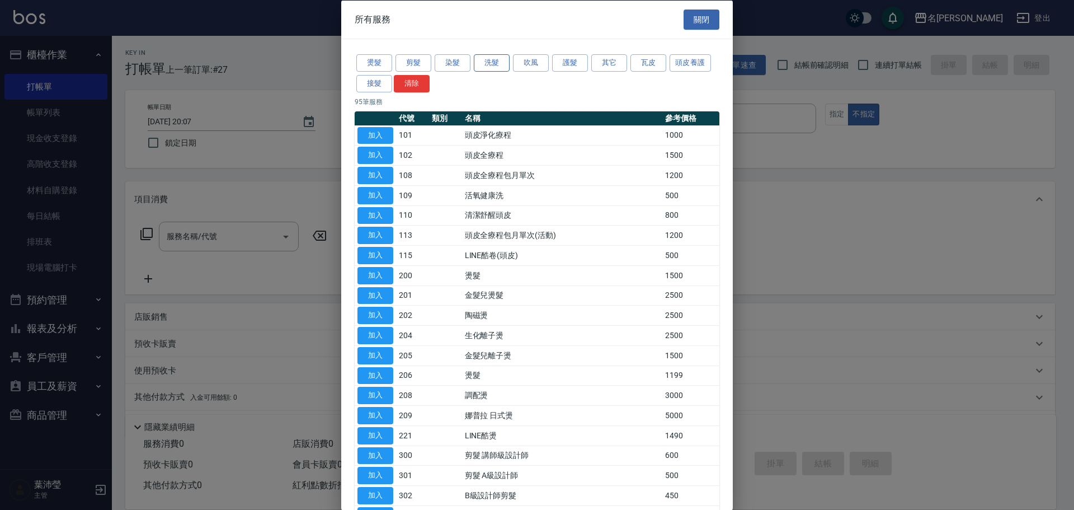
click at [479, 63] on button "洗髮" at bounding box center [492, 62] width 36 height 17
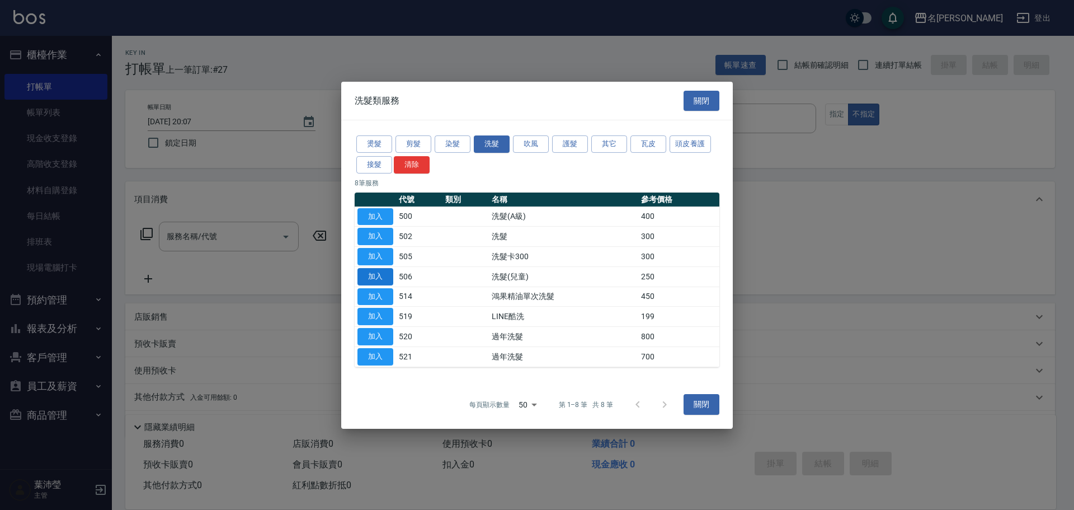
click at [391, 274] on td "加入" at bounding box center [375, 276] width 41 height 20
click at [391, 275] on button "加入" at bounding box center [375, 276] width 36 height 17
type input "洗髮(兒童)(506)"
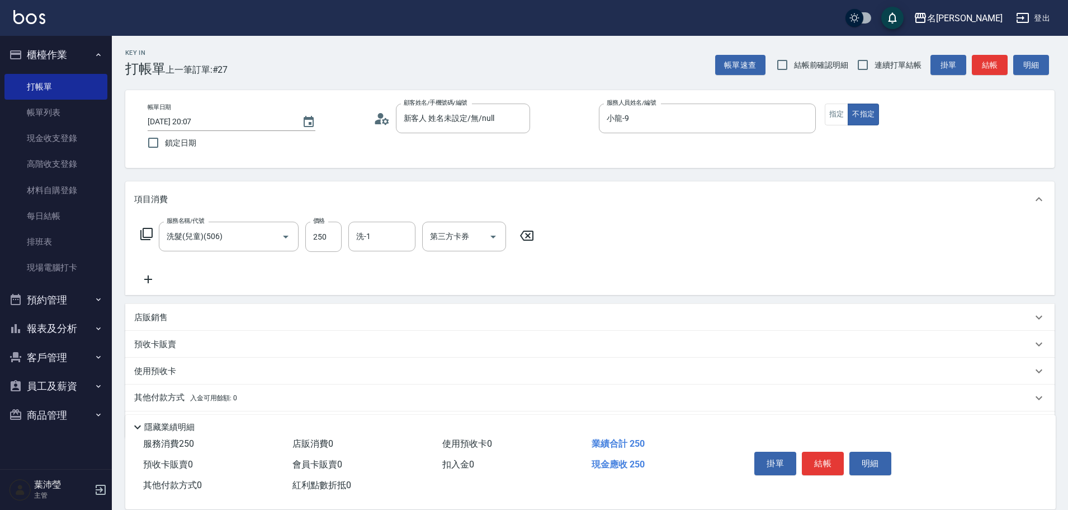
click at [151, 233] on icon at bounding box center [146, 233] width 13 height 13
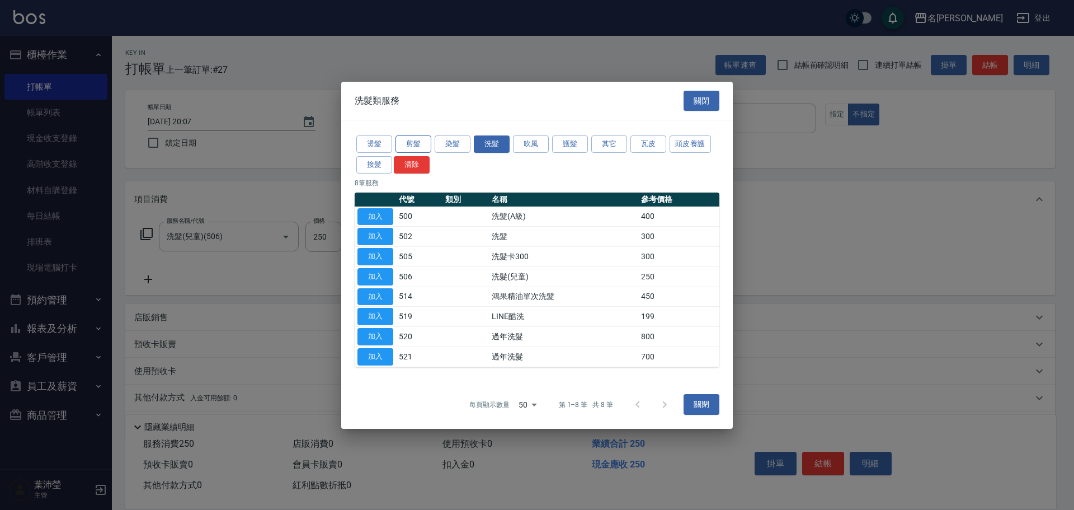
click at [407, 140] on button "剪髮" at bounding box center [413, 143] width 36 height 17
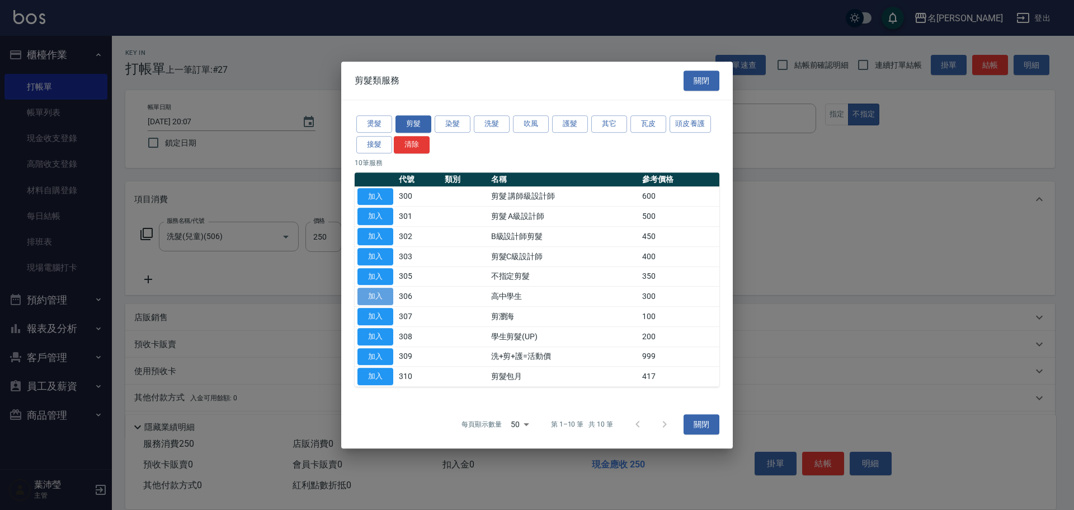
click at [372, 296] on button "加入" at bounding box center [375, 295] width 36 height 17
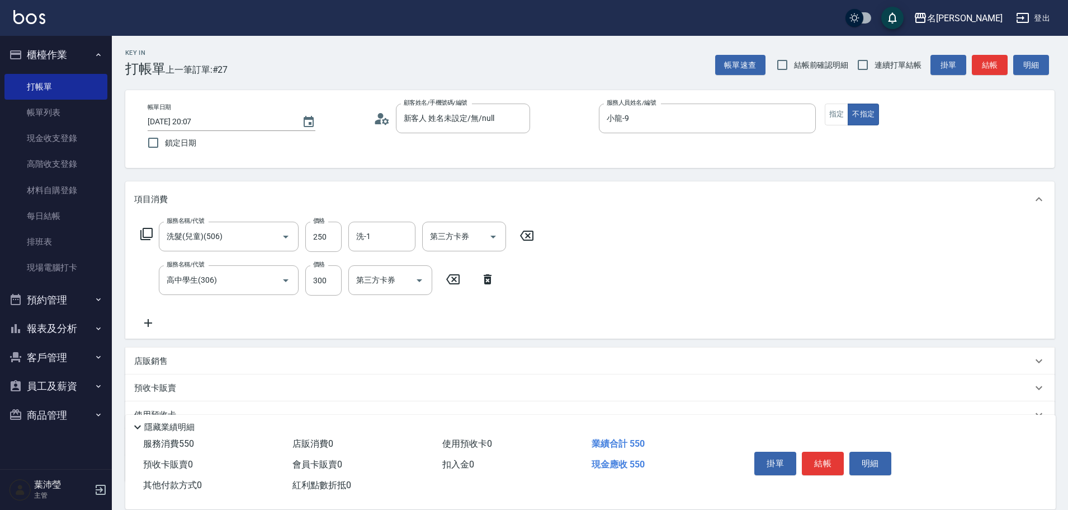
click at [153, 327] on icon at bounding box center [148, 322] width 28 height 13
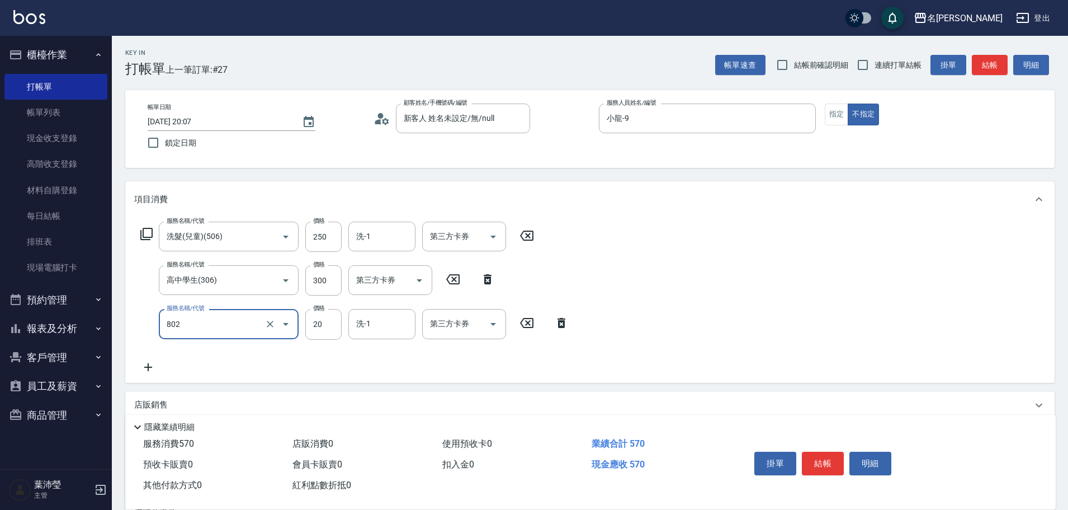
type input "潤絲(802)"
click at [812, 463] on button "結帳" at bounding box center [823, 462] width 42 height 23
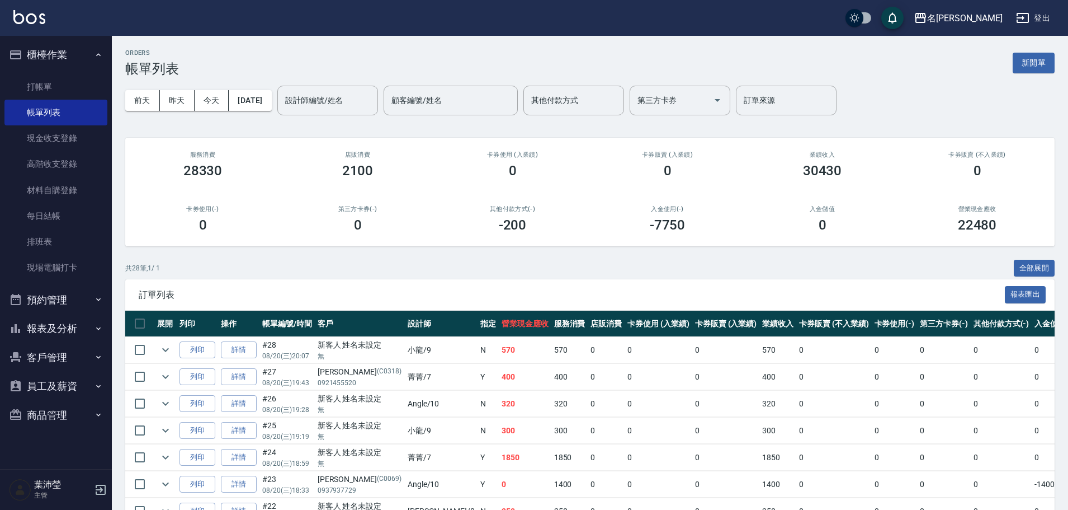
click at [619, 54] on div "ORDERS 帳單列表 新開單" at bounding box center [590, 62] width 930 height 27
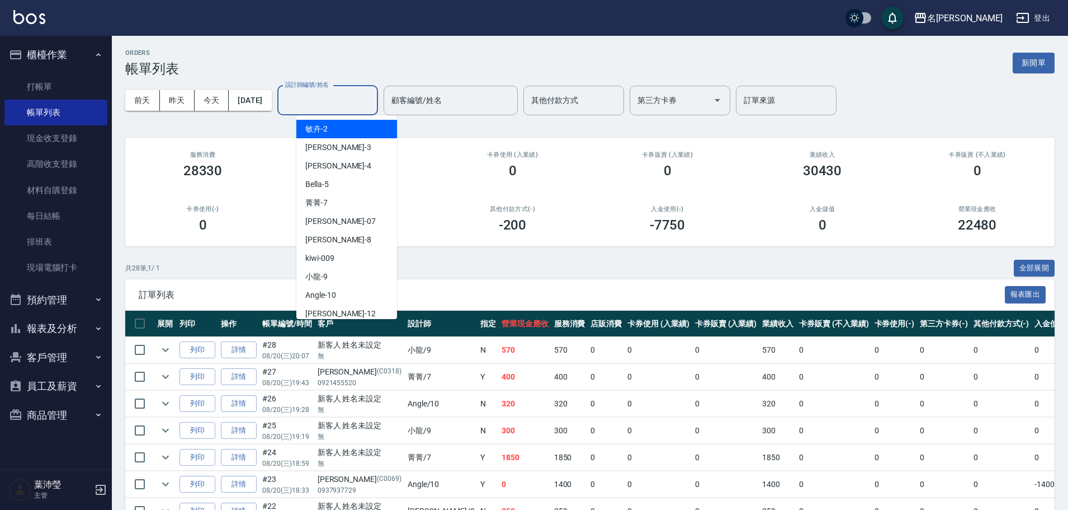
click at [360, 104] on input "設計師編號/姓名" at bounding box center [327, 101] width 91 height 20
click at [361, 125] on div "敏卉 -2" at bounding box center [346, 129] width 101 height 18
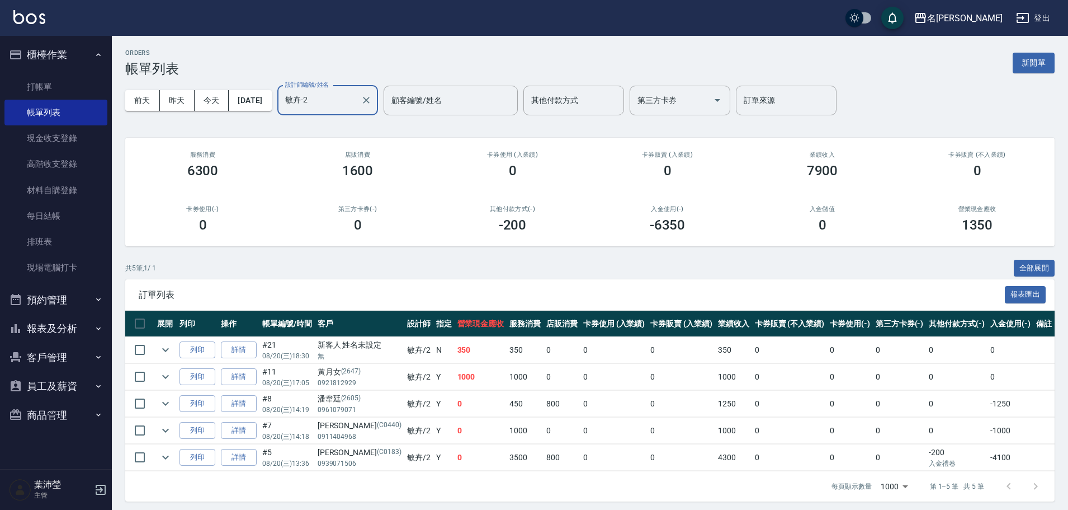
click at [349, 104] on input "敏卉-2" at bounding box center [319, 101] width 74 height 20
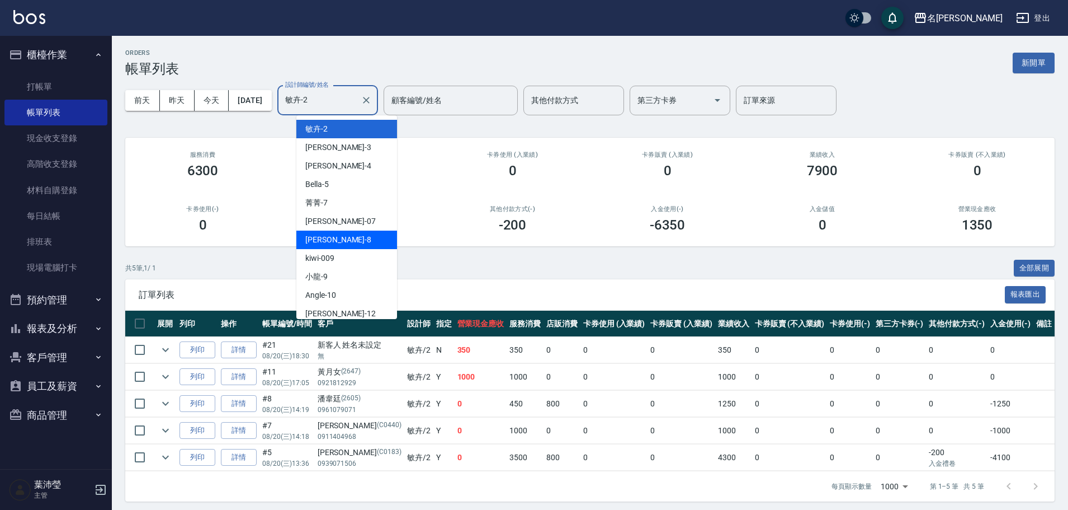
click at [347, 235] on div "Emma -8" at bounding box center [346, 239] width 101 height 18
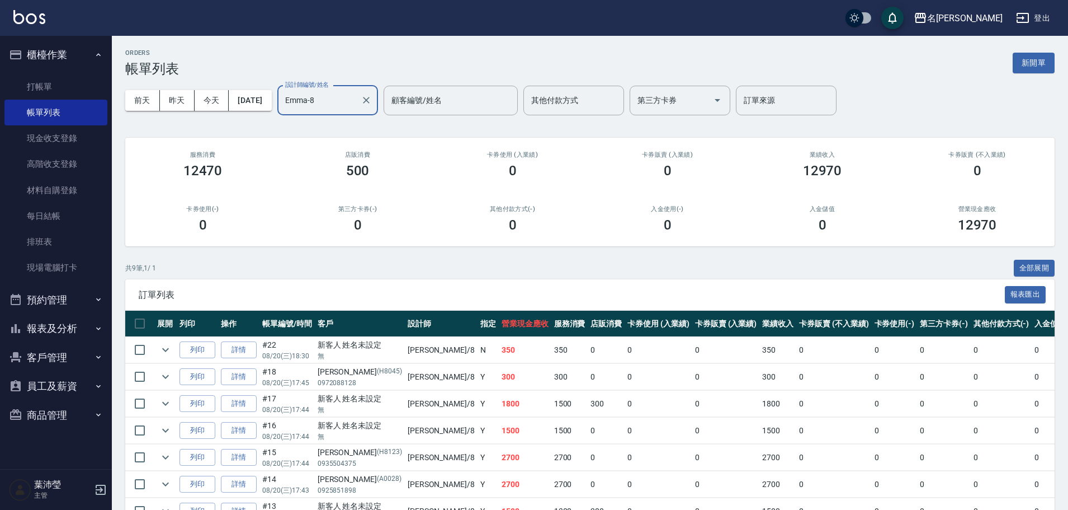
click at [356, 106] on input "Emma-8" at bounding box center [319, 101] width 74 height 20
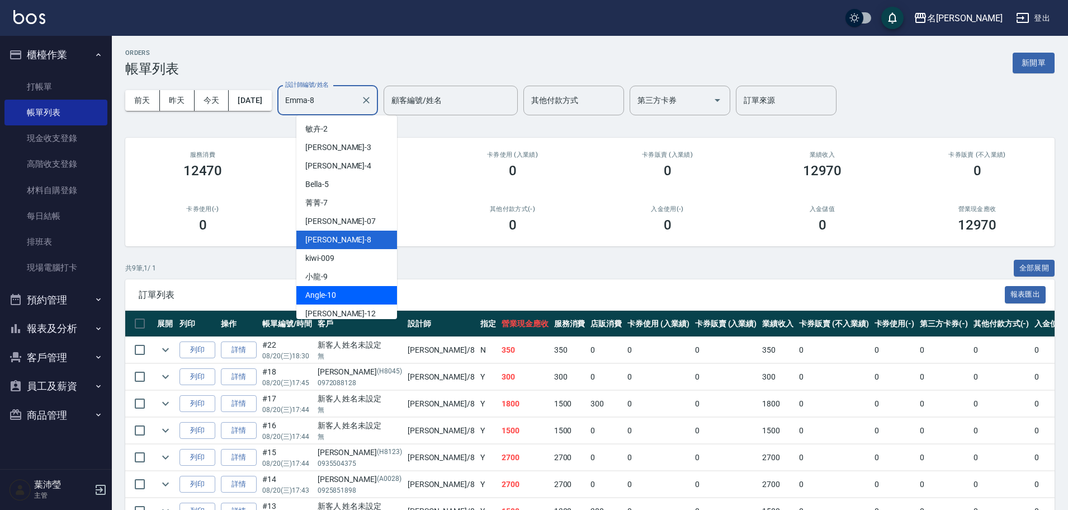
click at [354, 298] on div "Angle -10" at bounding box center [346, 295] width 101 height 18
type input "Angle-10"
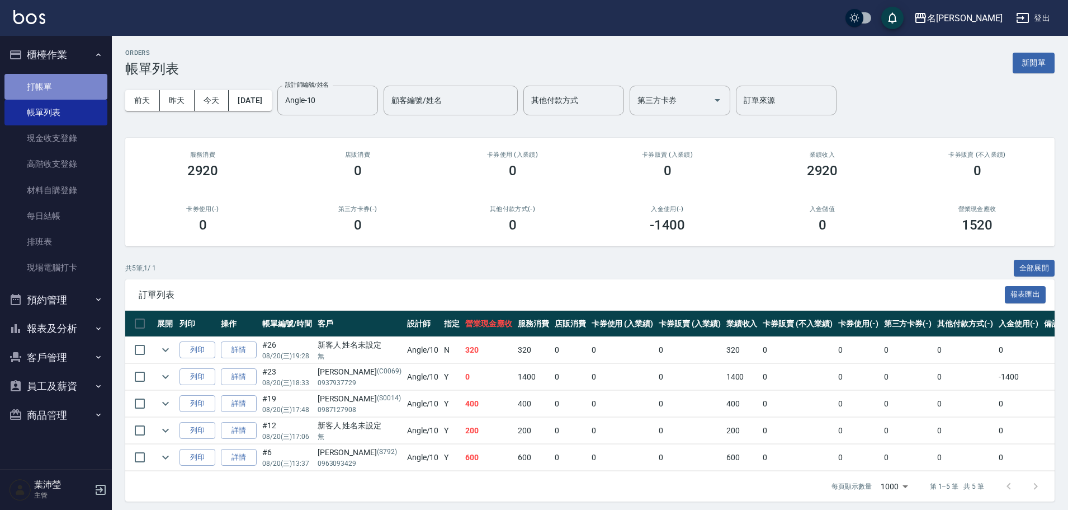
click at [93, 91] on link "打帳單" at bounding box center [55, 87] width 103 height 26
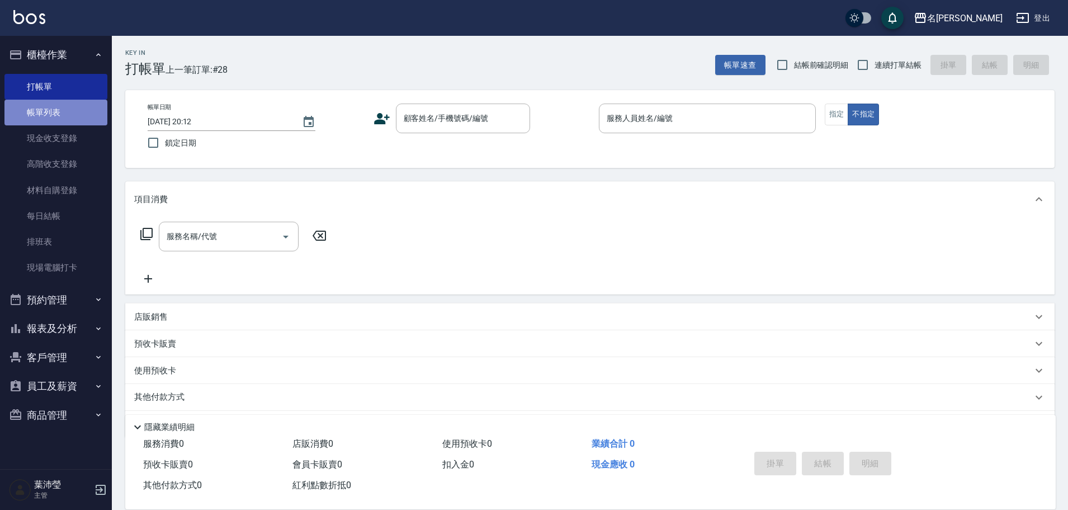
click at [58, 116] on link "帳單列表" at bounding box center [55, 113] width 103 height 26
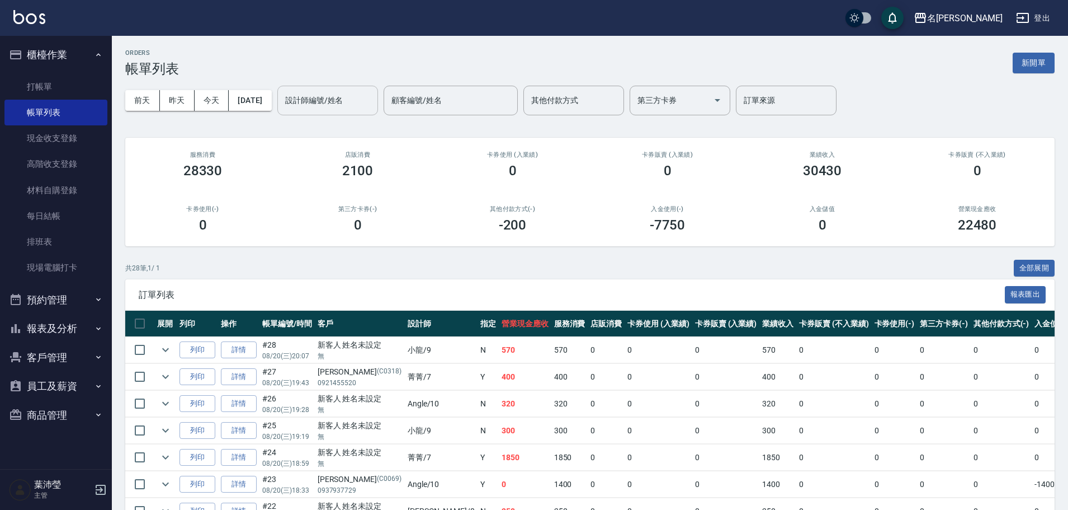
click at [378, 111] on div "設計師編號/姓名" at bounding box center [327, 101] width 101 height 30
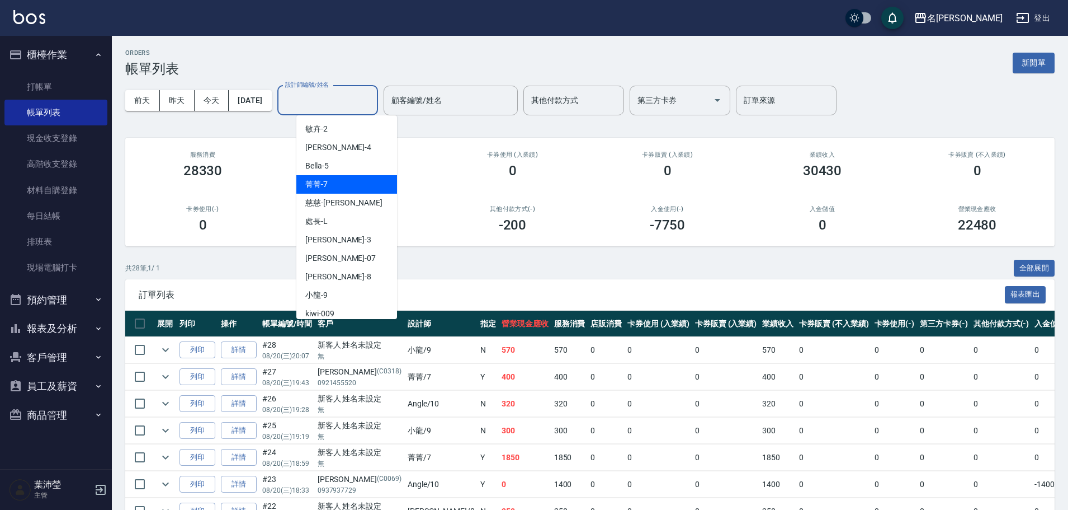
click at [372, 187] on div "菁菁 -7" at bounding box center [346, 184] width 101 height 18
type input "菁菁-7"
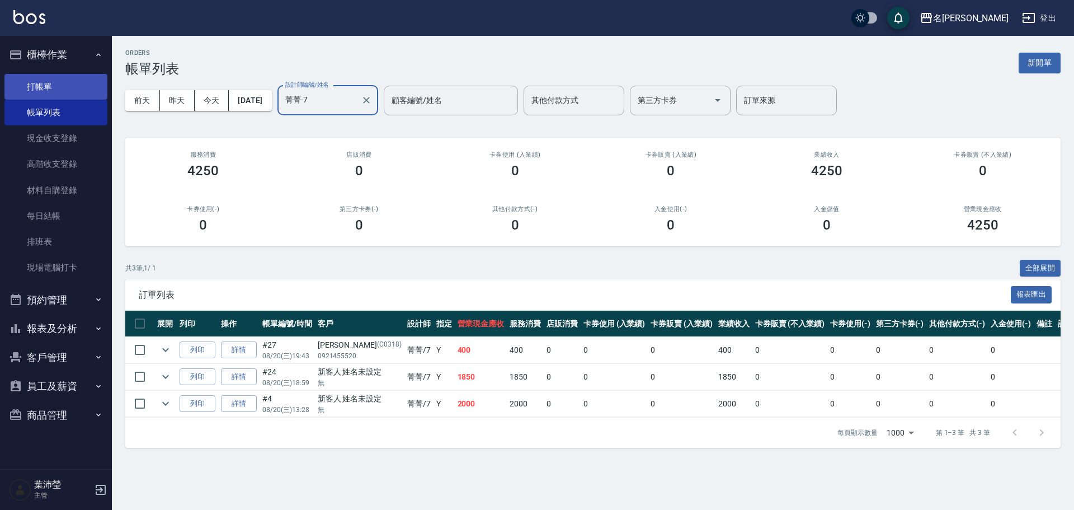
click at [58, 93] on link "打帳單" at bounding box center [55, 87] width 103 height 26
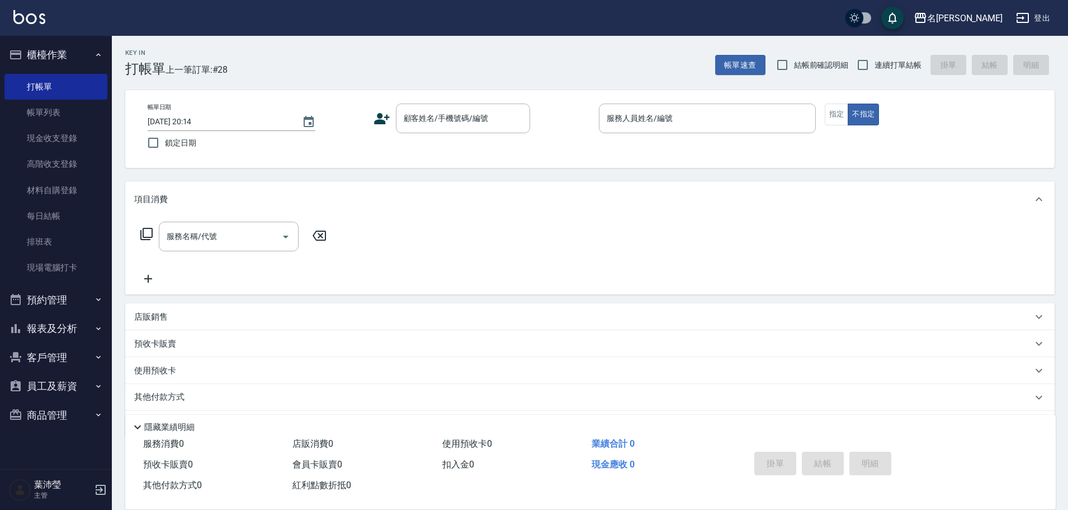
click at [147, 232] on icon at bounding box center [146, 233] width 13 height 13
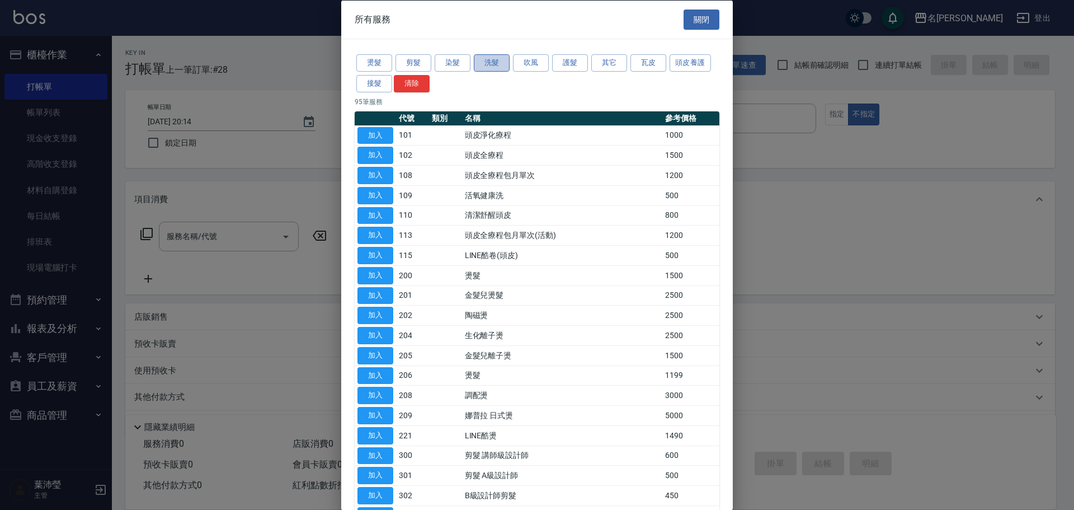
click at [490, 63] on button "洗髮" at bounding box center [492, 62] width 36 height 17
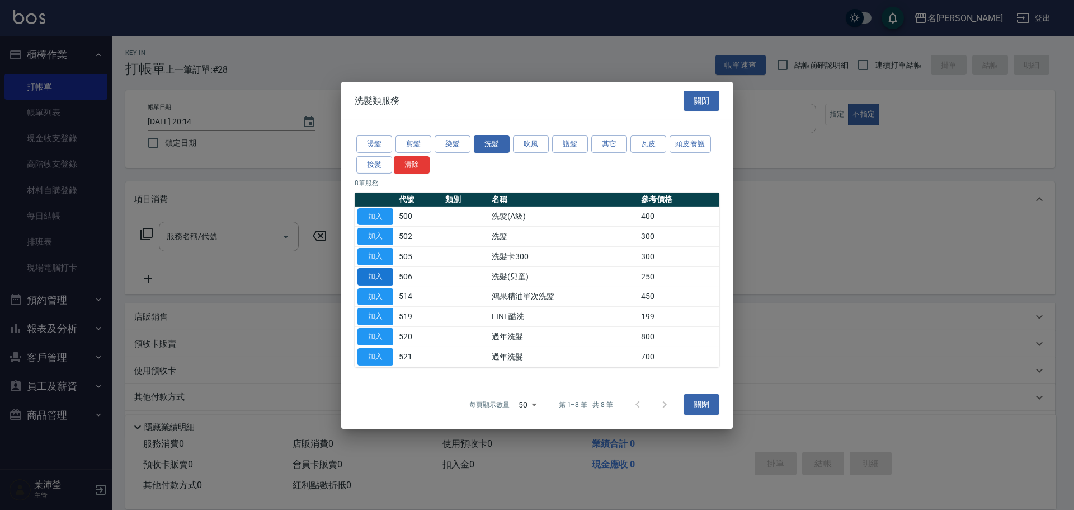
click at [380, 276] on button "加入" at bounding box center [375, 276] width 36 height 17
type input "洗髮(兒童)(506)"
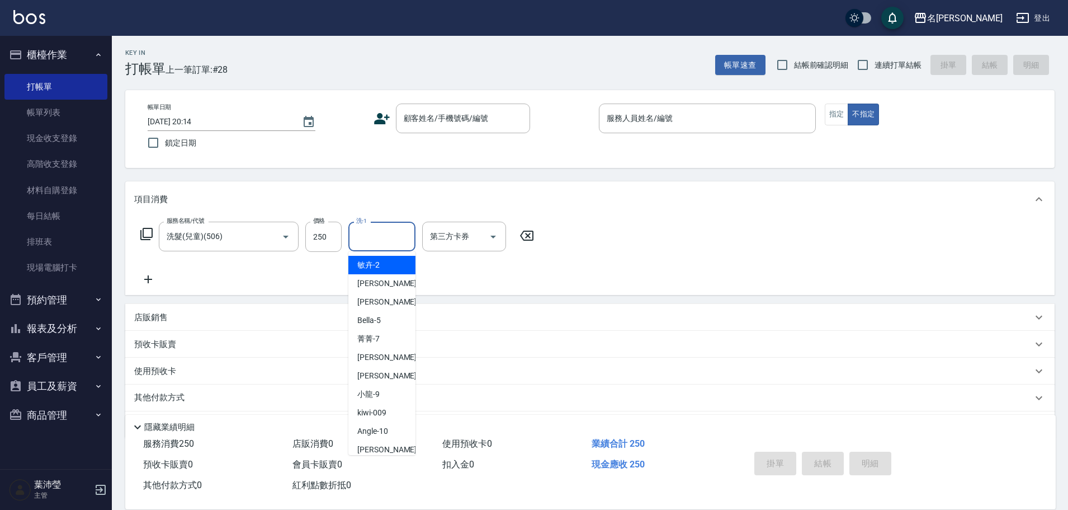
click at [395, 243] on input "洗-1" at bounding box center [381, 237] width 57 height 20
click at [394, 263] on div "敏卉 -2" at bounding box center [381, 265] width 67 height 18
type input "敏卉-2"
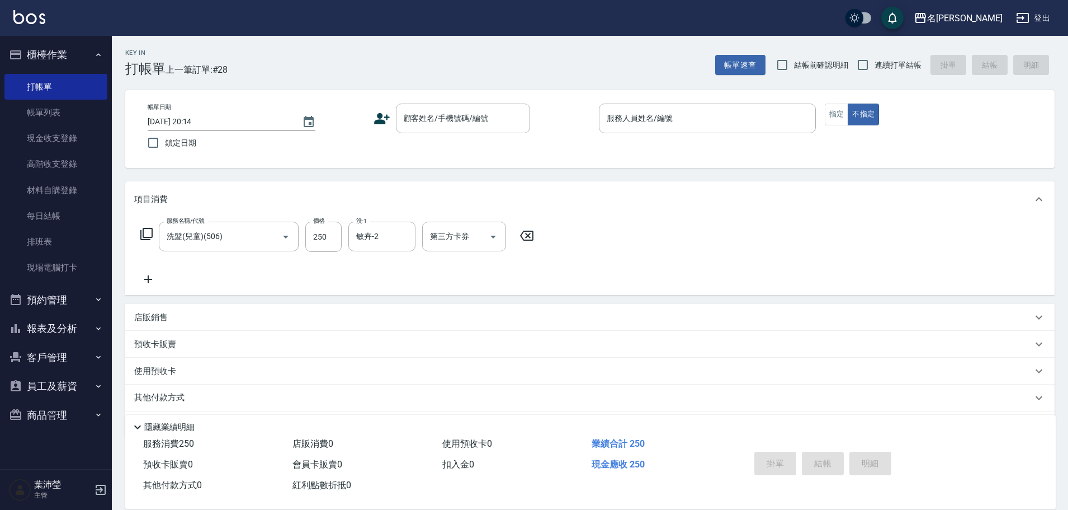
click at [150, 230] on icon at bounding box center [146, 233] width 13 height 13
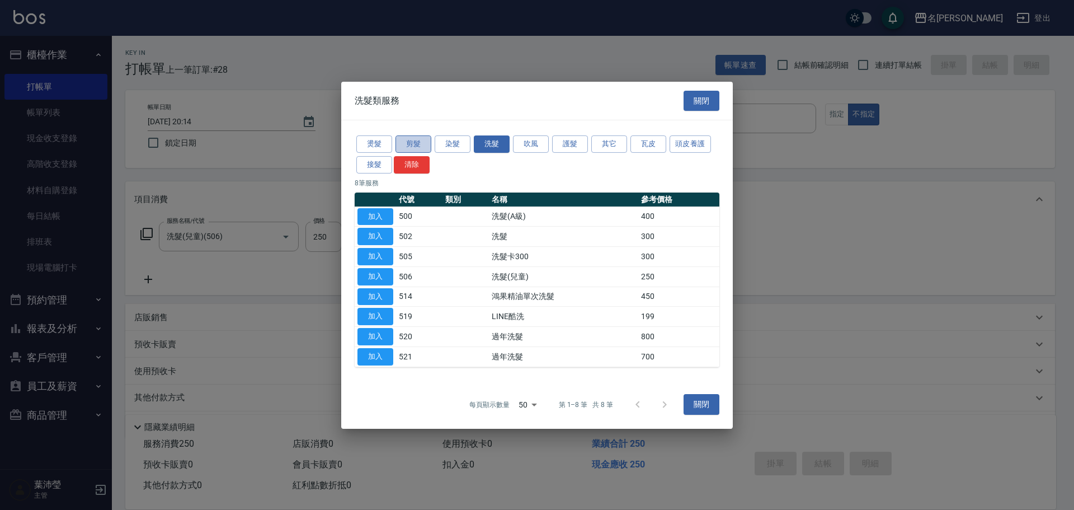
click at [417, 141] on button "剪髮" at bounding box center [413, 143] width 36 height 17
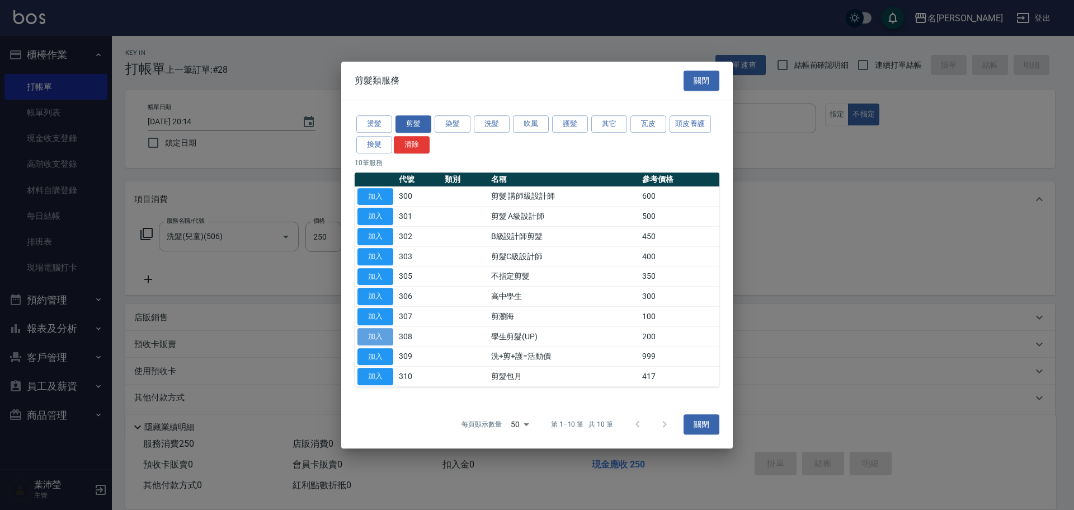
click at [383, 336] on button "加入" at bounding box center [375, 336] width 36 height 17
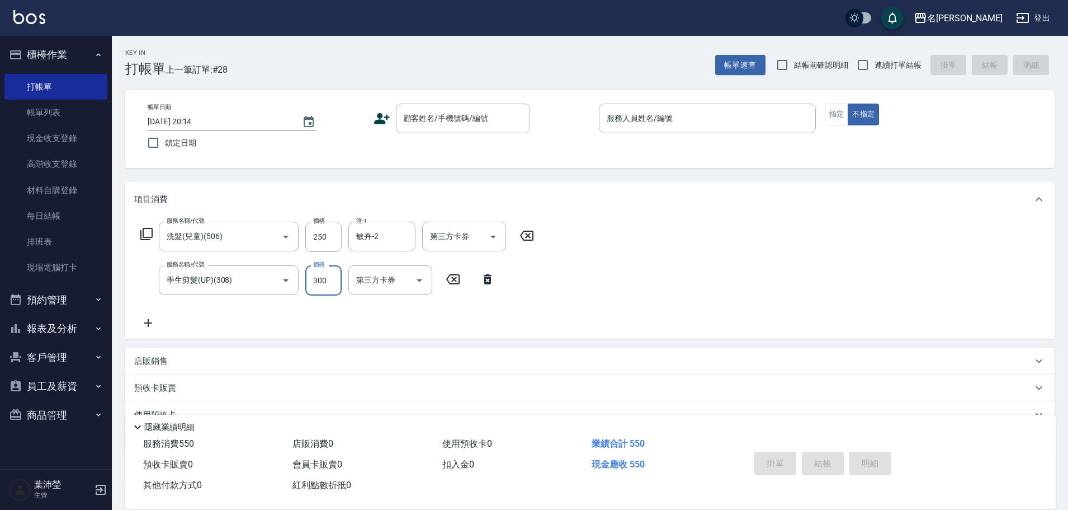
type input "300"
click at [152, 232] on icon at bounding box center [146, 234] width 12 height 12
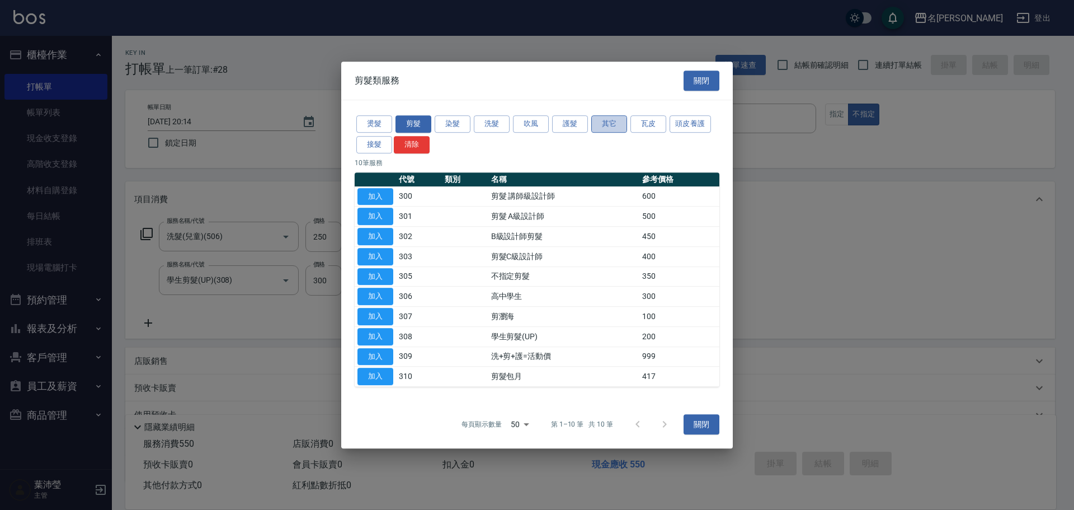
click at [615, 124] on button "其它" at bounding box center [609, 123] width 36 height 17
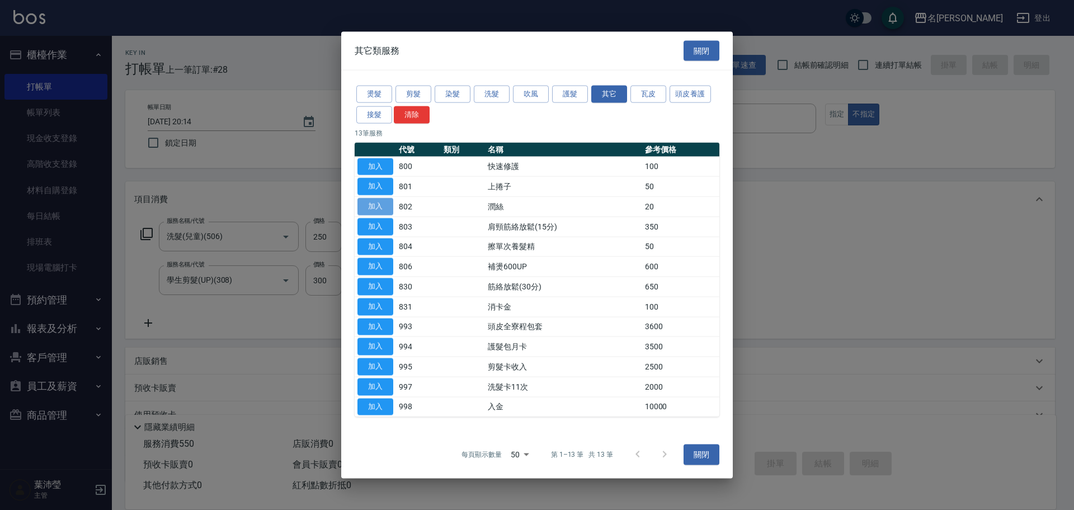
click at [381, 207] on button "加入" at bounding box center [375, 206] width 36 height 17
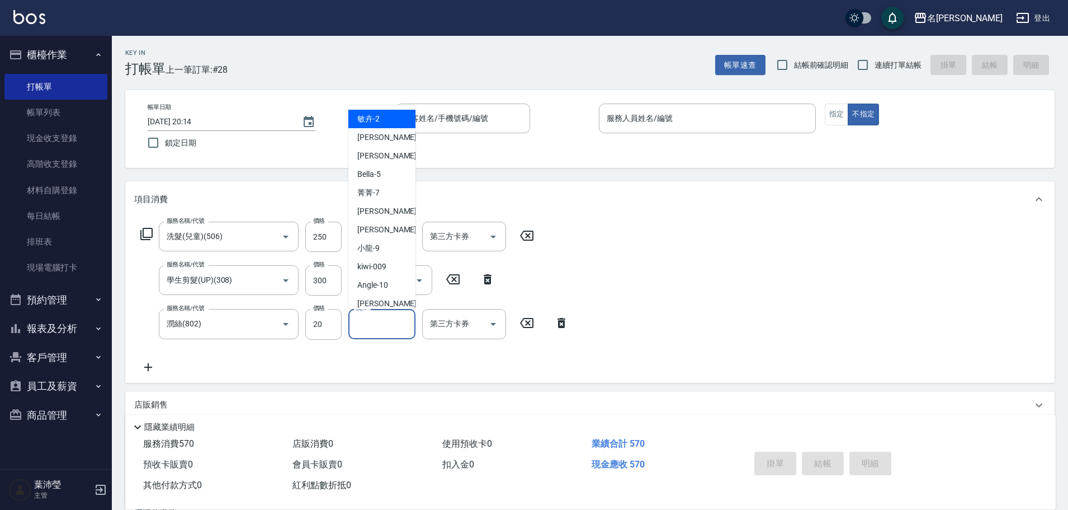
click at [384, 327] on input "洗-1" at bounding box center [381, 324] width 57 height 20
click at [395, 123] on div "敏卉 -2" at bounding box center [381, 119] width 67 height 18
type input "敏卉-2"
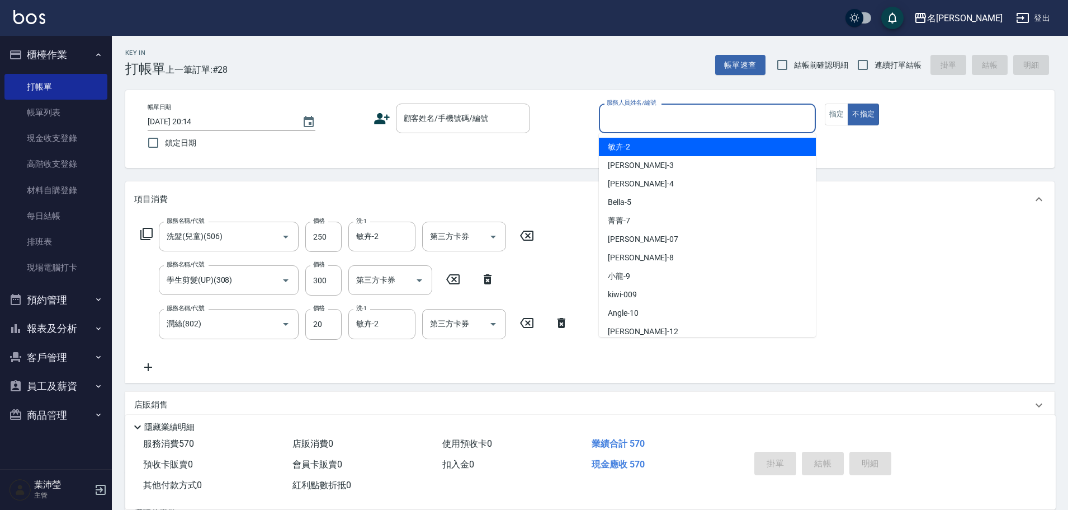
click at [753, 118] on input "服務人員姓名/編號" at bounding box center [707, 119] width 207 height 20
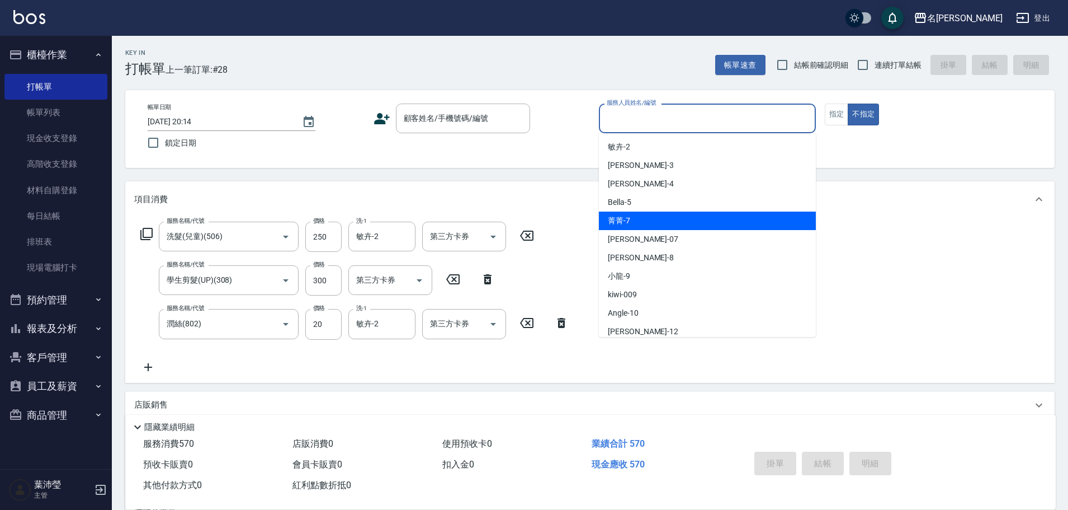
click at [695, 225] on div "菁菁 -7" at bounding box center [707, 220] width 217 height 18
type input "菁菁-7"
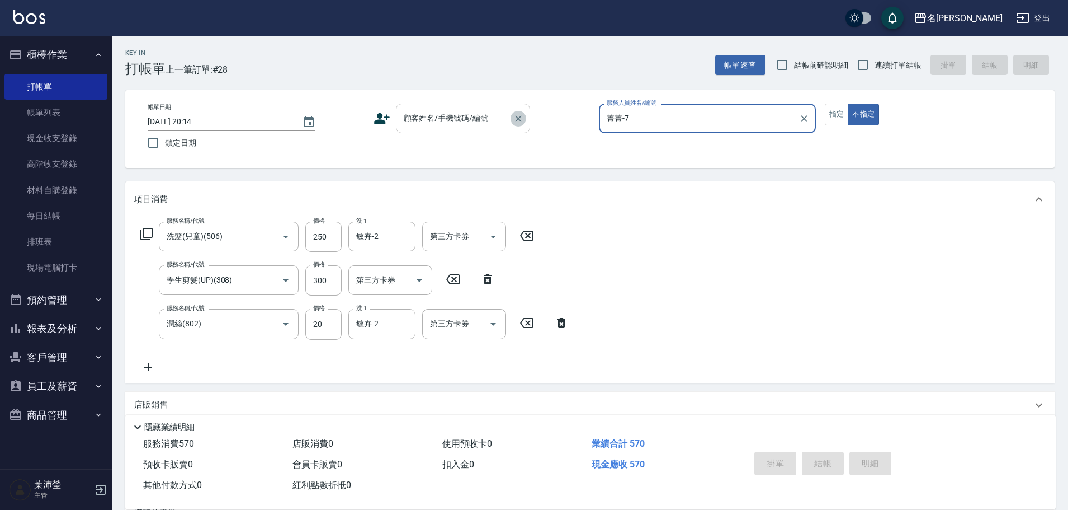
click at [520, 126] on button "Clear" at bounding box center [519, 119] width 16 height 16
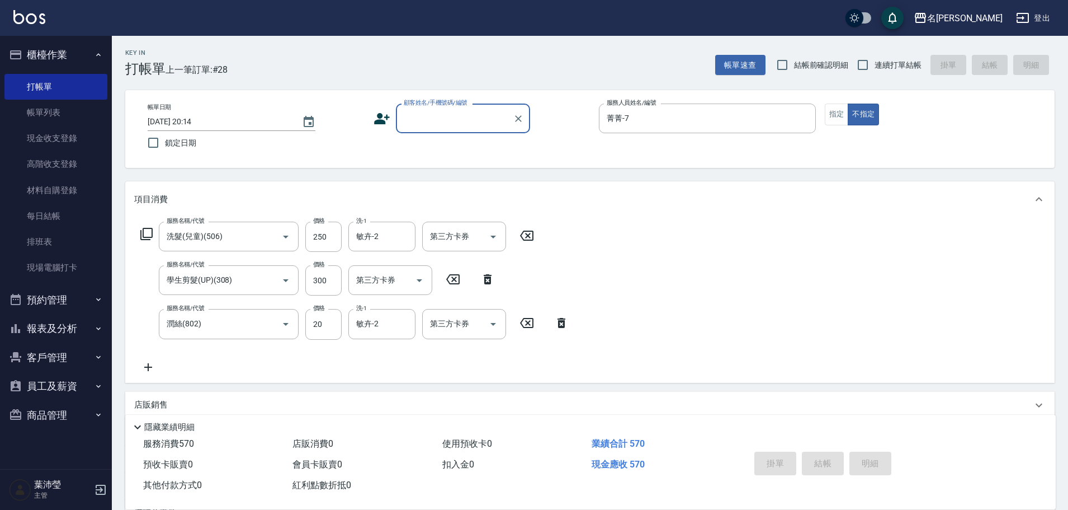
click at [501, 126] on input "顧客姓名/手機號碼/編號" at bounding box center [454, 119] width 107 height 20
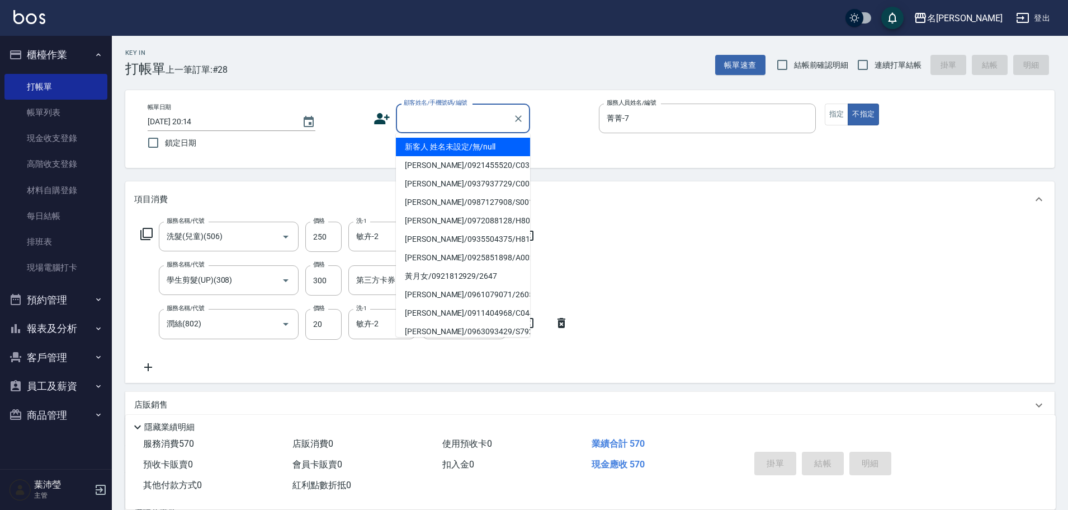
click at [497, 141] on li "新客人 姓名未設定/無/null" at bounding box center [463, 147] width 134 height 18
type input "新客人 姓名未設定/無/null"
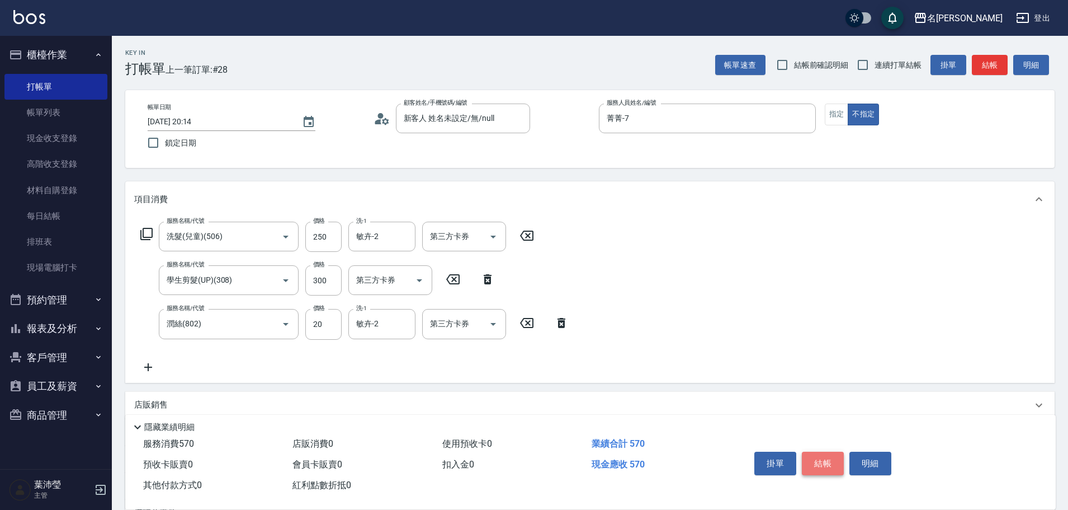
click at [832, 463] on button "結帳" at bounding box center [823, 462] width 42 height 23
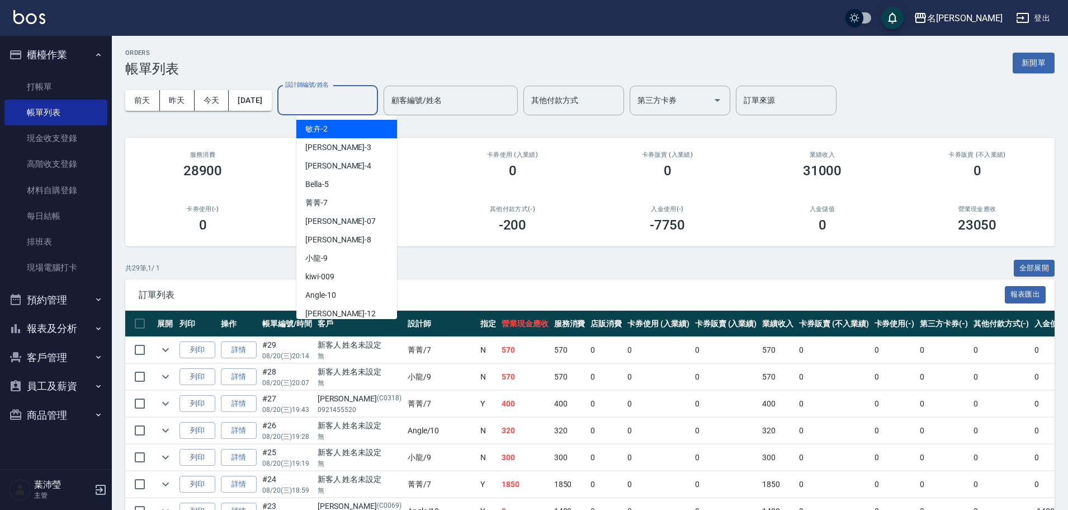
click at [313, 105] on input "設計師編號/姓名" at bounding box center [327, 101] width 91 height 20
click at [315, 196] on div "菁菁 -7" at bounding box center [346, 203] width 101 height 18
type input "菁菁-7"
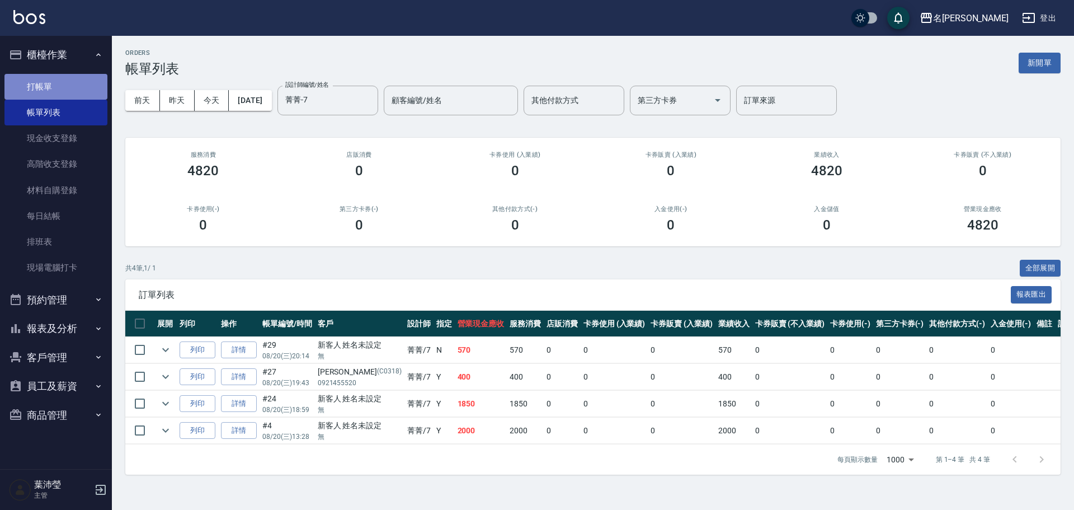
click at [49, 95] on link "打帳單" at bounding box center [55, 87] width 103 height 26
